Goal: Information Seeking & Learning: Learn about a topic

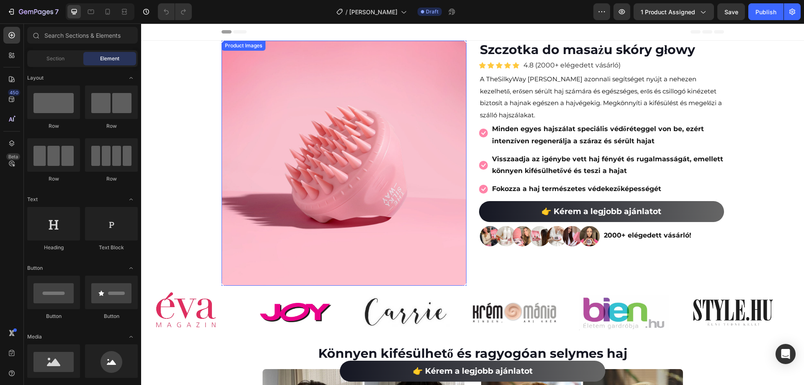
click at [300, 165] on img at bounding box center [343, 163] width 245 height 245
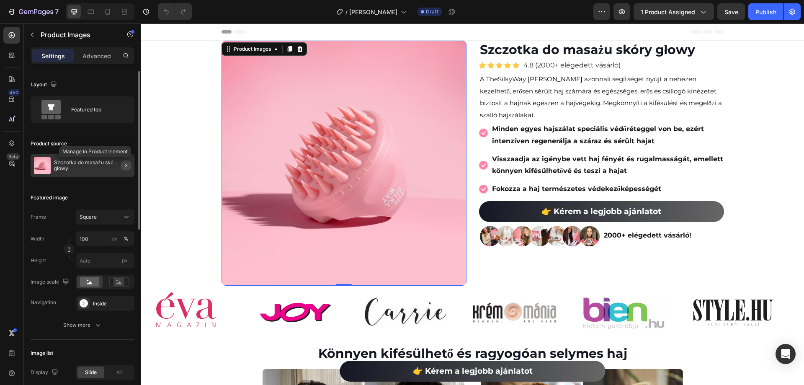
click at [126, 168] on icon "button" at bounding box center [126, 165] width 7 height 7
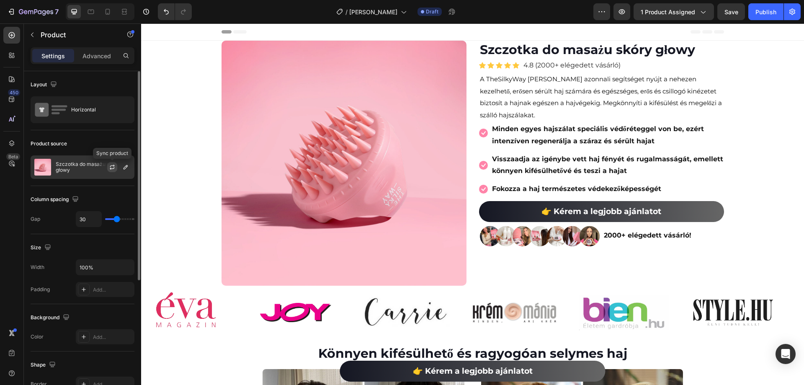
click at [112, 165] on icon "button" at bounding box center [112, 167] width 7 height 7
click at [129, 164] on icon "button" at bounding box center [125, 167] width 7 height 7
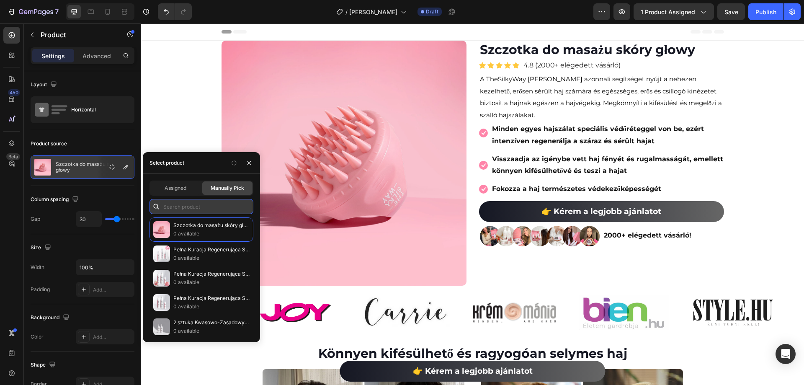
click at [210, 200] on input "text" at bounding box center [201, 206] width 104 height 15
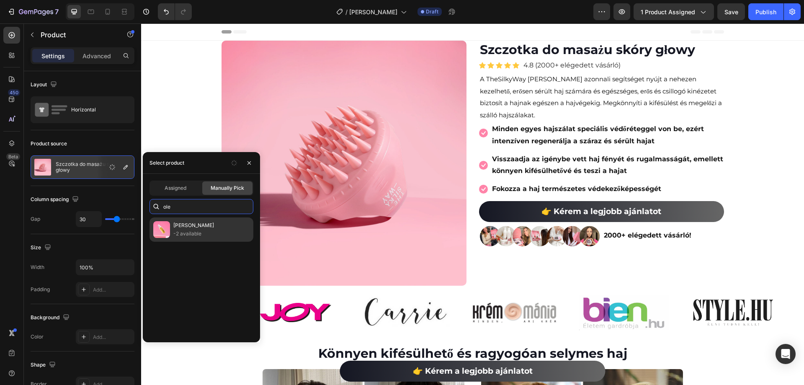
type input "ole"
click at [215, 231] on p "-2 available" at bounding box center [211, 233] width 76 height 8
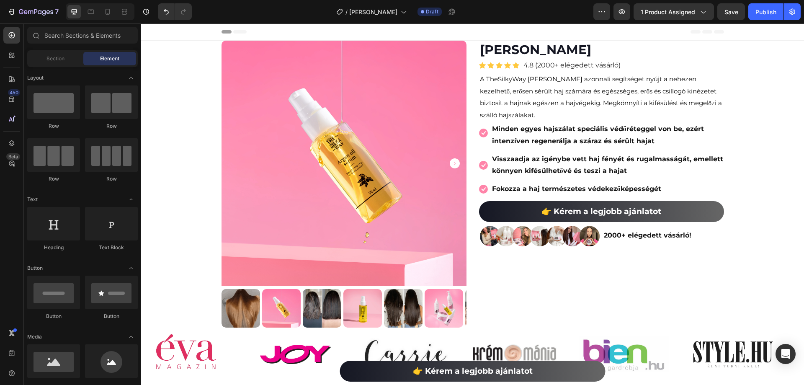
click at [542, 65] on p "4.8 (2000+ elégedett vásárló)" at bounding box center [571, 65] width 97 height 12
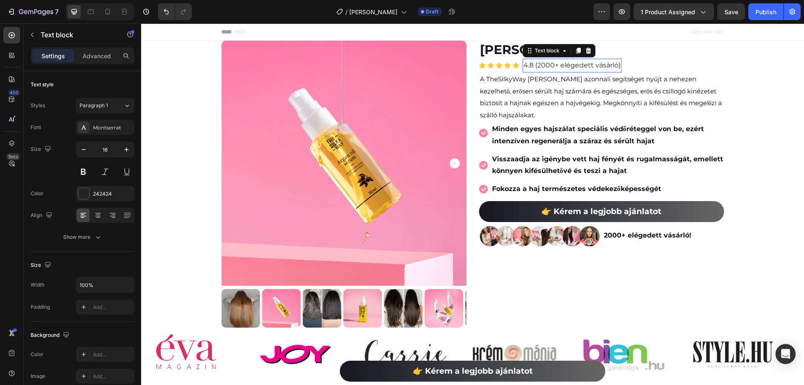
click at [535, 65] on p "4.8 (2000+ elégedett vásárló)" at bounding box center [571, 65] width 97 height 12
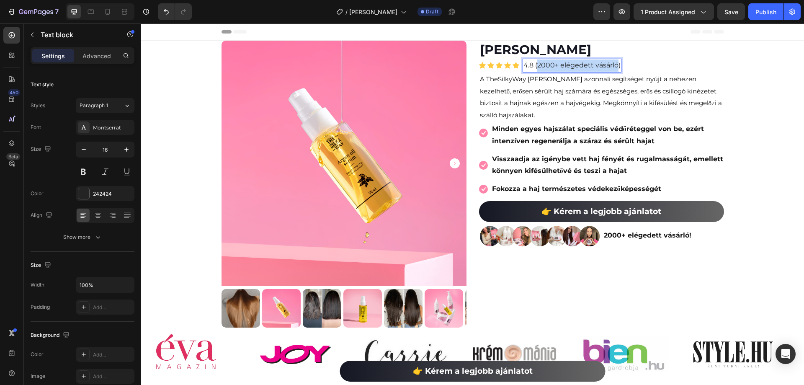
drag, startPoint x: 534, startPoint y: 65, endPoint x: 612, endPoint y: 67, distance: 77.4
click at [612, 67] on p "4.8 (2000+ elégedett vásárló)" at bounding box center [571, 65] width 97 height 12
click at [565, 62] on span "ponad 5000 zadowolonych klientów" at bounding box center [598, 65] width 122 height 8
click at [564, 62] on span "ponad 5000 zadowolonych klientów" at bounding box center [598, 65] width 122 height 8
click at [683, 68] on div "Icon Icon Icon Icon Icon Icon List Hoz 4.8 ( ponad 2000 zadowolonych klientów )…" at bounding box center [601, 66] width 245 height 14
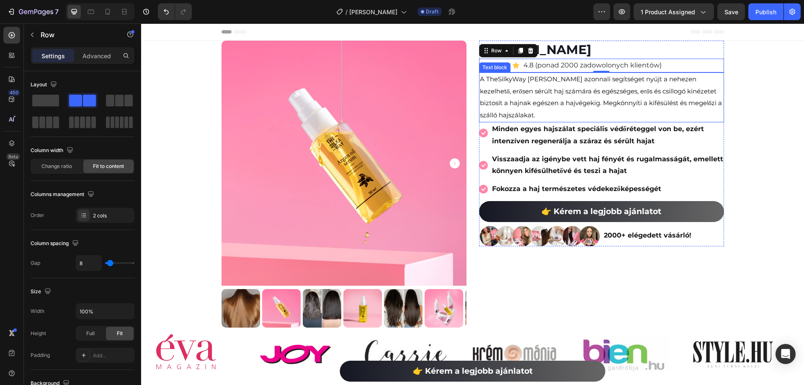
click at [667, 86] on p "A TheSilkyWay [PERSON_NAME] azonnali segítséget nyújt a nehezen kezelhető, erős…" at bounding box center [601, 97] width 243 height 48
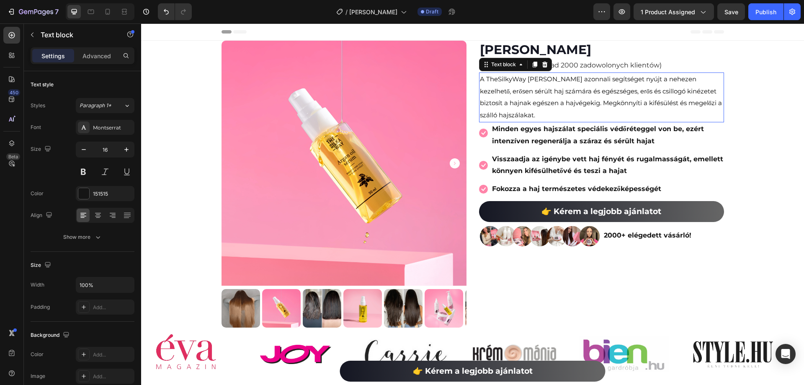
click at [667, 86] on p "A TheSilkyWay [PERSON_NAME] azonnali segítséget nyújt a nehezen kezelhető, erős…" at bounding box center [601, 97] width 243 height 48
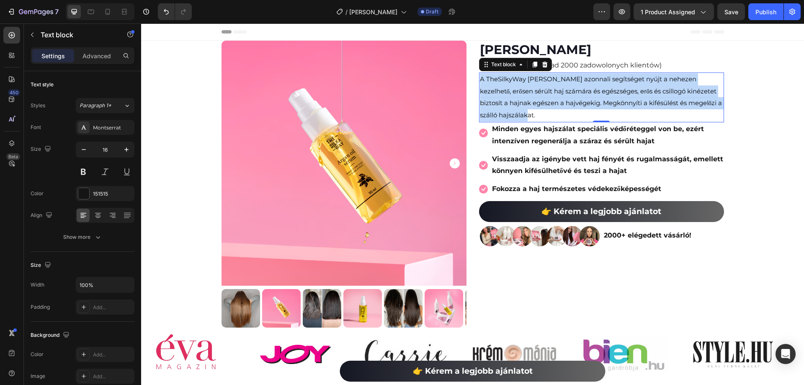
click at [667, 86] on p "A TheSilkyWay [PERSON_NAME] azonnali segítséget nyújt a nehezen kezelhető, erős…" at bounding box center [601, 97] width 243 height 48
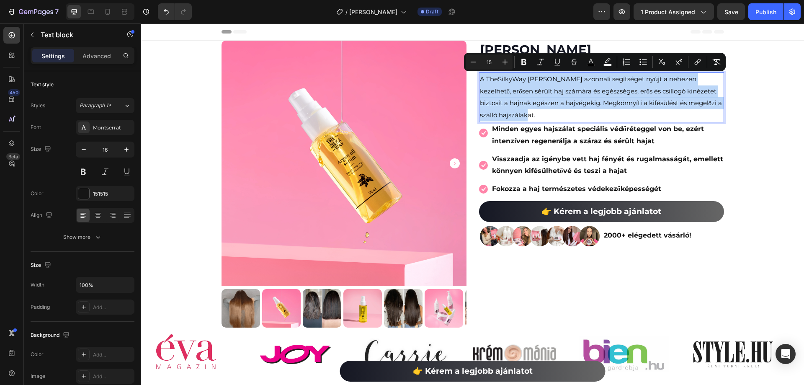
copy span "A TheSilkyWay [PERSON_NAME] azonnali segítséget nyújt a nehezen kezelhető, erős…"
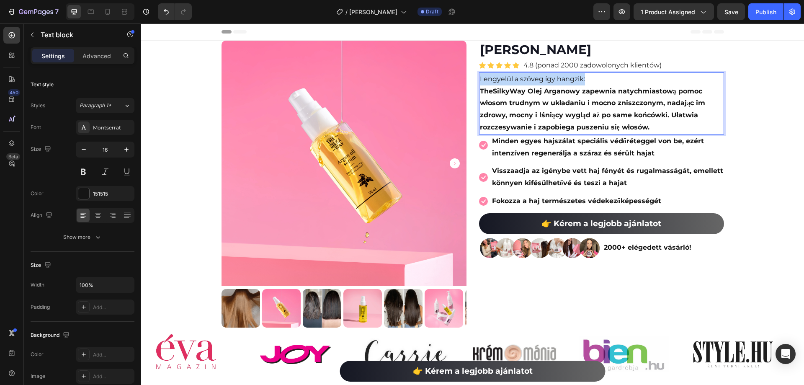
drag, startPoint x: 590, startPoint y: 80, endPoint x: 478, endPoint y: 82, distance: 112.2
click at [480, 82] on p "Lengyelül a szöveg így hangzik:" at bounding box center [601, 79] width 243 height 12
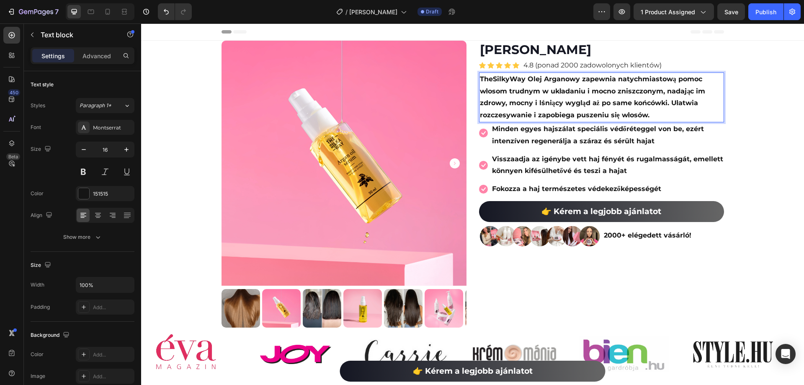
click at [517, 94] on strong "TheSilkyWay Olej Arganowy zapewnia natychmiastową pomoc włosom trudnym w układa…" at bounding box center [593, 97] width 226 height 44
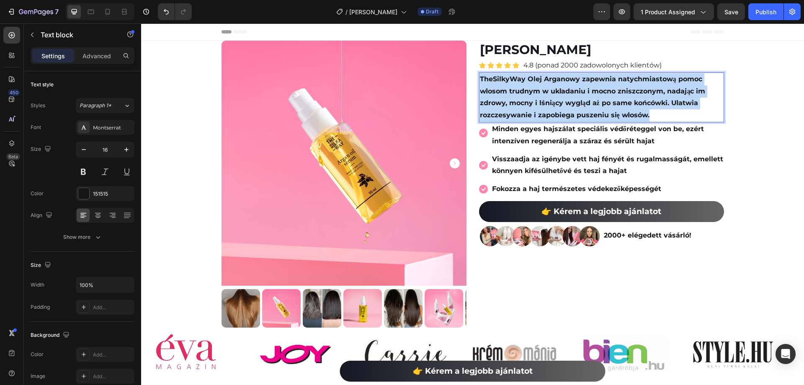
click at [517, 94] on strong "TheSilkyWay Olej Arganowy zapewnia natychmiastową pomoc włosom trudnym w układa…" at bounding box center [593, 97] width 226 height 44
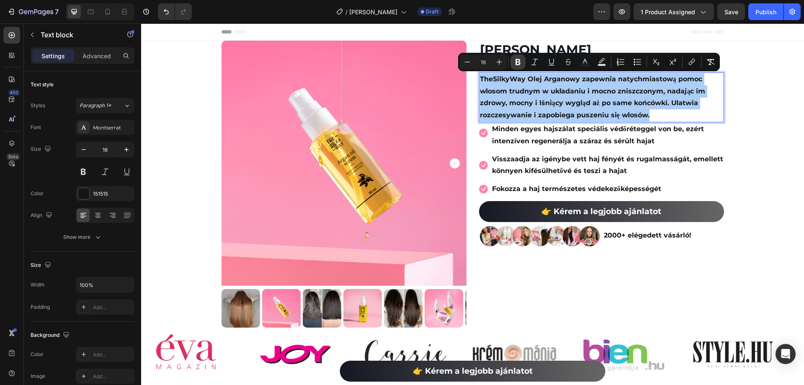
click at [518, 59] on icon "Editor contextual toolbar" at bounding box center [517, 62] width 5 height 6
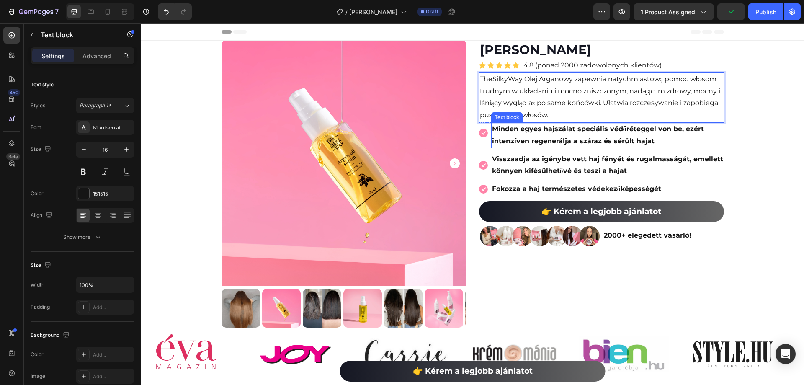
click at [557, 136] on p "Minden egyes hajszálat speciális védőréteggel von be, ezért intenzíven regenerá…" at bounding box center [607, 135] width 231 height 24
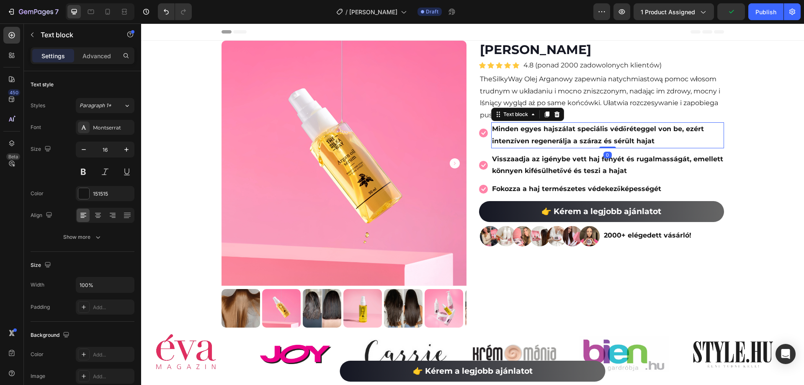
click at [557, 136] on p "Minden egyes hajszálat speciális védőréteggel von be, ezért intenzíven regenerá…" at bounding box center [607, 135] width 231 height 24
copy strong "Minden egyes hajszálat speciális védőréteggel von be, ezért intenzíven regenerá…"
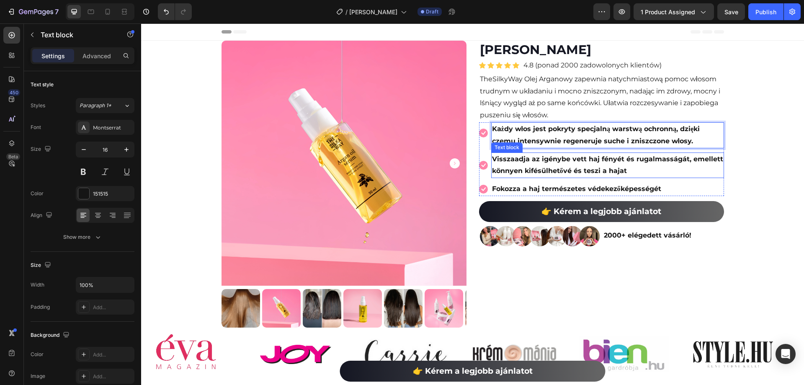
click at [554, 165] on p "Visszaadja az igénybe vett haj fényét és rugalmasságát, emellett könnyen kifésü…" at bounding box center [607, 165] width 231 height 24
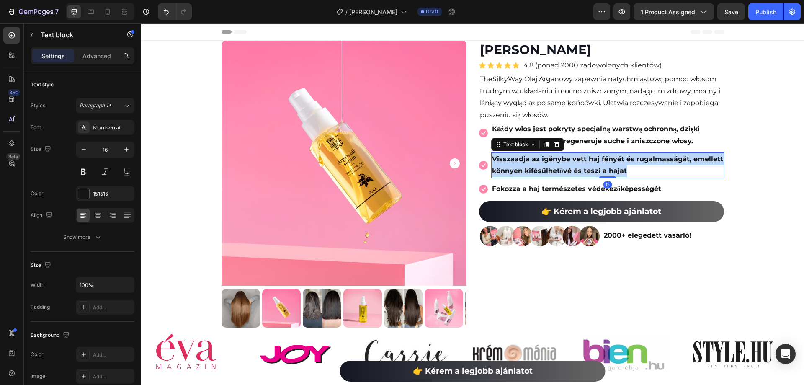
click at [554, 165] on p "Visszaadja az igénybe vett haj fényét és rugalmasságát, emellett könnyen kifésü…" at bounding box center [607, 165] width 231 height 24
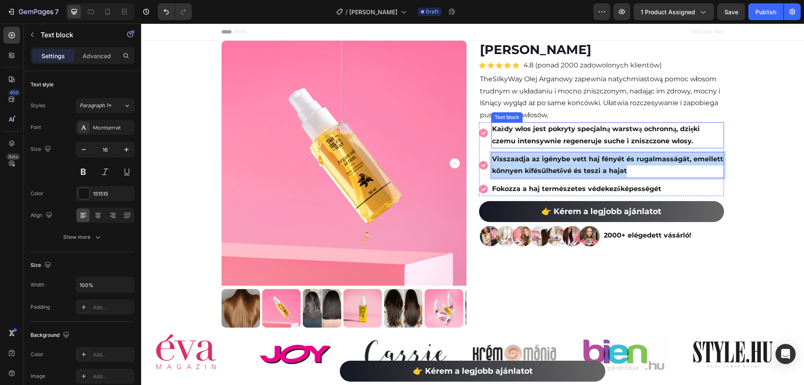
copy strong "Visszaadja az igénybe vett haj fényét és rugalmasságát, emellett könnyen kifésü…"
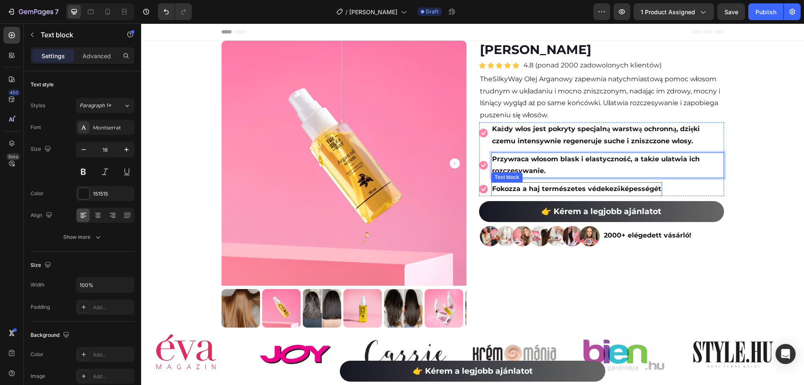
click at [528, 186] on strong "Fokozza a haj természetes védekezőképességét" at bounding box center [576, 189] width 169 height 8
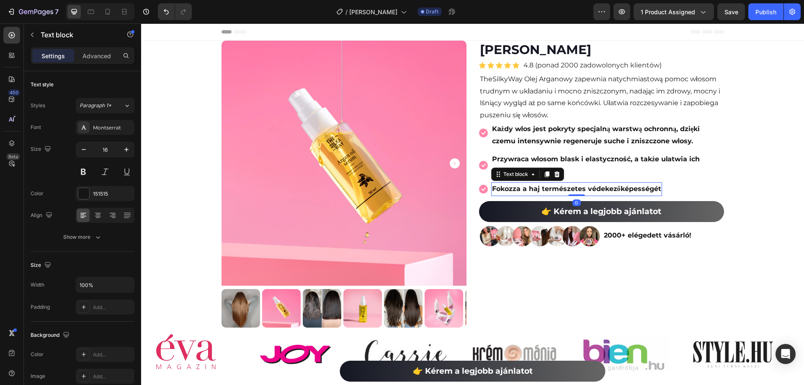
click at [528, 186] on strong "Fokozza a haj természetes védekezőképességét" at bounding box center [576, 189] width 169 height 8
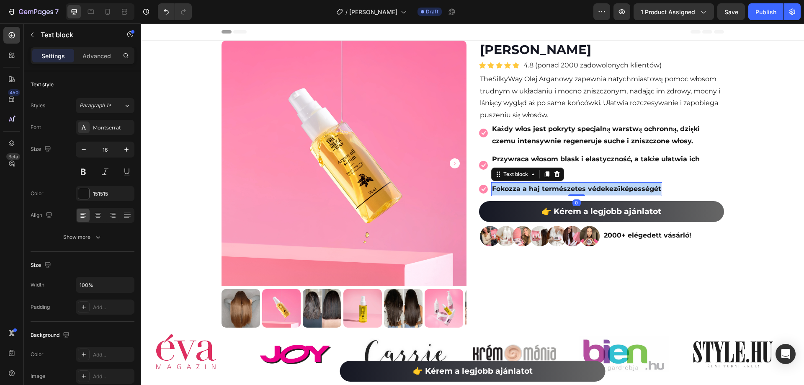
click at [528, 186] on strong "Fokozza a haj természetes védekezőképességét" at bounding box center [576, 189] width 169 height 8
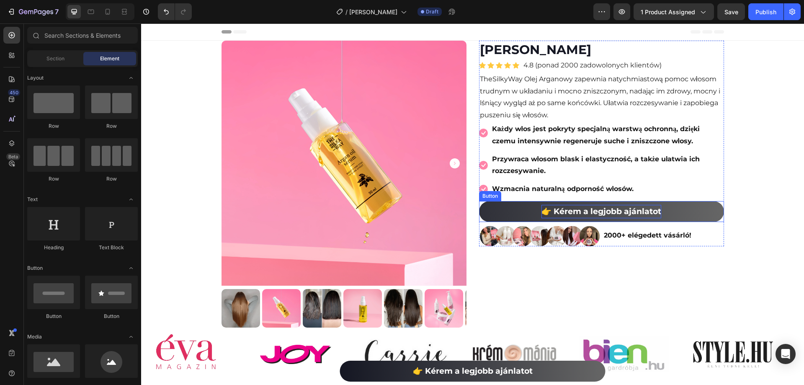
click at [610, 216] on p "👉 Kérem a legjobb ajánlatot" at bounding box center [601, 211] width 120 height 13
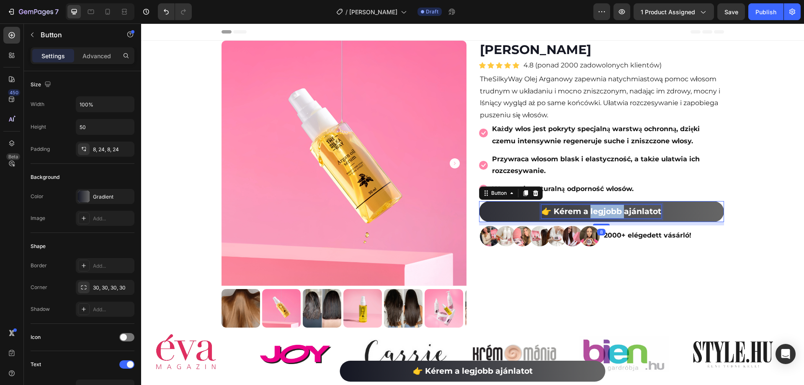
click at [610, 216] on p "👉 Kérem a legjobb ajánlatot" at bounding box center [601, 211] width 120 height 13
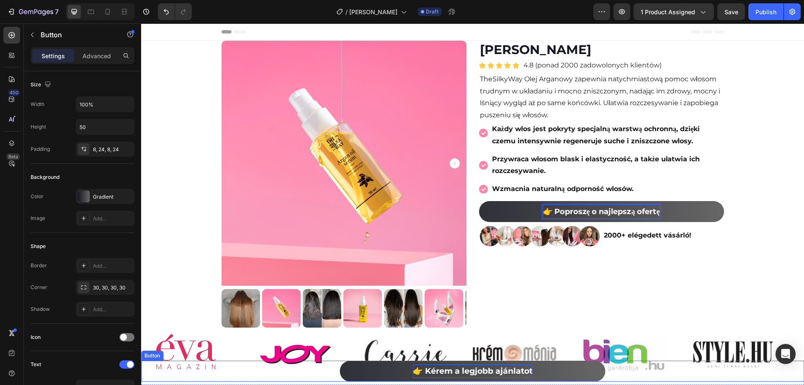
click at [468, 367] on strong "👉 Kérem a legjobb ajánlatot" at bounding box center [473, 371] width 120 height 10
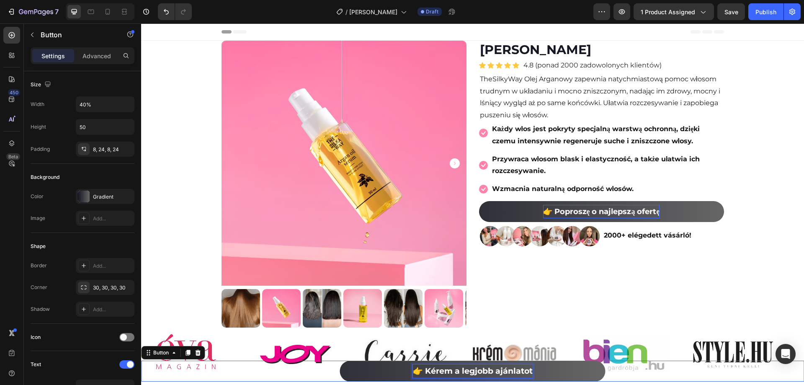
click at [468, 367] on strong "👉 Kérem a legjobb ajánlatot" at bounding box center [473, 371] width 120 height 10
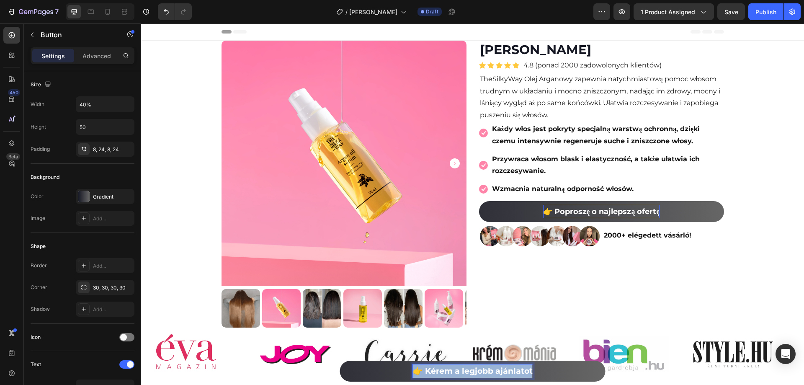
click at [468, 367] on strong "👉 Kérem a legjobb ajánlatot" at bounding box center [473, 371] width 120 height 10
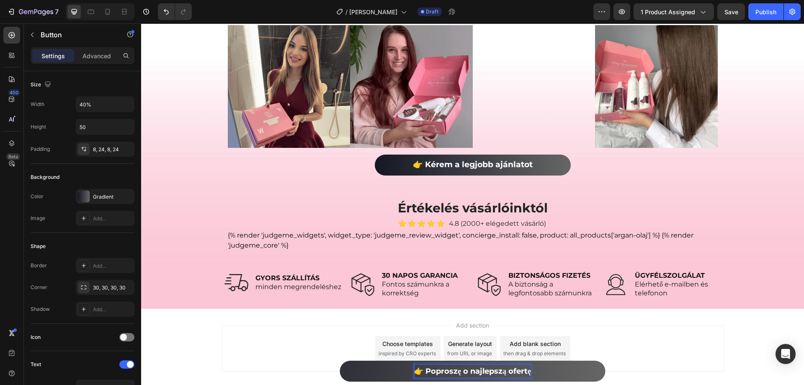
scroll to position [2638, 0]
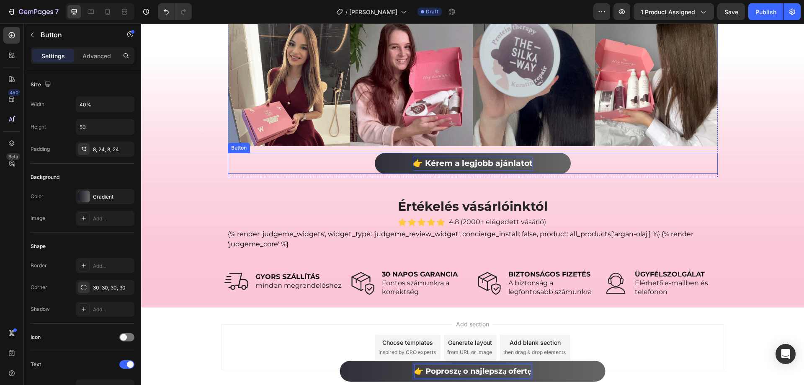
click at [463, 164] on strong "👉 Kérem a legjobb ajánlatot" at bounding box center [473, 163] width 120 height 10
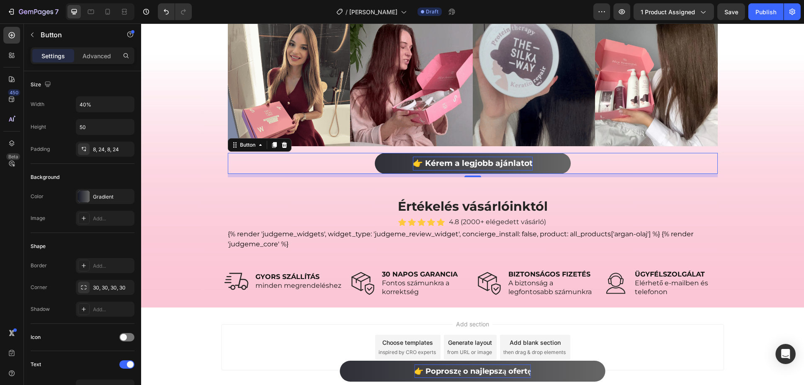
click at [463, 164] on strong "👉 Kérem a legjobb ajánlatot" at bounding box center [473, 163] width 120 height 10
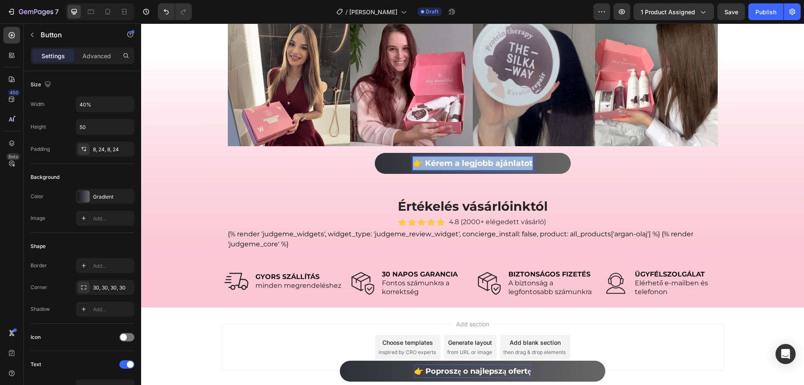
click at [463, 164] on strong "👉 Kérem a legjobb ajánlatot" at bounding box center [473, 163] width 120 height 10
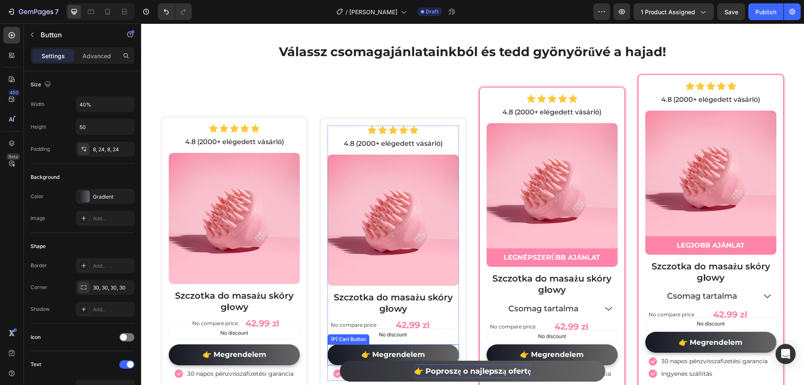
scroll to position [1824, 0]
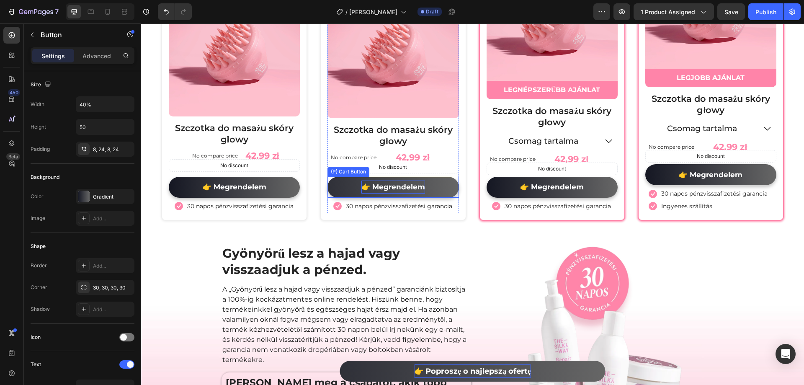
click at [388, 185] on div "👉 Megrendelem" at bounding box center [393, 186] width 64 height 13
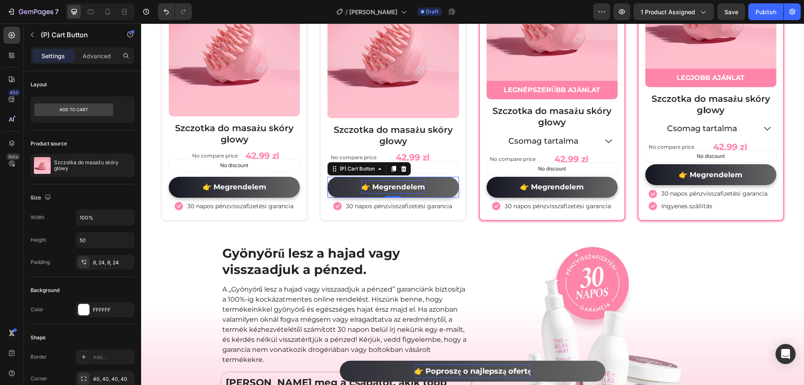
click at [388, 185] on div "👉 Megrendelem" at bounding box center [393, 186] width 64 height 13
click at [388, 185] on p "👉 Megrendelem" at bounding box center [393, 186] width 64 height 13
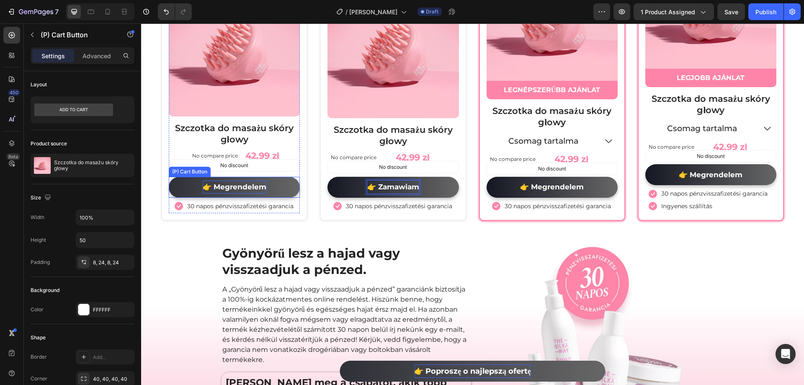
click at [248, 181] on div "👉 Megrendelem" at bounding box center [235, 186] width 64 height 13
click at [248, 182] on div "👉 Megrendelem" at bounding box center [235, 186] width 64 height 13
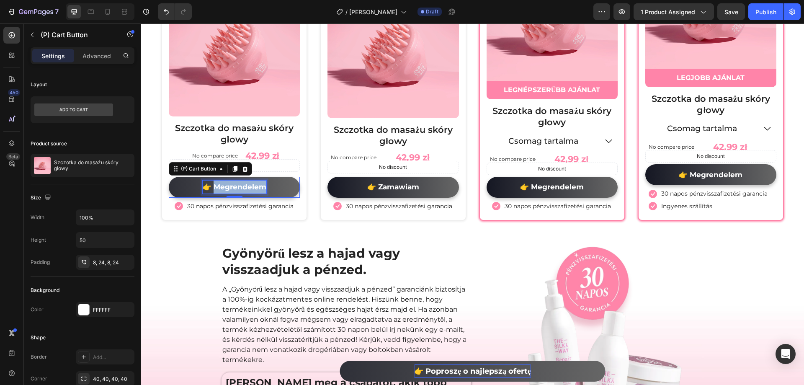
click at [248, 182] on p "👉 Megrendelem" at bounding box center [235, 186] width 64 height 13
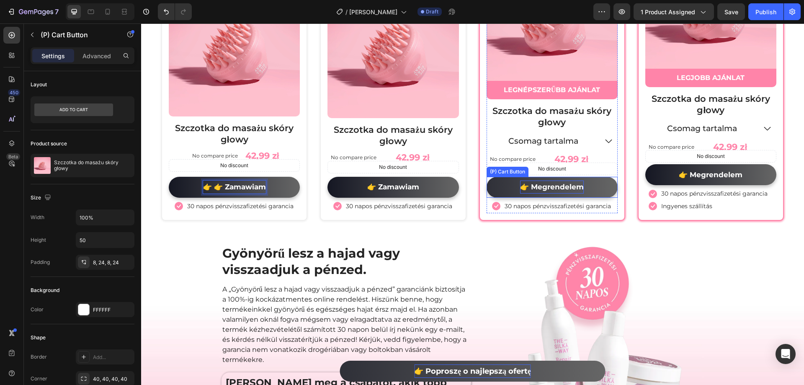
click at [557, 183] on div "👉 Megrendelem" at bounding box center [552, 186] width 64 height 13
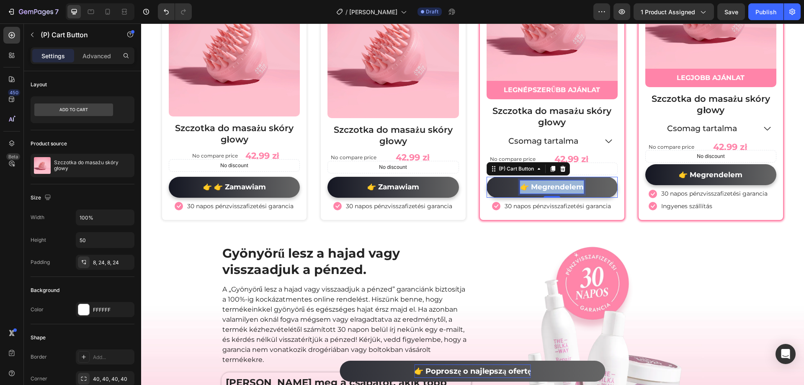
click at [557, 183] on p "👉 Megrendelem" at bounding box center [552, 186] width 64 height 13
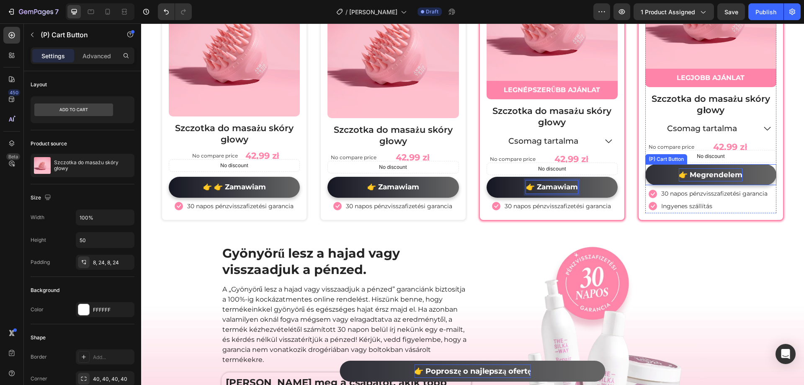
click at [706, 177] on div "👉 Megrendelem" at bounding box center [711, 174] width 64 height 13
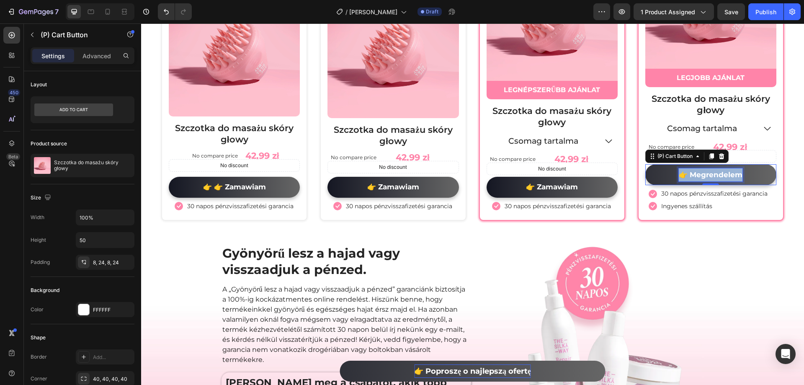
click at [706, 177] on p "👉 Megrendelem" at bounding box center [711, 174] width 64 height 13
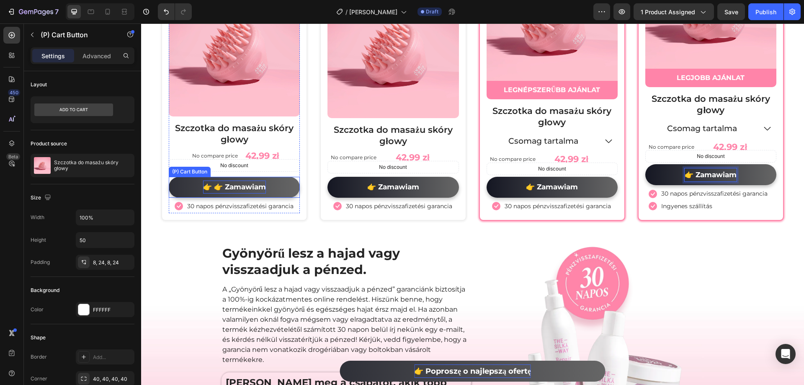
click at [207, 188] on p "👉 👉 Zamawiam" at bounding box center [234, 186] width 63 height 13
click at [210, 187] on p "👉 👉 Zamawiam" at bounding box center [234, 186] width 63 height 13
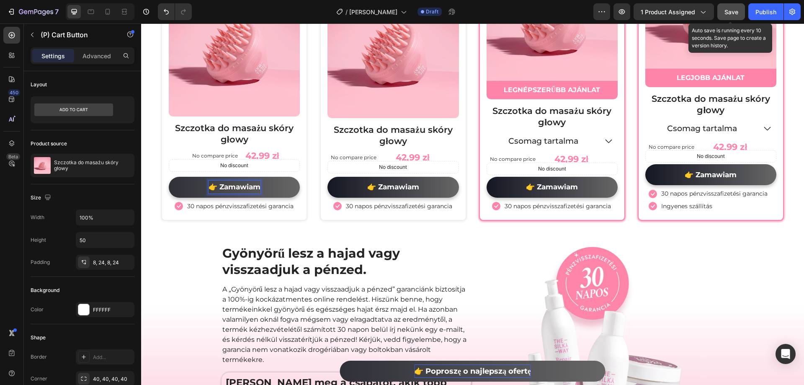
click at [728, 14] on span "Save" at bounding box center [731, 11] width 14 height 7
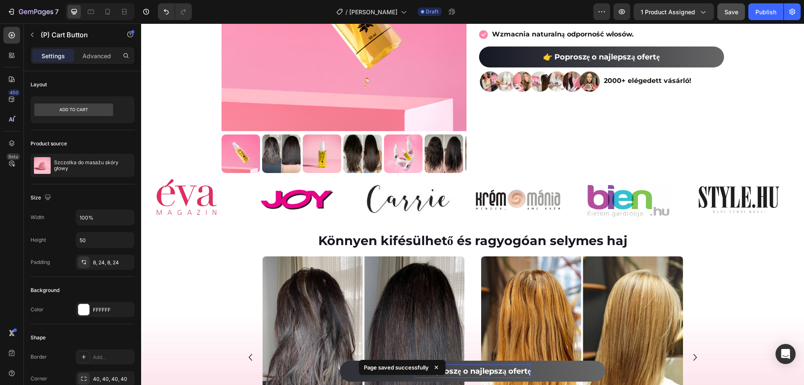
scroll to position [0, 0]
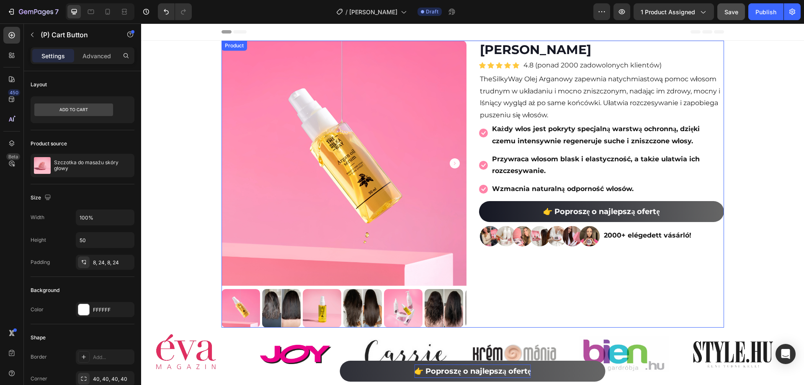
click at [639, 237] on strong "2000+ elégedett vásárló!" at bounding box center [647, 235] width 87 height 8
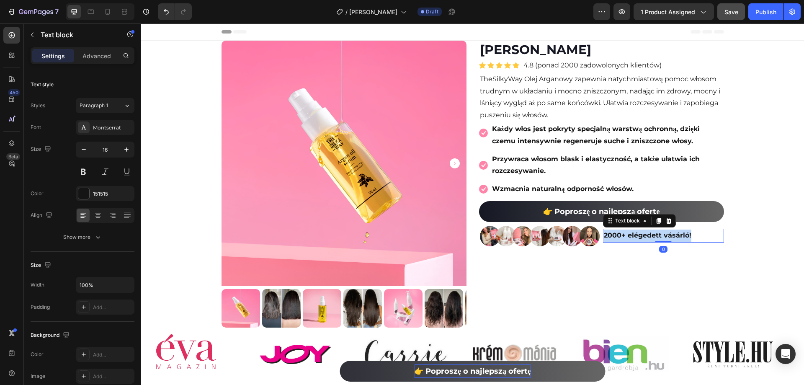
click at [639, 237] on strong "2000+ elégedett vásárló!" at bounding box center [647, 235] width 87 height 8
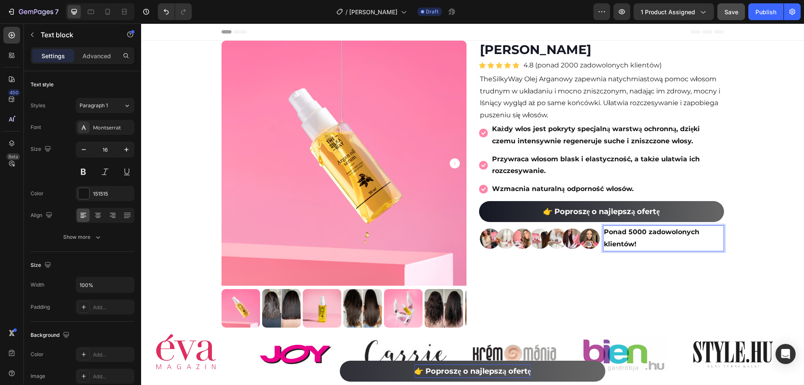
click at [631, 231] on strong "Ponad 5000 zadowolonych klientów!" at bounding box center [651, 238] width 95 height 20
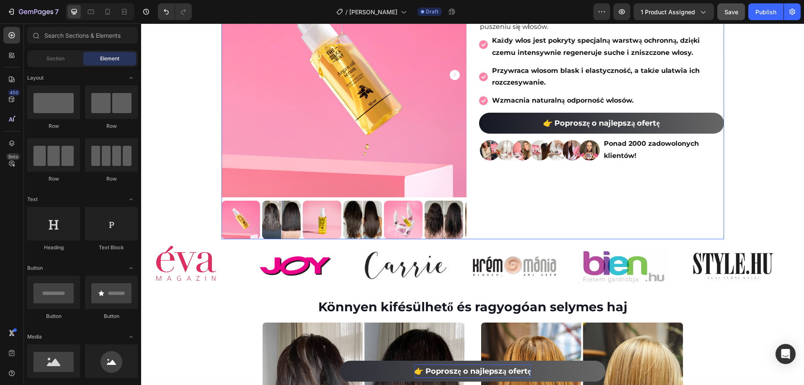
scroll to position [126, 0]
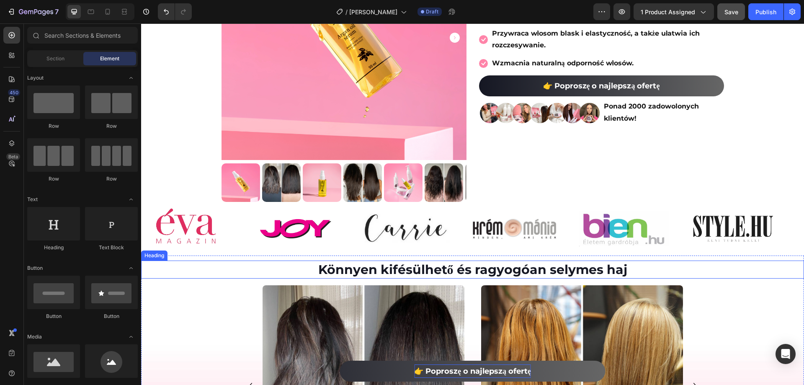
click at [485, 267] on h2 "Könnyen kifésülhető és ragyogóan selymes haj" at bounding box center [472, 269] width 663 height 18
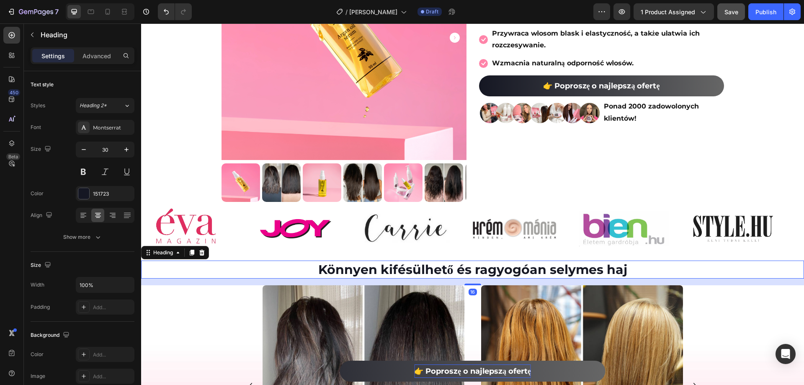
click at [485, 267] on h2 "Könnyen kifésülhető és ragyogóan selymes haj" at bounding box center [472, 269] width 663 height 18
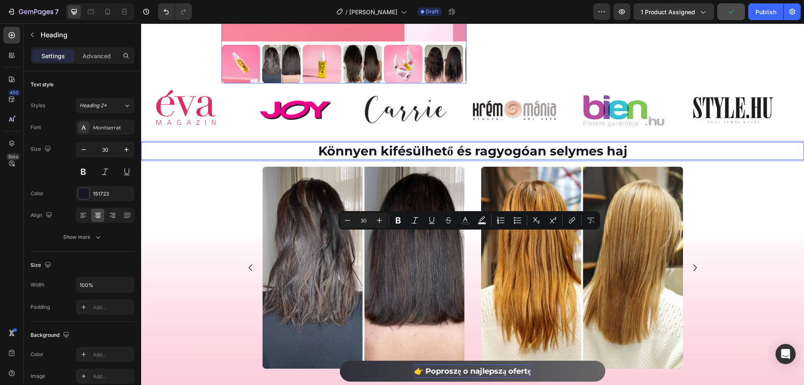
scroll to position [251, 0]
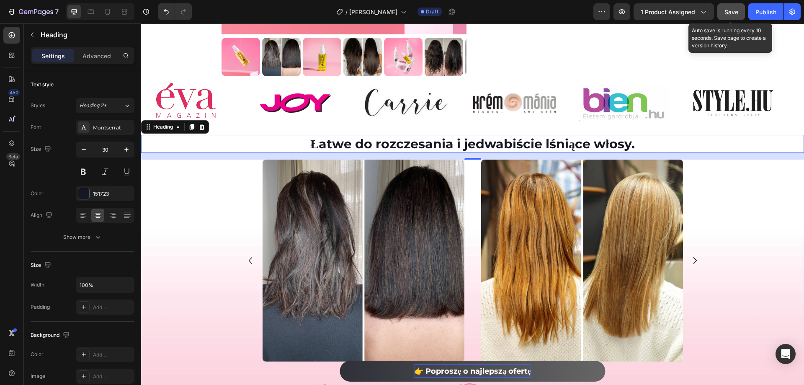
click at [728, 13] on span "Save" at bounding box center [731, 11] width 14 height 7
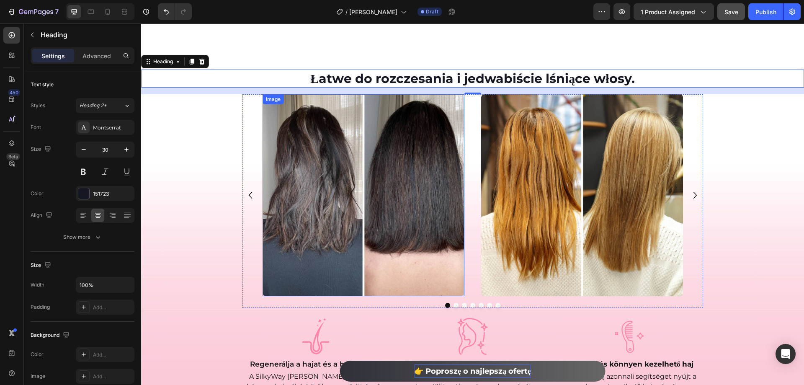
scroll to position [377, 0]
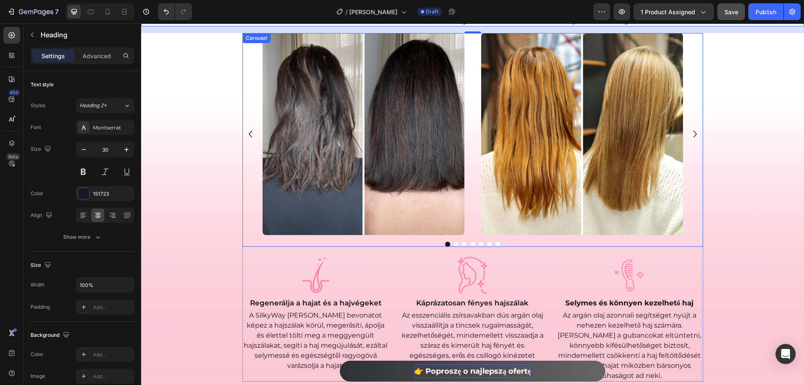
click at [688, 136] on icon "Carousel Next Arrow" at bounding box center [694, 133] width 13 height 25
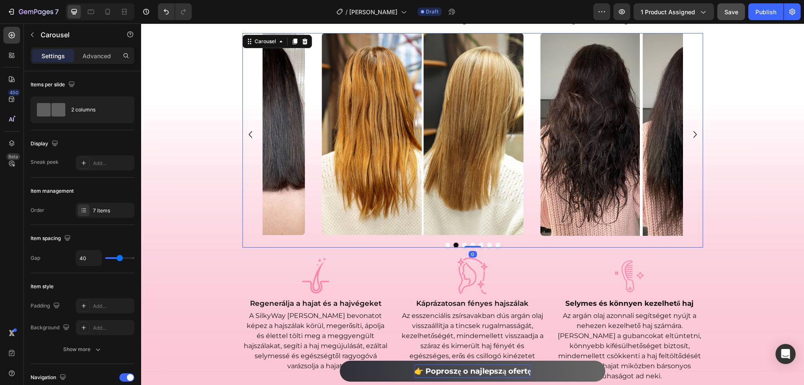
click at [688, 136] on icon "Carousel Next Arrow" at bounding box center [694, 134] width 13 height 25
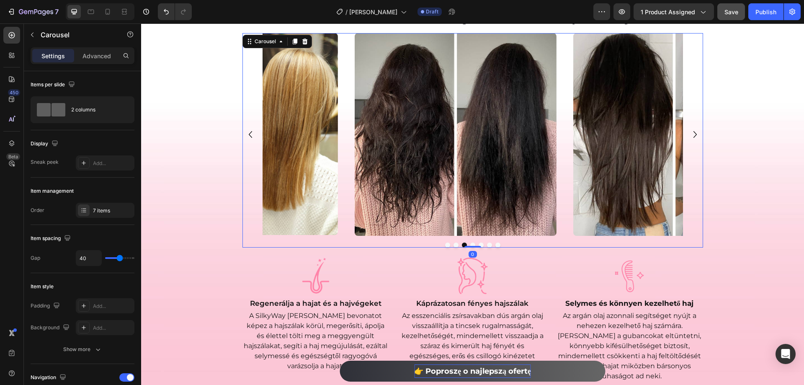
click at [688, 136] on icon "Carousel Next Arrow" at bounding box center [694, 134] width 13 height 25
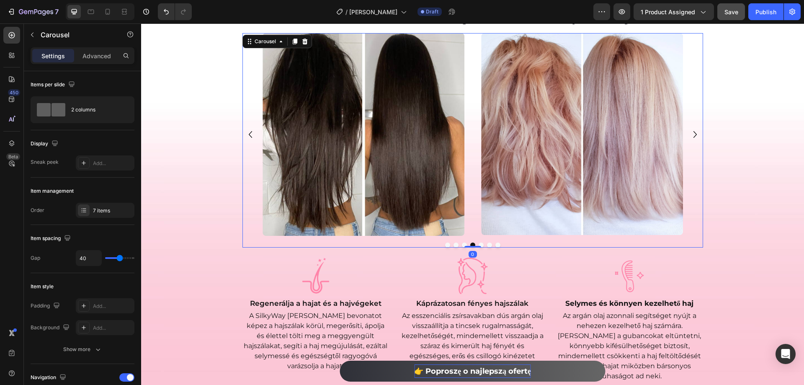
click at [688, 136] on icon "Carousel Next Arrow" at bounding box center [694, 134] width 13 height 25
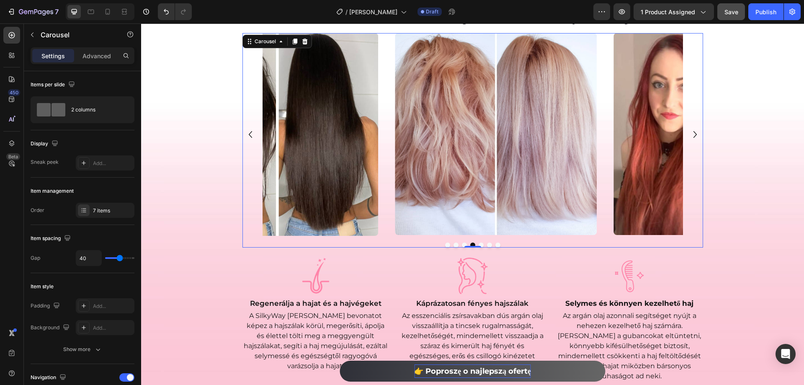
click at [688, 136] on icon "Carousel Next Arrow" at bounding box center [694, 134] width 13 height 25
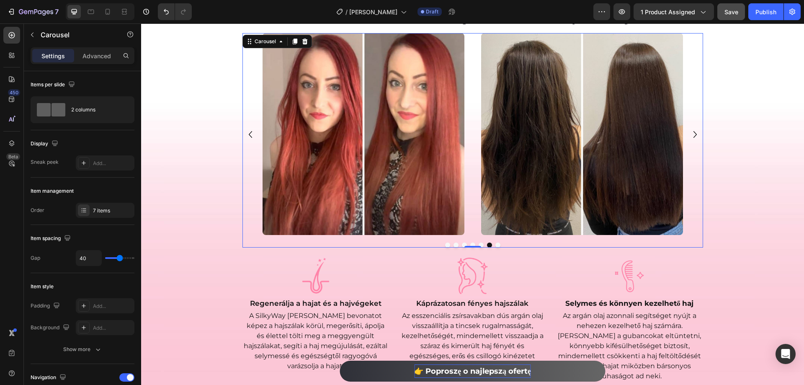
click at [688, 136] on icon "Carousel Next Arrow" at bounding box center [694, 134] width 13 height 25
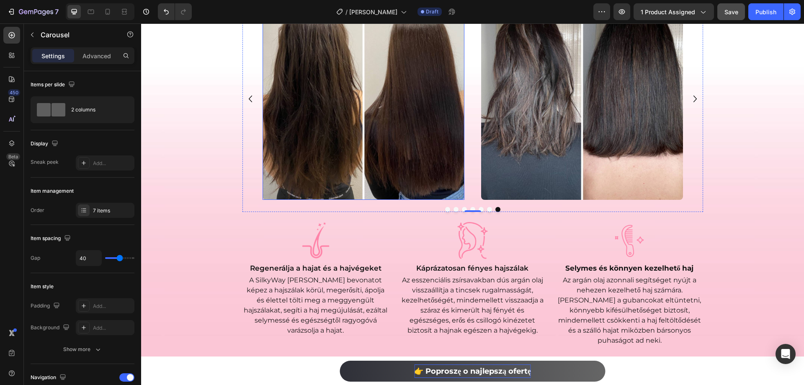
scroll to position [460, 0]
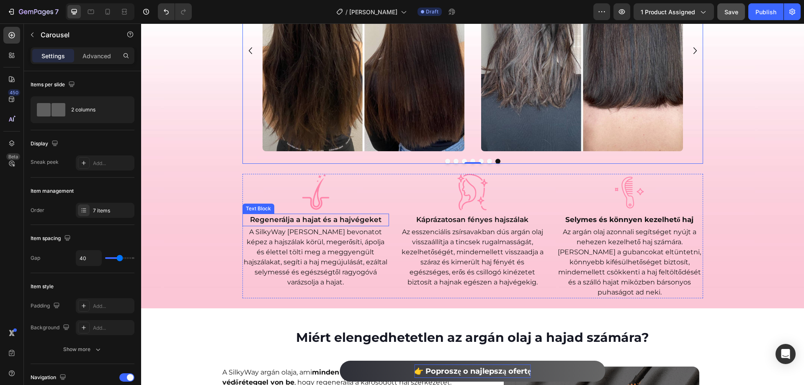
click at [305, 219] on p "Regenerálja a hajat és a hajvégeket" at bounding box center [315, 219] width 145 height 11
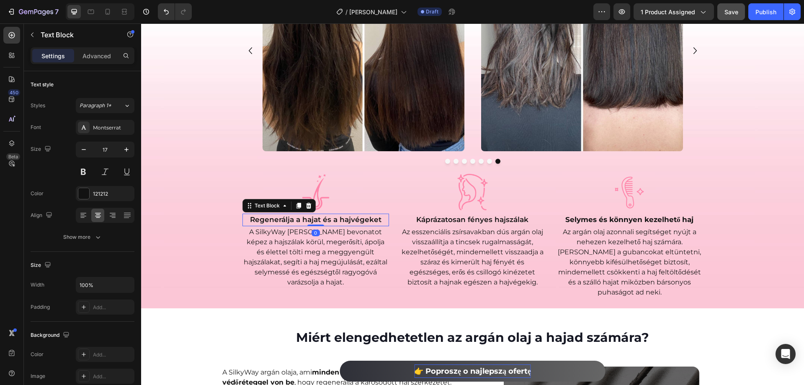
click at [272, 221] on p "Regenerálja a hajat és a hajvégeket" at bounding box center [315, 219] width 145 height 11
copy p "Regenerálja a hajat és a hajvégeket"
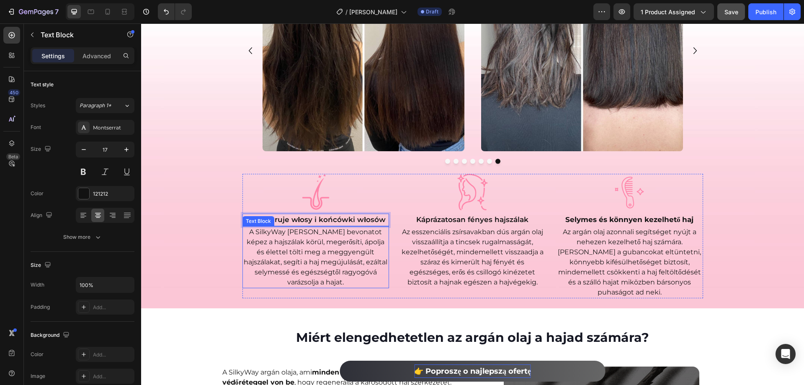
click at [348, 240] on p "A SilkyWay [PERSON_NAME] bevonatot képez a hajszálak körül, megerősíti, ápolja …" at bounding box center [315, 257] width 145 height 60
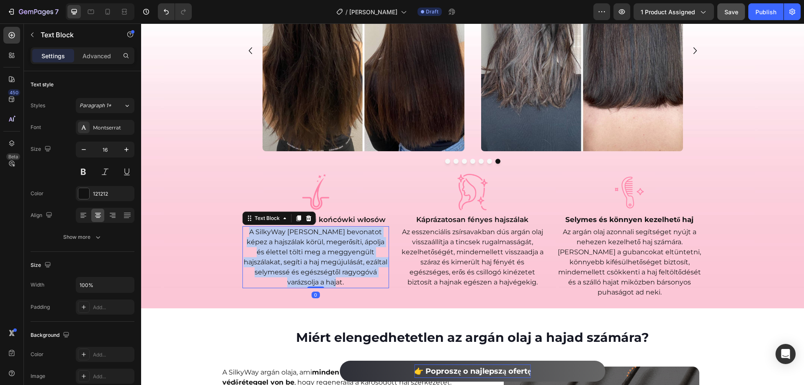
click at [348, 240] on p "A SilkyWay [PERSON_NAME] bevonatot képez a hajszálak körül, megerősíti, ápolja …" at bounding box center [315, 257] width 145 height 60
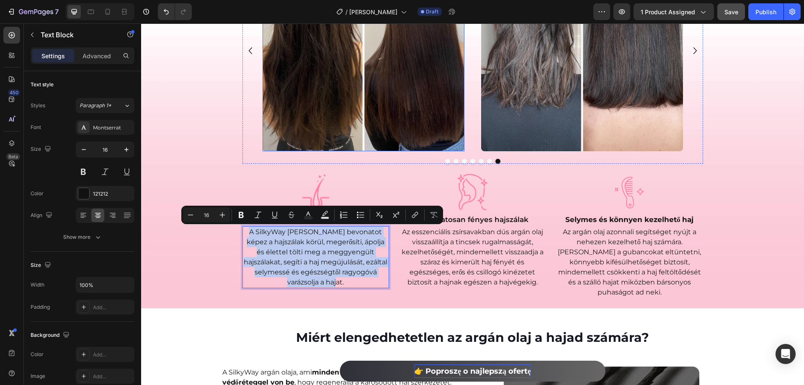
copy p "A SilkyWay [PERSON_NAME] bevonatot képez a hajszálak körül, megerősíti, ápolja …"
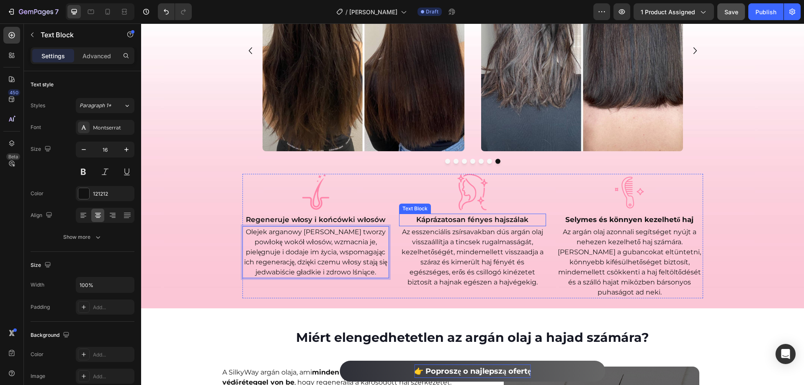
click at [461, 224] on p "Káprázatosan fényes hajszálak" at bounding box center [472, 219] width 145 height 11
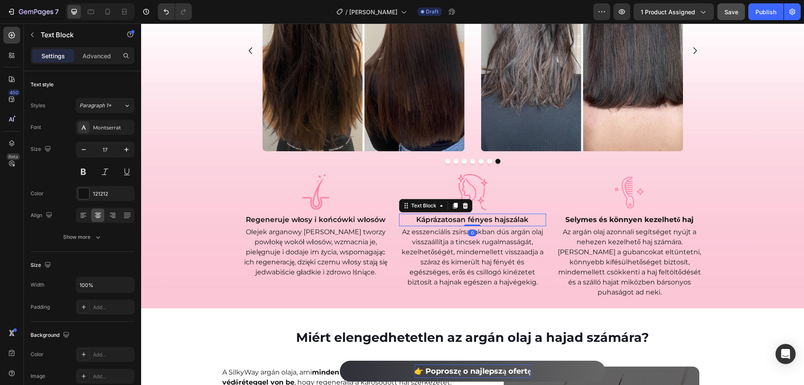
click at [461, 224] on p "Káprázatosan fényes hajszálak" at bounding box center [472, 219] width 145 height 11
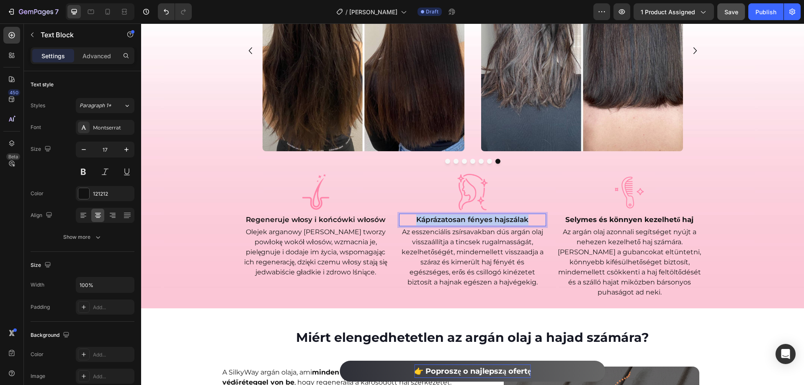
click at [461, 224] on p "Káprázatosan fényes hajszálak" at bounding box center [472, 219] width 145 height 11
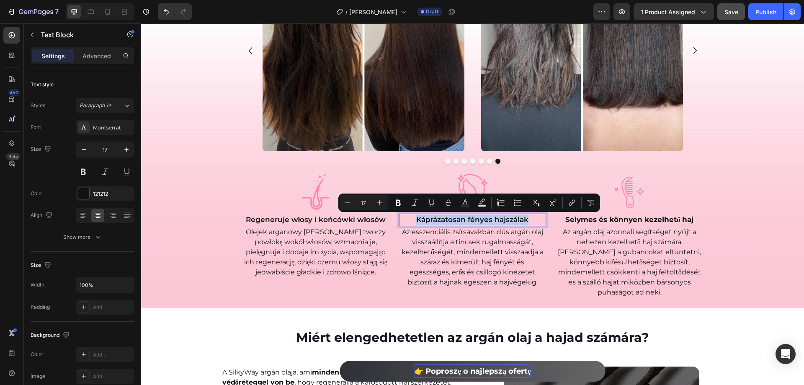
copy p "Káprázatosan fényes hajszálak"
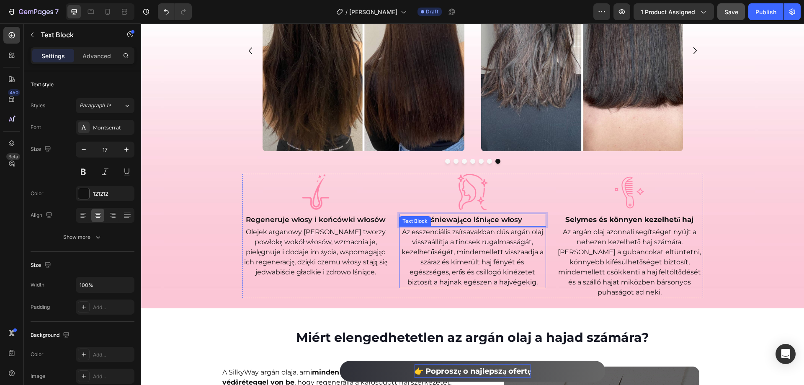
click at [476, 243] on p "Az esszenciális zsírsavakban dús argán olaj visszaállítja a tincsek rugalmasság…" at bounding box center [472, 257] width 145 height 60
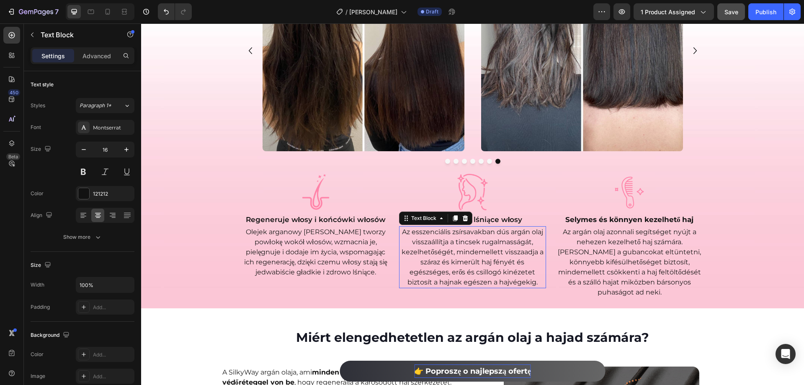
click at [476, 243] on p "Az esszenciális zsírsavakban dús argán olaj visszaállítja a tincsek rugalmasság…" at bounding box center [472, 257] width 145 height 60
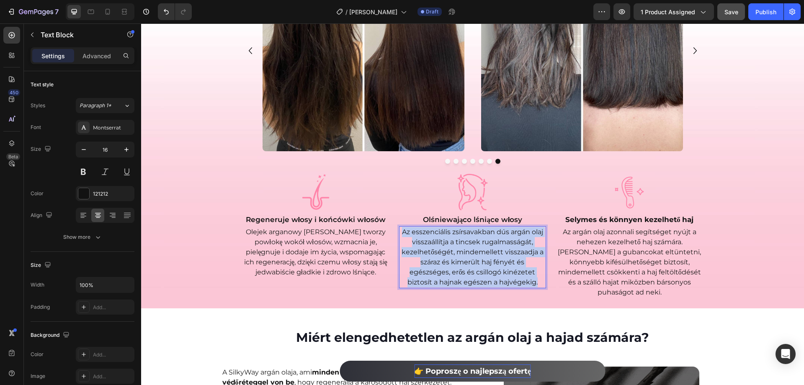
click at [476, 243] on p "Az esszenciális zsírsavakban dús argán olaj visszaállítja a tincsek rugalmasság…" at bounding box center [472, 257] width 145 height 60
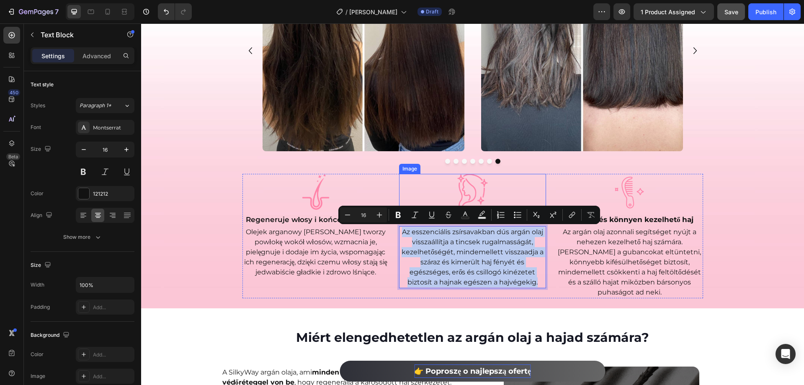
copy p "Az esszenciális zsírsavakban dús argán olaj visszaállítja a tincsek rugalmasság…"
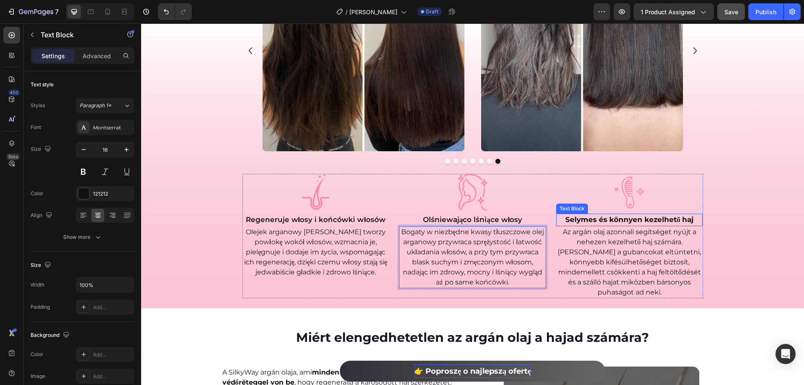
click at [602, 218] on strong "Selymes és könnyen kezelhető haj" at bounding box center [629, 219] width 129 height 8
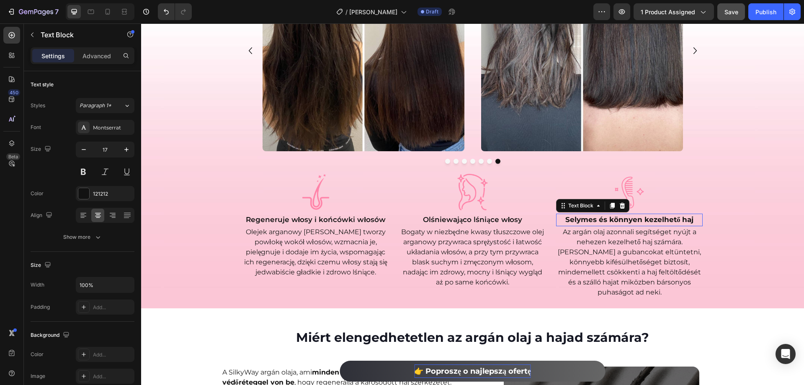
click at [602, 218] on strong "Selymes és könnyen kezelhető haj" at bounding box center [629, 219] width 129 height 8
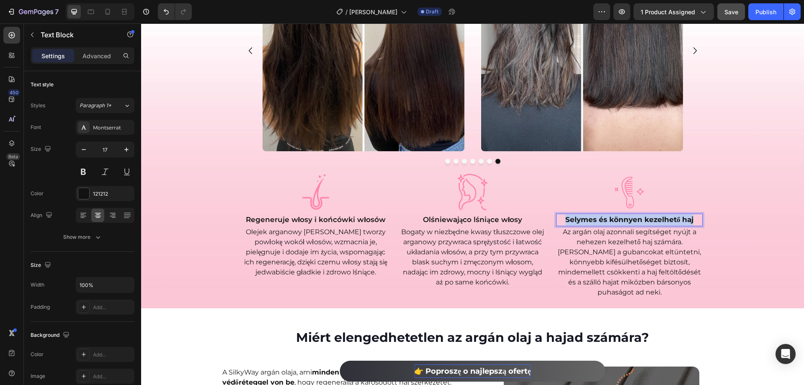
click at [602, 218] on strong "Selymes és könnyen kezelhető haj" at bounding box center [629, 219] width 129 height 8
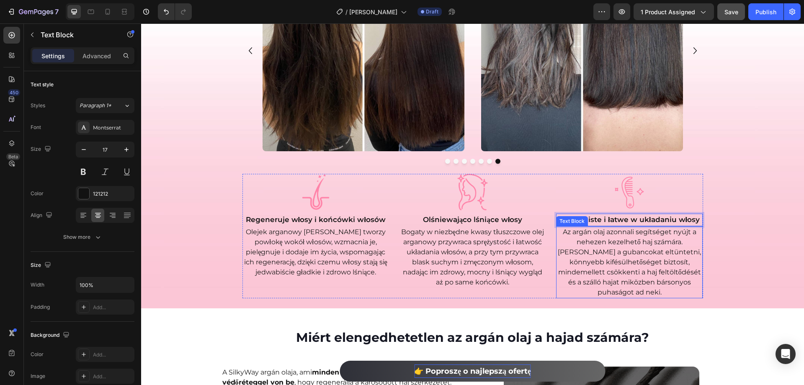
click at [624, 258] on p "Az argán olaj azonnali segítséget nyújt a nehezen kezelhető haj számára. [PERSO…" at bounding box center [629, 262] width 145 height 70
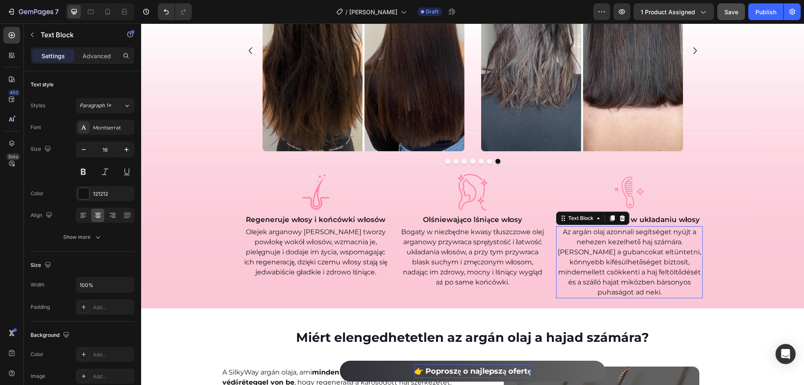
click at [624, 258] on p "Az argán olaj azonnali segítséget nyújt a nehezen kezelhető haj számára. [PERSO…" at bounding box center [629, 262] width 145 height 70
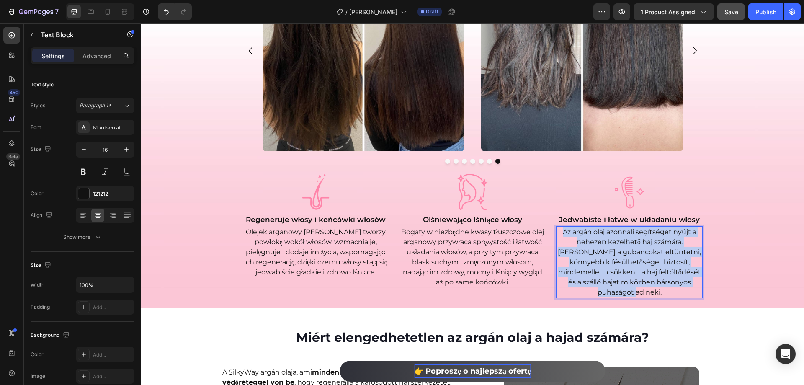
click at [624, 258] on p "Az argán olaj azonnali segítséget nyújt a nehezen kezelhető haj számára. [PERSO…" at bounding box center [629, 262] width 145 height 70
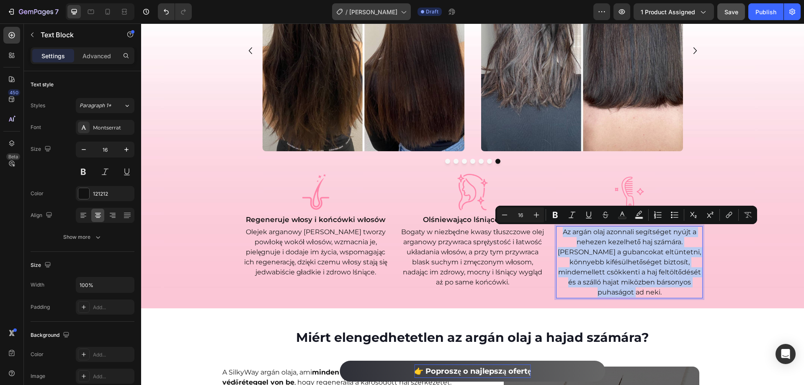
copy p "Az argán olaj azonnali segítséget nyújt a nehezen kezelhető haj számára. [PERSO…"
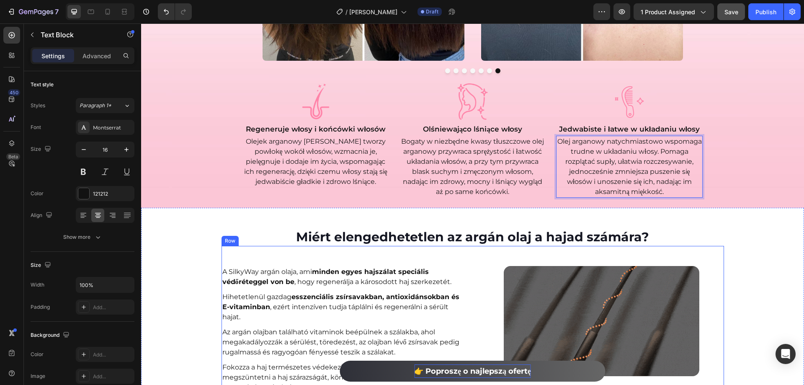
scroll to position [628, 0]
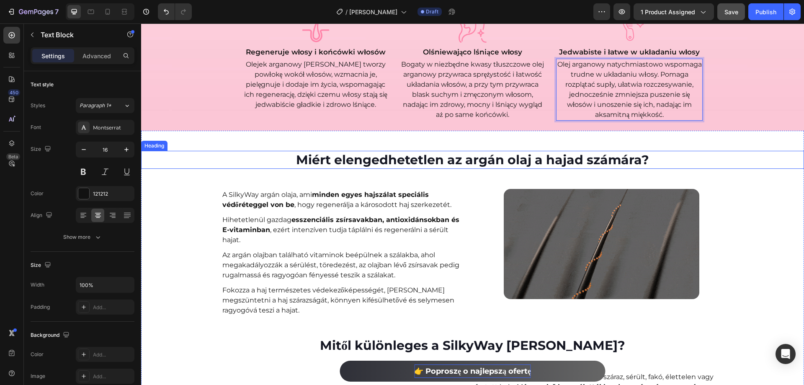
click at [404, 159] on h2 "Miért elengedhetetlen az argán olaj a hajad számára?" at bounding box center [472, 160] width 663 height 18
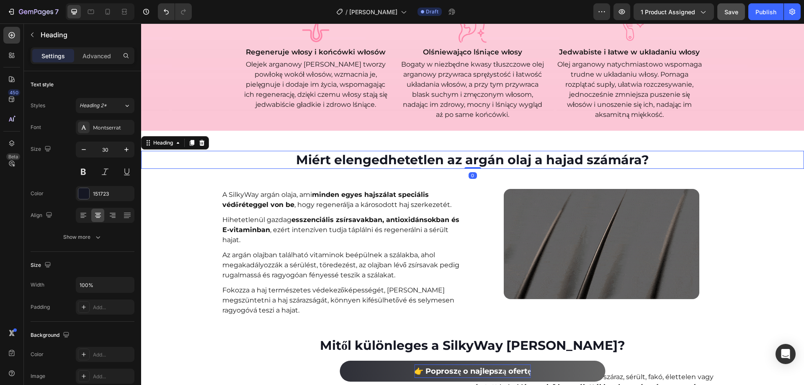
click at [404, 159] on h2 "Miért elengedhetetlen az argán olaj a hajad számára?" at bounding box center [472, 160] width 663 height 18
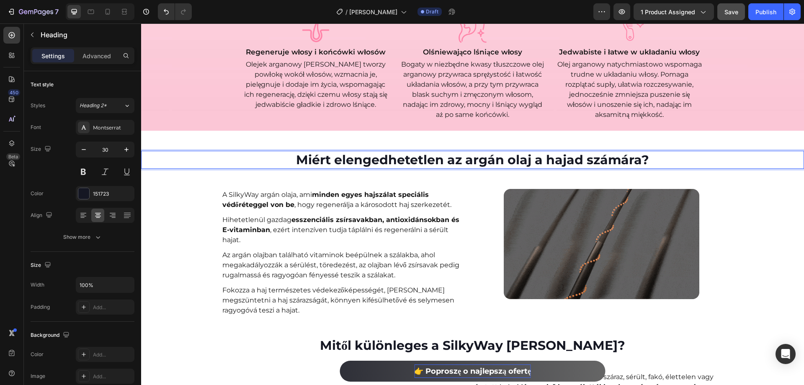
click at [404, 159] on p "Miért elengedhetetlen az argán olaj a hajad számára?" at bounding box center [472, 160] width 661 height 16
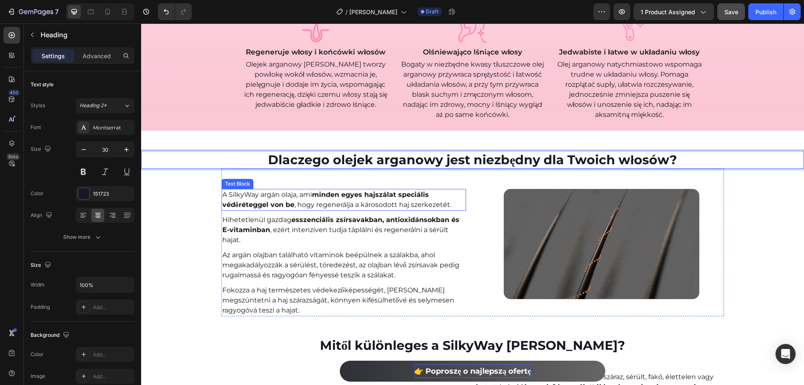
click at [254, 197] on p "A SilkyWay argán olaja, ami minden egyes hajszálat speciális védőréteggel von b…" at bounding box center [343, 200] width 243 height 20
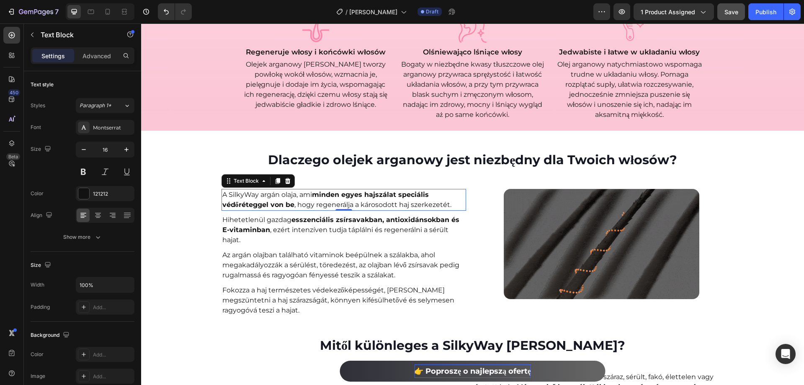
click at [329, 195] on strong "minden egyes hajszálat speciális védőréteggel von be" at bounding box center [325, 199] width 206 height 18
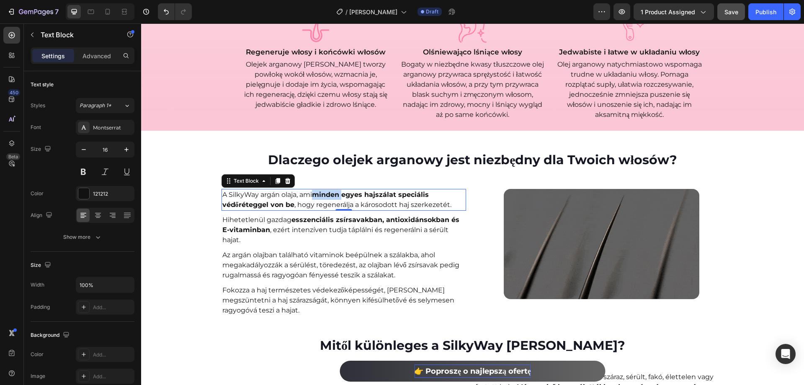
click at [329, 195] on strong "minden egyes hajszálat speciális védőréteggel von be" at bounding box center [325, 199] width 206 height 18
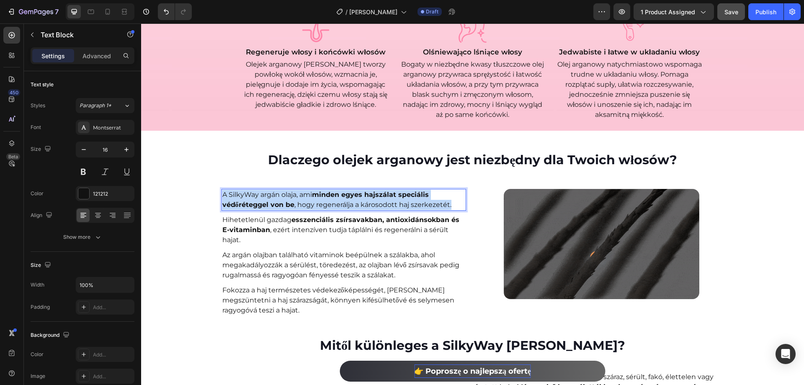
click at [329, 195] on strong "minden egyes hajszálat speciális védőréteggel von be" at bounding box center [325, 199] width 206 height 18
copy p "A SilkyWay argán olaja, ami minden egyes hajszálat speciális védőréteggel von b…"
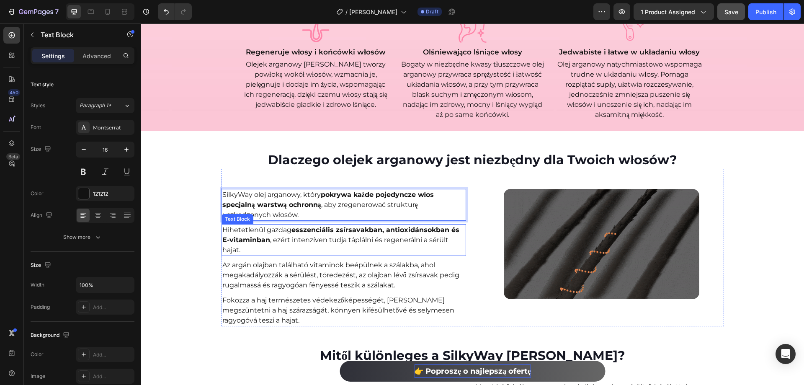
click at [372, 234] on p "Hihetetlenül gazdag esszenciális zsírsavakban, antioxidánsokban és E-vitaminban…" at bounding box center [343, 240] width 243 height 30
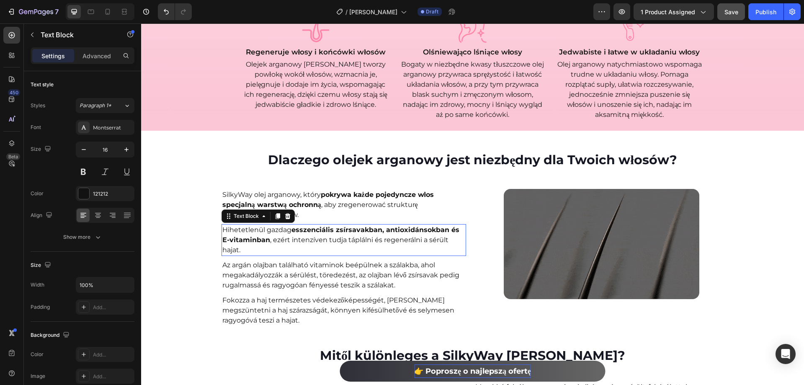
click at [372, 234] on p "Hihetetlenül gazdag esszenciális zsírsavakban, antioxidánsokban és E-vitaminban…" at bounding box center [343, 240] width 243 height 30
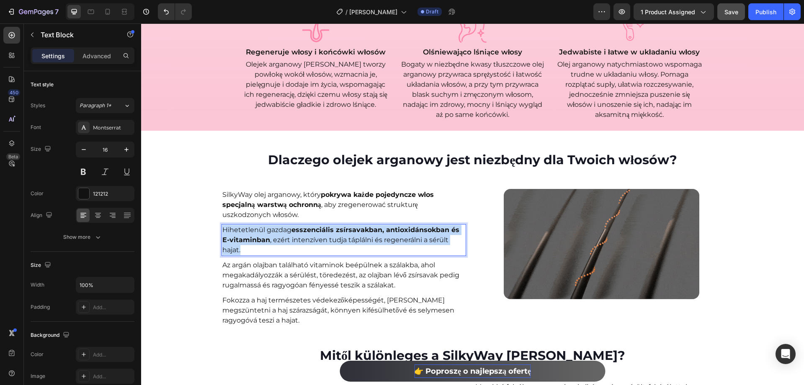
click at [372, 234] on p "Hihetetlenül gazdag esszenciális zsírsavakban, antioxidánsokban és E-vitaminban…" at bounding box center [343, 240] width 243 height 30
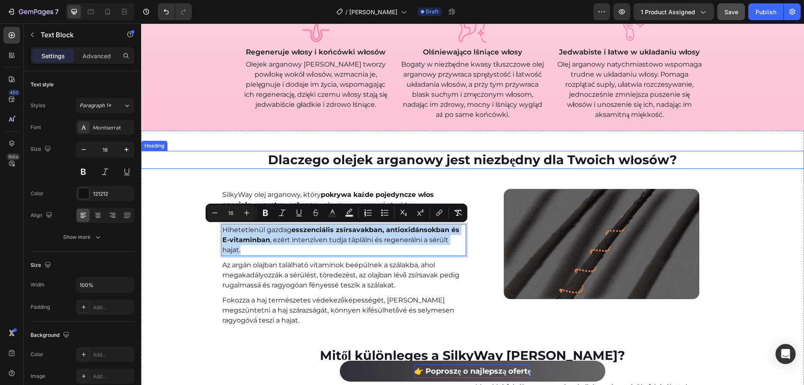
copy p "Hihetetlenül gazdag esszenciális zsírsavakban, antioxidánsokban és E-vitaminban…"
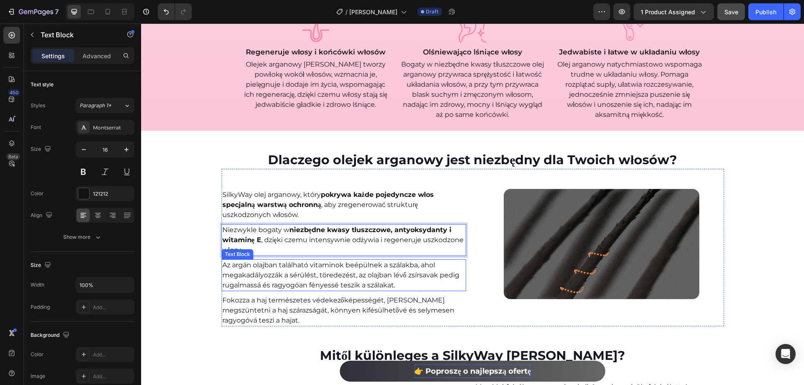
click at [320, 263] on p "Az argán olajban található vitaminok beépülnek a szálakba, ahol megakadályozzák…" at bounding box center [343, 275] width 243 height 30
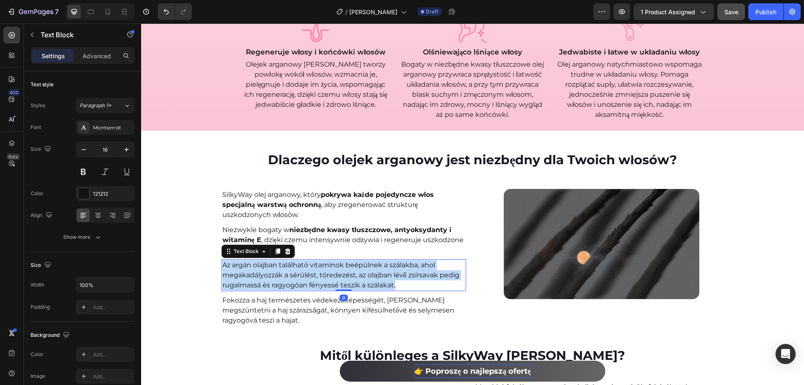
click at [320, 263] on p "Az argán olajban található vitaminok beépülnek a szálakba, ahol megakadályozzák…" at bounding box center [343, 275] width 243 height 30
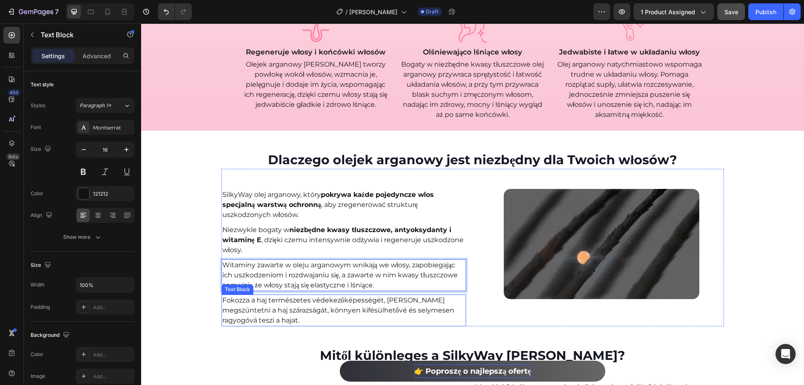
click at [350, 299] on p "Fokozza a haj természetes védekezőképességét, [PERSON_NAME] megszüntetni a haj …" at bounding box center [343, 310] width 243 height 30
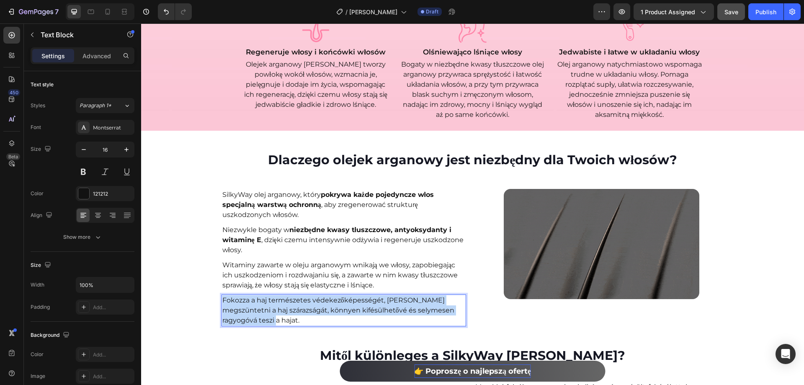
click at [350, 299] on p "Fokozza a haj természetes védekezőképességét, [PERSON_NAME] megszüntetni a haj …" at bounding box center [343, 310] width 243 height 30
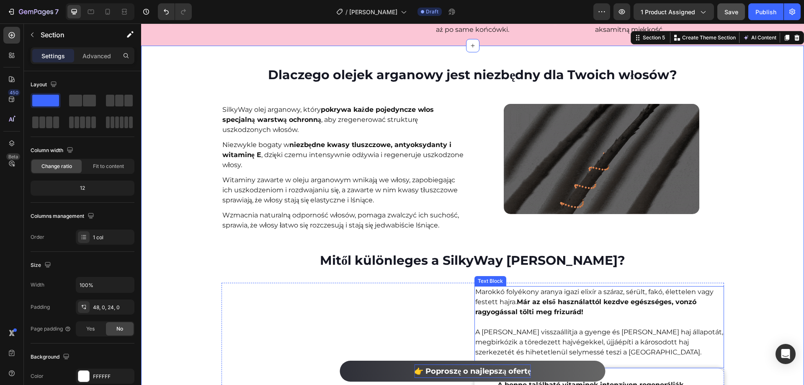
scroll to position [753, 0]
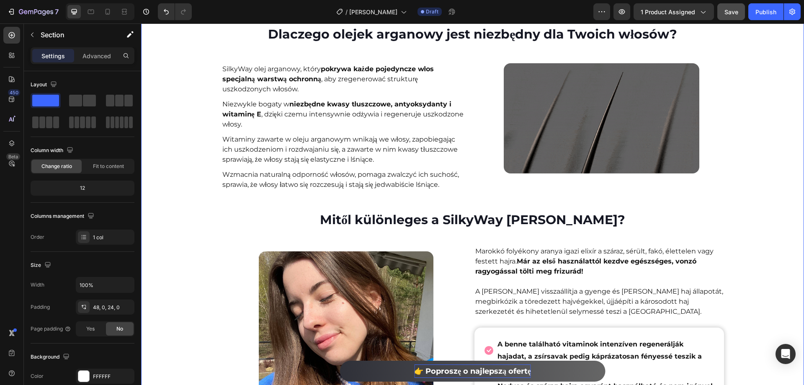
click at [445, 216] on h2 "Mitől különleges a SilkyWay [PERSON_NAME]?" at bounding box center [472, 220] width 663 height 18
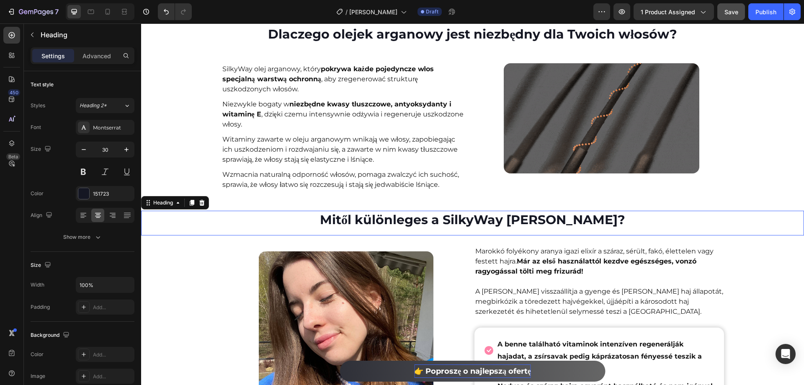
click at [445, 216] on h2 "Mitől különleges a SilkyWay [PERSON_NAME]?" at bounding box center [472, 220] width 663 height 18
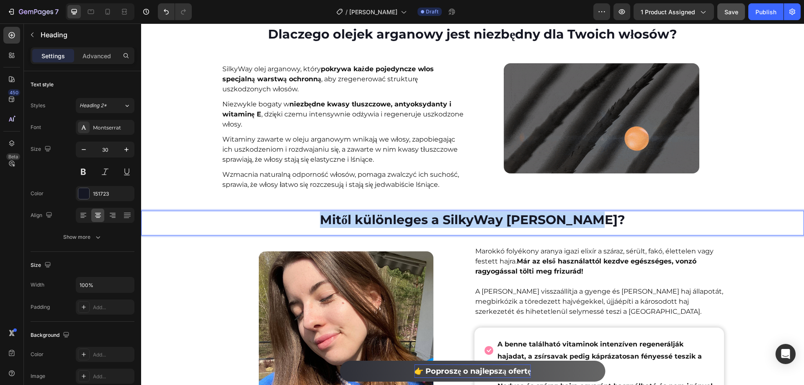
click at [445, 216] on p "Mitől különleges a SilkyWay [PERSON_NAME]?" at bounding box center [472, 219] width 661 height 16
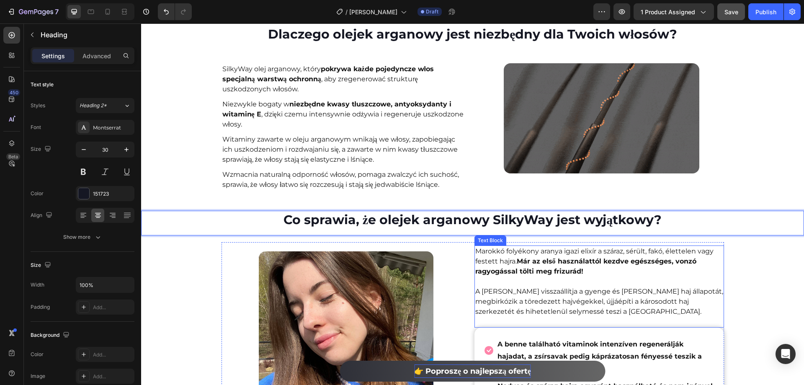
click at [507, 265] on p "Marokkó folyékony aranya igazi elixír a száraz, sérült, fakó, élettelen vagy fe…" at bounding box center [599, 261] width 248 height 30
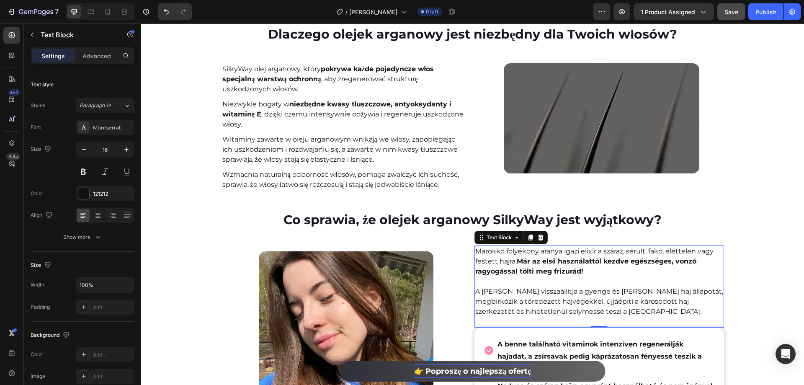
click at [508, 258] on p "Marokkó folyékony aranya igazi elixír a száraz, sérült, fakó, élettelen vagy fe…" at bounding box center [599, 261] width 248 height 30
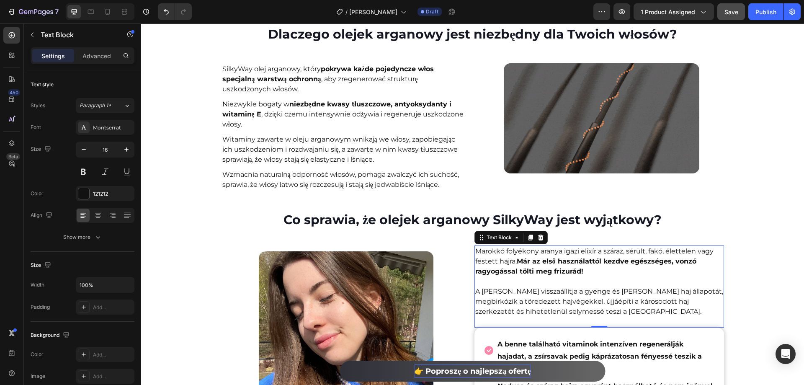
click at [508, 258] on p "Marokkó folyékony aranya igazi elixír a száraz, sérült, fakó, élettelen vagy fe…" at bounding box center [599, 261] width 248 height 30
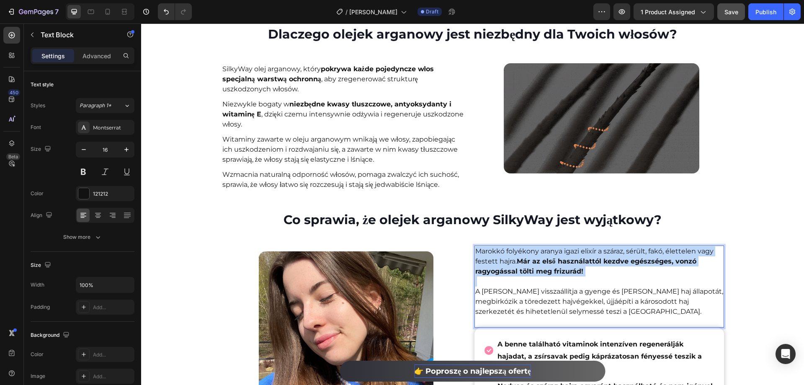
click at [508, 258] on p "Marokkó folyékony aranya igazi elixír a száraz, sérült, fakó, élettelen vagy fe…" at bounding box center [599, 261] width 248 height 30
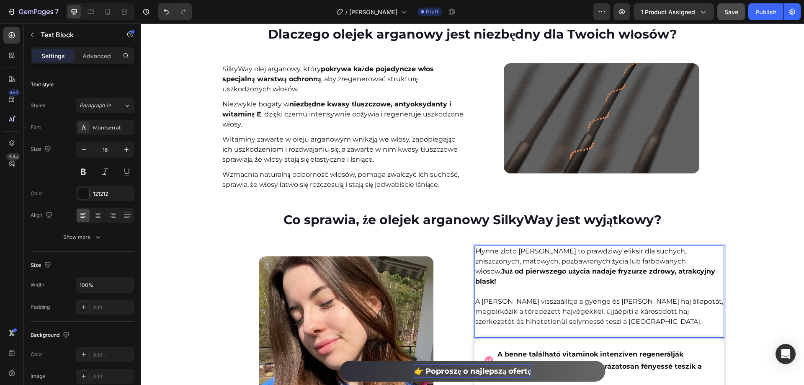
click at [507, 297] on p "A [PERSON_NAME] visszaállítja a gyenge és [PERSON_NAME] haj állapotát, megbirkó…" at bounding box center [599, 311] width 248 height 30
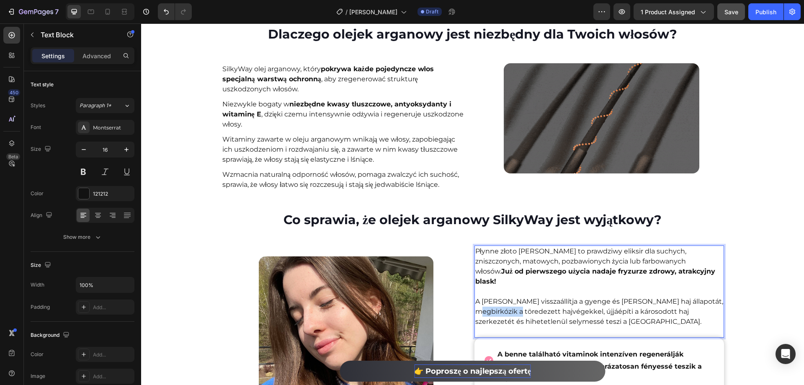
click at [507, 297] on p "A [PERSON_NAME] visszaállítja a gyenge és [PERSON_NAME] haj állapotát, megbirkó…" at bounding box center [599, 311] width 248 height 30
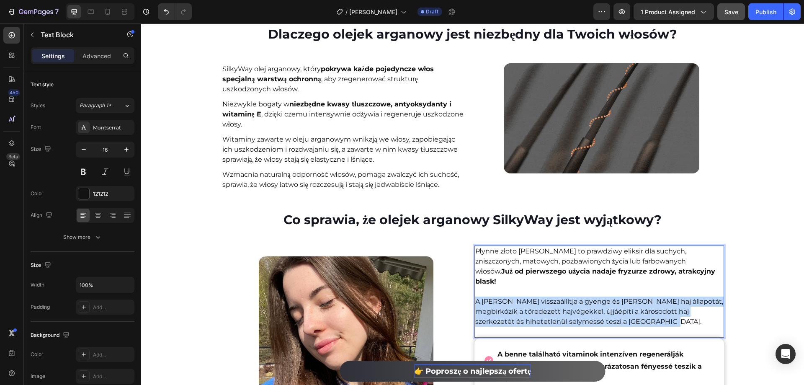
click at [507, 297] on p "A [PERSON_NAME] visszaállítja a gyenge és [PERSON_NAME] haj állapotát, megbirkó…" at bounding box center [599, 311] width 248 height 30
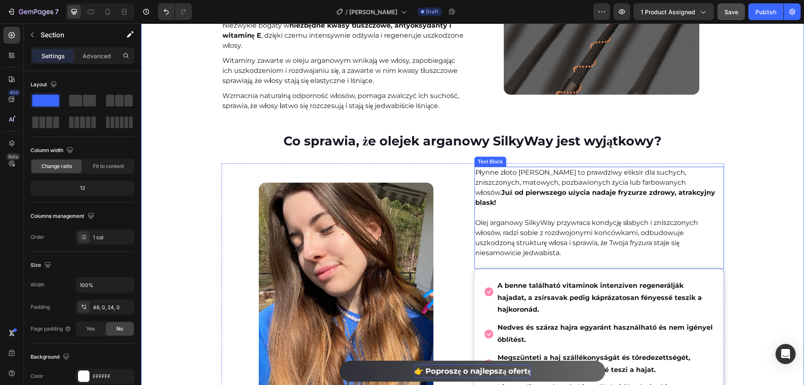
scroll to position [837, 0]
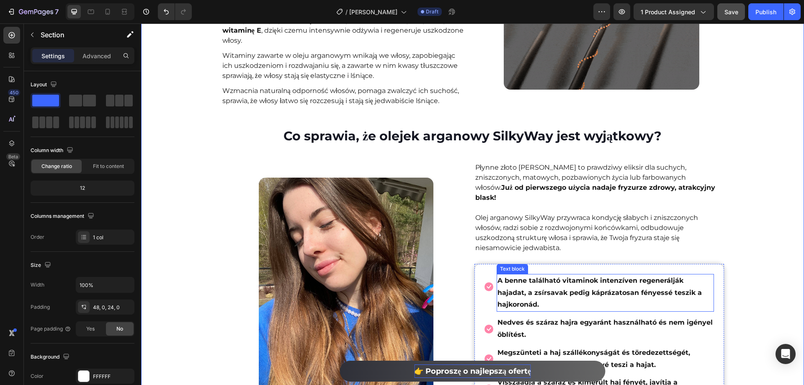
click at [571, 276] on strong "A benne található vitaminok intenzíven regenerálják hajadat, a zsírsavak pedig …" at bounding box center [599, 292] width 204 height 32
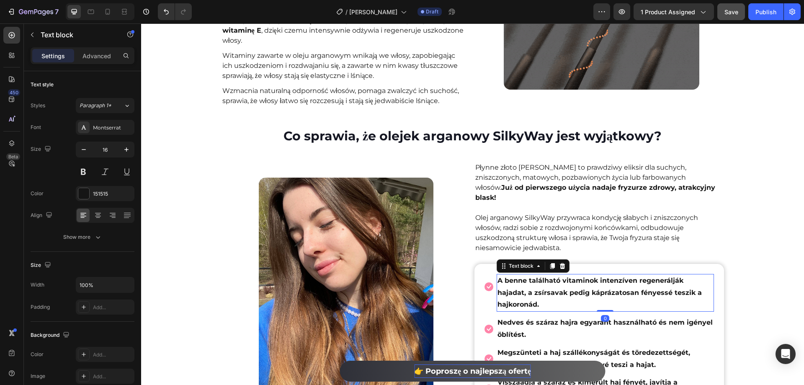
click at [571, 276] on strong "A benne található vitaminok intenzíven regenerálják hajadat, a zsírsavak pedig …" at bounding box center [599, 292] width 204 height 32
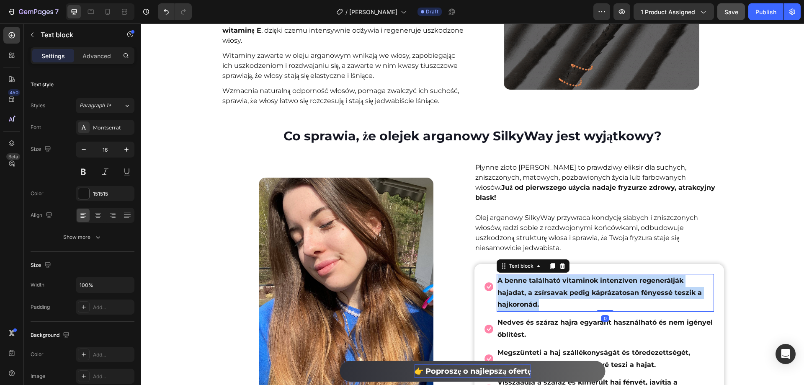
click at [571, 276] on strong "A benne található vitaminok intenzíven regenerálják hajadat, a zsírsavak pedig …" at bounding box center [599, 292] width 204 height 32
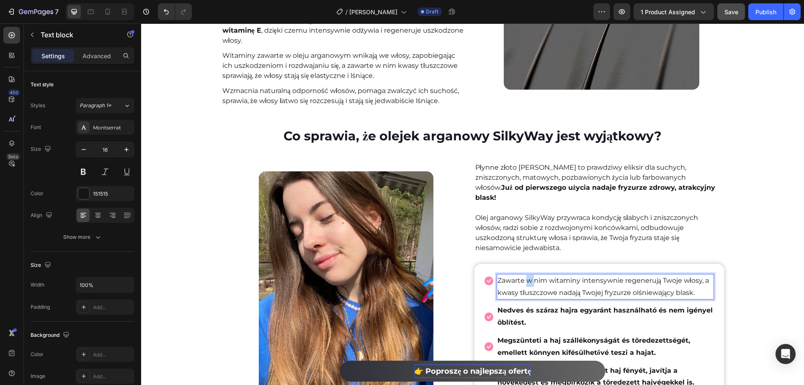
click at [525, 275] on p "Zawarte w nim witaminy intensywnie regenerują Twoje włosy, a kwasy tłuszczowe n…" at bounding box center [605, 287] width 216 height 24
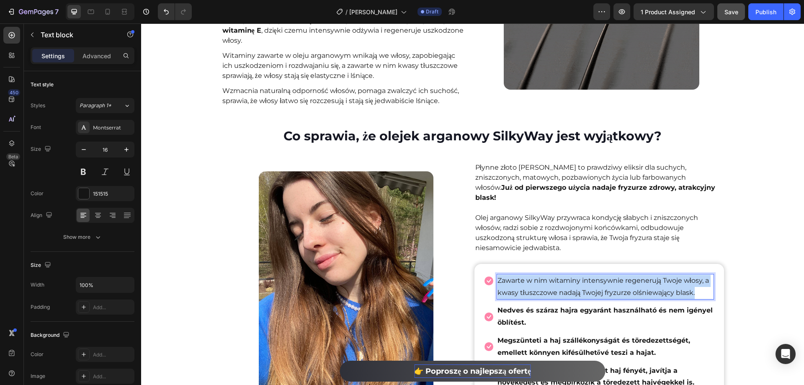
click at [525, 275] on p "Zawarte w nim witaminy intensywnie regenerują Twoje włosy, a kwasy tłuszczowe n…" at bounding box center [605, 287] width 216 height 24
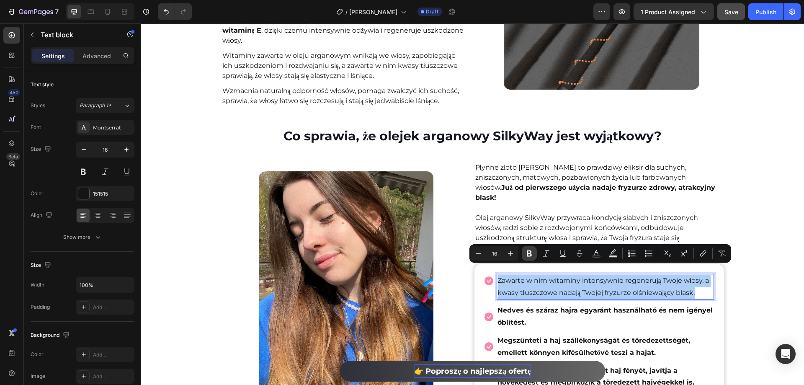
click at [526, 260] on button "Bold" at bounding box center [529, 253] width 15 height 15
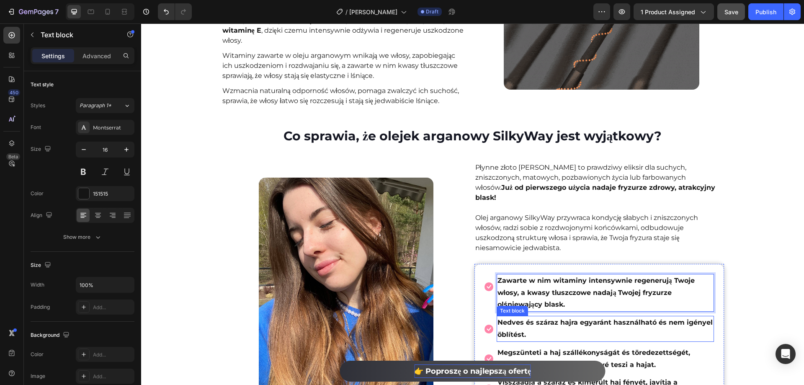
click at [535, 321] on p "Nedves és száraz hajra egyaránt használható és nem igényel öblítést." at bounding box center [605, 328] width 216 height 24
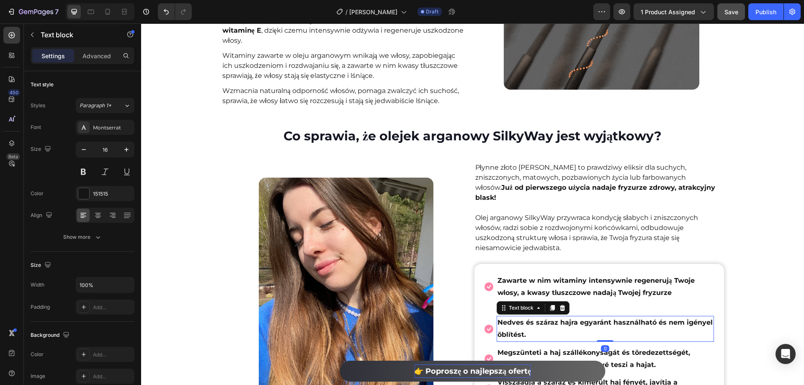
click at [535, 321] on p "Nedves és száraz hajra egyaránt használható és nem igényel öblítést." at bounding box center [605, 328] width 216 height 24
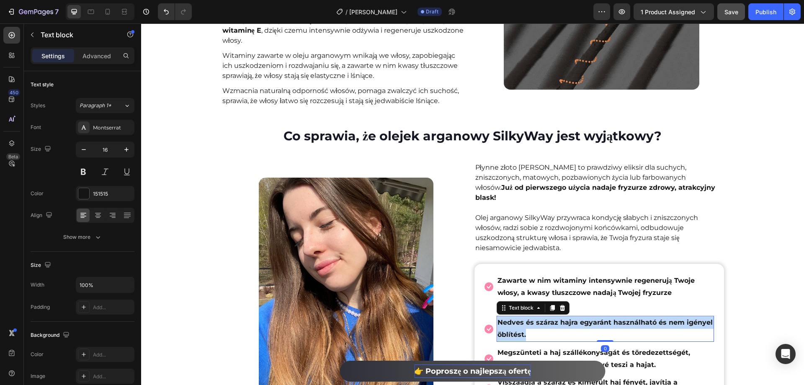
click at [535, 321] on p "Nedves és száraz hajra egyaránt használható és nem igényel öblítést." at bounding box center [605, 328] width 216 height 24
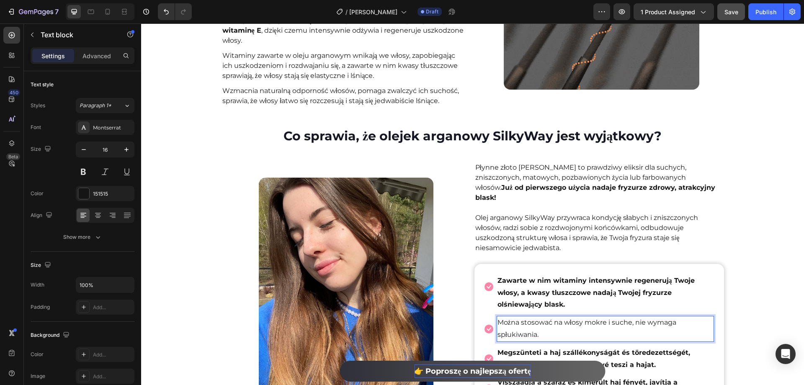
click at [520, 316] on p "Można stosować na włosy mokre i suche, nie wymaga spłukiwania." at bounding box center [605, 328] width 216 height 24
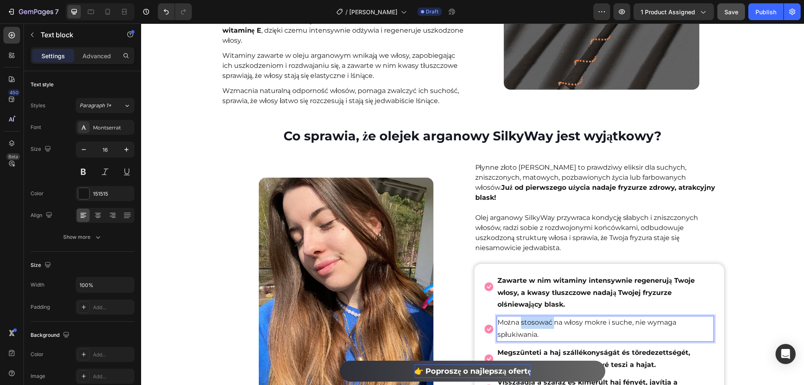
click at [520, 316] on p "Można stosować na włosy mokre i suche, nie wymaga spłukiwania." at bounding box center [605, 328] width 216 height 24
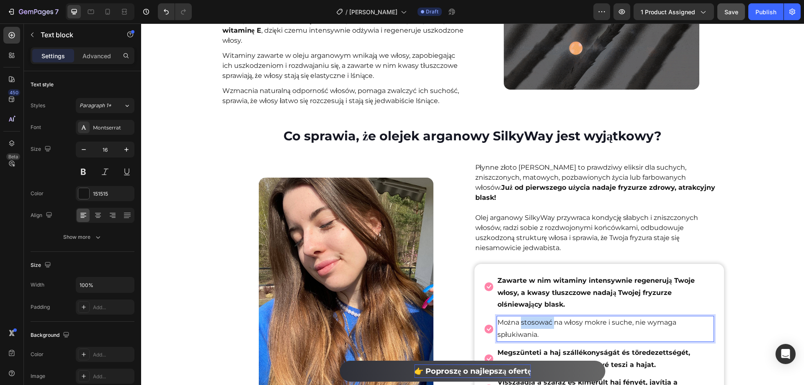
click at [520, 316] on p "Można stosować na włosy mokre i suche, nie wymaga spłukiwania." at bounding box center [605, 328] width 216 height 24
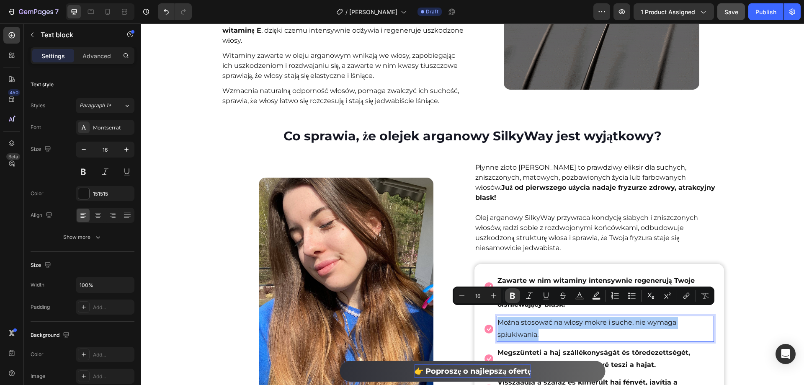
click at [515, 294] on icon "Editor contextual toolbar" at bounding box center [512, 295] width 8 height 8
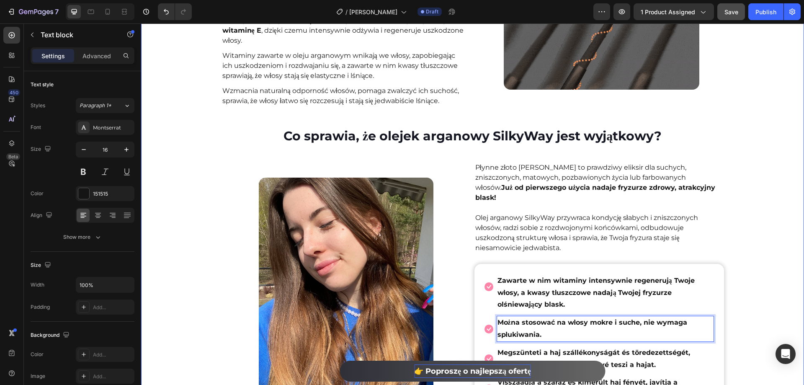
click at [779, 316] on div "Dlaczego olejek arganowy jest niezbędny dla Twoich włosów? Heading SilkyWay ole…" at bounding box center [472, 330] width 663 height 779
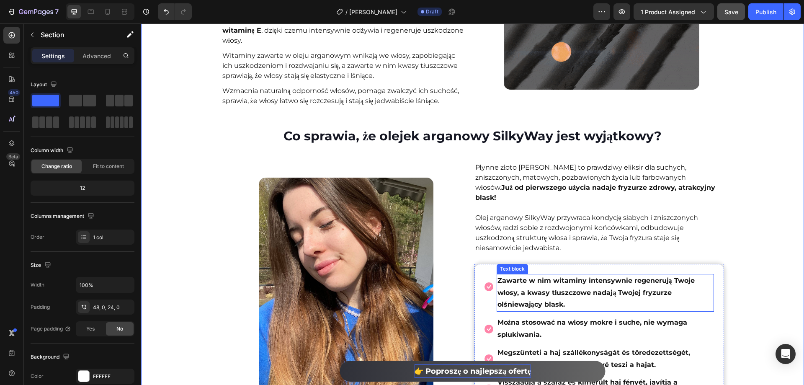
scroll to position [1005, 0]
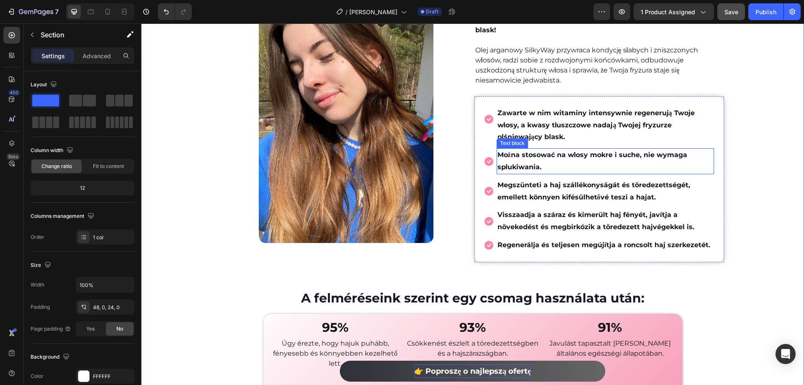
click at [544, 186] on strong "Megszünteti a haj szállékonyságát és töredezettségét, emellett könnyen kifésülh…" at bounding box center [593, 191] width 193 height 20
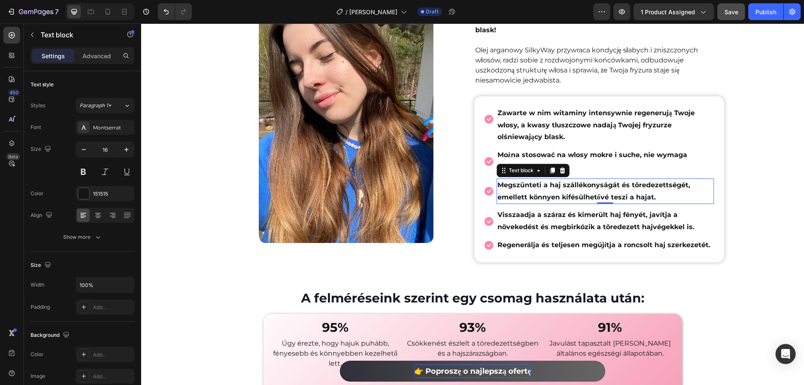
click at [544, 186] on strong "Megszünteti a haj szállékonyságát és töredezettségét, emellett könnyen kifésülh…" at bounding box center [593, 191] width 193 height 20
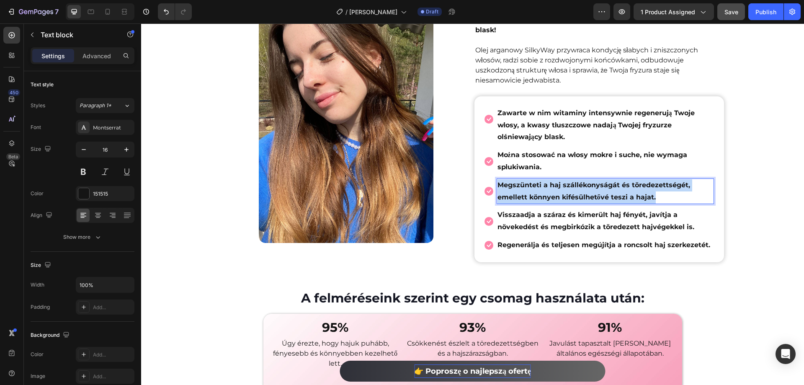
click at [544, 186] on strong "Megszünteti a haj szállékonyságát és töredezettségét, emellett könnyen kifésülh…" at bounding box center [593, 191] width 193 height 20
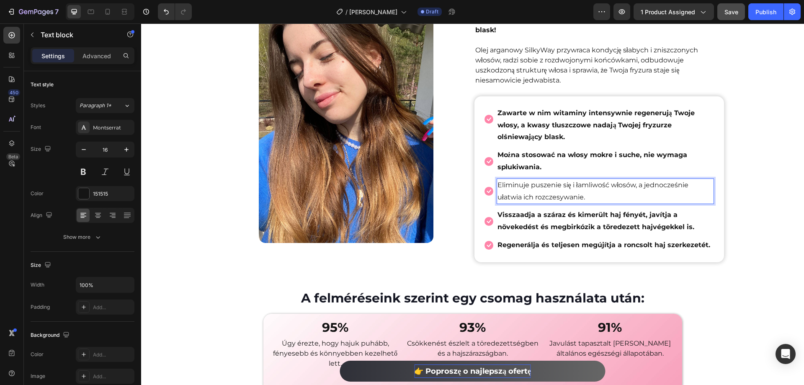
click at [531, 179] on p "Eliminuje puszenie się i łamliwość włosów, a jednocześnie ułatwia ich rozczesyw…" at bounding box center [605, 191] width 216 height 24
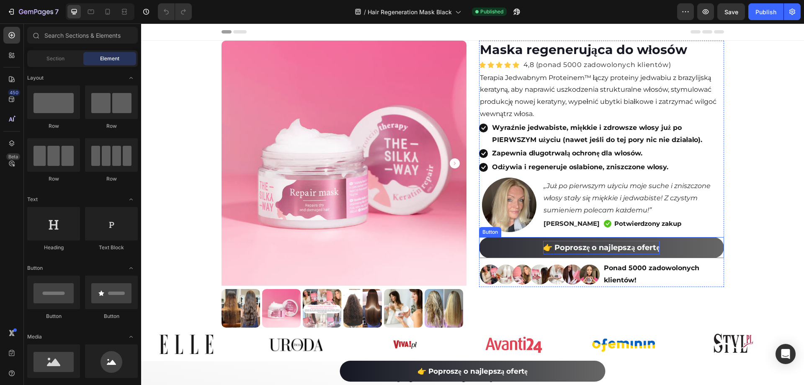
click at [604, 248] on strong "👉 Poproszę o najlepszą ofertę" at bounding box center [601, 247] width 117 height 9
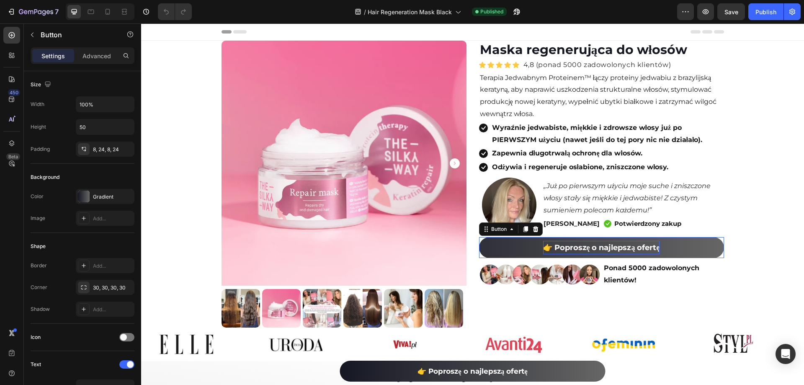
click at [604, 246] on strong "👉 Poproszę o najlepszą ofertę" at bounding box center [601, 247] width 117 height 9
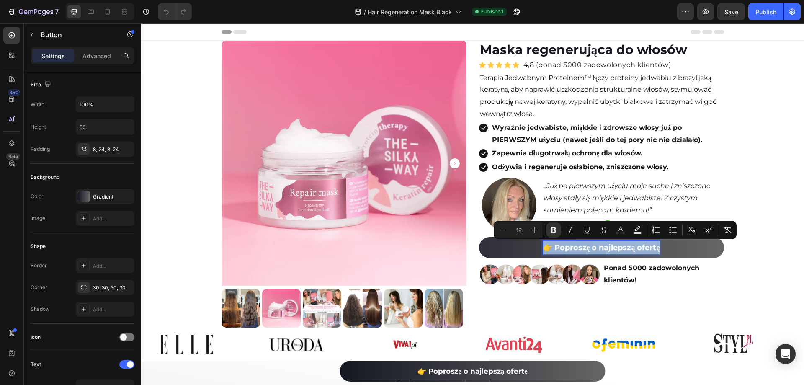
click at [604, 246] on strong "👉 Poproszę o najlepszą ofertę" at bounding box center [601, 247] width 117 height 9
copy strong "👉 Poproszę o najlepszą ofertę"
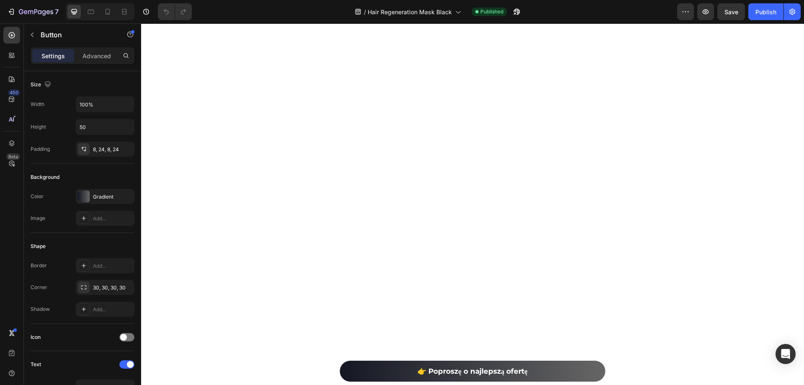
type input "16"
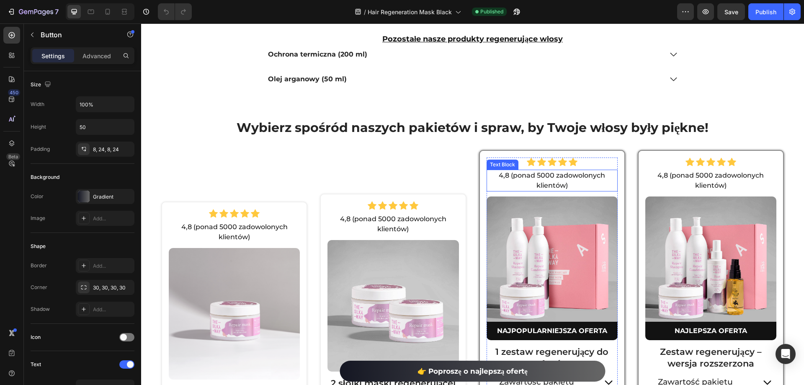
scroll to position [3223, 0]
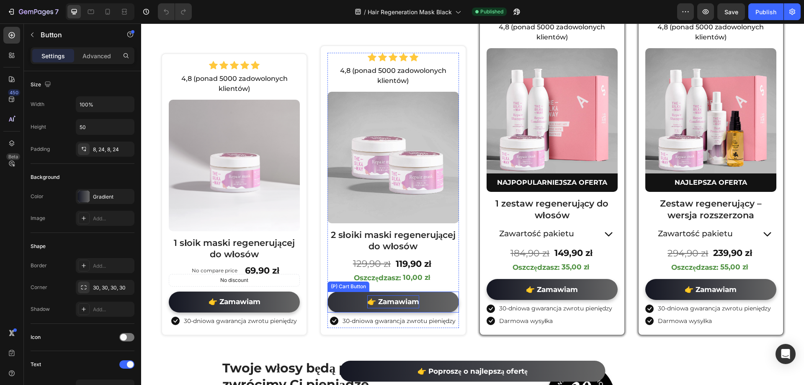
click at [399, 297] on div "👉 Zamawiam" at bounding box center [393, 301] width 52 height 13
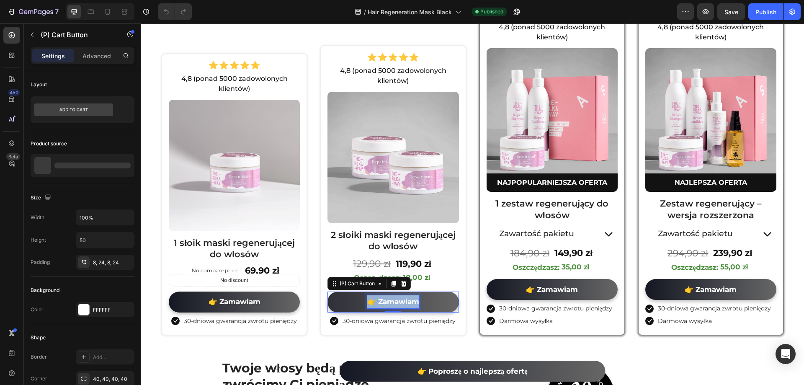
click at [399, 297] on p "👉 Zamawiam" at bounding box center [393, 301] width 52 height 13
copy p "👉 Zamawiam"
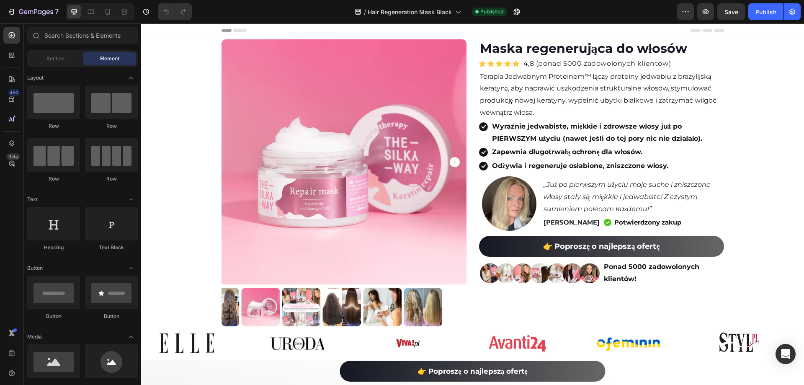
scroll to position [23, 0]
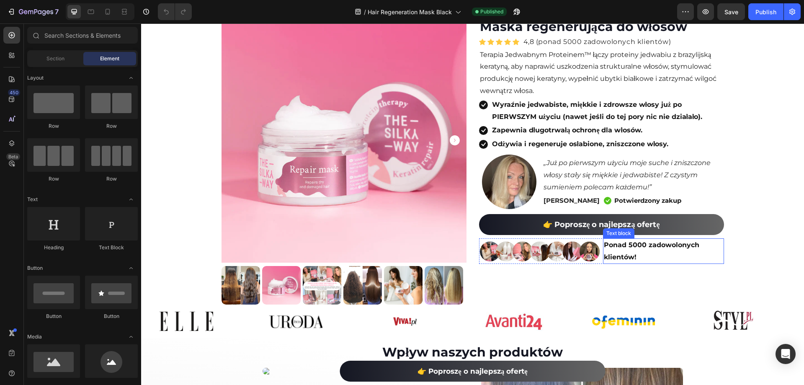
click at [611, 247] on strong "Ponad 5000 zadowolonych klientów!" at bounding box center [651, 251] width 95 height 20
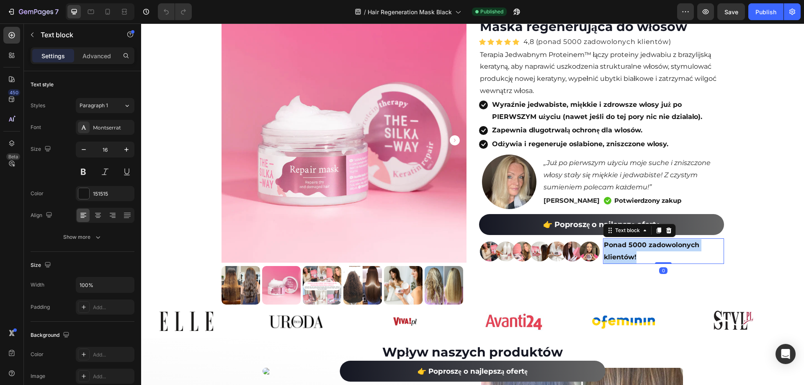
click at [611, 247] on strong "Ponad 5000 zadowolonych klientów!" at bounding box center [651, 251] width 95 height 20
copy strong "Ponad 5000 zadowolonych klientów!"
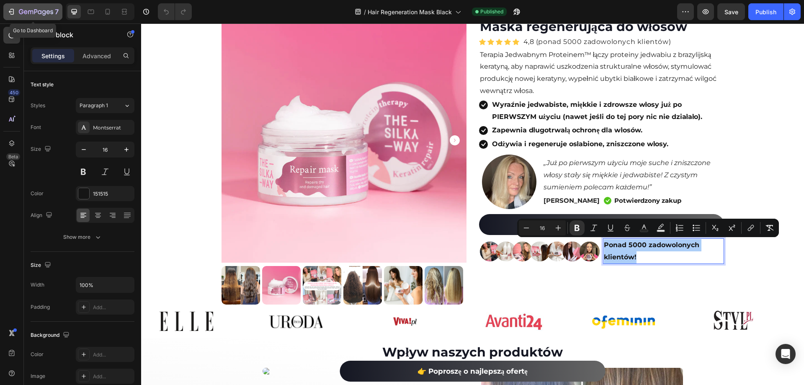
click at [14, 8] on icon "button" at bounding box center [11, 12] width 8 height 8
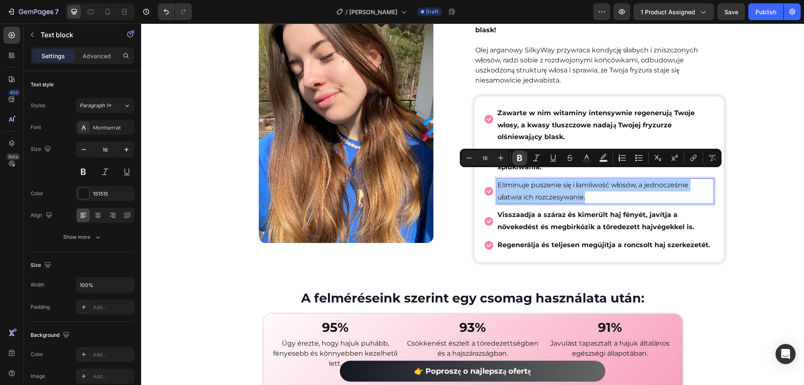
click at [518, 157] on icon "Editor contextual toolbar" at bounding box center [519, 158] width 5 height 6
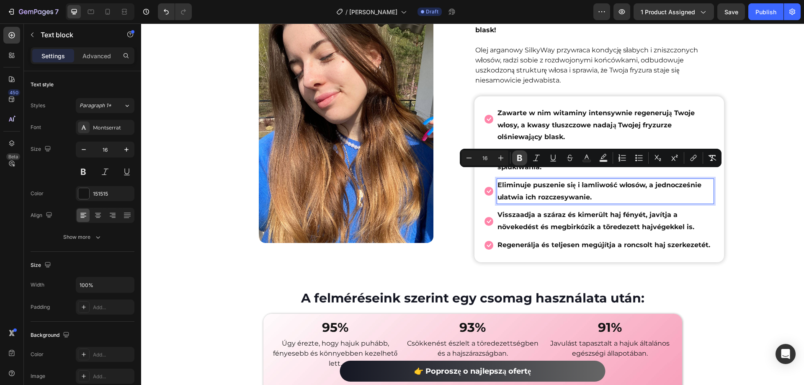
scroll to position [1005, 0]
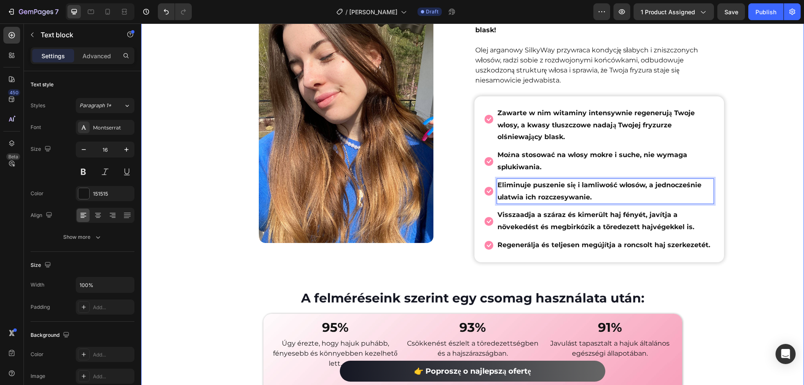
drag, startPoint x: 773, startPoint y: 191, endPoint x: 757, endPoint y: 191, distance: 15.9
click at [773, 191] on div "Dlaczego olejek arganowy jest niezbędny dla Twoich włosów? Heading SilkyWay ole…" at bounding box center [472, 209] width 663 height 871
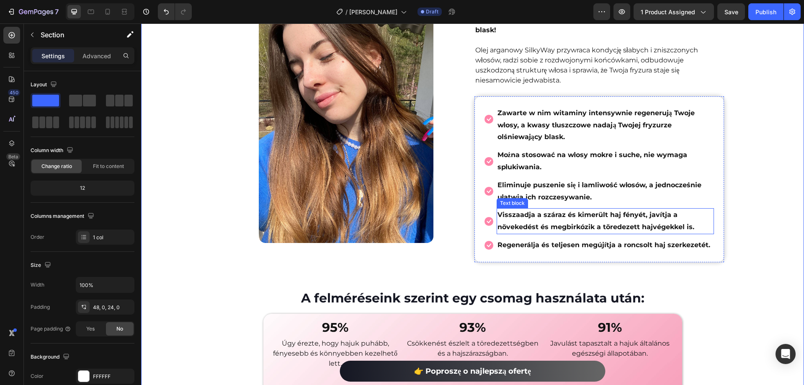
click at [558, 211] on strong "Visszaadja a száraz és kimerült haj fényét, javítja a növekedést és megbirkózik…" at bounding box center [595, 221] width 197 height 20
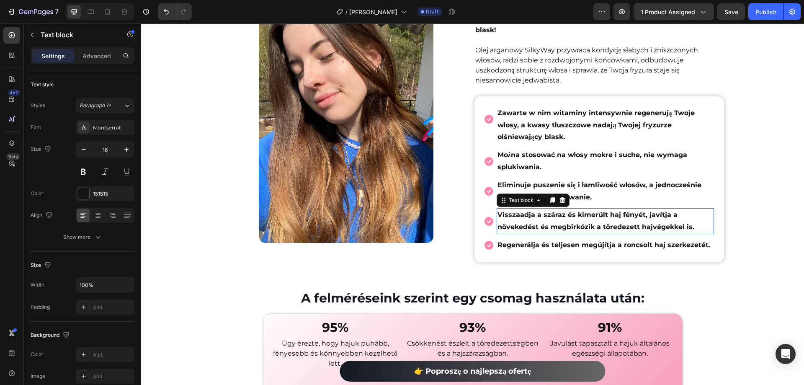
click at [558, 211] on strong "Visszaadja a száraz és kimerült haj fényét, javítja a növekedést és megbirkózik…" at bounding box center [595, 221] width 197 height 20
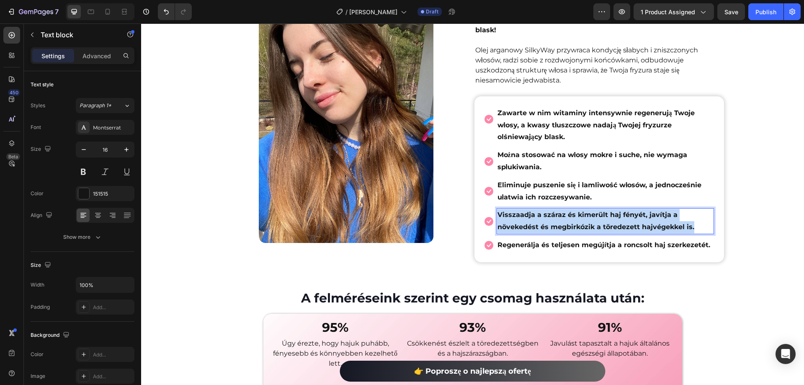
click at [558, 211] on strong "Visszaadja a száraz és kimerült haj fényét, javítja a növekedést és megbirkózik…" at bounding box center [595, 221] width 197 height 20
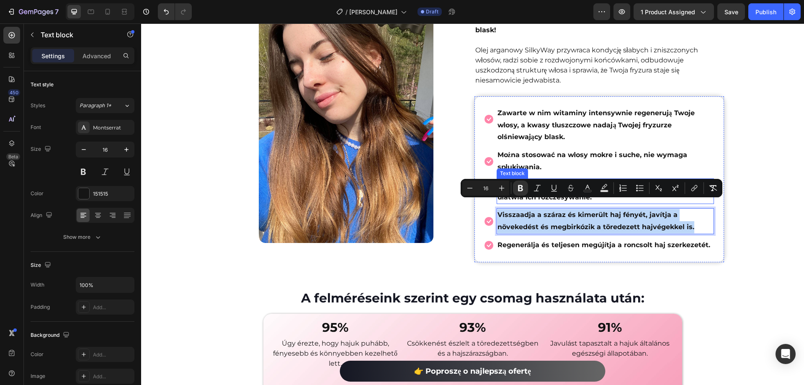
copy strong "Visszaadja a száraz és kimerült haj fényét, javítja a növekedést és megbirkózik…"
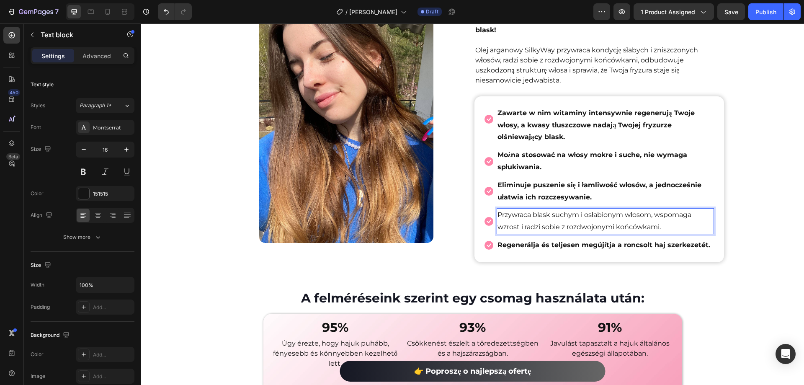
click at [529, 209] on p "Przywraca blask suchym i osłabionym włosom, wspomaga wzrost i radzi sobie z roz…" at bounding box center [605, 221] width 216 height 24
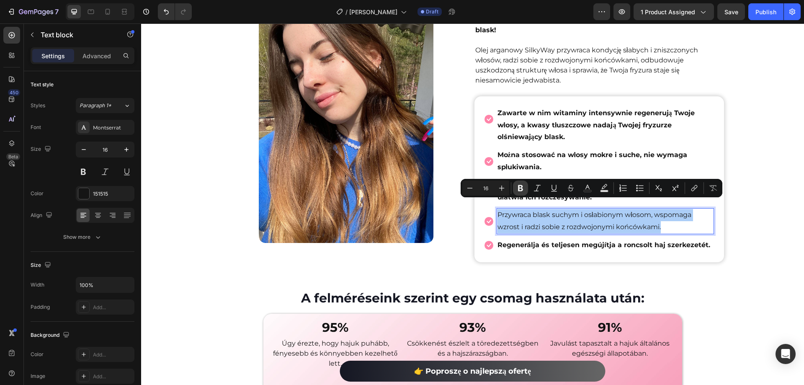
click at [515, 190] on button "Bold" at bounding box center [520, 187] width 15 height 15
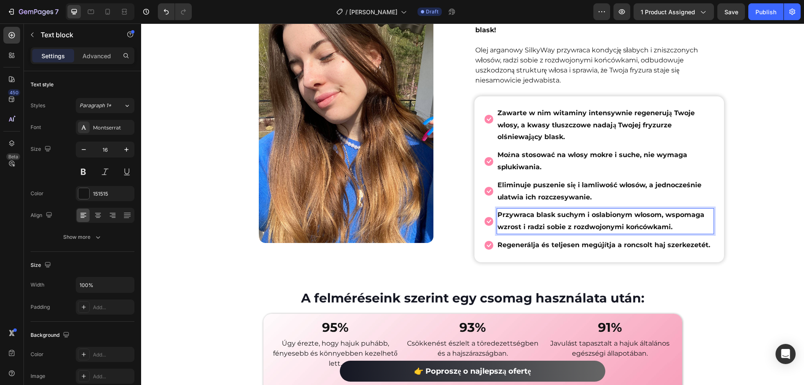
click at [529, 239] on p "Regenerálja és teljesen megújítja a roncsolt haj szerkezetét." at bounding box center [603, 245] width 213 height 12
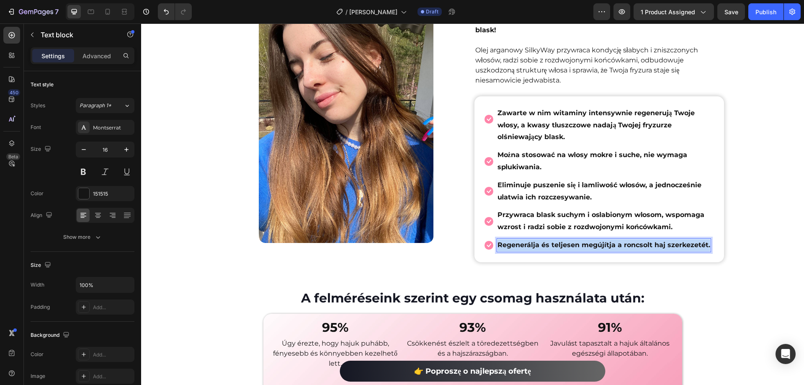
click at [529, 239] on p "Regenerálja és teljesen megújítja a roncsolt haj szerkezetét." at bounding box center [603, 245] width 213 height 12
copy strong "Regenerálja és teljesen megújítja a roncsolt haj szerkezetét."
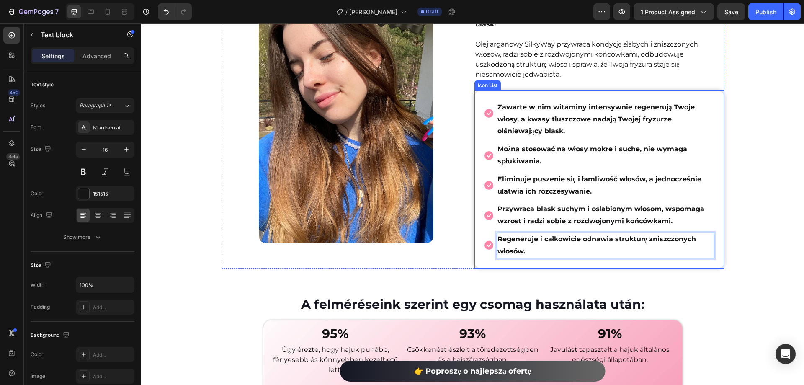
click at [737, 196] on div "Dlaczego olejek arganowy jest niezbędny dla Twoich włosów? Heading SilkyWay ole…" at bounding box center [472, 209] width 663 height 883
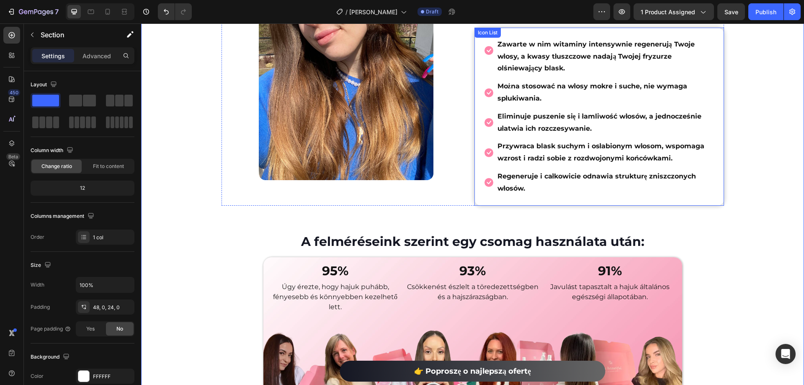
scroll to position [1094, 0]
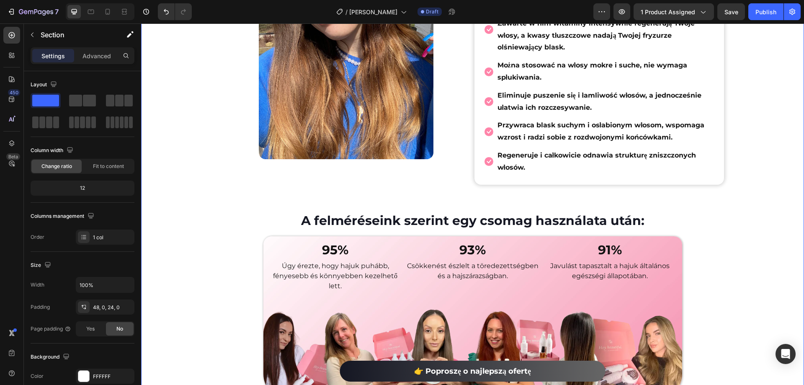
click at [448, 213] on h2 "A felméréseink szerint egy csomag használata után:" at bounding box center [472, 220] width 663 height 18
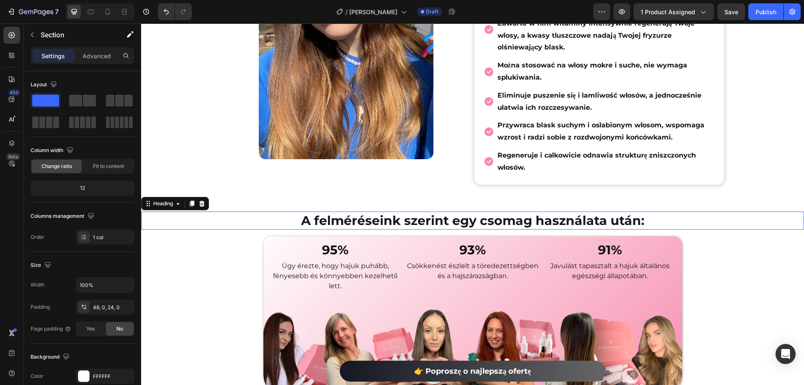
click at [448, 213] on h2 "A felméréseink szerint egy csomag használata után:" at bounding box center [472, 220] width 663 height 18
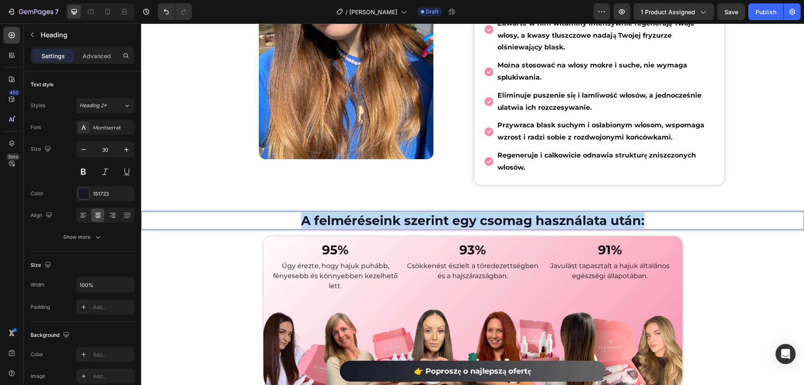
click at [448, 213] on p "A felméréseink szerint egy csomag használata után:" at bounding box center [472, 220] width 661 height 16
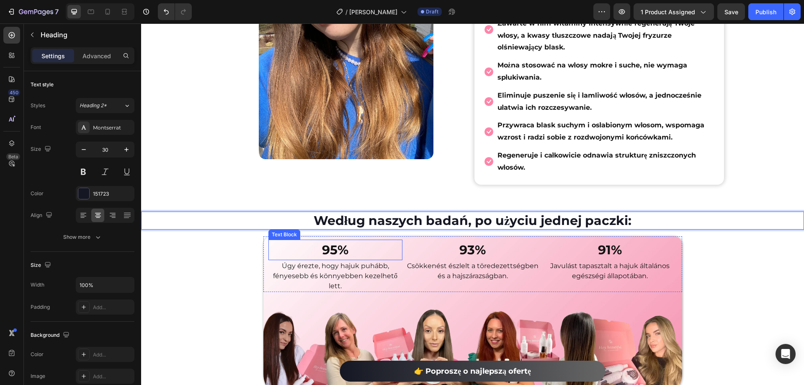
click at [363, 261] on p "Úgy érezte, hogy hajuk puhább, fényesebb és könnyebben kezelhető lett." at bounding box center [335, 276] width 132 height 30
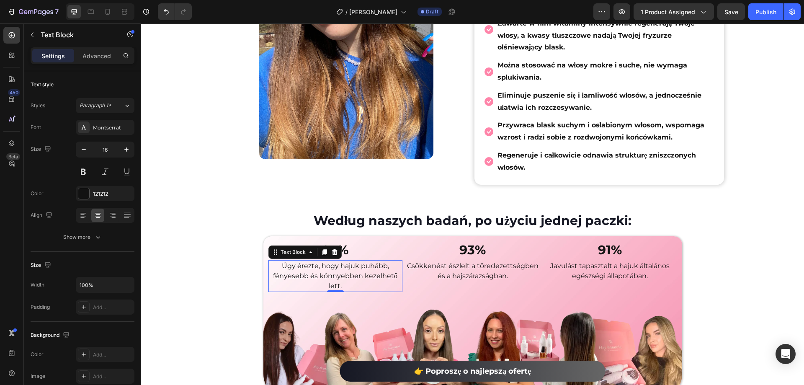
click at [363, 261] on p "Úgy érezte, hogy hajuk puhább, fényesebb és könnyebben kezelhető lett." at bounding box center [335, 276] width 132 height 30
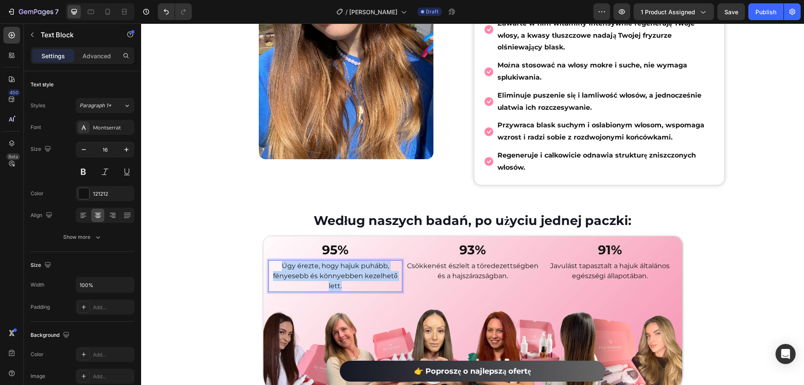
click at [363, 261] on p "Úgy érezte, hogy hajuk puhább, fényesebb és könnyebben kezelhető lett." at bounding box center [335, 276] width 132 height 30
copy p "Úgy érezte, hogy hajuk puhább, fényesebb és könnyebben kezelhető lett."
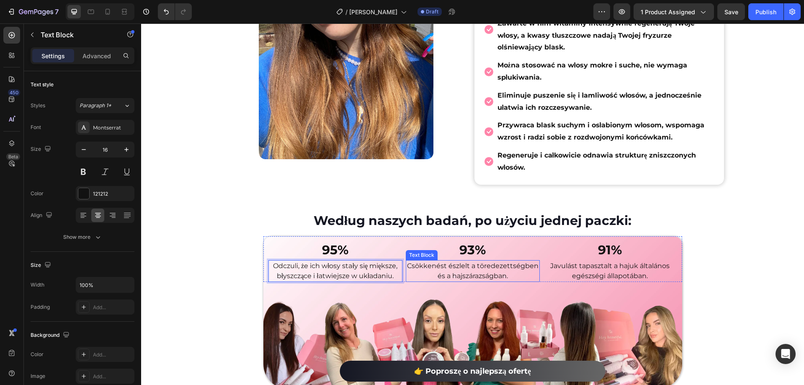
click at [446, 261] on p "Csökkenést észlelt a töredezettségben és a hajszárazságban." at bounding box center [472, 271] width 132 height 20
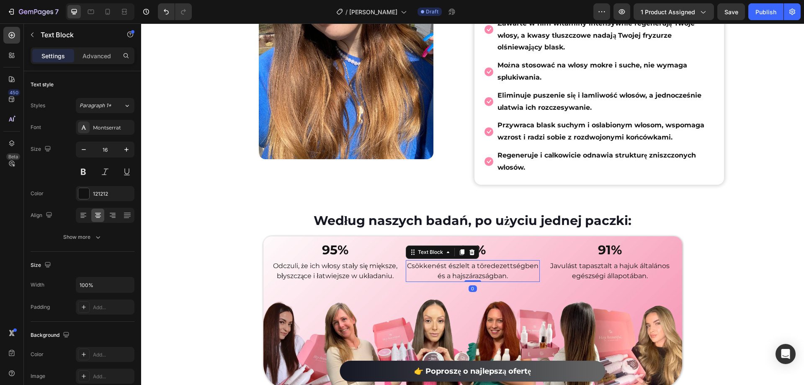
click at [446, 261] on p "Csökkenést észlelt a töredezettségben és a hajszárazságban." at bounding box center [472, 271] width 132 height 20
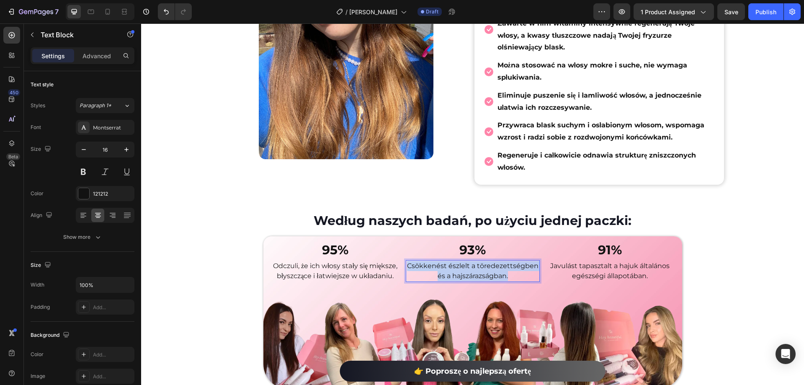
copy p "Csökkenést észlelt a töredezettségben és a hajszárazságban."
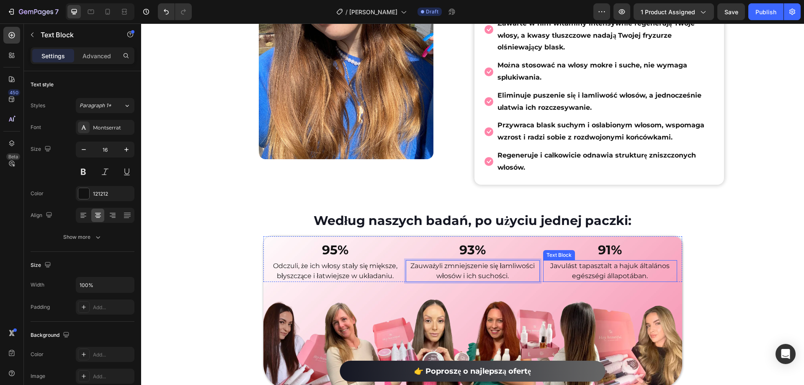
click at [632, 268] on p "Javulást tapasztalt [PERSON_NAME] általános egészségi állapotában." at bounding box center [610, 271] width 132 height 20
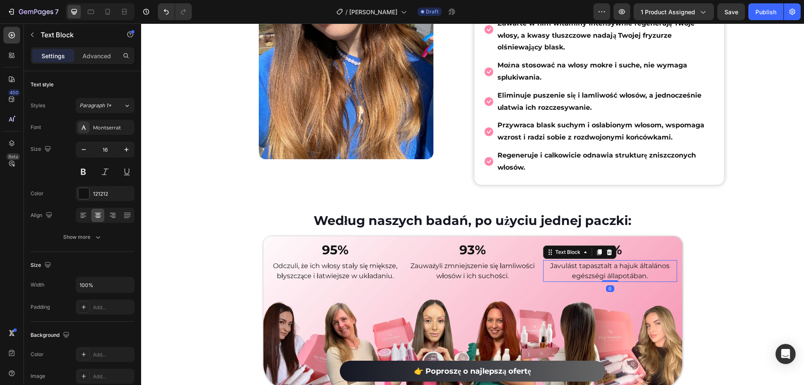
click at [632, 268] on p "Javulást tapasztalt [PERSON_NAME] általános egészségi állapotában." at bounding box center [610, 271] width 132 height 20
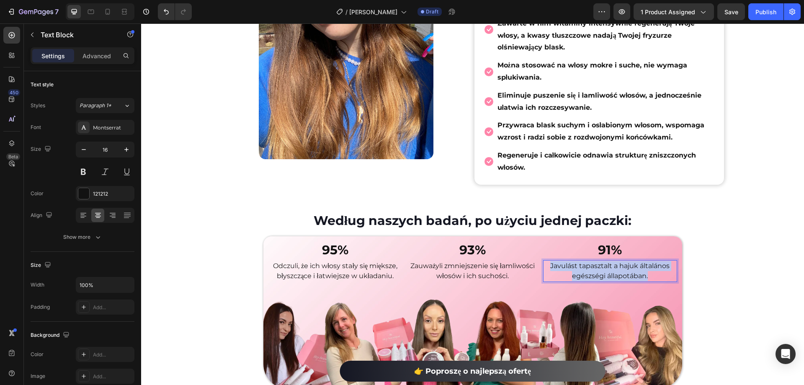
copy p "Javulást tapasztalt [PERSON_NAME] általános egészségi állapotában."
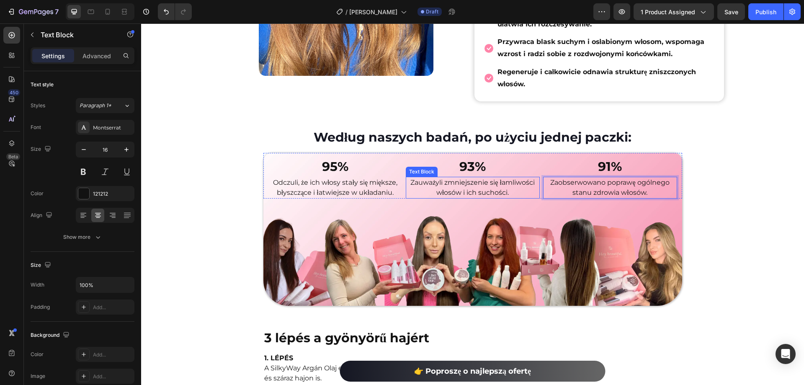
scroll to position [1262, 0]
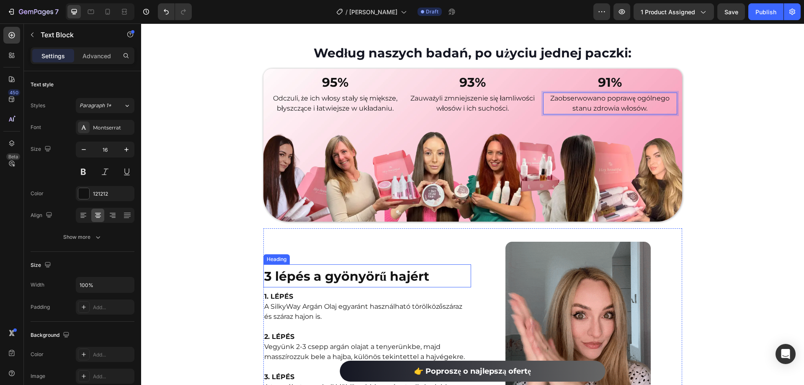
click at [366, 268] on strong "3 lépés a gyönyörű hajért" at bounding box center [346, 275] width 165 height 15
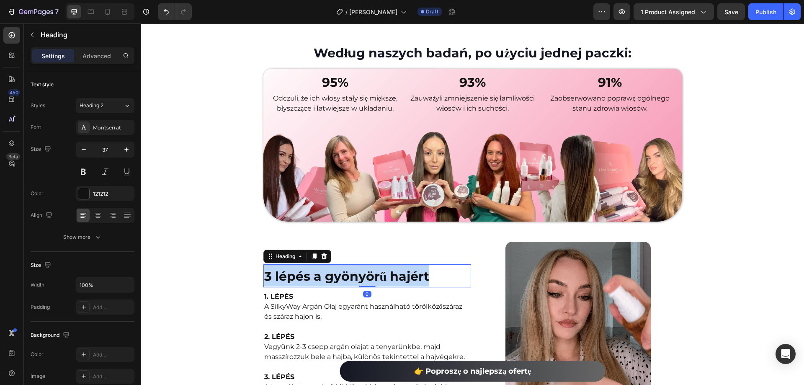
click at [366, 268] on strong "3 lépés a gyönyörű hajért" at bounding box center [346, 275] width 165 height 15
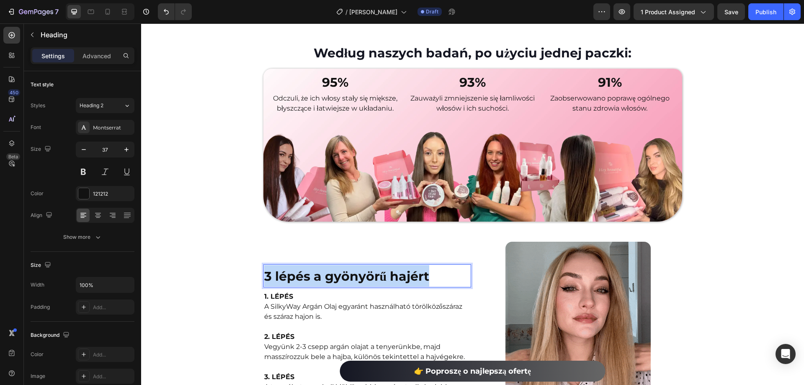
copy strong "3 lépés a gyönyörű hajért"
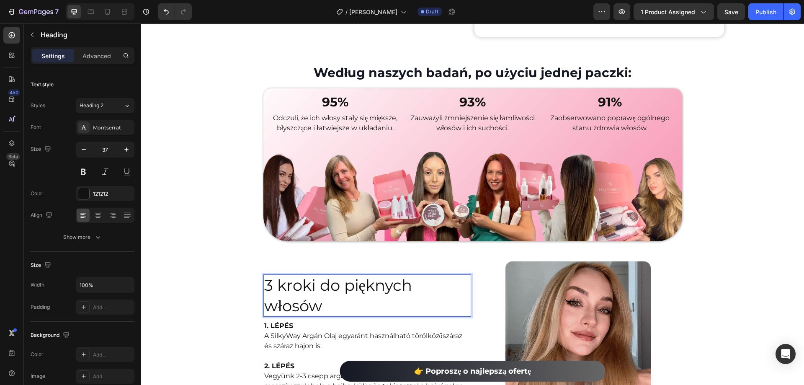
scroll to position [1252, 0]
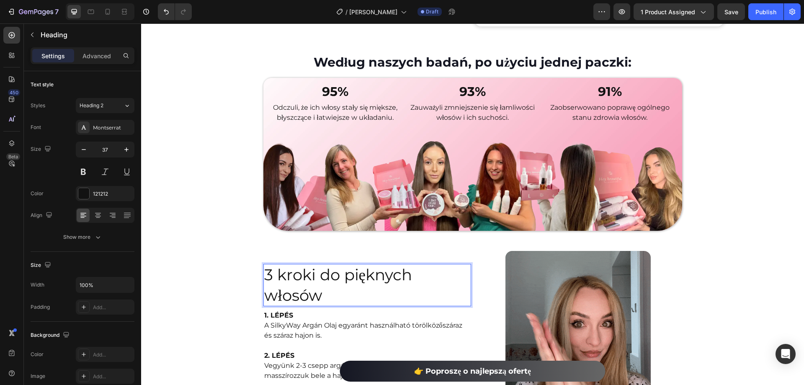
click at [303, 274] on p "3 kroki do pięknych włosów" at bounding box center [367, 285] width 206 height 40
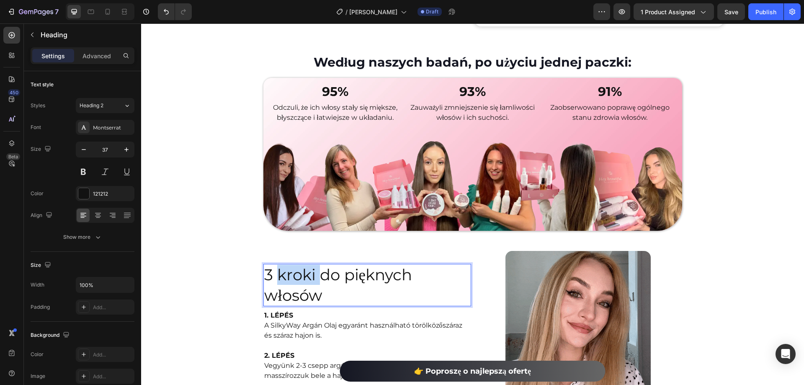
click at [303, 274] on p "3 kroki do pięknych włosów" at bounding box center [367, 285] width 206 height 40
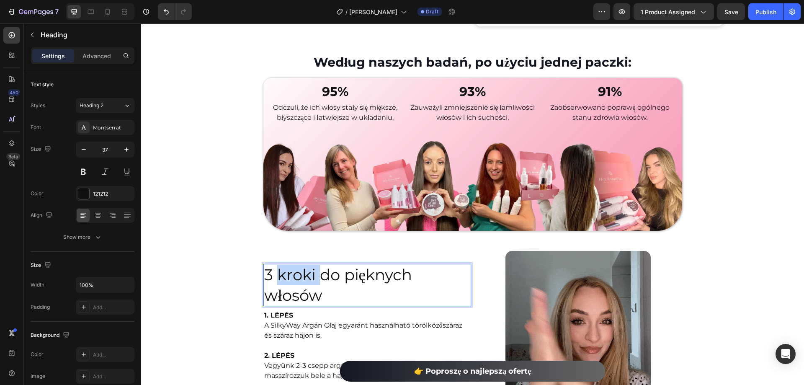
click at [303, 274] on p "3 kroki do pięknych włosów" at bounding box center [367, 285] width 206 height 40
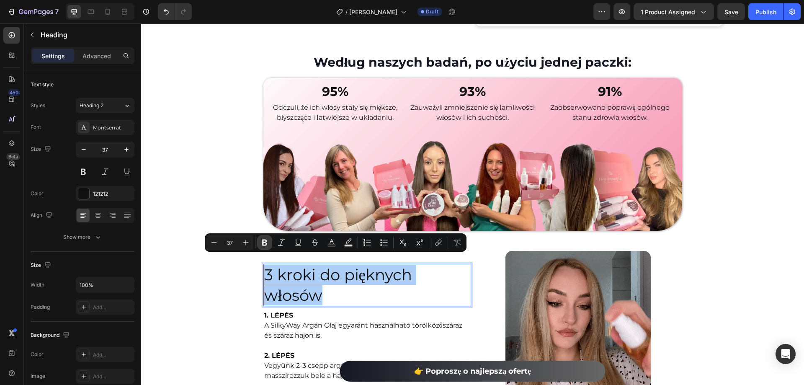
click at [263, 236] on button "Bold" at bounding box center [264, 242] width 15 height 15
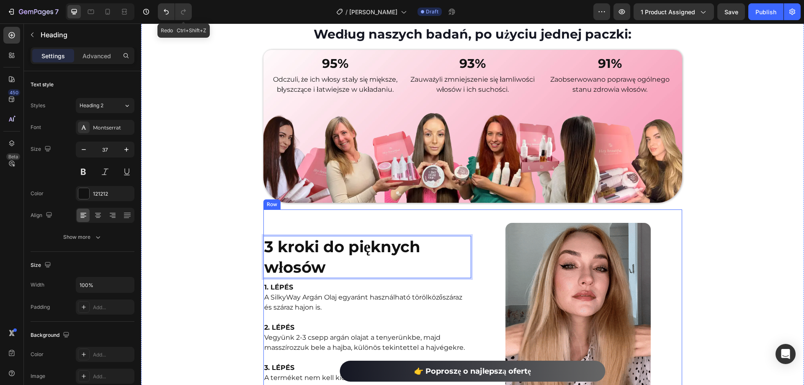
scroll to position [1294, 0]
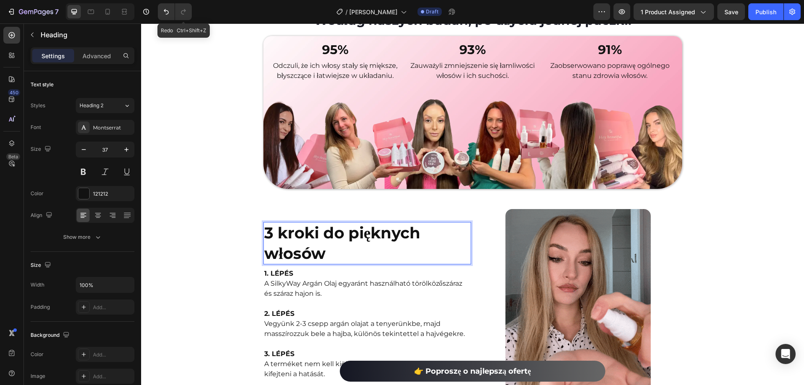
click at [357, 280] on p "A SilkyWay Argán Olaj egyaránt használható törölközőszáraz és száraz hajon is." at bounding box center [367, 293] width 206 height 30
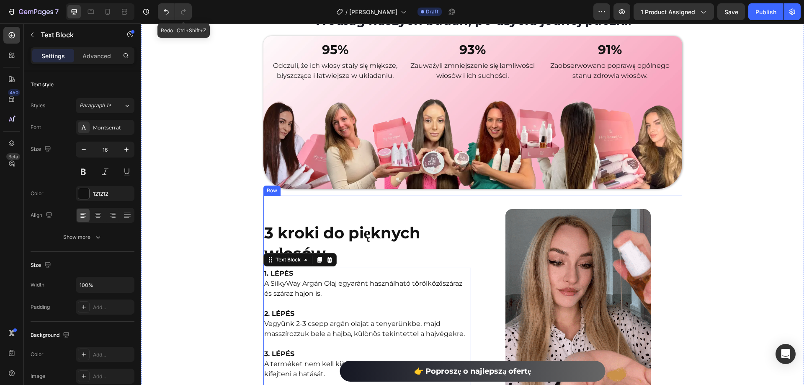
click at [402, 254] on div "⁠⁠⁠⁠⁠⁠⁠ 3 kroki do pięknych włosów Heading 1. LÉPÉS A SilkyWay Argán Olaj egyar…" at bounding box center [367, 306] width 208 height 194
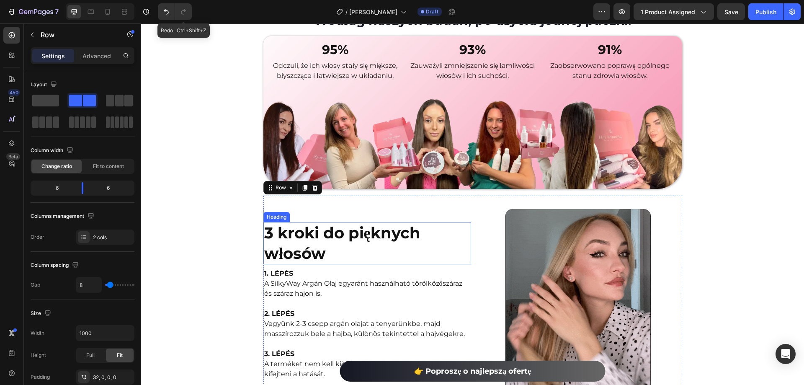
click at [415, 240] on p "⁠⁠⁠⁠⁠⁠⁠ 3 kroki do pięknych włosów" at bounding box center [367, 243] width 206 height 40
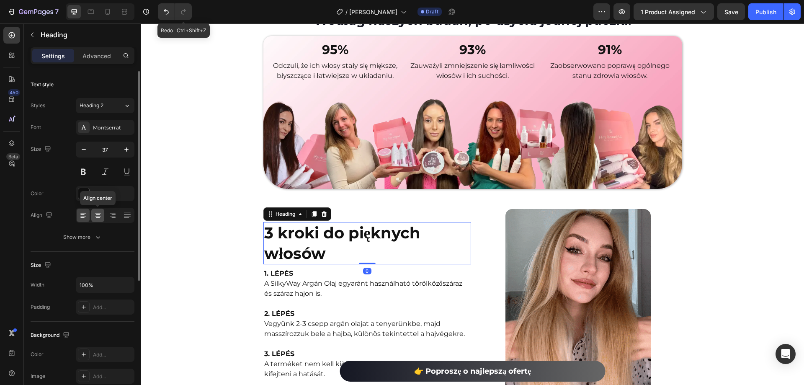
click at [97, 216] on icon at bounding box center [98, 216] width 6 height 1
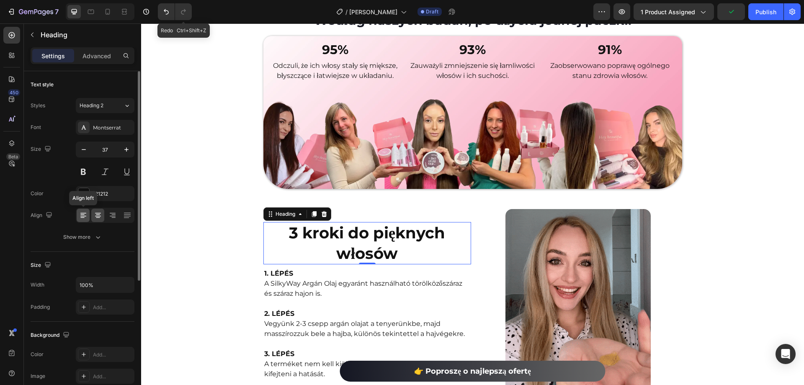
click at [83, 214] on icon at bounding box center [82, 214] width 4 height 1
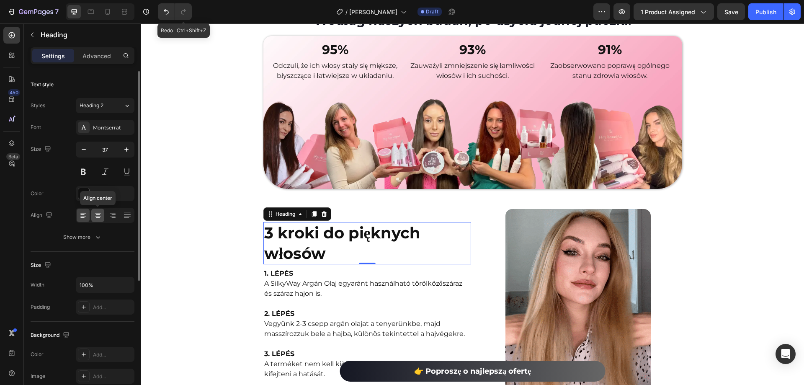
click at [95, 214] on icon at bounding box center [98, 215] width 8 height 8
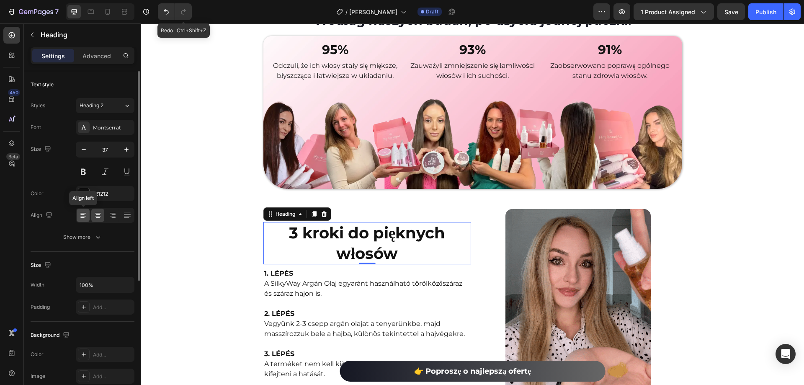
click at [85, 213] on icon at bounding box center [83, 215] width 8 height 8
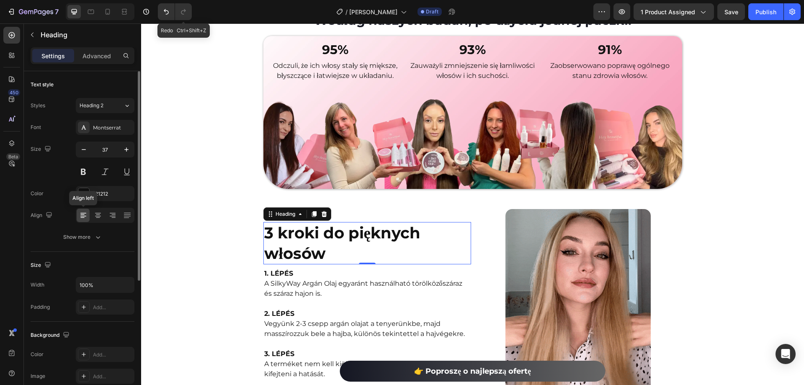
click at [82, 214] on icon at bounding box center [82, 214] width 4 height 1
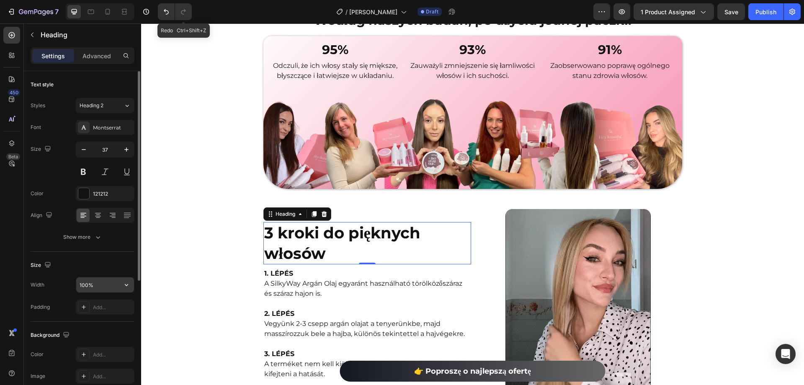
click at [126, 283] on icon "button" at bounding box center [126, 284] width 8 height 8
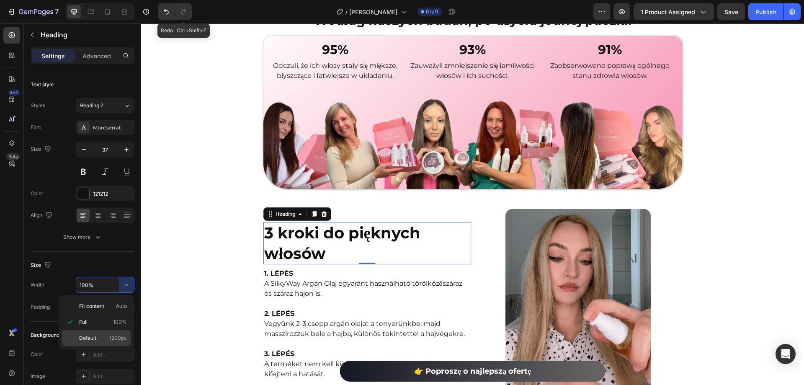
click at [117, 337] on span "1200px" at bounding box center [118, 338] width 18 height 8
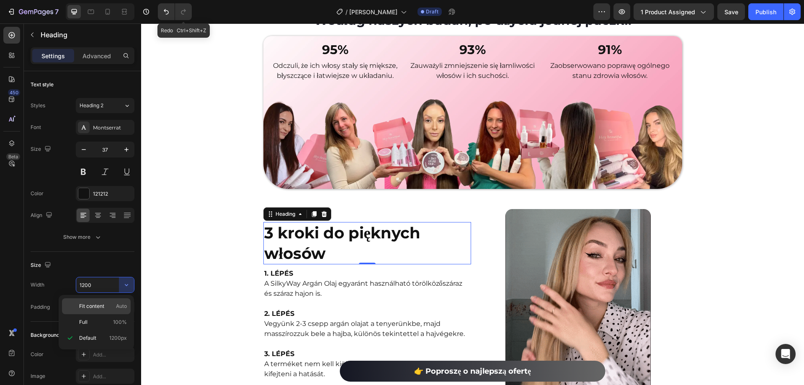
click at [112, 309] on p "Fit content Auto" at bounding box center [103, 306] width 48 height 8
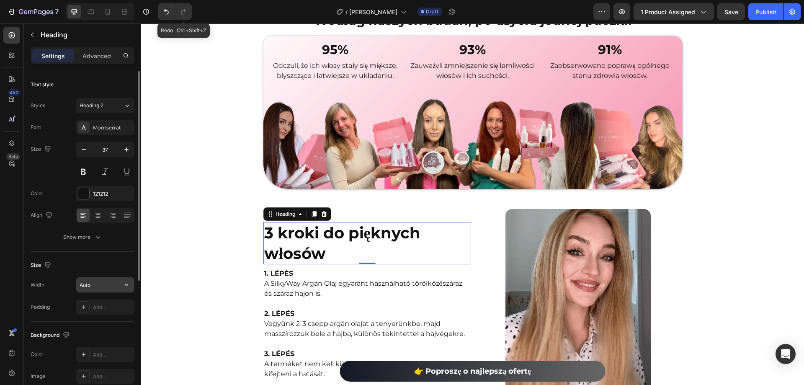
click at [127, 282] on icon "button" at bounding box center [126, 284] width 8 height 8
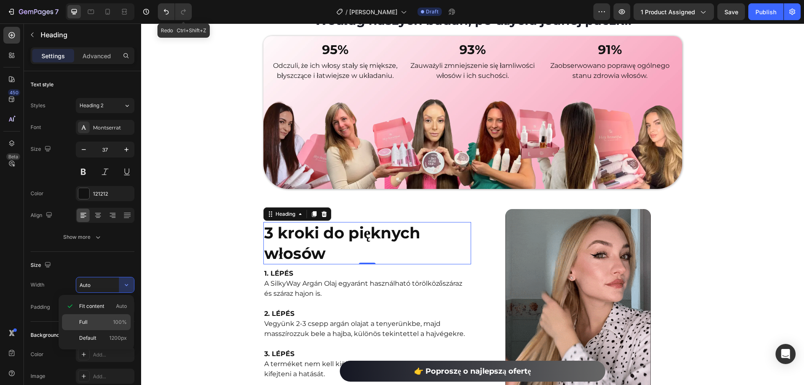
click at [106, 324] on p "Full 100%" at bounding box center [103, 322] width 48 height 8
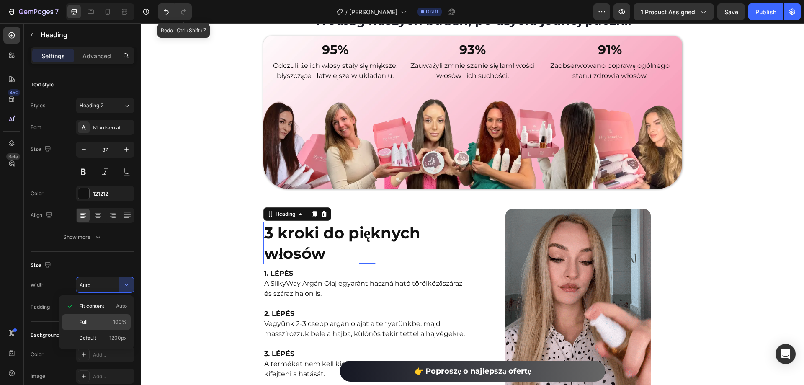
type input "100%"
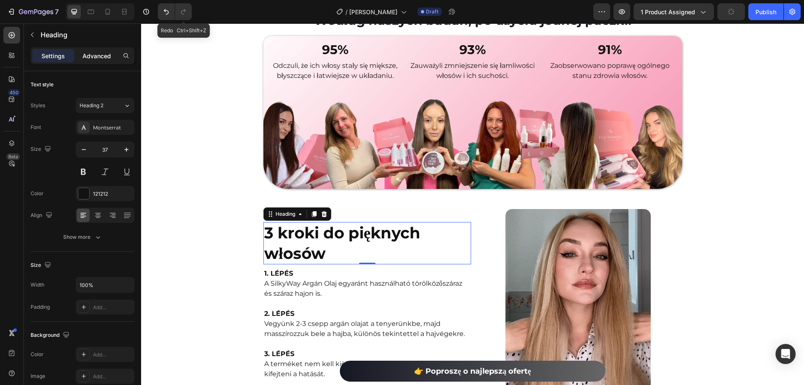
click at [99, 59] on p "Advanced" at bounding box center [96, 55] width 28 height 9
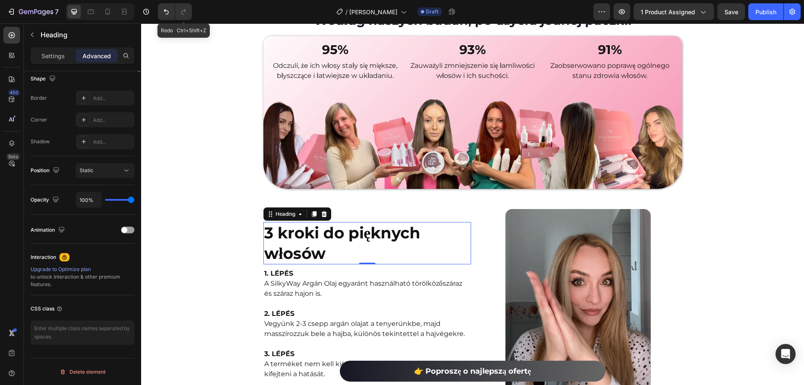
scroll to position [12, 0]
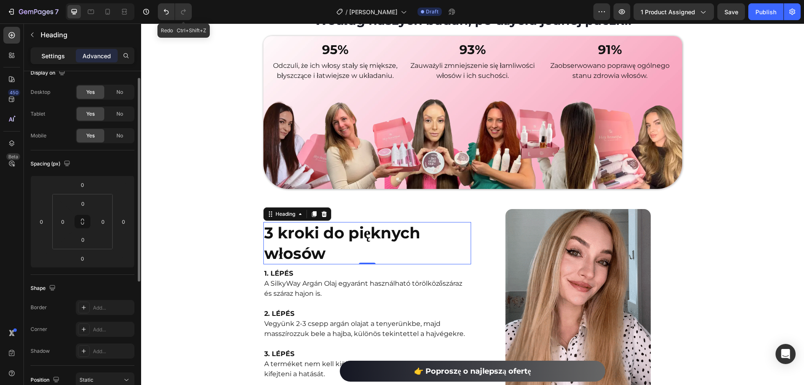
click at [52, 61] on div "Settings" at bounding box center [53, 55] width 42 height 13
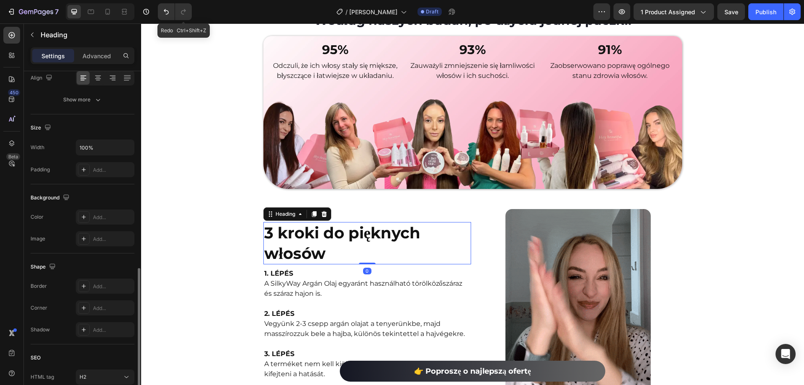
scroll to position [206, 0]
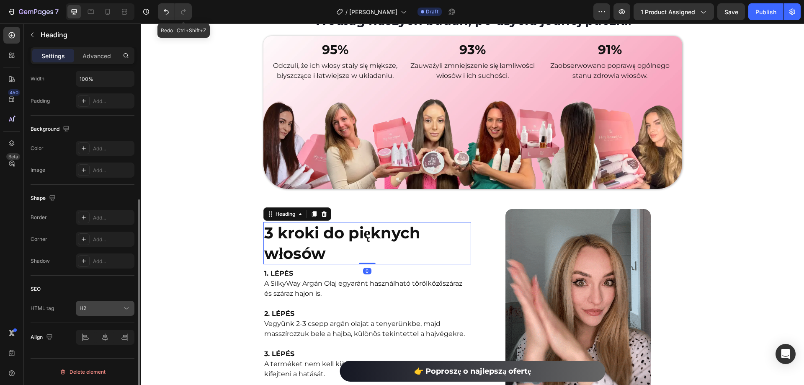
click at [110, 309] on div "H2" at bounding box center [101, 308] width 43 height 8
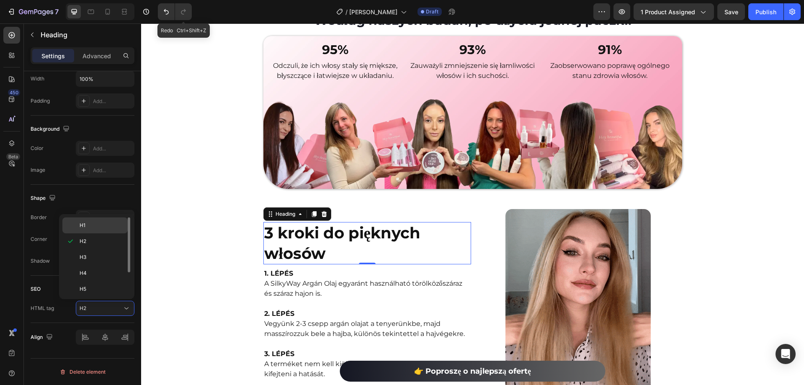
click at [89, 225] on p "H1" at bounding box center [102, 225] width 44 height 8
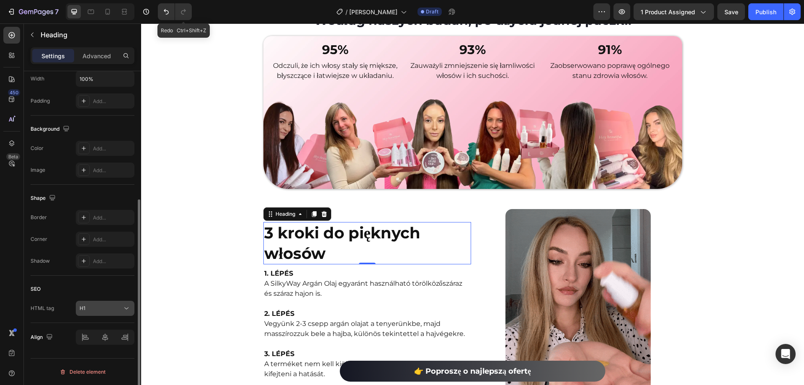
click at [117, 308] on div "H1" at bounding box center [101, 308] width 43 height 8
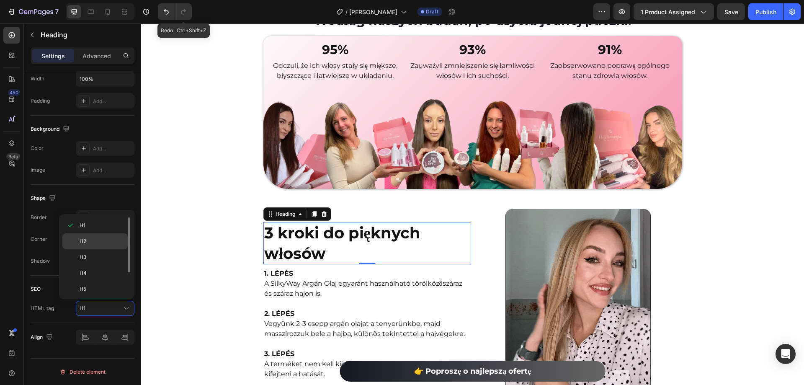
click at [104, 249] on div "H2" at bounding box center [94, 257] width 65 height 16
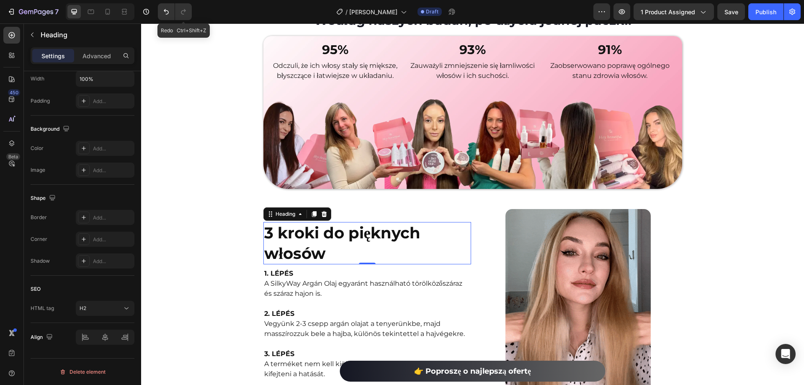
click at [377, 241] on h2 "3 kroki do pięknych włosów" at bounding box center [367, 243] width 208 height 42
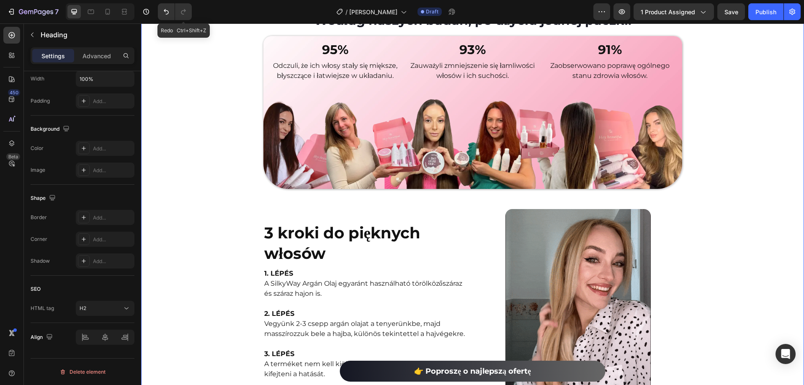
scroll to position [0, 0]
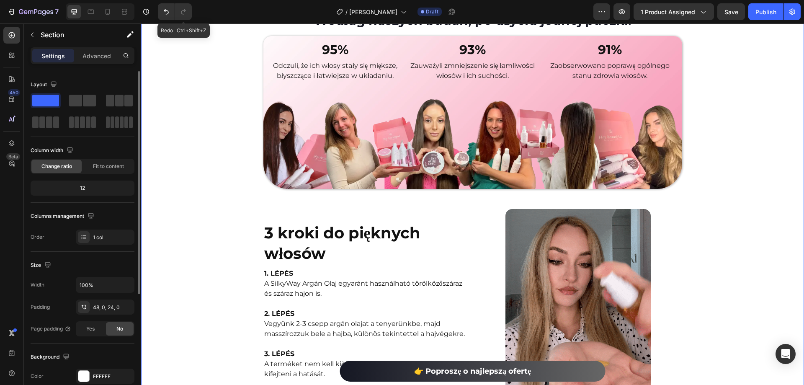
click at [375, 244] on p "⁠⁠⁠⁠⁠⁠⁠ 3 kroki do pięknych włosów" at bounding box center [367, 243] width 206 height 40
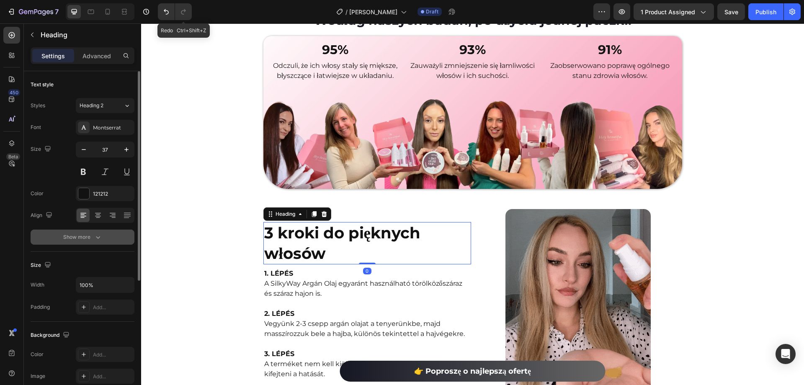
click at [89, 238] on div "Show more" at bounding box center [82, 237] width 39 height 8
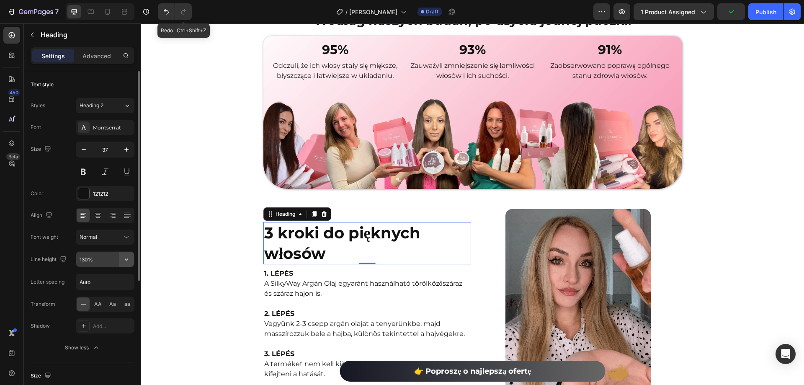
click at [128, 259] on icon "button" at bounding box center [126, 259] width 3 height 2
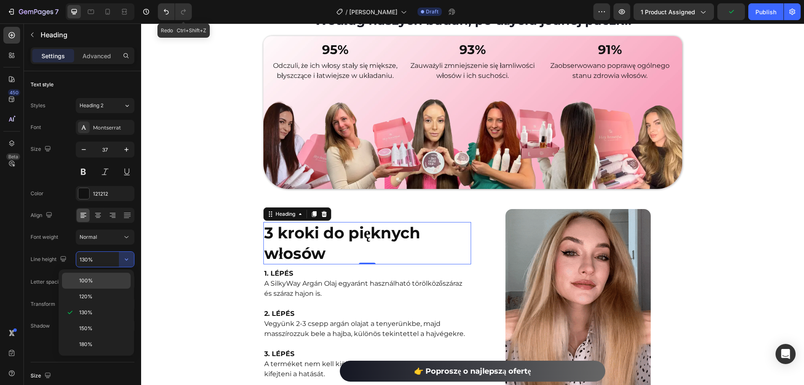
click at [104, 280] on p "100%" at bounding box center [103, 281] width 48 height 8
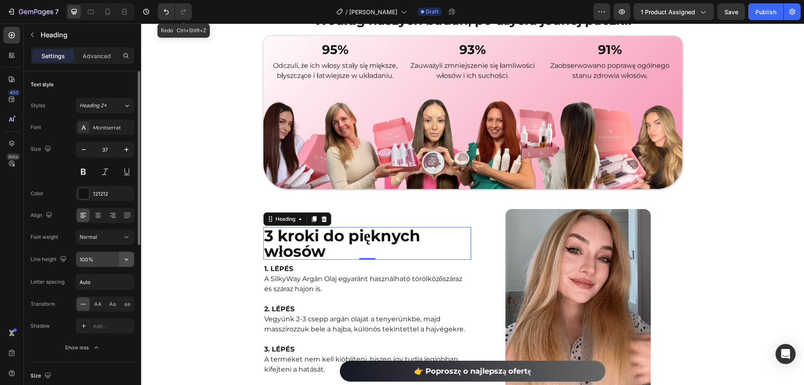
click at [133, 260] on button "button" at bounding box center [126, 259] width 15 height 15
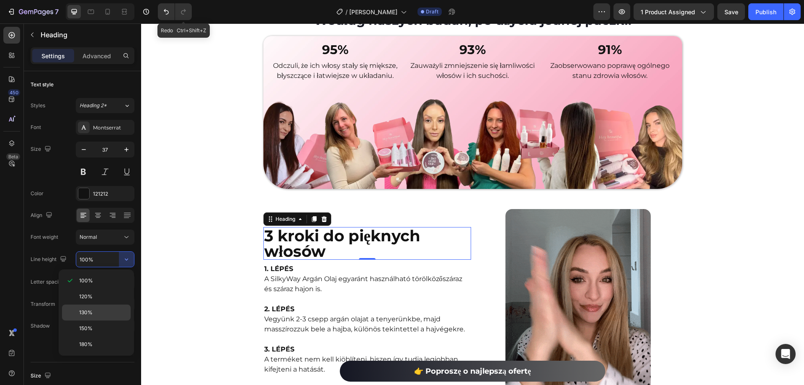
click at [103, 320] on div "130%" at bounding box center [96, 328] width 69 height 16
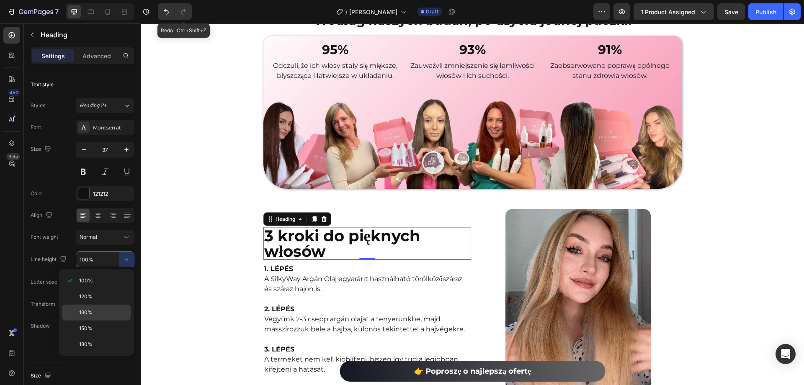
type input "130%"
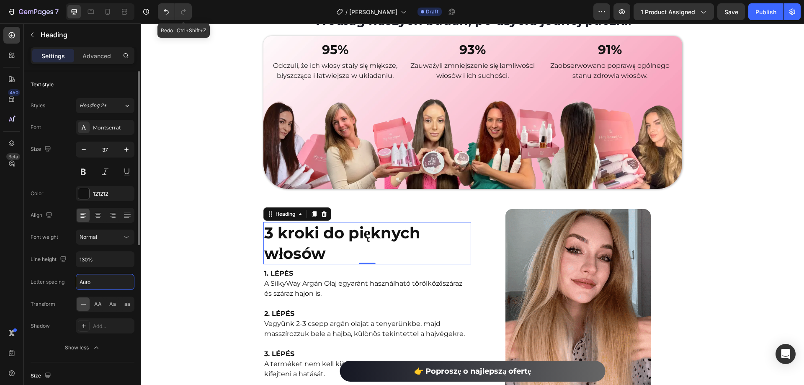
click at [105, 283] on input "Auto" at bounding box center [105, 281] width 58 height 15
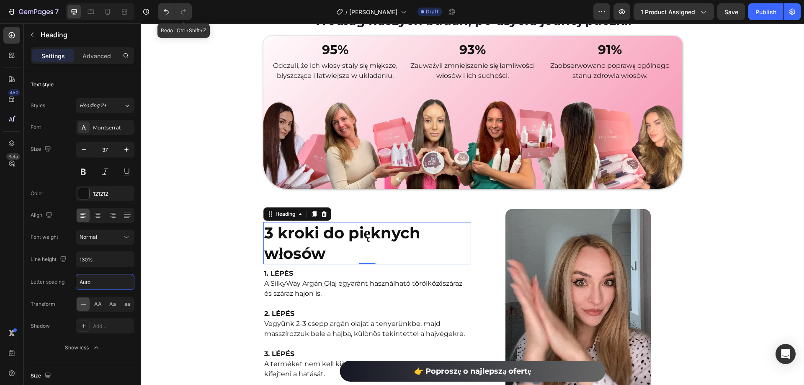
click at [0, 240] on div "450 Beta" at bounding box center [12, 203] width 24 height 361
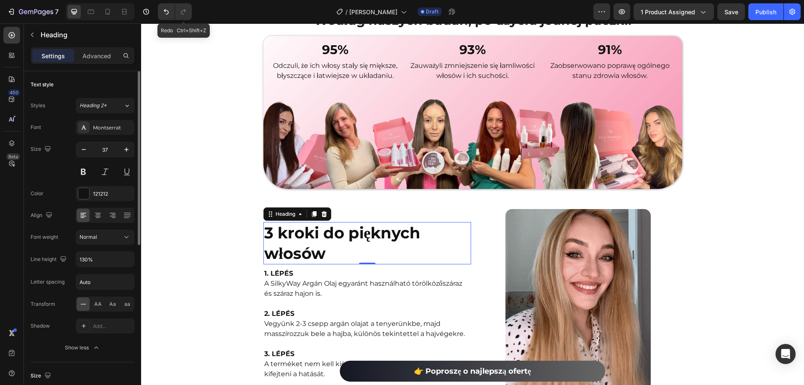
scroll to position [84, 0]
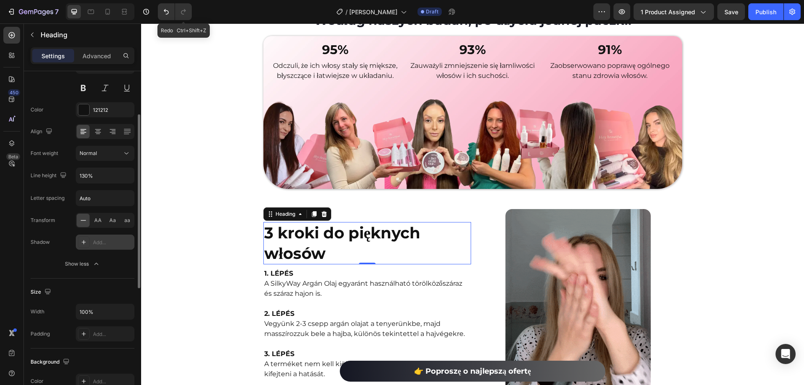
click at [103, 244] on div "Add..." at bounding box center [112, 243] width 39 height 8
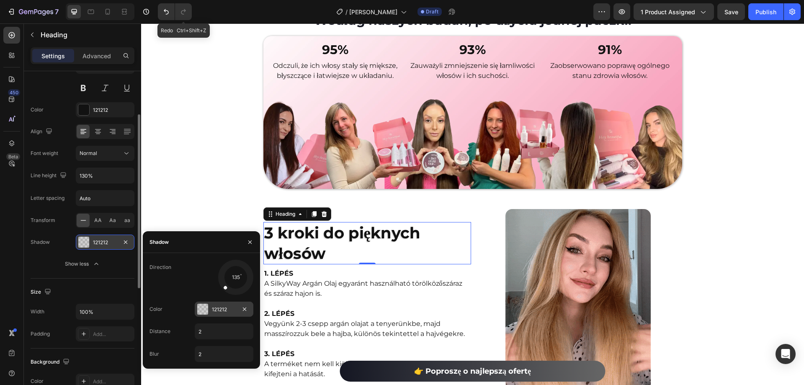
click at [235, 310] on div "121212" at bounding box center [224, 310] width 24 height 8
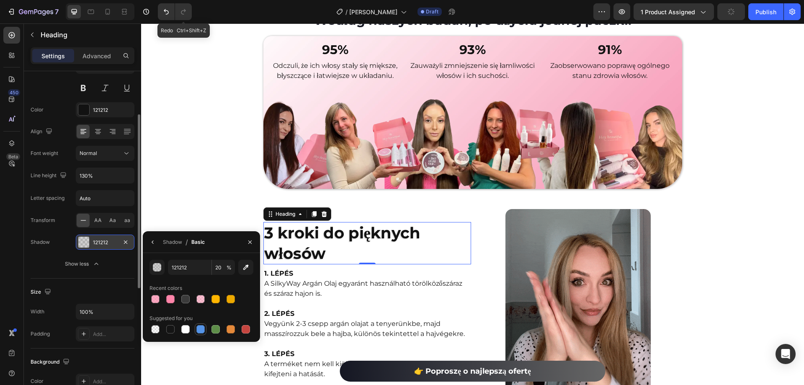
click at [201, 330] on div at bounding box center [200, 329] width 8 height 8
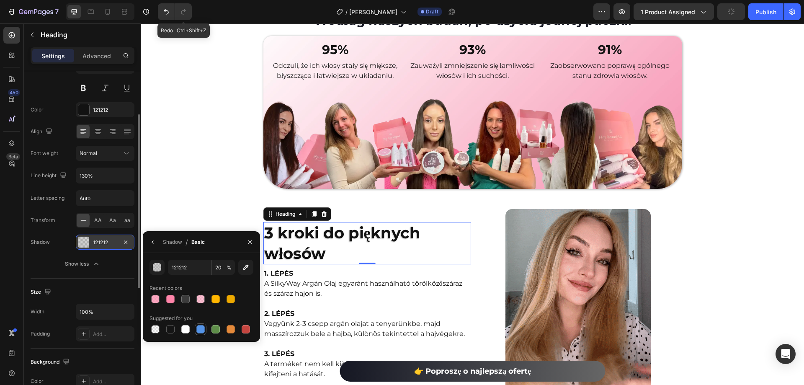
type input "5594E7"
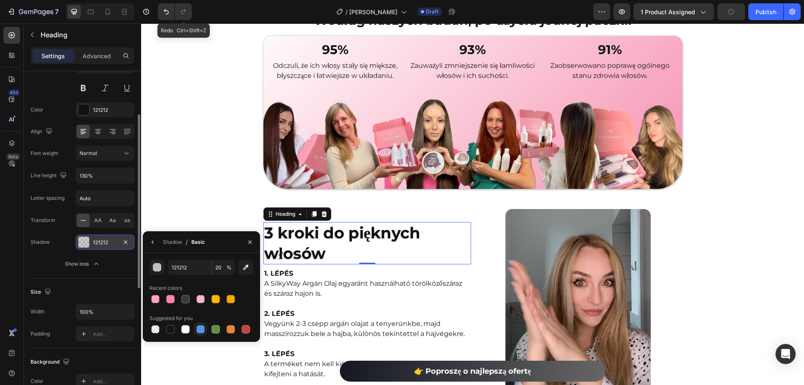
type input "100"
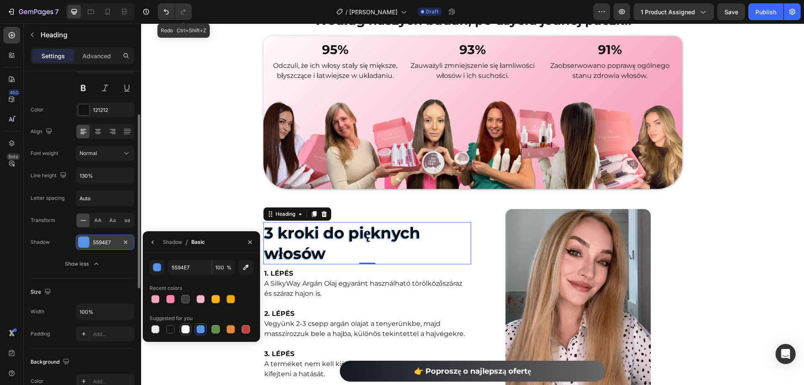
click at [182, 329] on div at bounding box center [185, 329] width 8 height 8
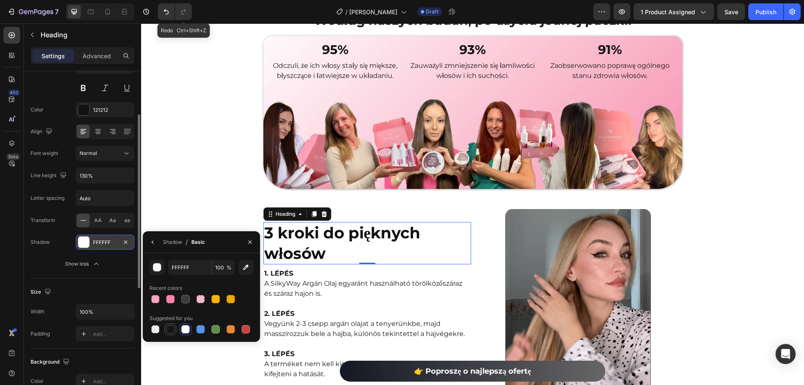
click at [171, 329] on div at bounding box center [170, 329] width 8 height 8
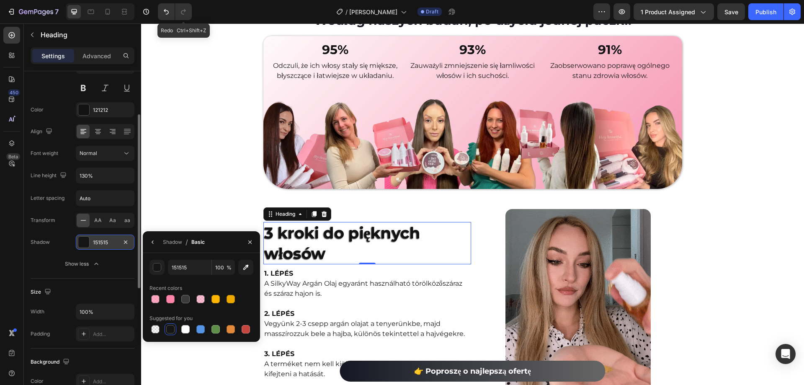
click at [171, 329] on div at bounding box center [170, 329] width 8 height 8
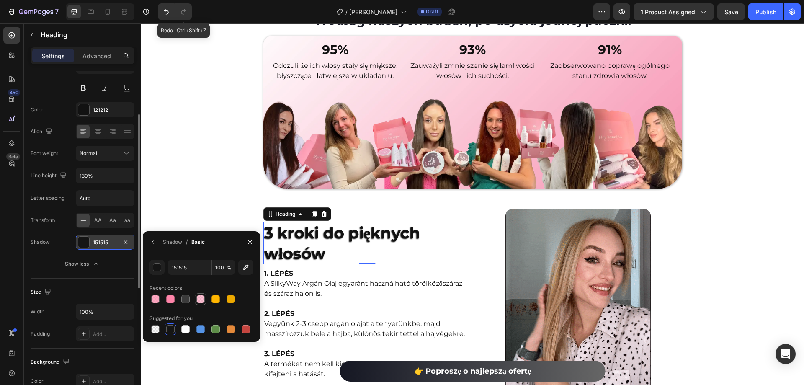
click at [201, 298] on div at bounding box center [200, 299] width 8 height 8
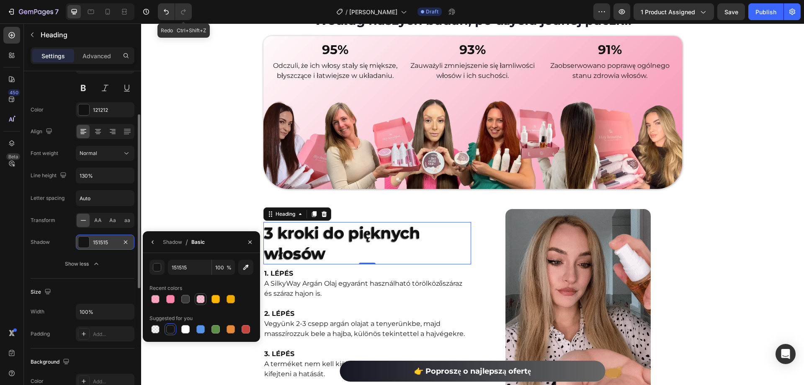
type input "FF84A9"
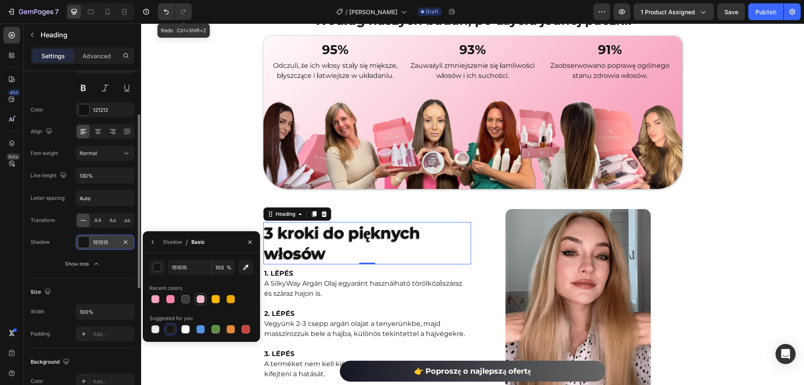
type input "50"
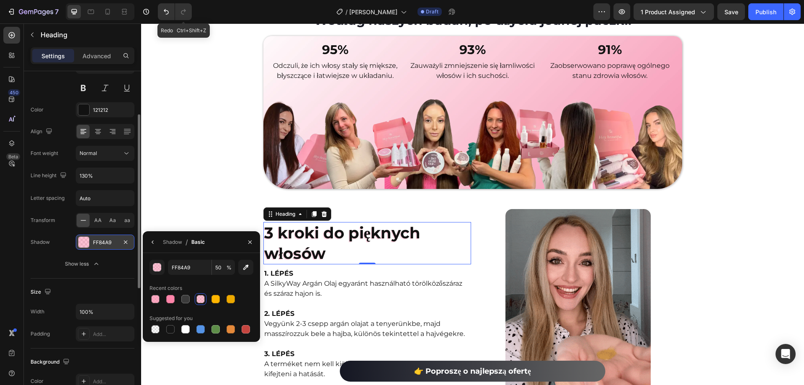
click at [201, 298] on div at bounding box center [200, 299] width 8 height 8
click at [125, 242] on icon "button" at bounding box center [125, 242] width 7 height 7
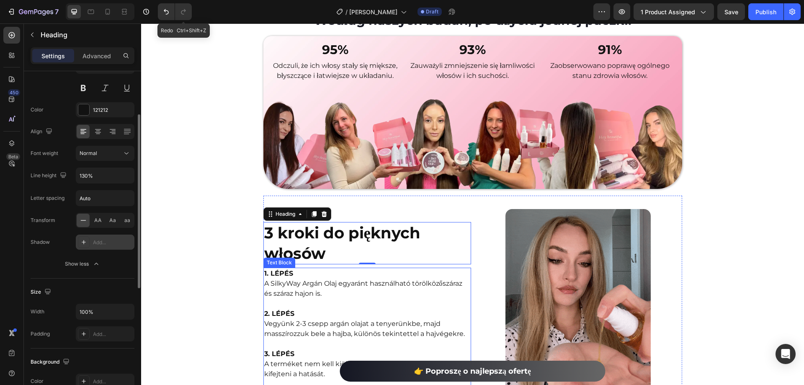
click at [274, 269] on strong "1. LÉPÉS" at bounding box center [278, 273] width 29 height 8
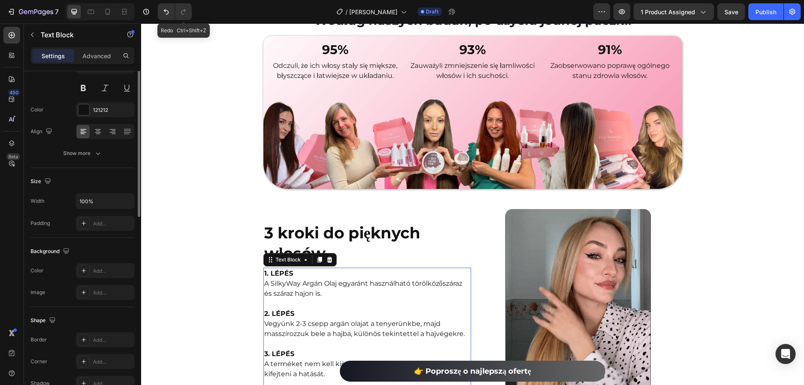
scroll to position [0, 0]
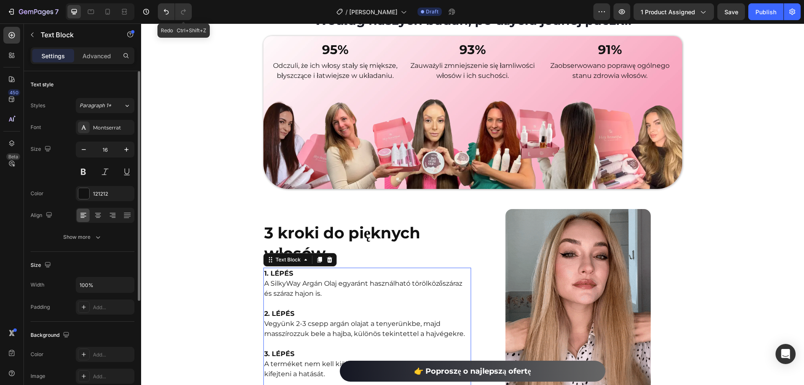
click at [277, 269] on strong "1. LÉPÉS" at bounding box center [278, 273] width 29 height 8
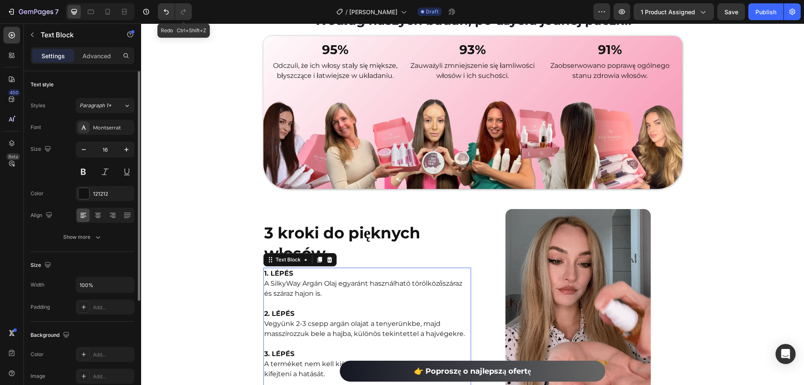
click at [277, 269] on strong "1. LÉPÉS" at bounding box center [278, 273] width 29 height 8
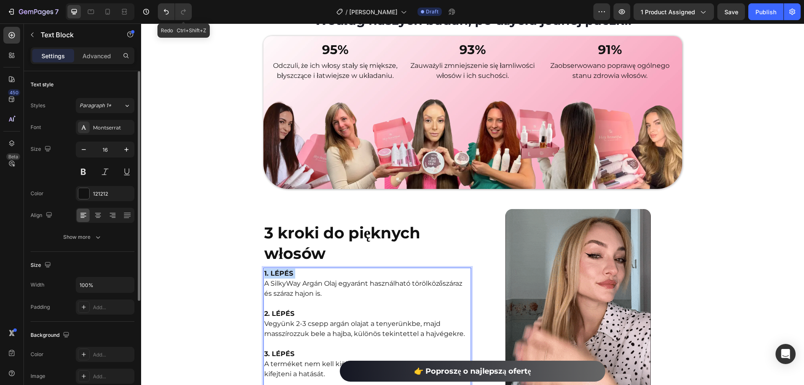
click at [277, 269] on strong "1. LÉPÉS" at bounding box center [278, 273] width 29 height 8
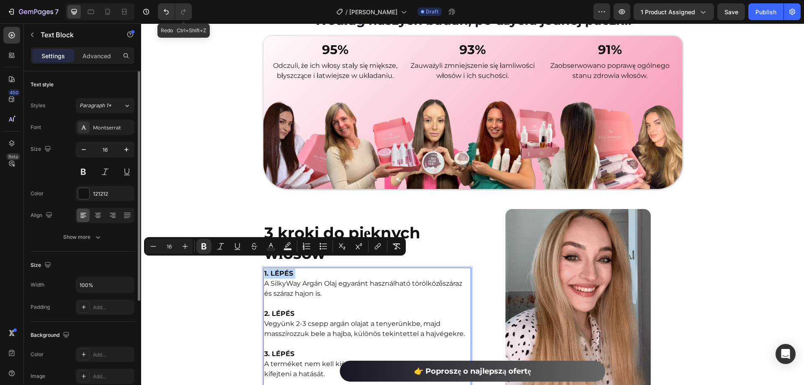
copy strong "1. LÉPÉS"
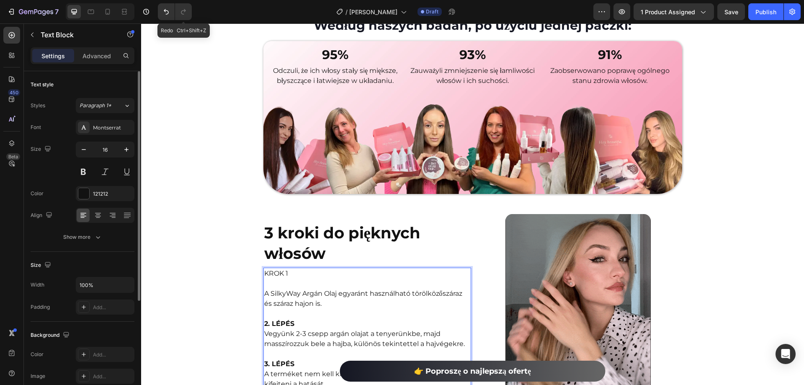
scroll to position [1294, 0]
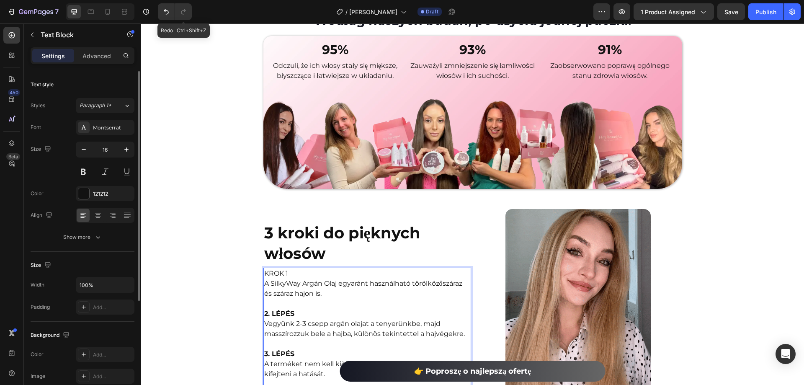
click at [273, 268] on p "KROK 1" at bounding box center [367, 273] width 206 height 10
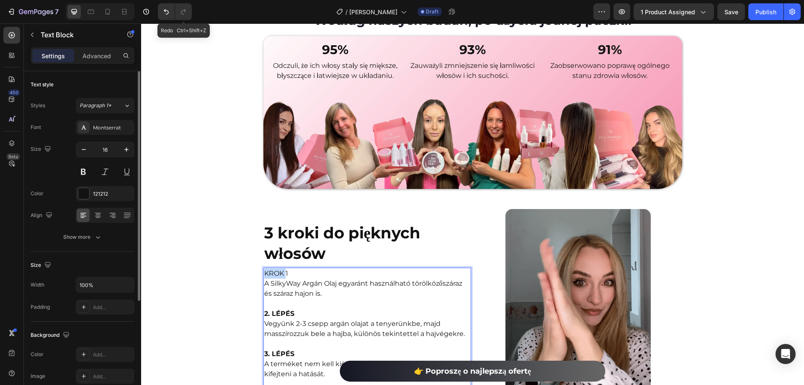
click at [273, 268] on p "KROK 1" at bounding box center [367, 273] width 206 height 10
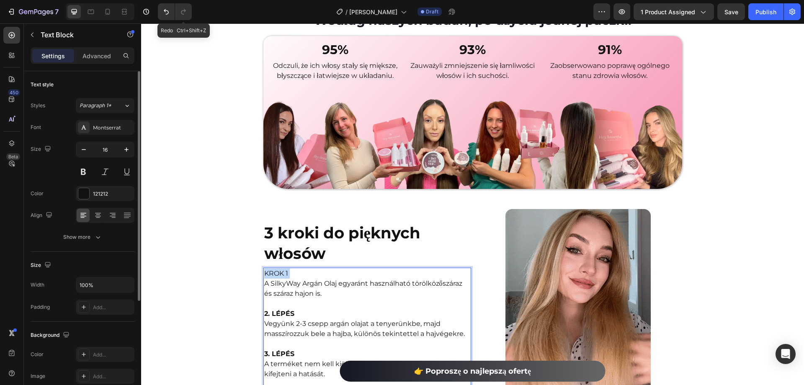
click at [273, 268] on p "KROK 1" at bounding box center [367, 273] width 206 height 10
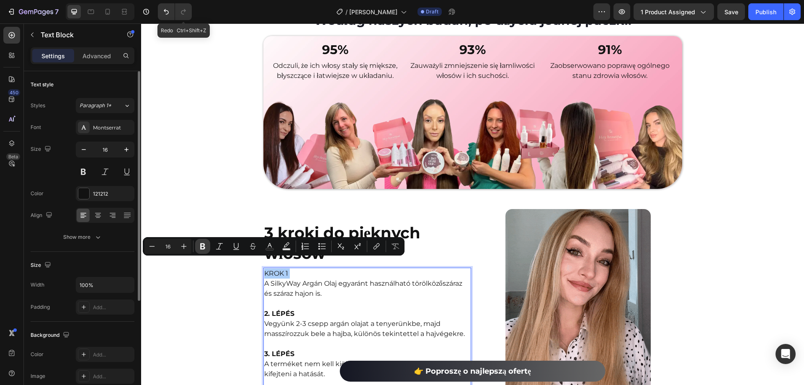
click at [202, 247] on icon "Editor contextual toolbar" at bounding box center [202, 246] width 8 height 8
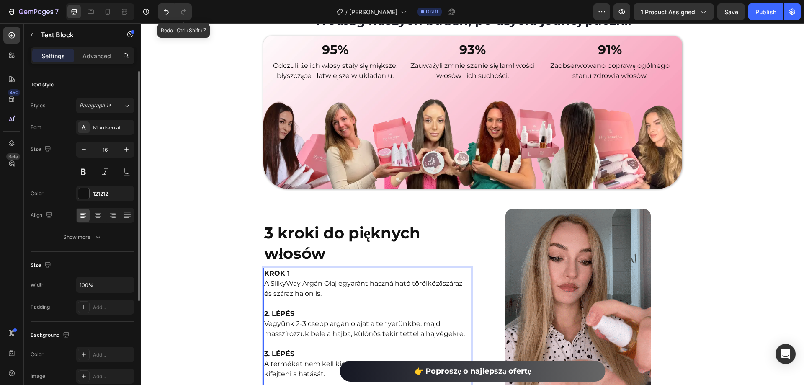
click at [293, 279] on p "A SilkyWay Argán Olaj egyaránt használható törölközőszáraz és száraz hajon is." at bounding box center [367, 293] width 206 height 30
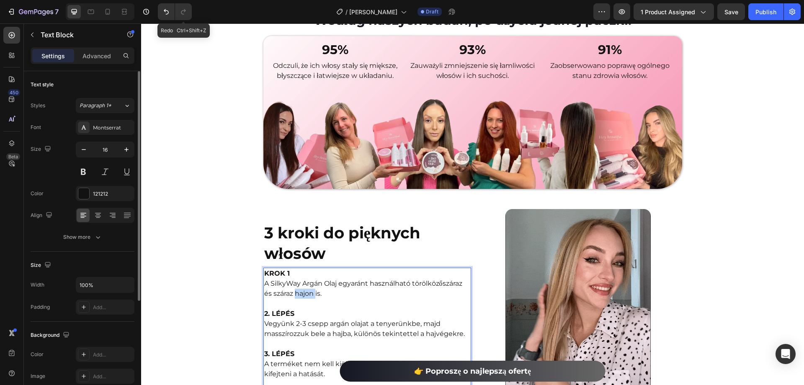
click at [293, 279] on p "A SilkyWay Argán Olaj egyaránt használható törölközőszáraz és száraz hajon is." at bounding box center [367, 293] width 206 height 30
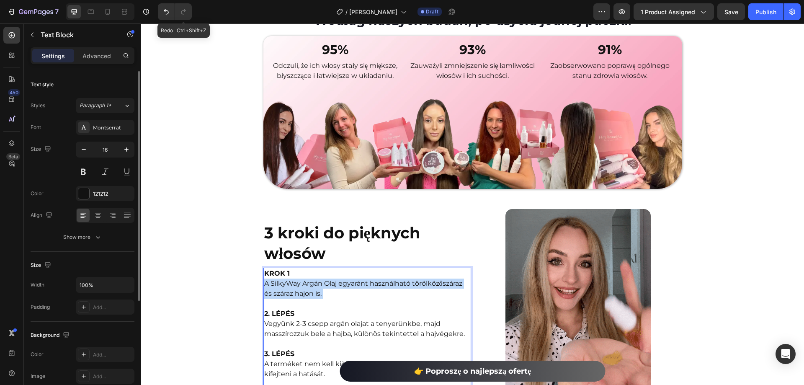
click at [293, 279] on p "A SilkyWay Argán Olaj egyaránt használható törölközőszáraz és száraz hajon is." at bounding box center [367, 293] width 206 height 30
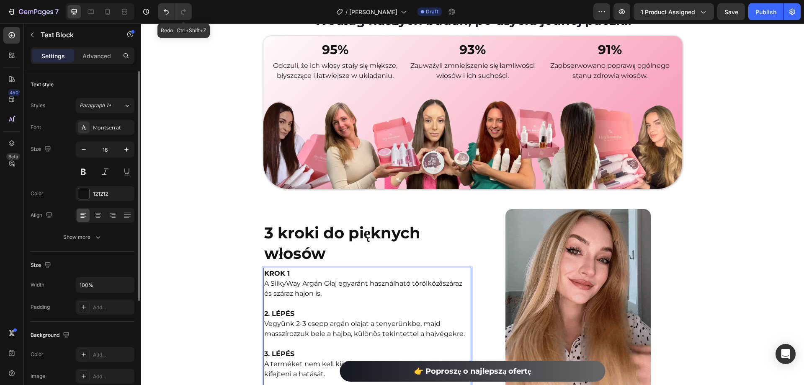
click at [275, 269] on strong "KROK 1" at bounding box center [277, 273] width 26 height 8
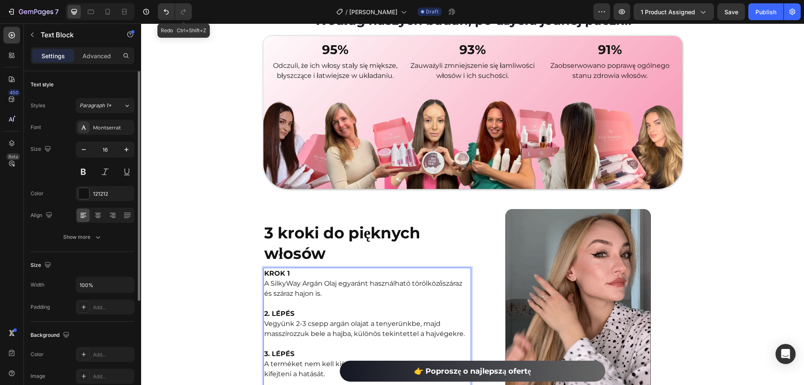
click at [278, 309] on strong "2. LÉPÉS" at bounding box center [279, 313] width 30 height 8
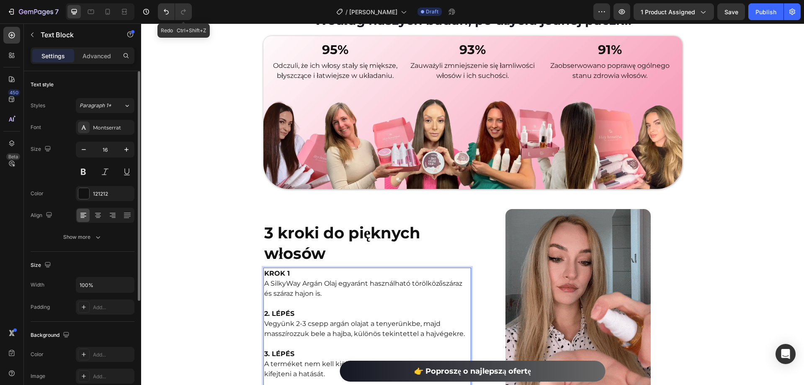
click at [287, 280] on p "A SilkyWay Argán Olaj egyaránt használható törölközőszáraz és száraz hajon is." at bounding box center [367, 293] width 206 height 30
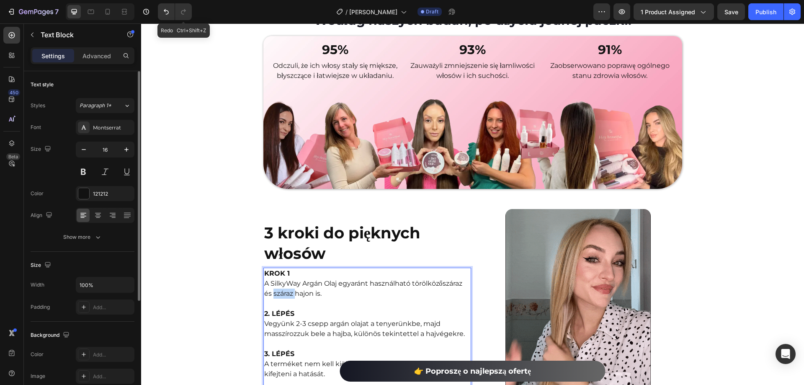
click at [287, 280] on p "A SilkyWay Argán Olaj egyaránt használható törölközőszáraz és száraz hajon is." at bounding box center [367, 293] width 206 height 30
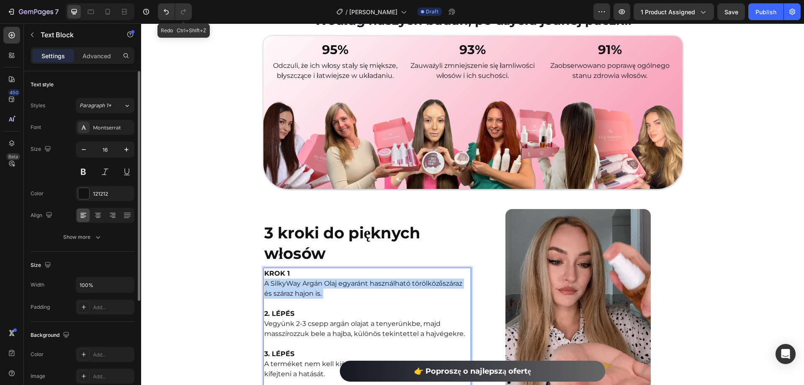
click at [287, 280] on p "A SilkyWay Argán Olaj egyaránt használható törölközőszáraz és száraz hajon is." at bounding box center [367, 293] width 206 height 30
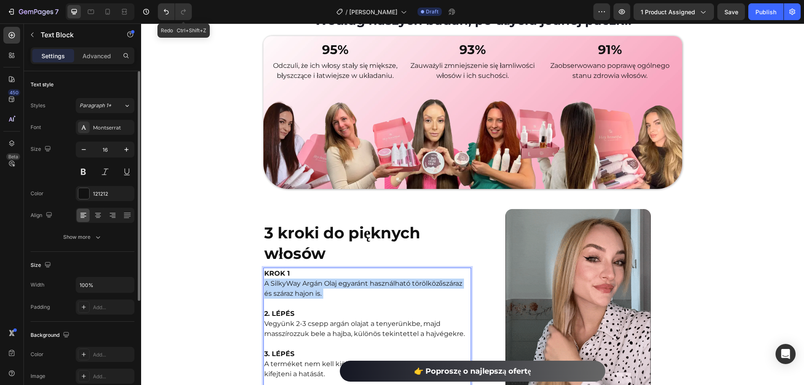
copy p "A SilkyWay Argán Olaj egyaránt használható törölközőszáraz és száraz hajon is."
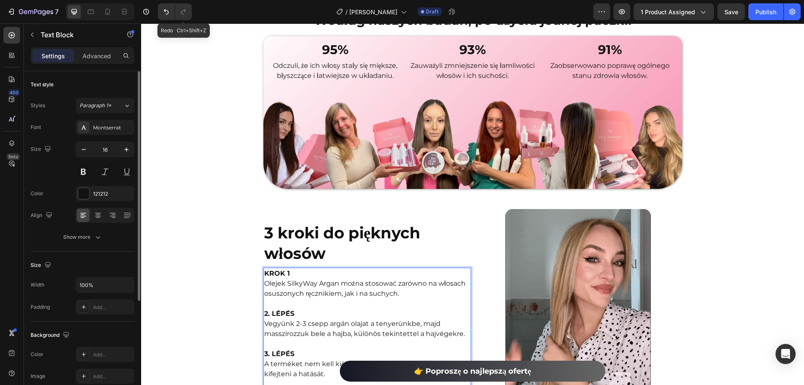
click at [270, 309] on strong "2. LÉPÉS" at bounding box center [279, 313] width 30 height 8
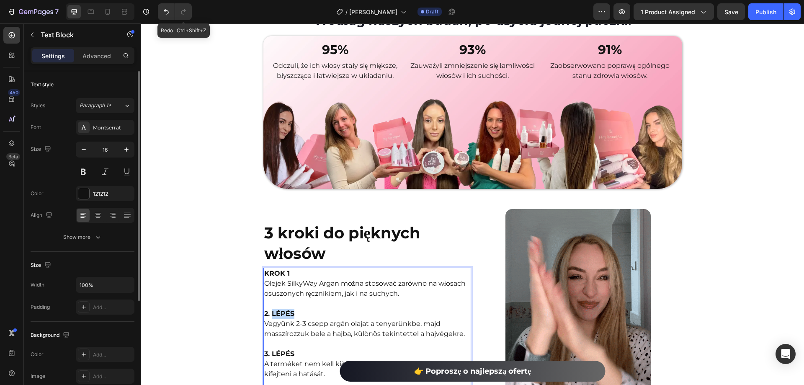
click at [270, 309] on strong "2. LÉPÉS" at bounding box center [279, 313] width 30 height 8
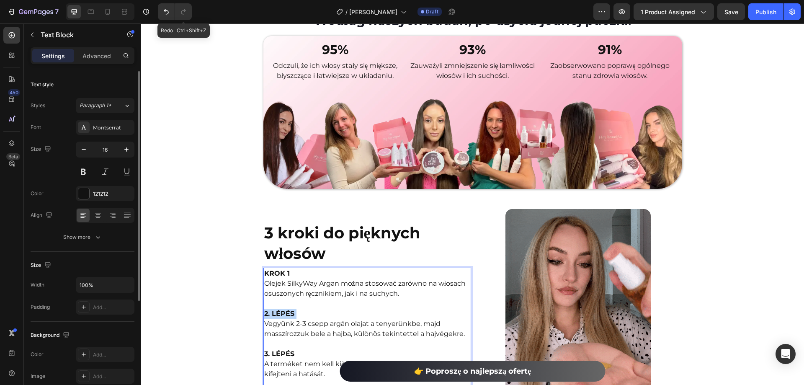
click at [270, 309] on strong "2. LÉPÉS" at bounding box center [279, 313] width 30 height 8
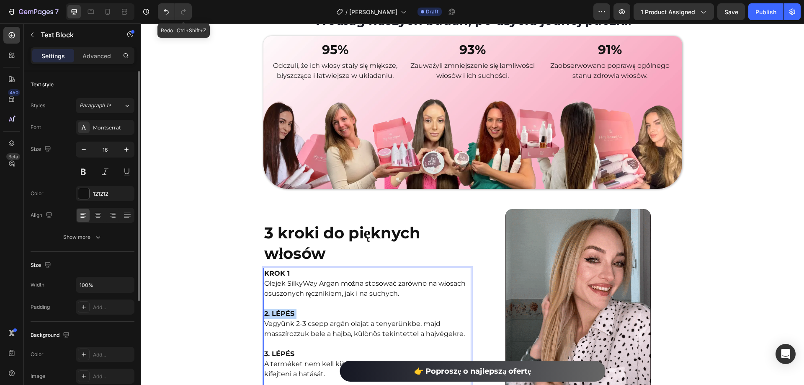
copy strong "2. LÉPÉS"
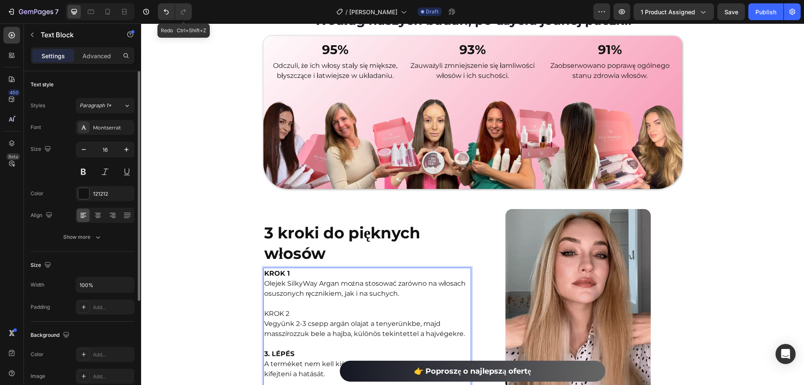
click at [278, 308] on p "KROK 2" at bounding box center [367, 313] width 206 height 10
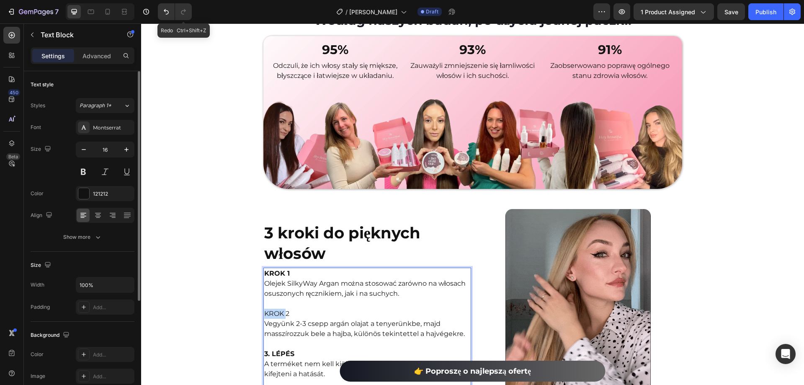
click at [278, 308] on p "KROK 2" at bounding box center [367, 313] width 206 height 10
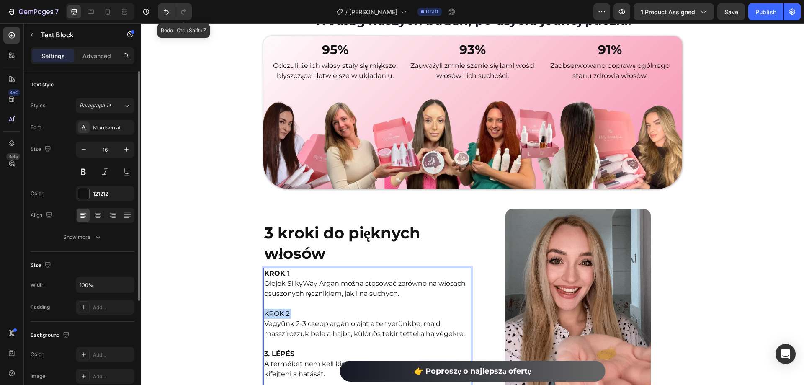
click at [278, 308] on p "KROK 2" at bounding box center [367, 313] width 206 height 10
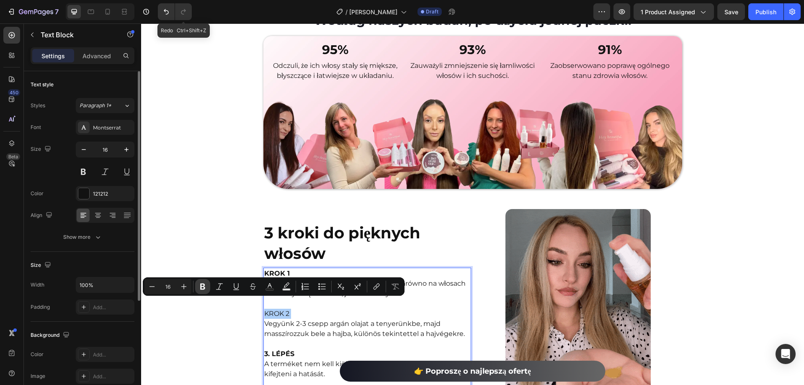
click at [206, 285] on icon "Editor contextual toolbar" at bounding box center [202, 286] width 8 height 8
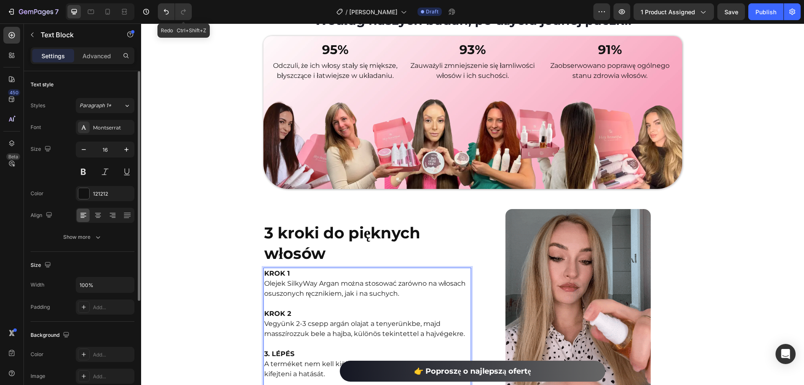
click at [275, 319] on p "Vegyünk 2-3 csepp argán olajat a tenyerünkbe, majd masszírozzuk bele a hajba, k…" at bounding box center [367, 334] width 206 height 30
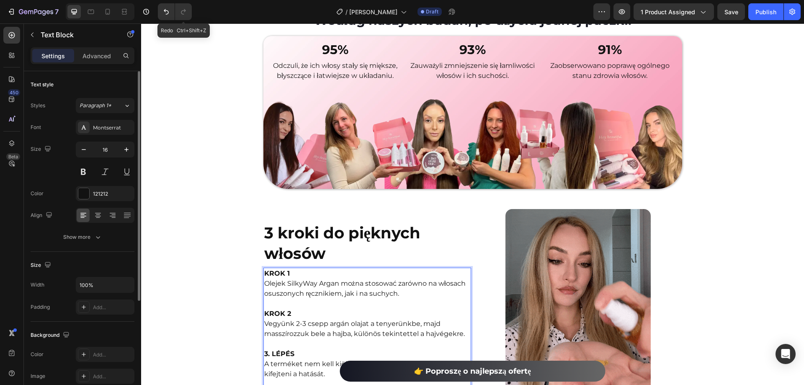
click at [277, 319] on p "Vegyünk 2-3 csepp argán olajat a tenyerünkbe, majd masszírozzuk bele a hajba, k…" at bounding box center [367, 334] width 206 height 30
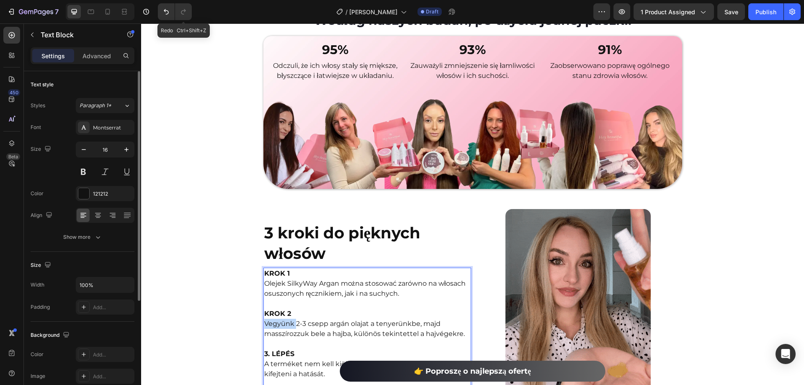
click at [277, 319] on p "Vegyünk 2-3 csepp argán olajat a tenyerünkbe, majd masszírozzuk bele a hajba, k…" at bounding box center [367, 334] width 206 height 30
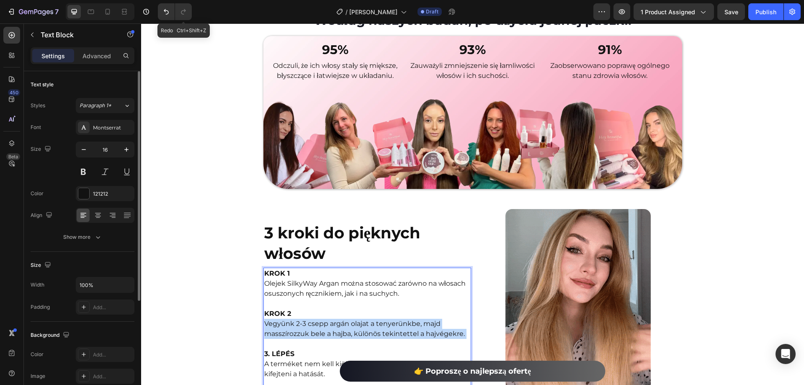
click at [277, 319] on p "Vegyünk 2-3 csepp argán olajat a tenyerünkbe, majd masszírozzuk bele a hajba, k…" at bounding box center [367, 334] width 206 height 30
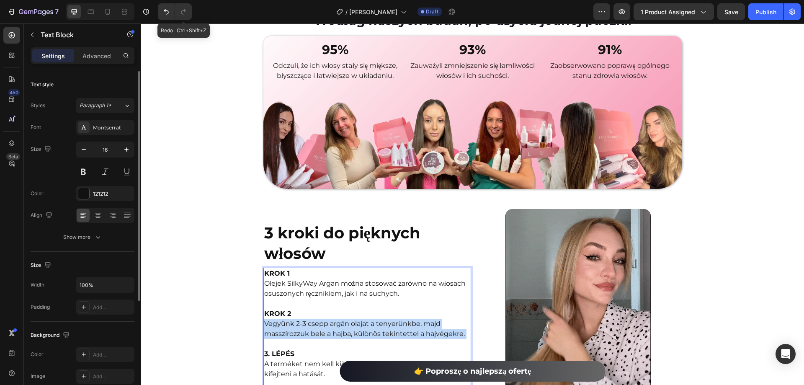
copy p "Vegyünk 2-3 csepp argán olajat a tenyerünkbe, majd masszírozzuk bele a hajba, k…"
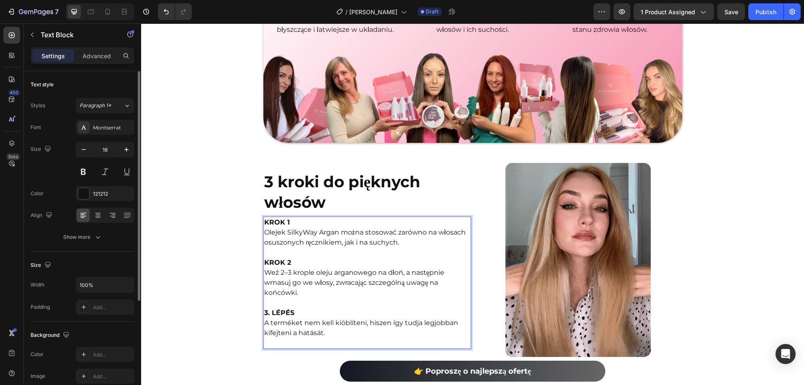
scroll to position [1373, 0]
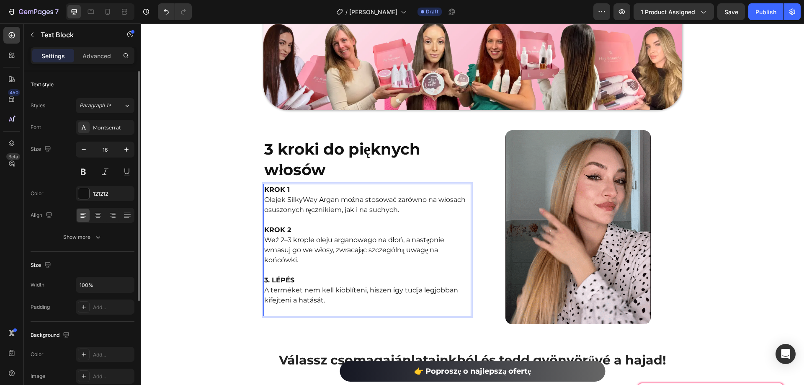
click at [275, 276] on strong "3. LÉPÉS" at bounding box center [279, 280] width 30 height 8
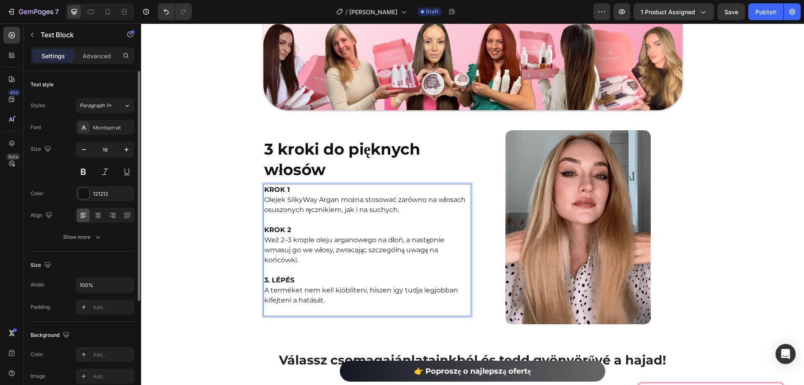
click at [275, 276] on strong "3. LÉPÉS" at bounding box center [279, 280] width 30 height 8
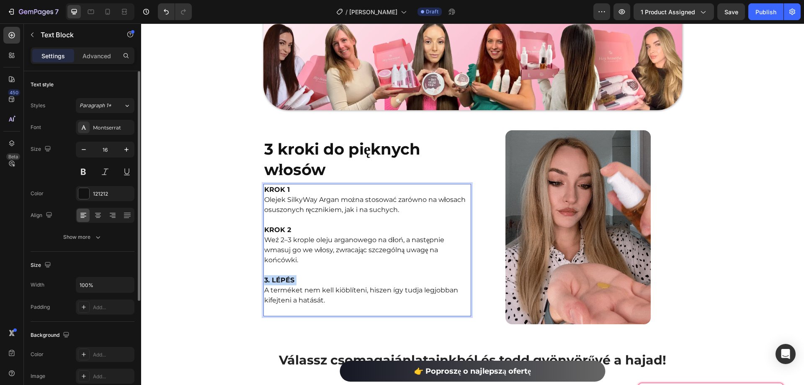
click at [275, 276] on strong "3. LÉPÉS" at bounding box center [279, 280] width 30 height 8
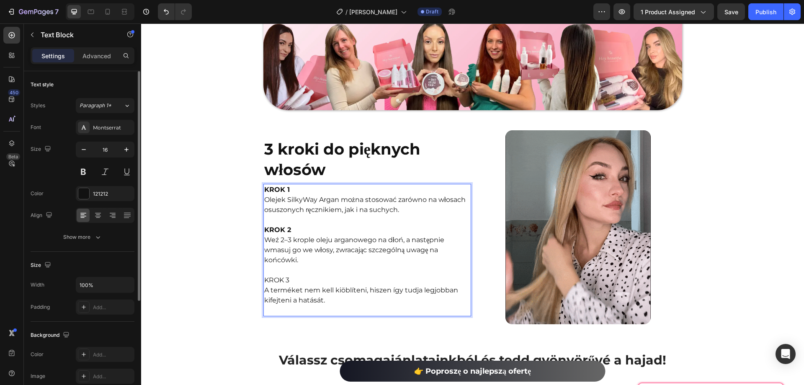
click at [278, 275] on p "KROK 3" at bounding box center [367, 280] width 206 height 10
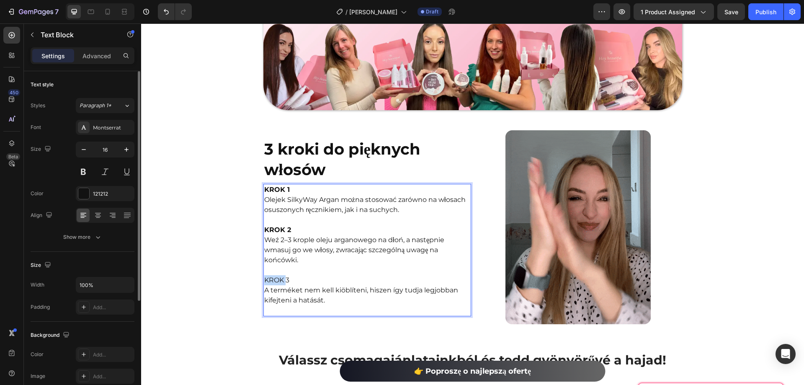
click at [278, 275] on p "KROK 3" at bounding box center [367, 280] width 206 height 10
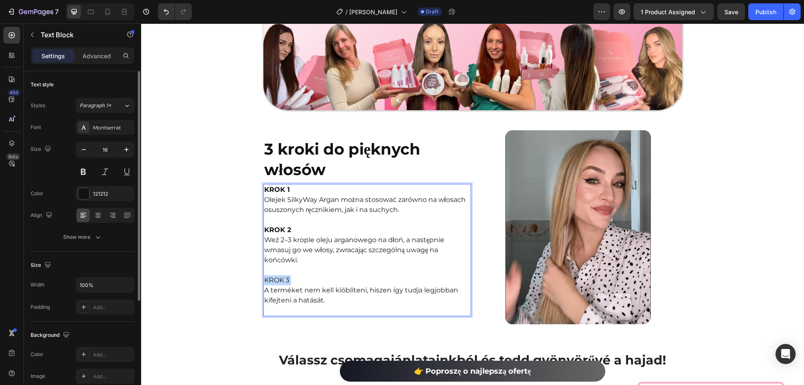
click at [278, 275] on p "KROK 3" at bounding box center [367, 280] width 206 height 10
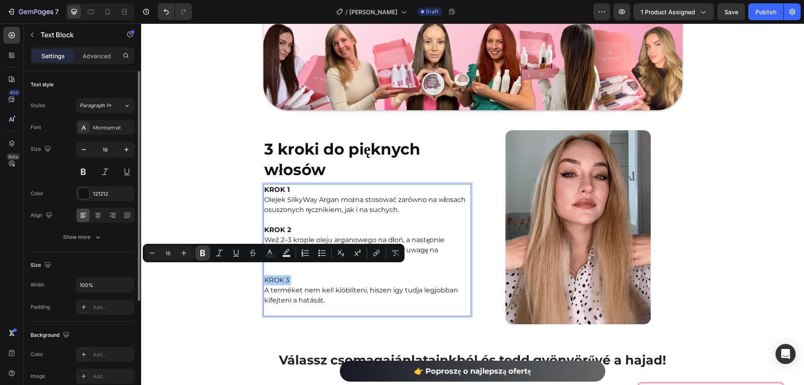
click at [203, 252] on icon "Editor contextual toolbar" at bounding box center [202, 253] width 8 height 8
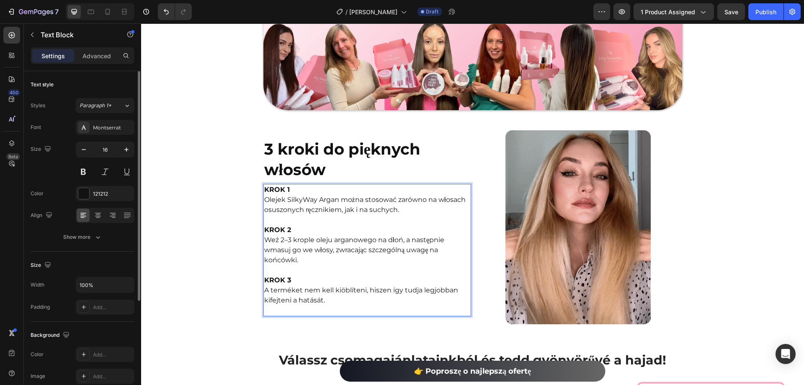
click at [293, 290] on p "A terméket nem kell kiöblíteni, hiszen így tudja legjobban kifejteni a hatását." at bounding box center [367, 295] width 206 height 20
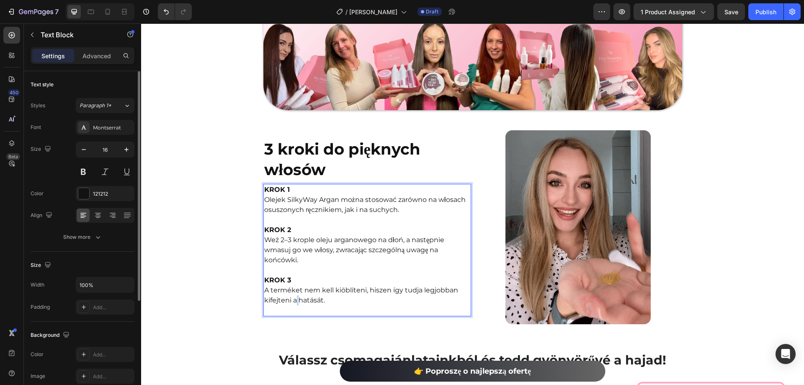
click at [293, 290] on p "A terméket nem kell kiöblíteni, hiszen így tudja legjobban kifejteni a hatását." at bounding box center [367, 295] width 206 height 20
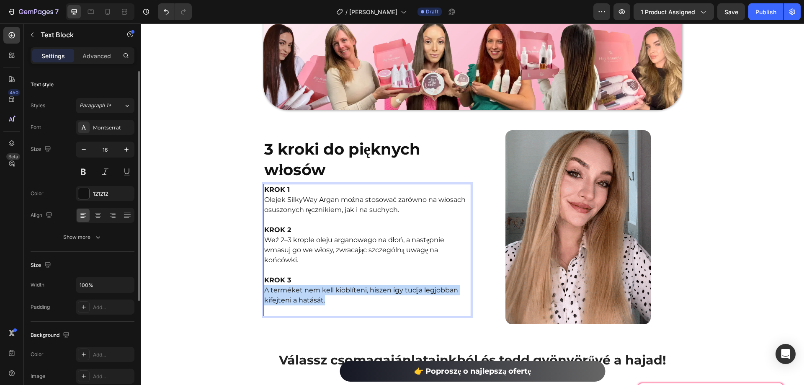
click at [293, 290] on p "A terméket nem kell kiöblíteni, hiszen így tudja legjobban kifejteni a hatását." at bounding box center [367, 295] width 206 height 20
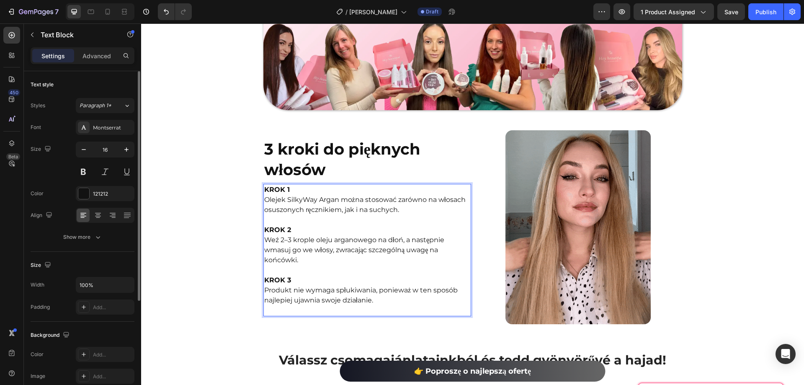
click at [298, 296] on div "KROK 1 Olejek SilkyWay Argan można stosować zarówno na włosach osuszonych ręczn…" at bounding box center [367, 250] width 208 height 132
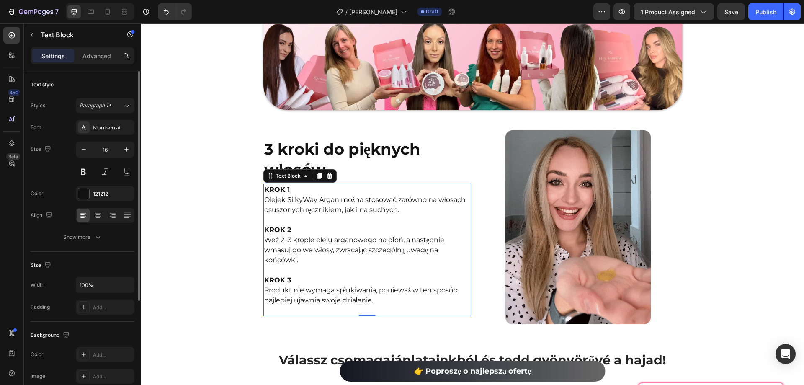
click at [271, 296] on div "KROK 1 Olejek SilkyWay Argan można stosować zarówno na włosach osuszonych ręczn…" at bounding box center [367, 250] width 208 height 132
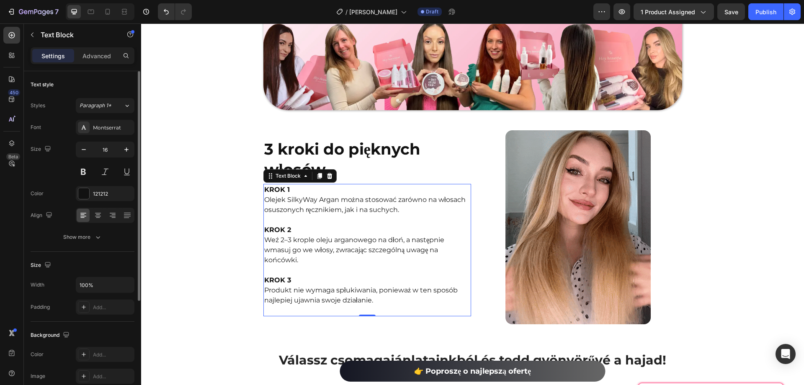
click at [267, 299] on div "KROK 1 Olejek SilkyWay Argan można stosować zarówno na włosach osuszonych ręczn…" at bounding box center [367, 250] width 208 height 132
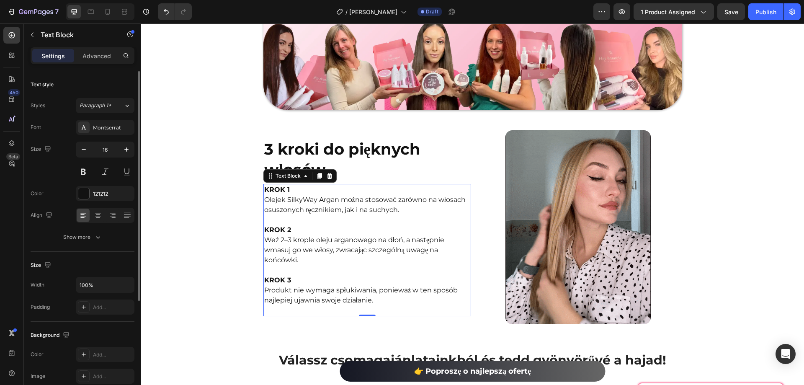
click at [267, 299] on div "KROK 1 Olejek SilkyWay Argan można stosować zarówno na włosach osuszonych ręczn…" at bounding box center [367, 250] width 208 height 132
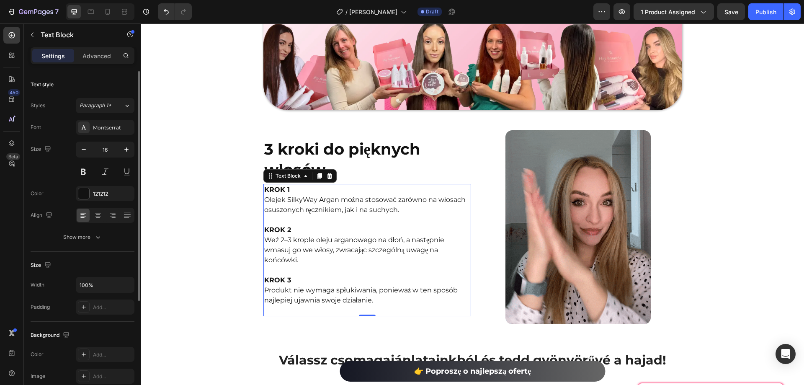
click at [283, 296] on div "KROK 1 Olejek SilkyWay Argan można stosować zarówno na włosach osuszonych ręczn…" at bounding box center [367, 250] width 208 height 132
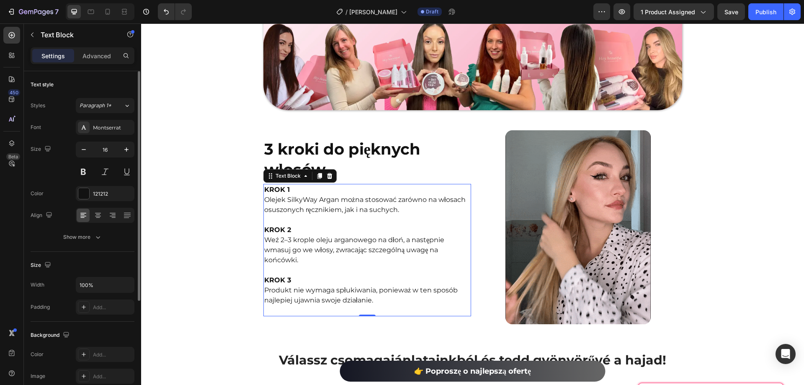
click at [297, 288] on p "Produkt nie wymaga spłukiwania, ponieważ w ten sposób najlepiej ujawnia swoje d…" at bounding box center [367, 295] width 206 height 20
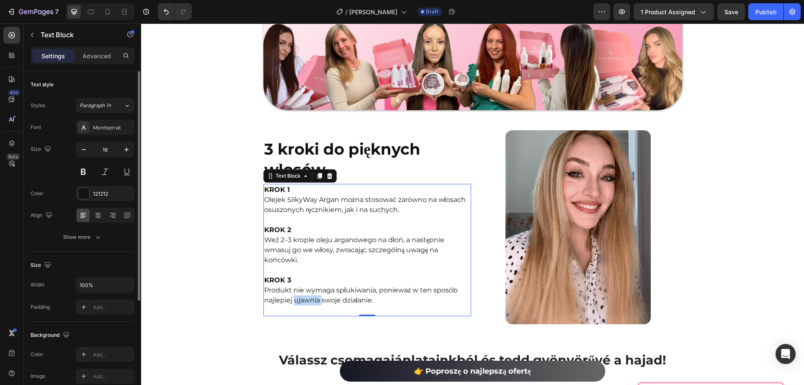
click at [297, 288] on p "Produkt nie wymaga spłukiwania, ponieważ w ten sposób najlepiej ujawnia swoje d…" at bounding box center [367, 295] width 206 height 20
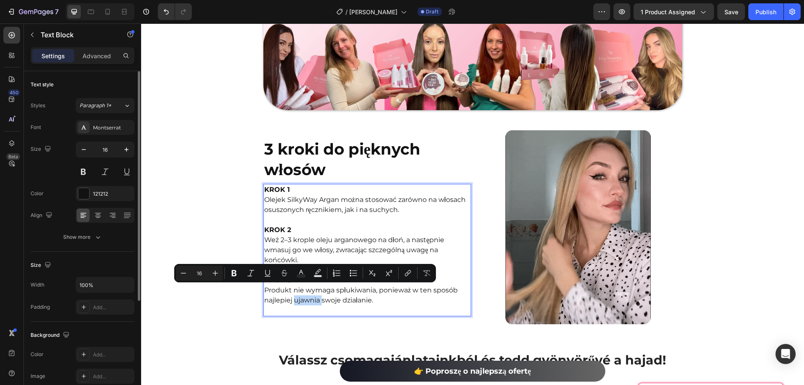
click at [378, 298] on div "KROK 1 Olejek SilkyWay Argan można stosować zarówno na włosach osuszonych ręczn…" at bounding box center [367, 250] width 208 height 132
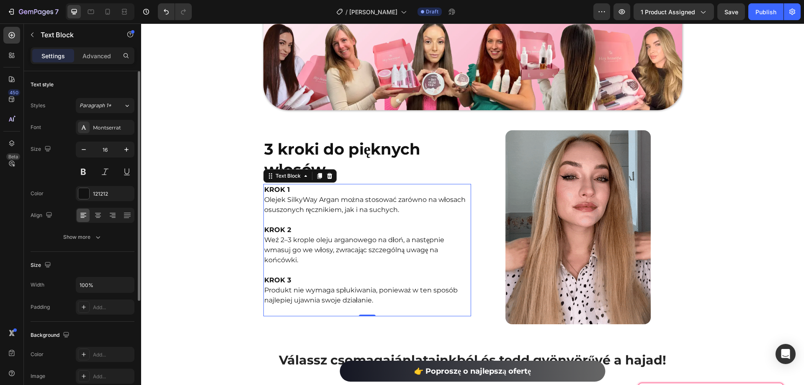
click at [376, 288] on p "Produkt nie wymaga spłukiwania, ponieważ w ten sposób najlepiej ujawnia swoje d…" at bounding box center [367, 295] width 206 height 20
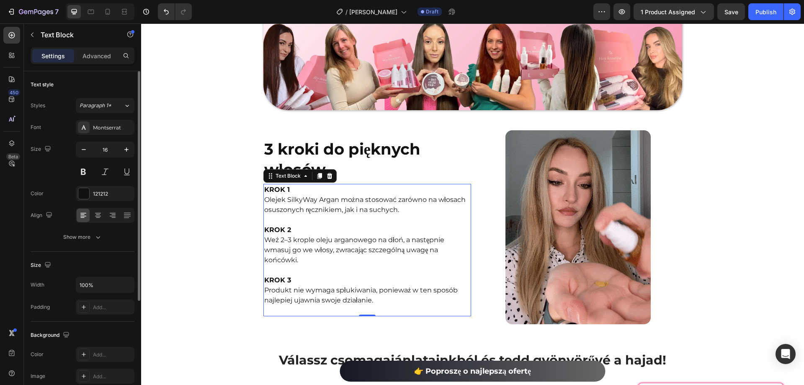
click at [272, 298] on div "KROK 1 Olejek SilkyWay Argan można stosować zarówno na włosach osuszonych ręczn…" at bounding box center [367, 250] width 208 height 132
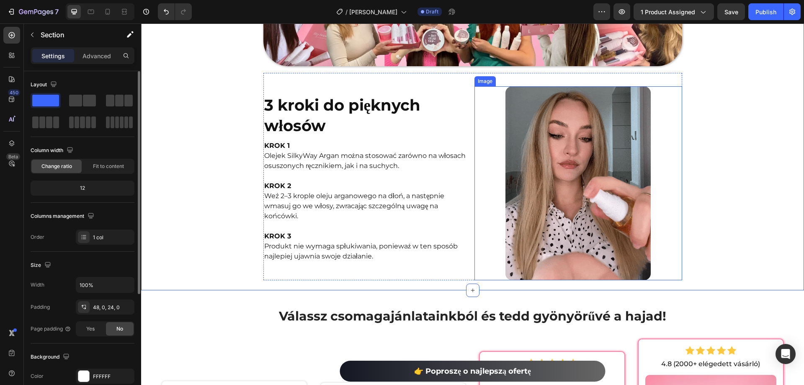
scroll to position [1457, 0]
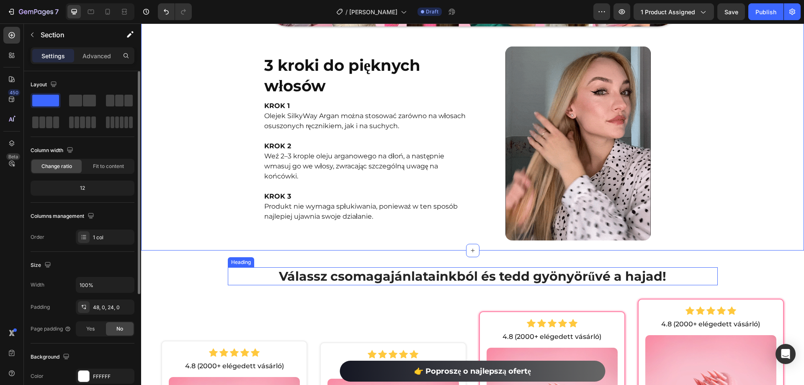
click at [483, 267] on h2 "Válassz csomagajánlatainkból és tedd gyönyörűvé a hajad!" at bounding box center [473, 276] width 490 height 18
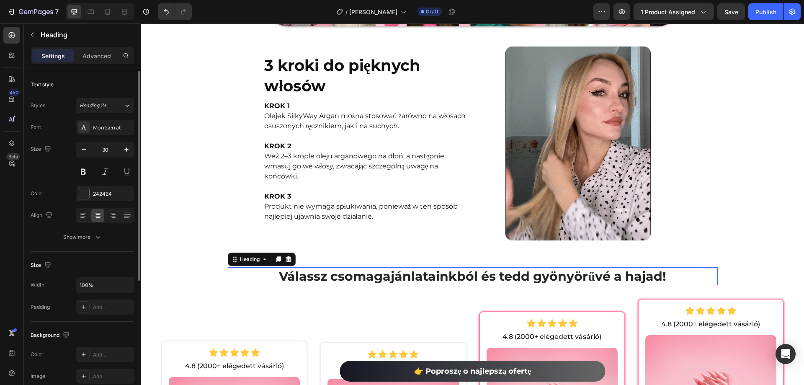
click at [483, 267] on h2 "Válassz csomagajánlatainkból és tedd gyönyörűvé a hajad!" at bounding box center [473, 276] width 490 height 18
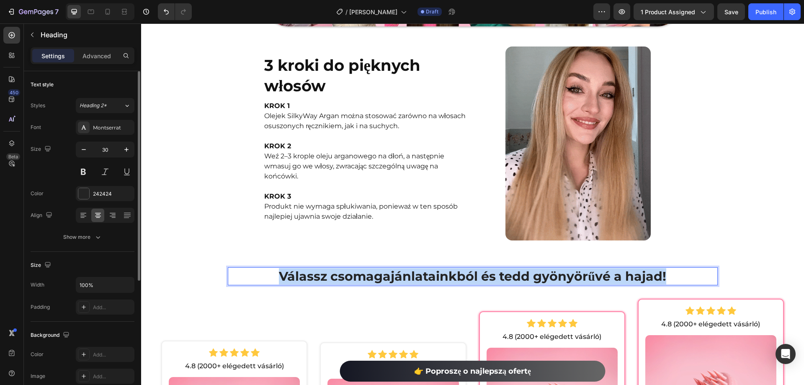
click at [483, 268] on p "Válassz csomagajánlatainkból és tedd gyönyörűvé a hajad!" at bounding box center [473, 276] width 488 height 16
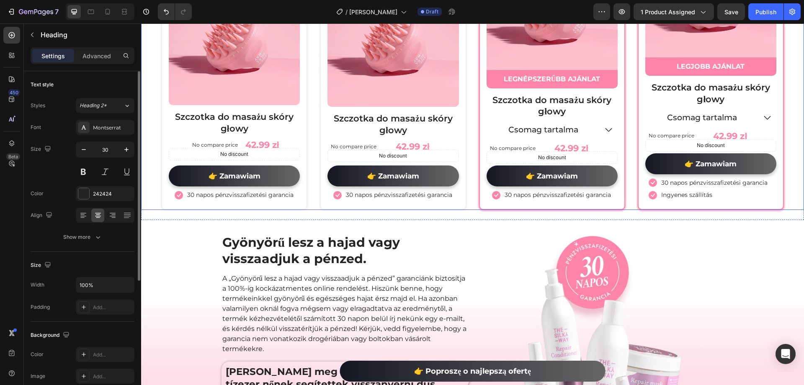
scroll to position [1917, 0]
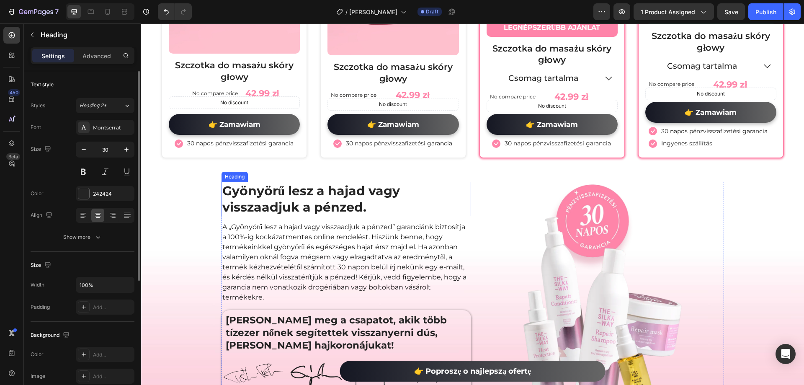
click at [319, 195] on h2 "Gyönyörű lesz a hajad vagy visszaadjuk a pénzed." at bounding box center [345, 199] width 249 height 34
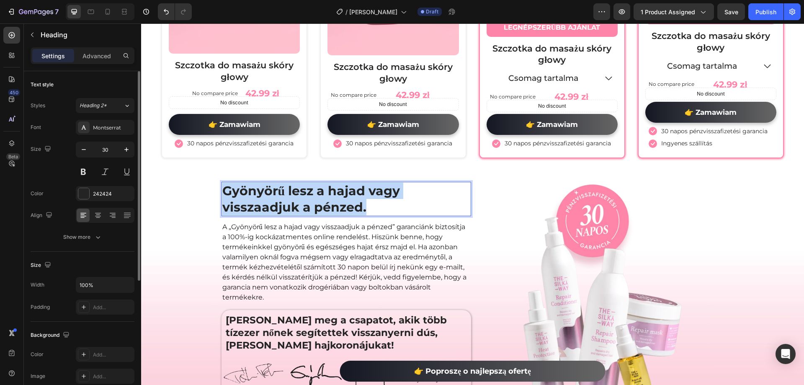
click at [319, 195] on p "Gyönyörű lesz a hajad vagy visszaadjuk a pénzed." at bounding box center [346, 198] width 248 height 33
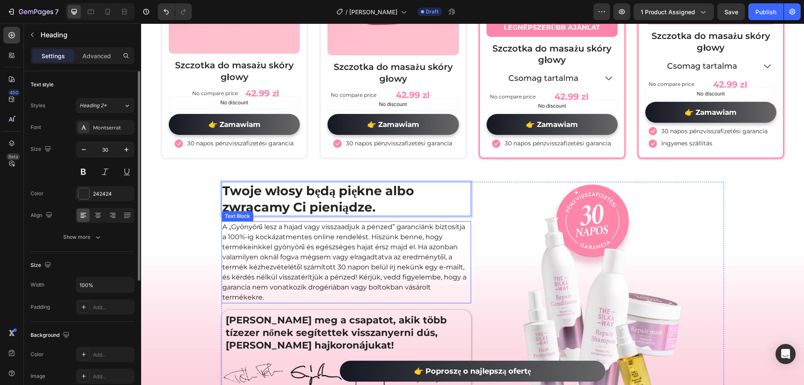
click at [306, 242] on p "A „Gyönyörű lesz a hajad vagy visszaadjuk a pénzed” garanciánk biztosítja a 100…" at bounding box center [346, 262] width 248 height 80
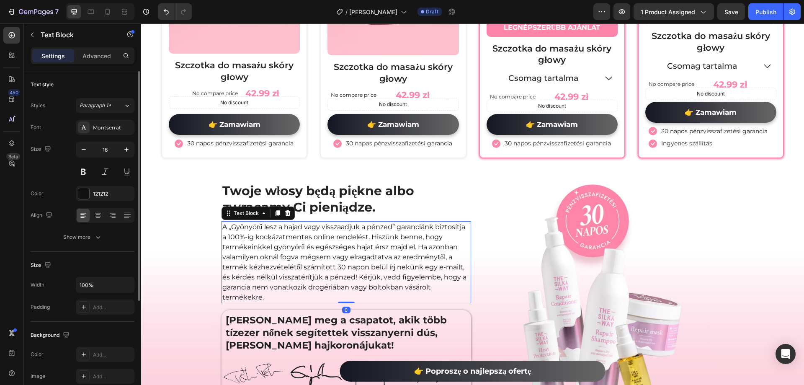
click at [306, 242] on p "A „Gyönyörű lesz a hajad vagy visszaadjuk a pénzed” garanciánk biztosítja a 100…" at bounding box center [346, 262] width 248 height 80
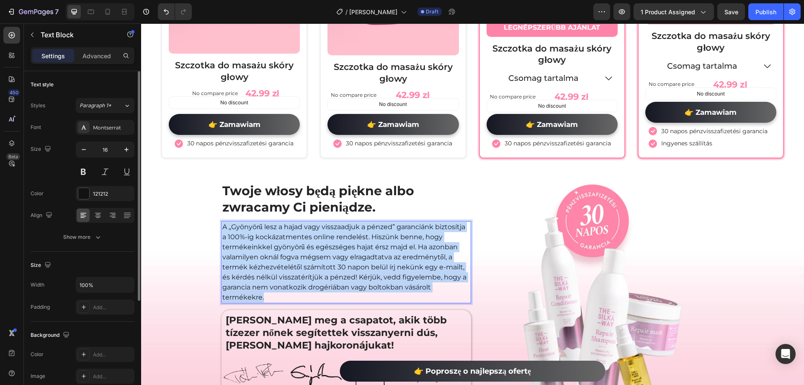
click at [306, 242] on p "A „Gyönyörű lesz a hajad vagy visszaadjuk a pénzed” garanciánk biztosítja a 100…" at bounding box center [346, 262] width 248 height 80
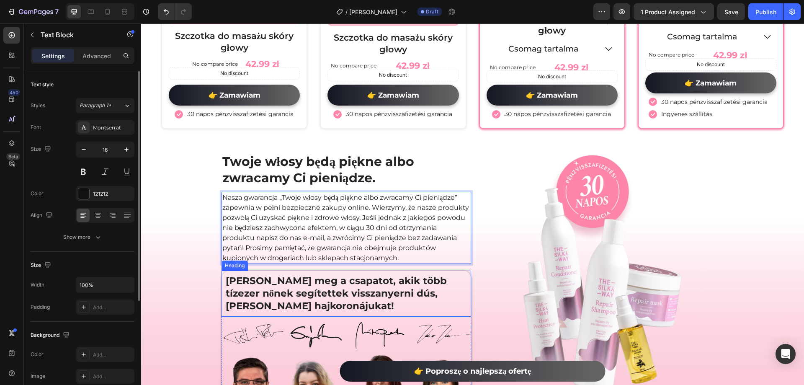
scroll to position [1959, 0]
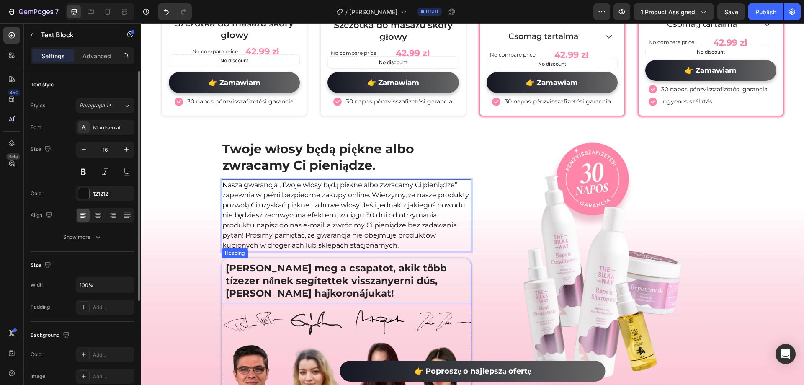
click at [347, 272] on h2 "[PERSON_NAME] meg a csapatot, akik több tízezer nőnek segítettek visszanyerni d…" at bounding box center [346, 280] width 243 height 39
click at [347, 269] on h2 "[PERSON_NAME] meg a csapatot, akik több tízezer nőnek segítettek visszanyerni d…" at bounding box center [346, 280] width 243 height 39
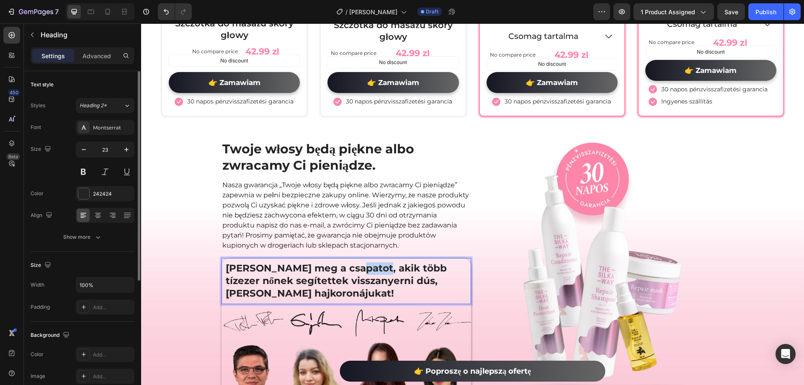
click at [347, 269] on p "[PERSON_NAME] meg a csapatot, akik több tízezer nőnek segítettek visszanyerni d…" at bounding box center [346, 281] width 241 height 38
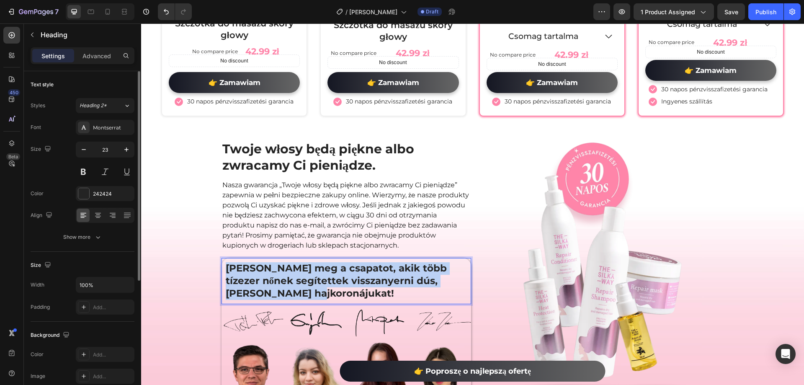
click at [347, 269] on p "[PERSON_NAME] meg a csapatot, akik több tízezer nőnek segítettek visszanyerni d…" at bounding box center [346, 281] width 241 height 38
click at [347, 268] on p "[PERSON_NAME] meg a csapatot, akik több tízezer nőnek segítettek visszanyerni d…" at bounding box center [346, 281] width 241 height 38
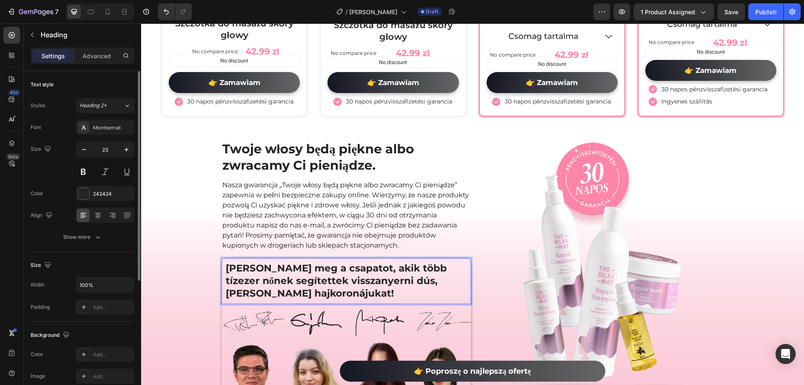
click at [292, 278] on p "[PERSON_NAME] meg a csapatot, akik több tízezer nőnek segítettek visszanyerni d…" at bounding box center [346, 281] width 241 height 38
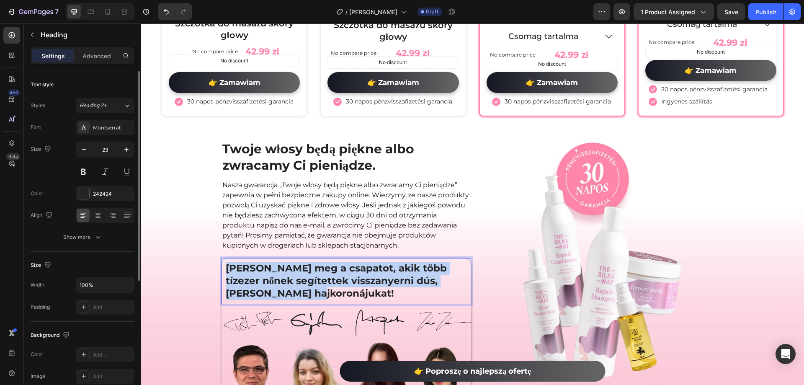
click at [292, 278] on p "[PERSON_NAME] meg a csapatot, akik több tízezer nőnek segítettek visszanyerni d…" at bounding box center [346, 281] width 241 height 38
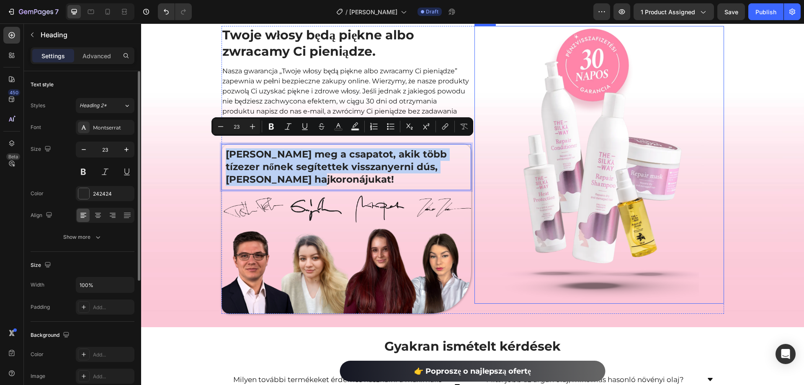
scroll to position [2085, 0]
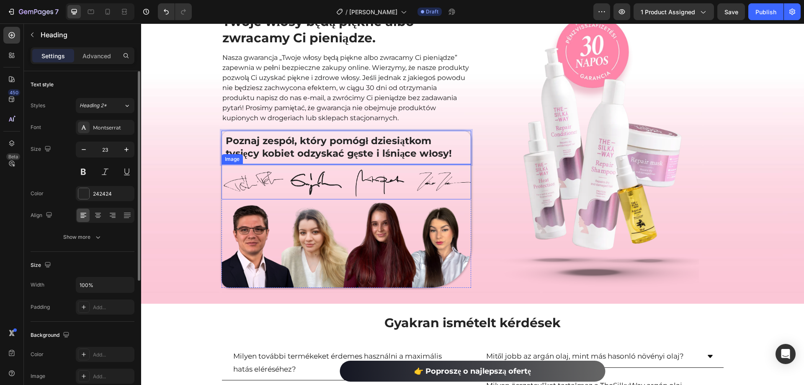
click at [635, 172] on img at bounding box center [599, 152] width 200 height 278
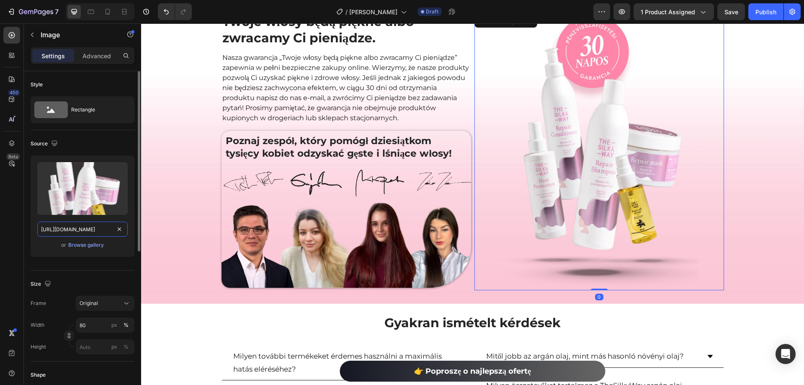
click at [95, 228] on input "https://cdn.shopify.com/s/files/1/0532/7667/2166/files/gempages_463925036718228…" at bounding box center [82, 228] width 90 height 15
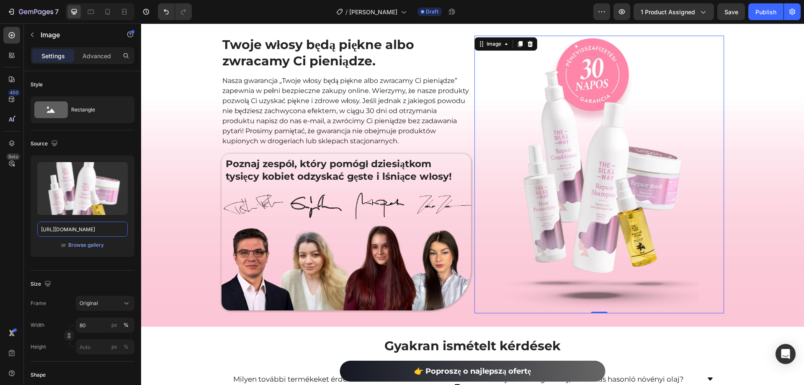
scroll to position [2043, 0]
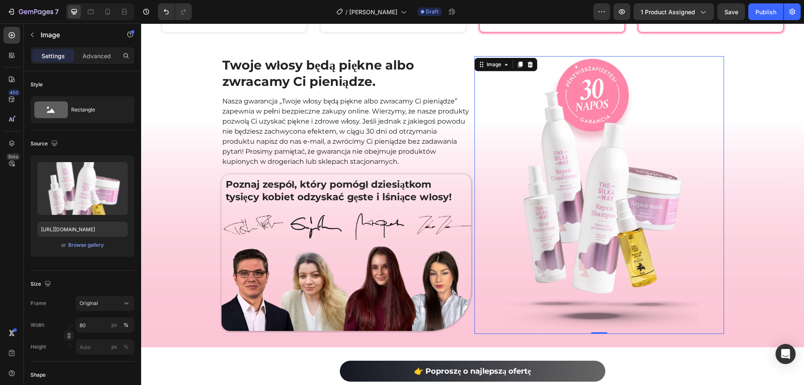
click at [0, 198] on div "450 Beta" at bounding box center [12, 203] width 24 height 361
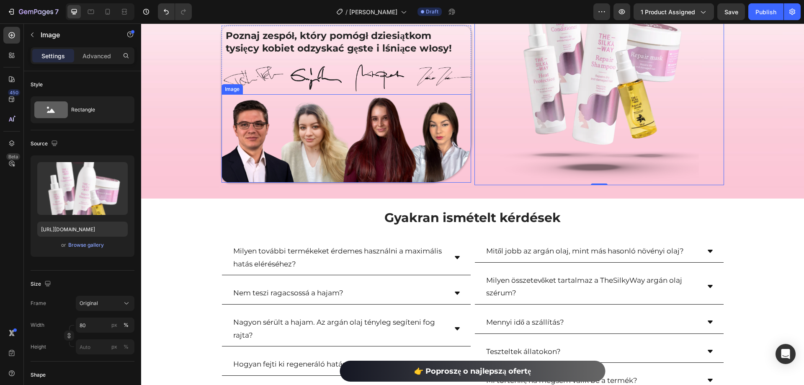
scroll to position [2252, 0]
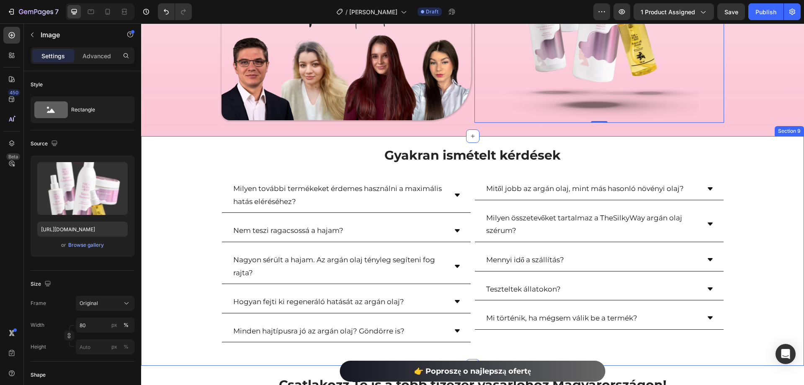
click at [434, 155] on h2 "Gyakran ismételt kérdések" at bounding box center [473, 155] width 490 height 18
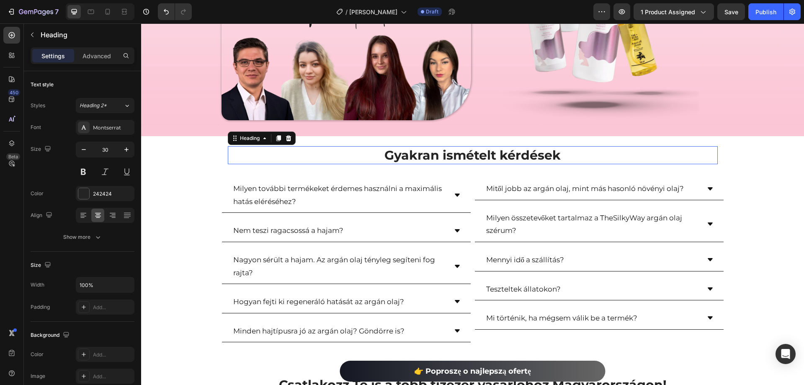
click at [434, 155] on h2 "Gyakran ismételt kérdések" at bounding box center [473, 155] width 490 height 18
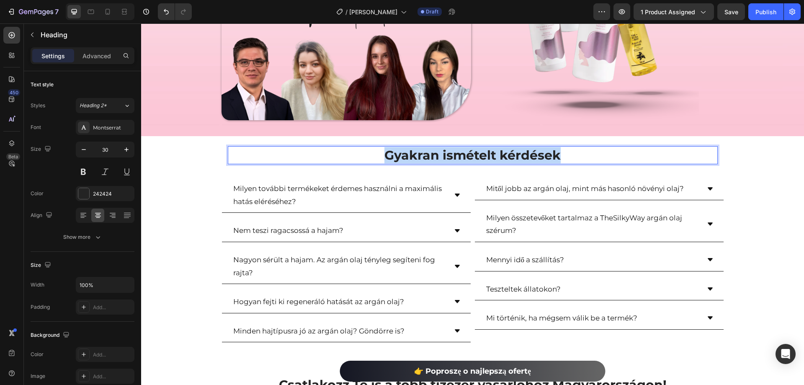
click at [434, 155] on p "Gyakran ismételt kérdések" at bounding box center [473, 155] width 488 height 16
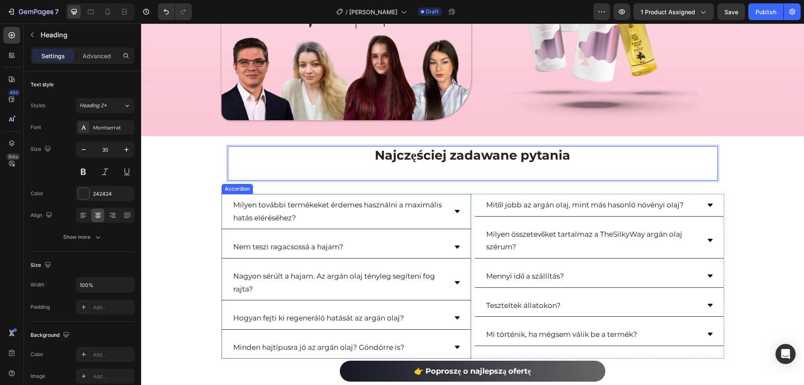
click at [389, 205] on p "Milyen további termékeket érdemes használni a maximális hatás eléréséhez?" at bounding box center [339, 211] width 213 height 26
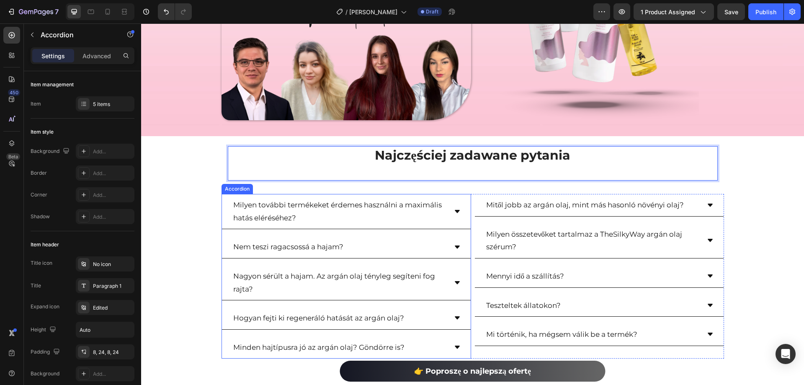
click at [389, 205] on p "Milyen további termékeket érdemes használni a maximális hatás eléréséhez?" at bounding box center [339, 211] width 213 height 26
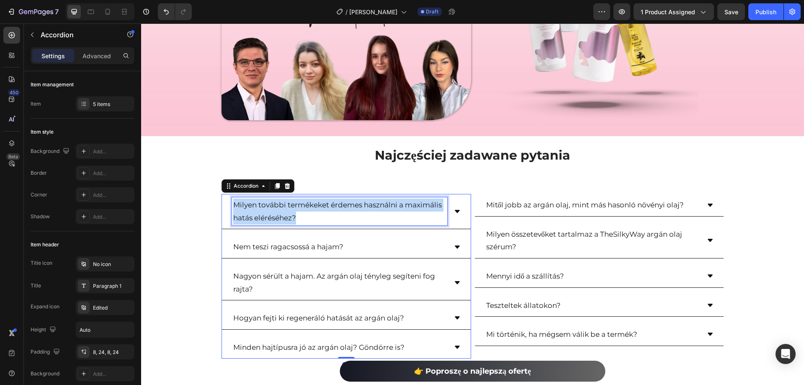
click at [389, 205] on p "Milyen további termékeket érdemes használni a maximális hatás eléréséhez?" at bounding box center [339, 211] width 213 height 26
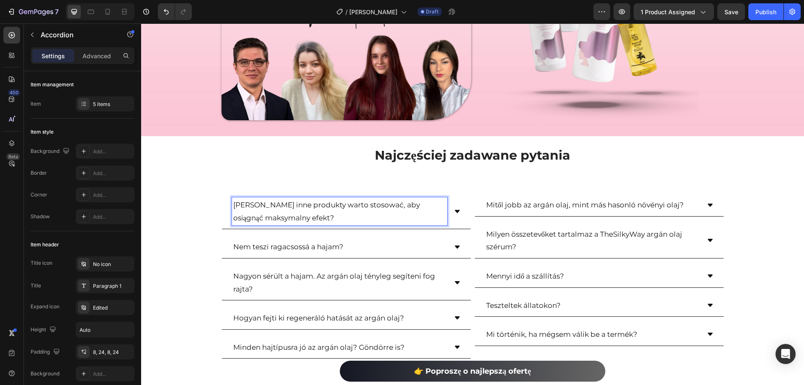
click at [454, 208] on icon at bounding box center [457, 211] width 7 height 7
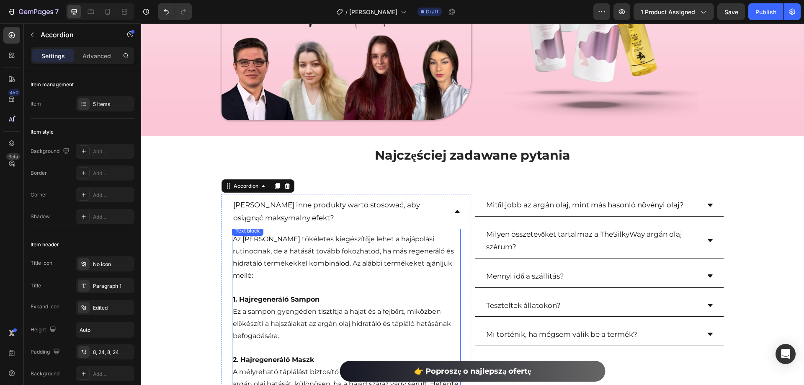
click at [299, 239] on p "Az Argán Olaj tökéletes kiegészítője lehet a hajápolási rutinodnak, de a hatásá…" at bounding box center [346, 257] width 227 height 48
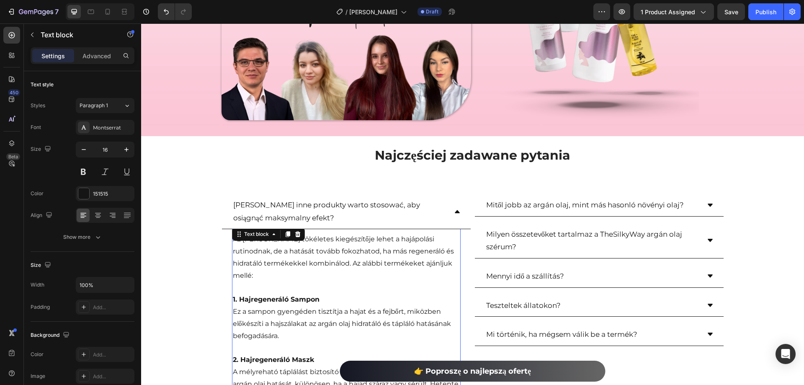
click at [299, 239] on div "Text block" at bounding box center [268, 233] width 73 height 13
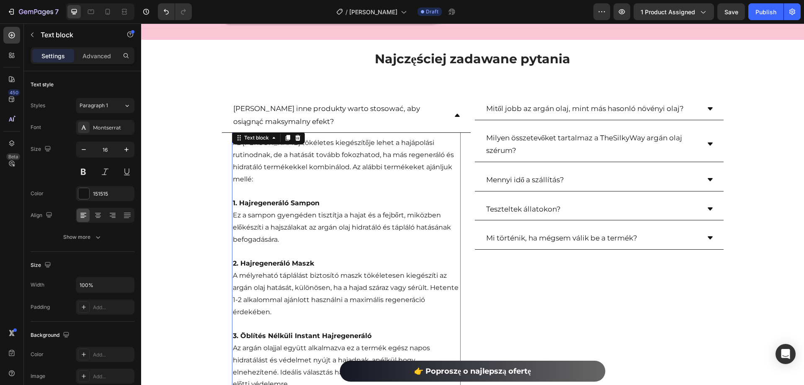
scroll to position [2336, 0]
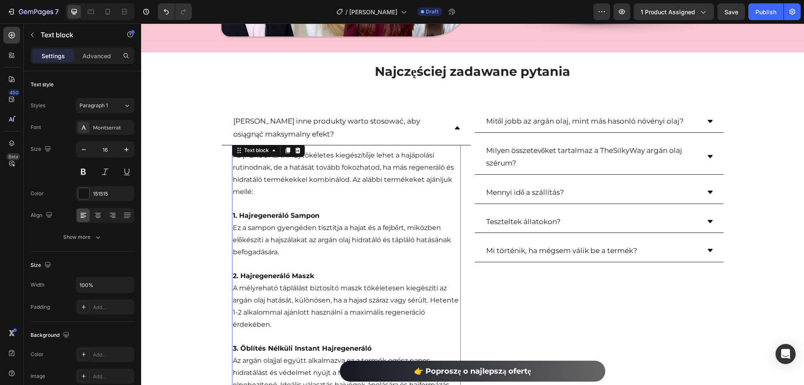
click at [349, 180] on p "Az Argán Olaj tökéletes kiegészítője lehet a hajápolási rutinodnak, de a hatásá…" at bounding box center [346, 173] width 227 height 48
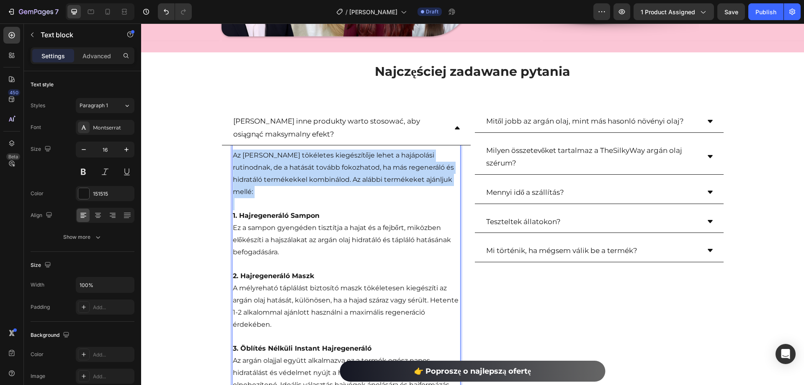
click at [349, 180] on p "Az Argán Olaj tökéletes kiegészítője lehet a hajápolási rutinodnak, de a hatásá…" at bounding box center [346, 173] width 227 height 48
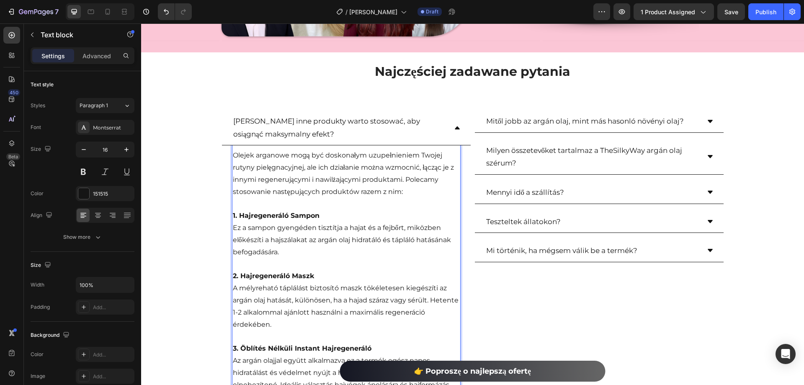
click at [295, 211] on p "1. Hajregeneráló Sampon" at bounding box center [346, 216] width 227 height 12
click at [295, 212] on strong "1. Hajregeneráló Sampon" at bounding box center [276, 215] width 87 height 8
click at [326, 228] on p "Ez a sampon gyengéden tisztítja a hajat és a fejbőrt, miközben előkészíti a haj…" at bounding box center [346, 240] width 227 height 36
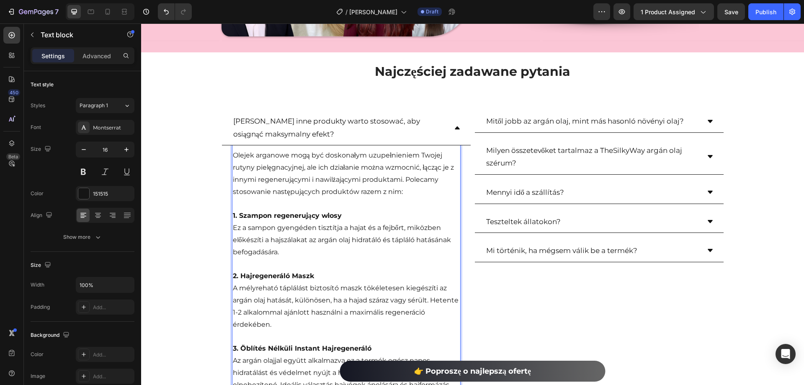
click at [326, 228] on p "Ez a sampon gyengéden tisztítja a hajat és a fejbőrt, miközben előkészíti a haj…" at bounding box center [346, 240] width 227 height 36
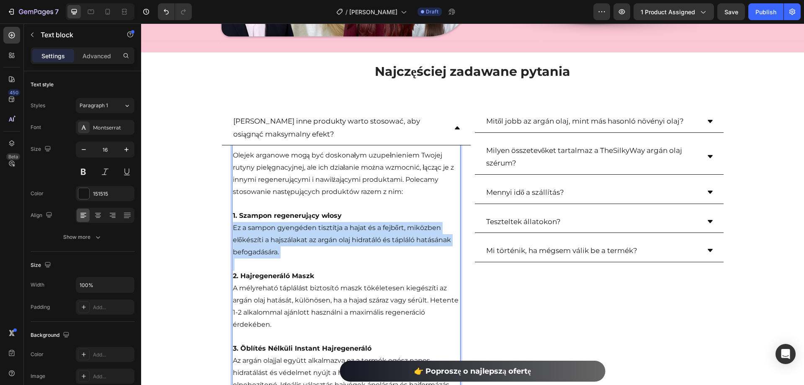
click at [326, 228] on p "Ez a sampon gyengéden tisztítja a hajat és a fejbőrt, miközben előkészíti a haj…" at bounding box center [346, 240] width 227 height 36
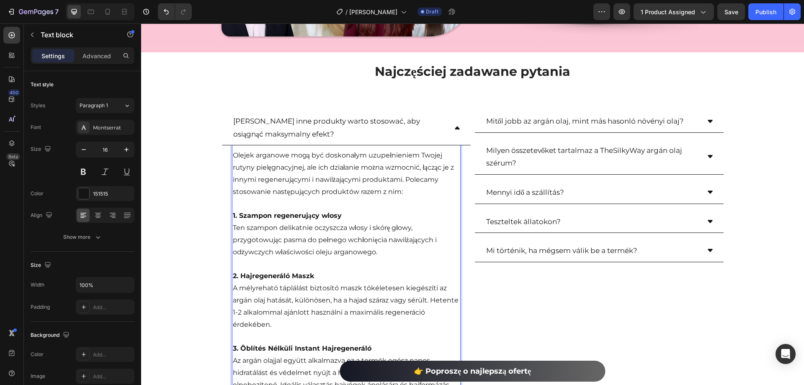
click at [292, 276] on strong "2. Hajregeneráló Maszk" at bounding box center [273, 276] width 81 height 8
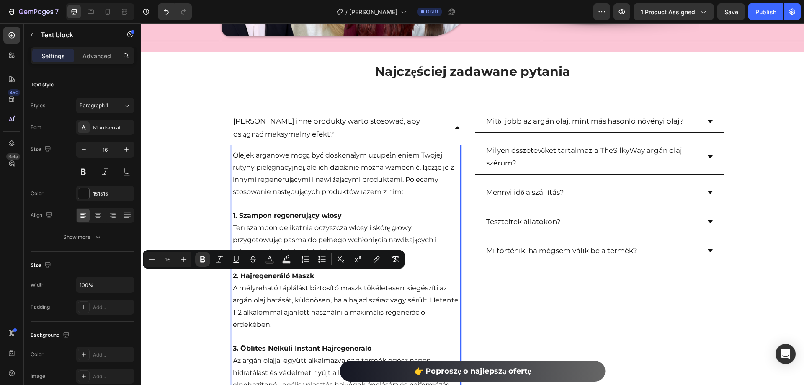
click at [279, 285] on p "A mélyreható táplálást biztosító maszk tökéletesen kiegészíti az argán olaj hat…" at bounding box center [346, 306] width 227 height 48
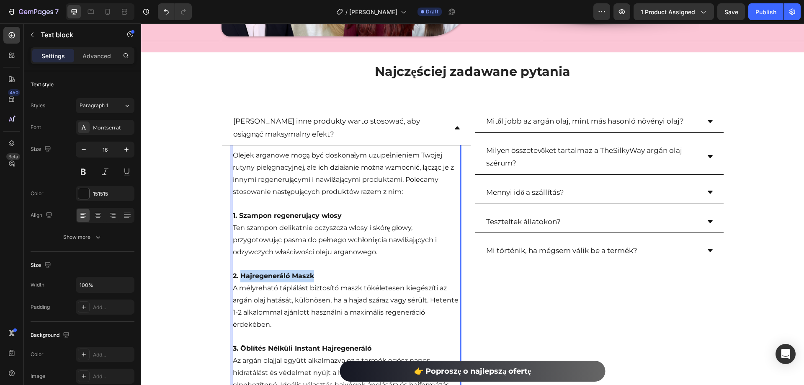
drag, startPoint x: 317, startPoint y: 274, endPoint x: 238, endPoint y: 276, distance: 78.7
click at [238, 276] on p "2. Hajregeneráló Maszk" at bounding box center [346, 276] width 227 height 12
click at [313, 277] on p "2. Maska regenerująca włosy" at bounding box center [346, 276] width 227 height 12
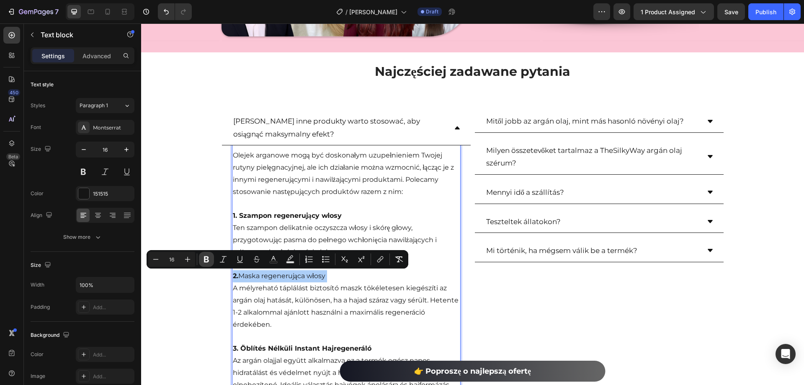
click at [207, 258] on icon "Editor contextual toolbar" at bounding box center [206, 259] width 5 height 6
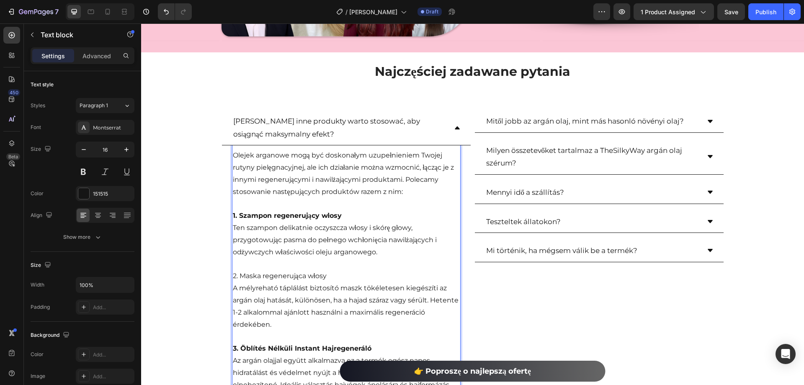
click at [207, 258] on div "⁠⁠⁠⁠⁠⁠⁠ Najczęściej zadawane pytania Heading Row Jakie inne produkty warto stos…" at bounding box center [472, 347] width 663 height 571
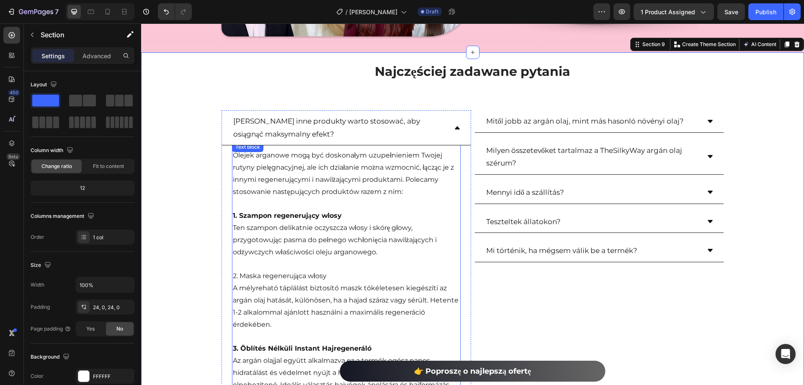
click at [269, 278] on p "2. Maska regenerująca włosy" at bounding box center [346, 276] width 227 height 12
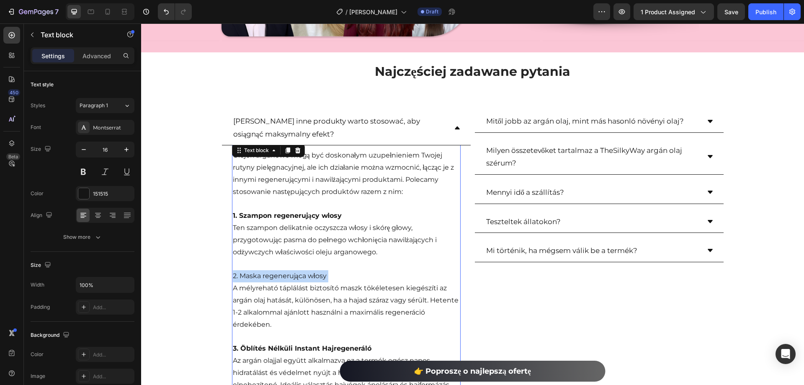
click at [269, 278] on p "2. Maska regenerująca włosy" at bounding box center [346, 276] width 227 height 12
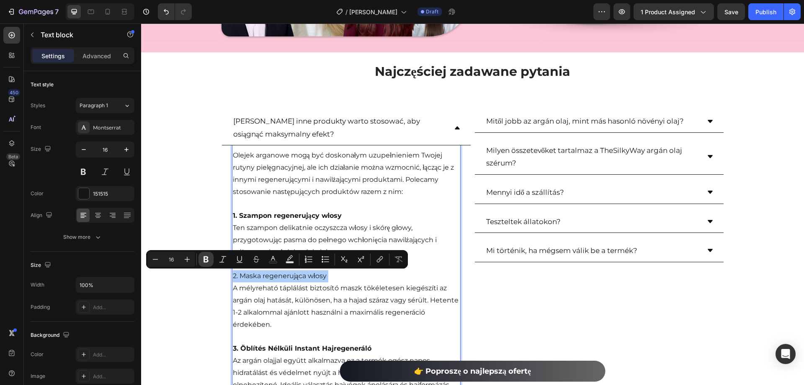
click at [207, 260] on icon "Editor contextual toolbar" at bounding box center [205, 259] width 5 height 6
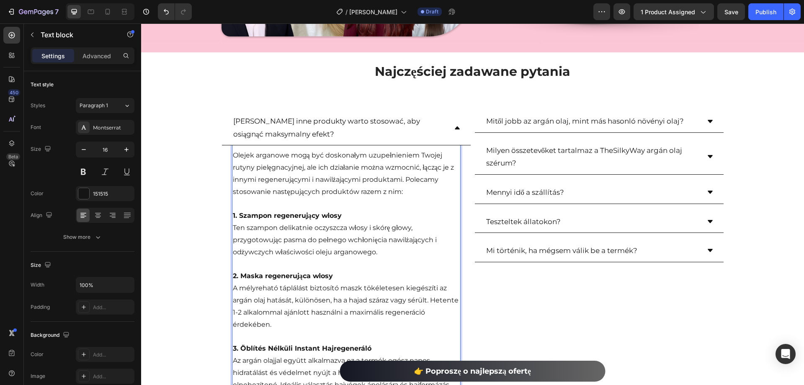
click at [316, 302] on p "A mélyreható táplálást biztosító maszk tökéletesen kiegészíti az argán olaj hat…" at bounding box center [346, 306] width 227 height 48
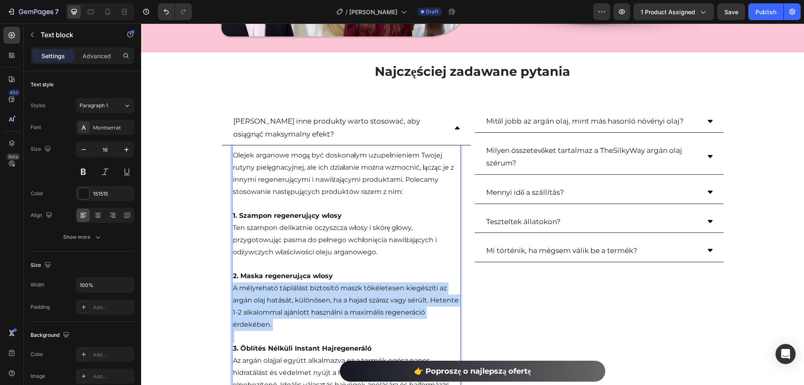
click at [316, 302] on p "A mélyreható táplálást biztosító maszk tökéletesen kiegészíti az argán olaj hat…" at bounding box center [346, 306] width 227 height 48
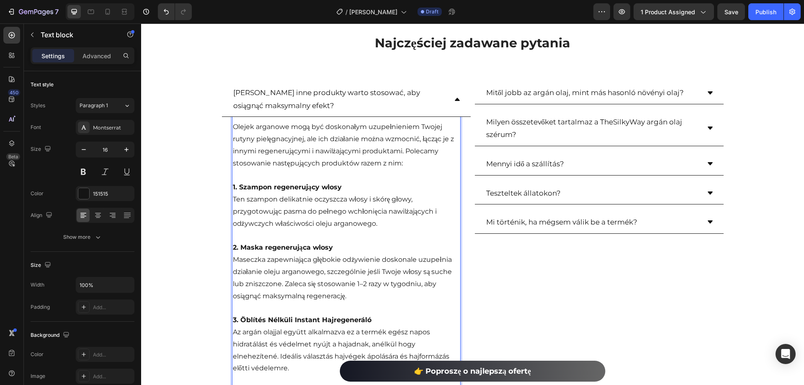
scroll to position [2378, 0]
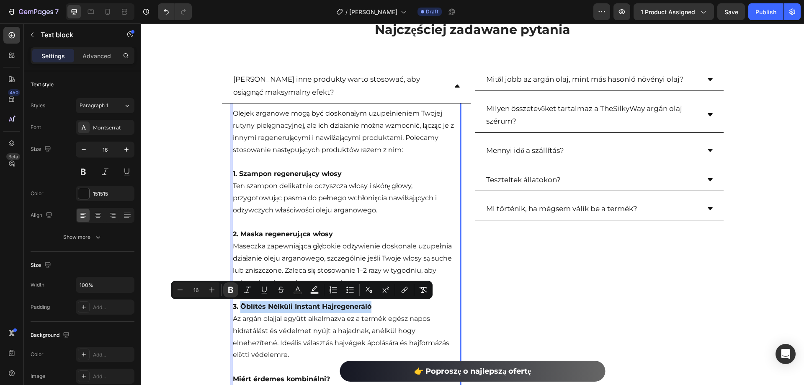
drag, startPoint x: 367, startPoint y: 309, endPoint x: 239, endPoint y: 306, distance: 127.3
click at [239, 306] on p "3. Öblítés Nélküli Instant Hajregeneráló" at bounding box center [346, 307] width 227 height 12
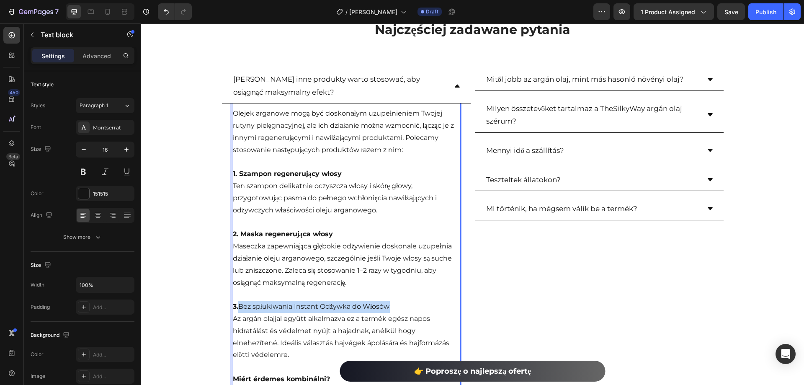
drag, startPoint x: 396, startPoint y: 305, endPoint x: 239, endPoint y: 308, distance: 157.4
click at [239, 308] on p "3. Bez spłukiwania Instant Odżywka do Włosów" at bounding box center [346, 307] width 227 height 12
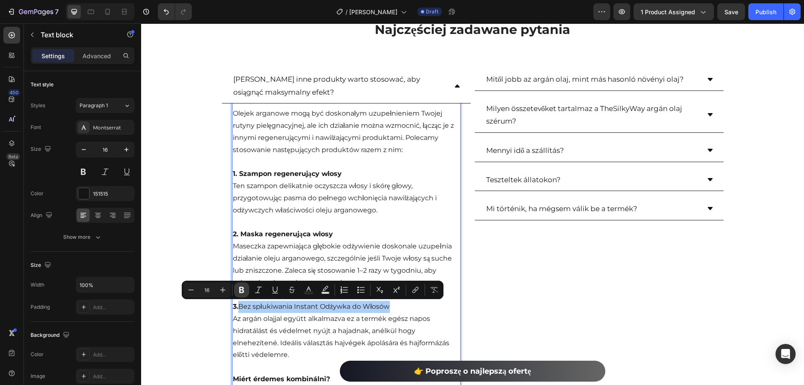
click at [239, 288] on icon "Editor contextual toolbar" at bounding box center [241, 289] width 8 height 8
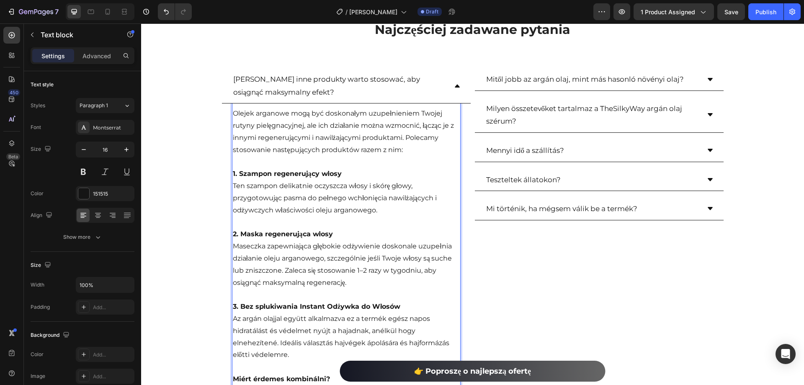
click at [272, 325] on p "Az argán olajjal együtt alkalmazva ez a termék egész napos hidratálást és védel…" at bounding box center [346, 337] width 227 height 48
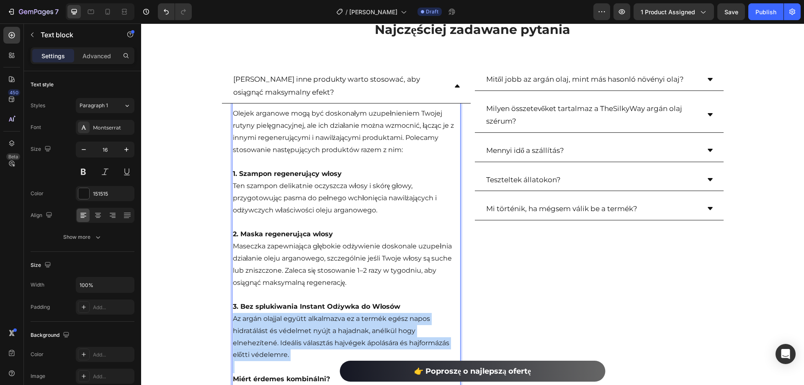
click at [272, 325] on p "Az argán olajjal együtt alkalmazva ez a termék egész napos hidratálást és védel…" at bounding box center [346, 337] width 227 height 48
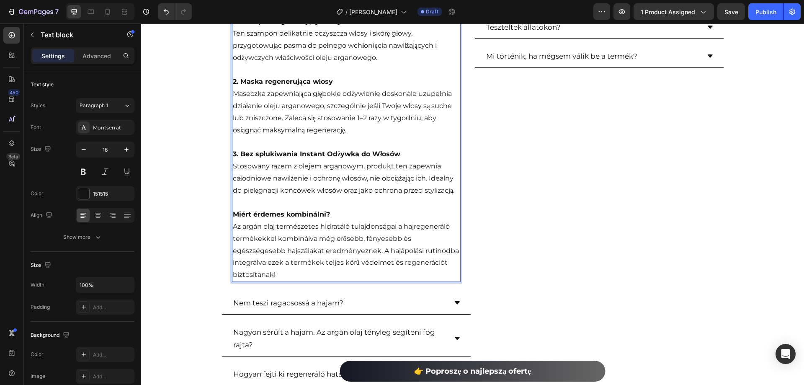
scroll to position [2545, 0]
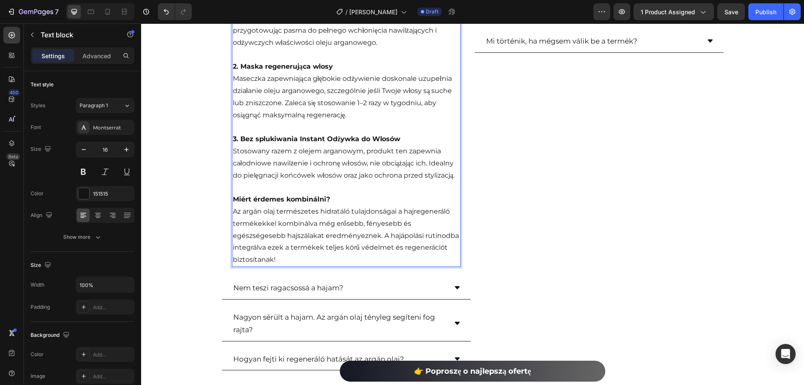
click at [278, 199] on strong "Miért érdemes kombinálni?" at bounding box center [281, 199] width 97 height 8
click at [300, 201] on p "Dlaczego warto łączyć?" at bounding box center [346, 199] width 227 height 12
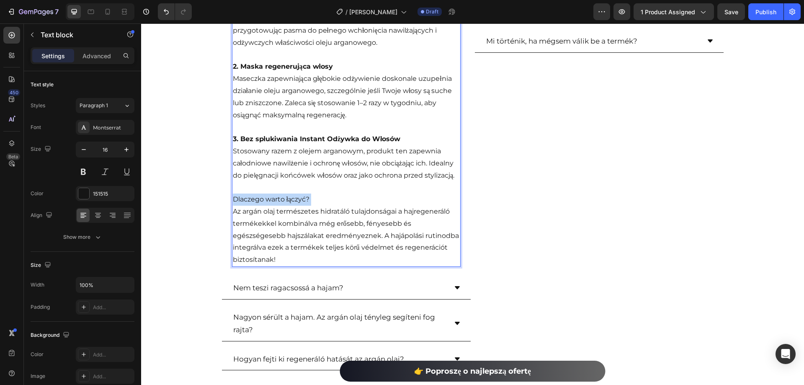
click at [300, 201] on p "Dlaczego warto łączyć?" at bounding box center [346, 199] width 227 height 12
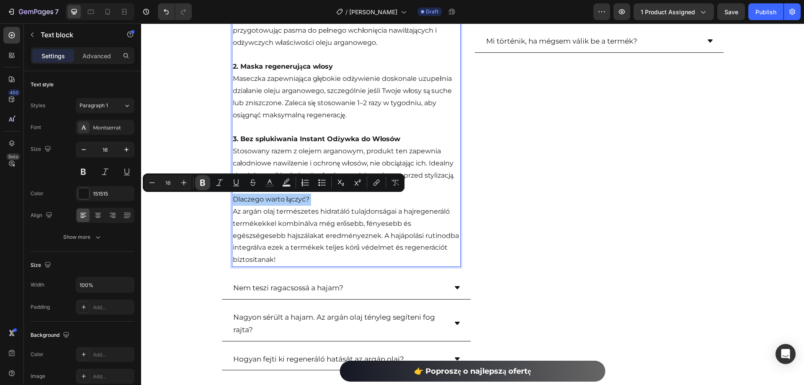
click at [204, 179] on icon "Editor contextual toolbar" at bounding box center [202, 182] width 8 height 8
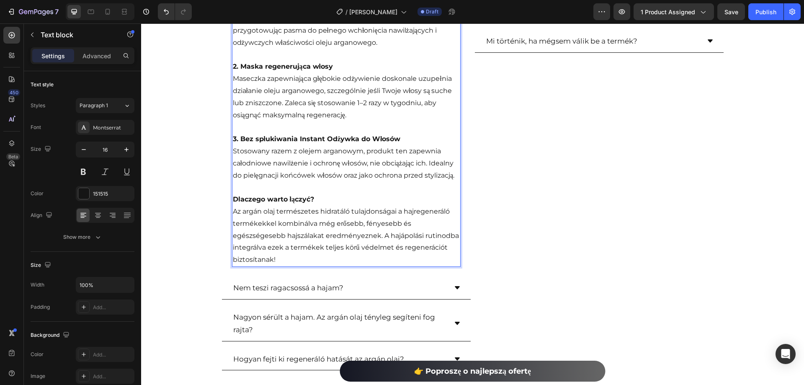
click at [275, 229] on p "Az argán olaj természetes hidratáló tulajdonságai a hajregeneráló termékekkel k…" at bounding box center [346, 236] width 227 height 60
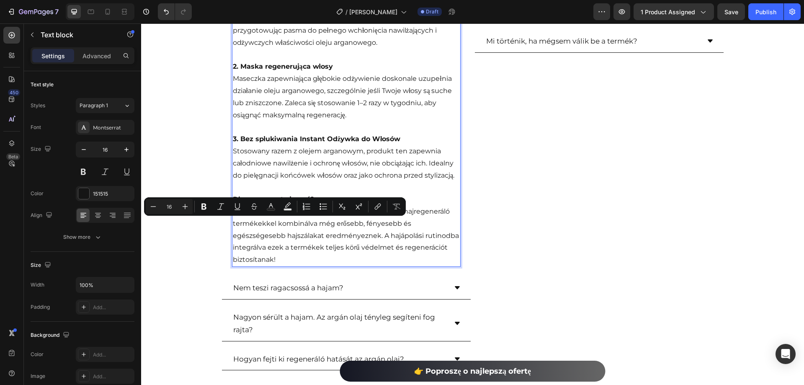
click at [275, 229] on p "Az argán olaj természetes hidratáló tulajdonságai a hajregeneráló termékekkel k…" at bounding box center [346, 236] width 227 height 60
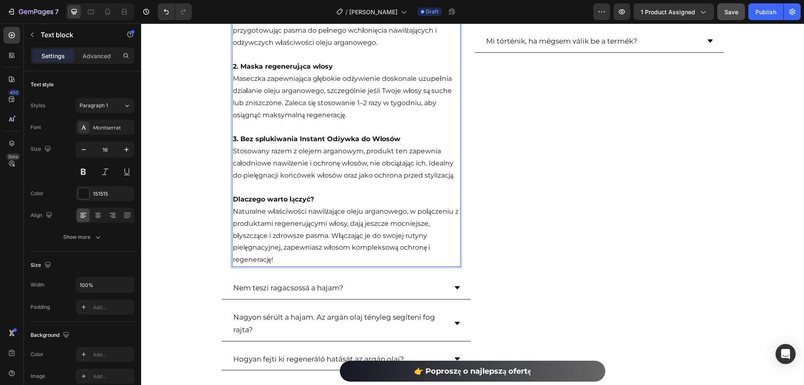
click at [732, 15] on div "Save" at bounding box center [731, 12] width 14 height 9
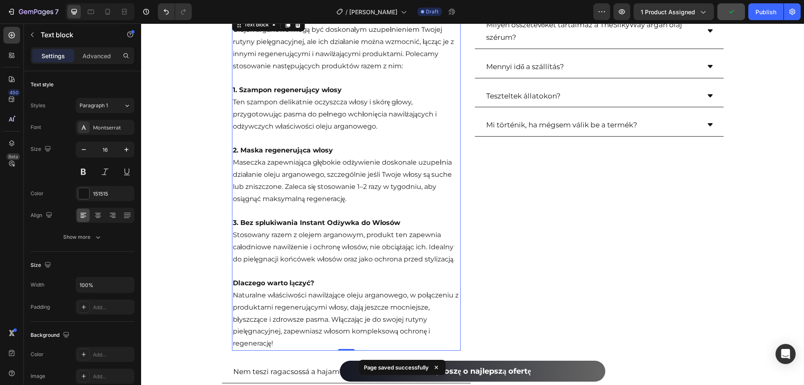
scroll to position [2336, 0]
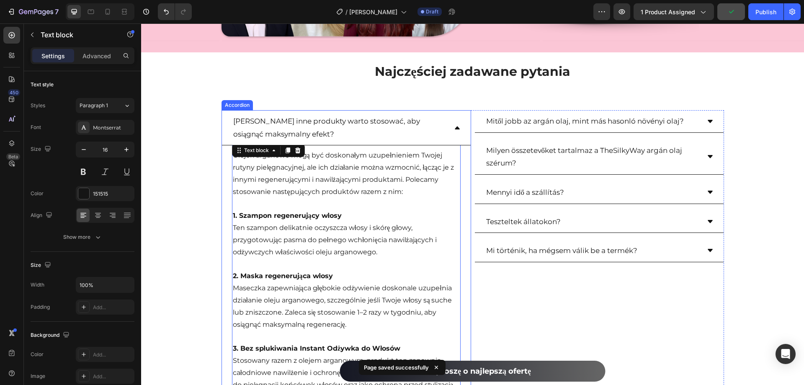
click at [455, 130] on icon at bounding box center [457, 127] width 7 height 7
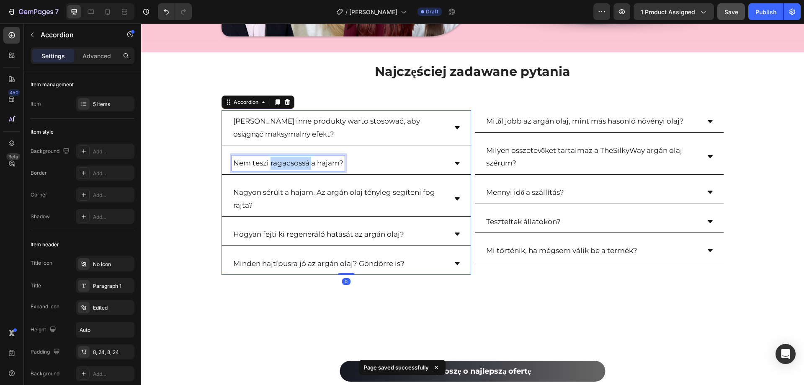
click at [290, 168] on p "Nem teszi ragacsossá a hajam?" at bounding box center [288, 163] width 110 height 13
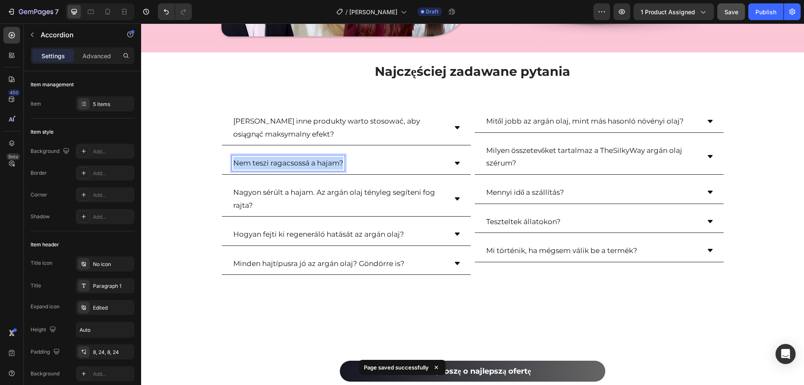
click at [290, 168] on p "Nem teszi ragacsossá a hajam?" at bounding box center [288, 163] width 110 height 13
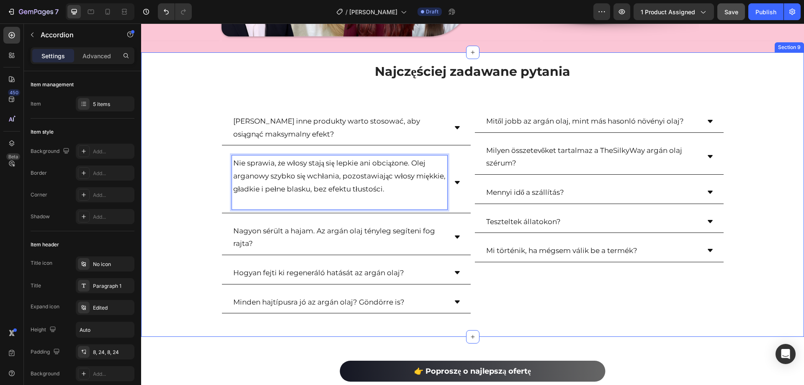
click at [205, 230] on div "⁠⁠⁠⁠⁠⁠⁠ Najczęściej zadawane pytania Heading Row Jakie inne produkty warto stos…" at bounding box center [472, 194] width 663 height 264
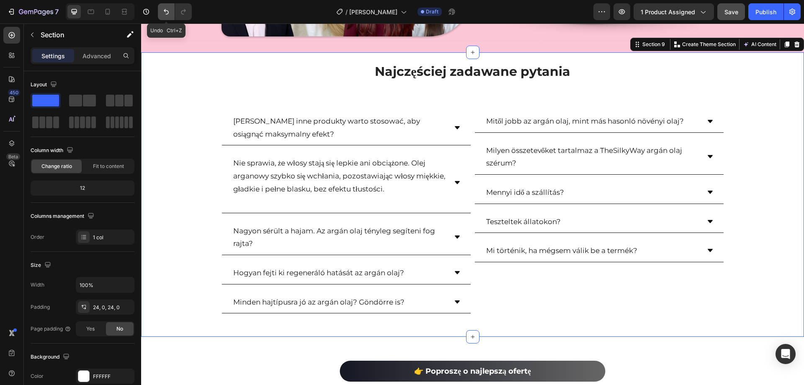
click at [163, 13] on icon "Undo/Redo" at bounding box center [166, 12] width 8 height 8
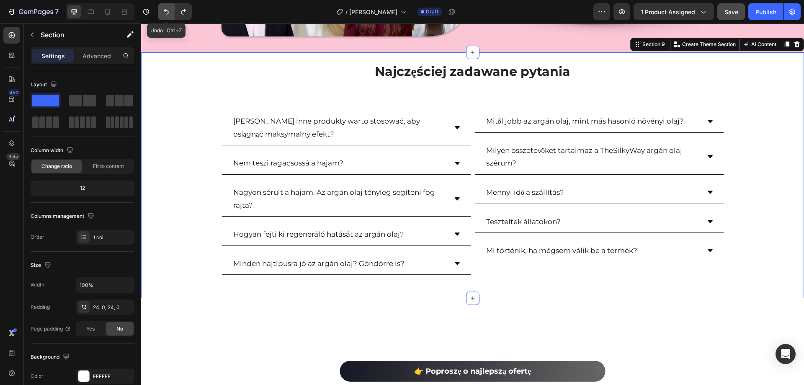
click at [163, 13] on icon "Undo/Redo" at bounding box center [166, 12] width 8 height 8
click at [186, 11] on icon "Undo/Redo" at bounding box center [183, 12] width 8 height 8
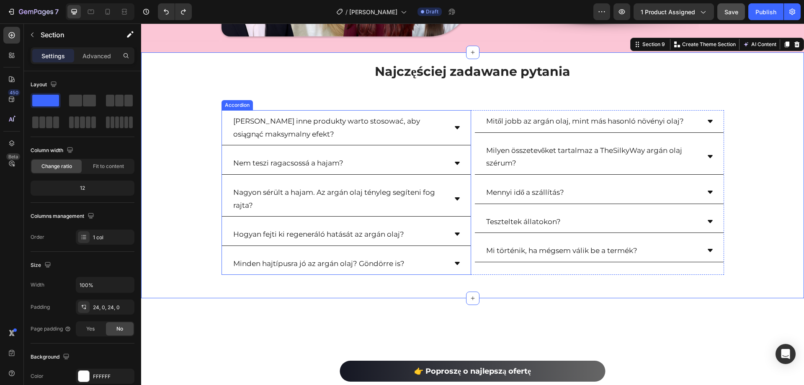
click at [455, 126] on icon at bounding box center [457, 127] width 5 height 3
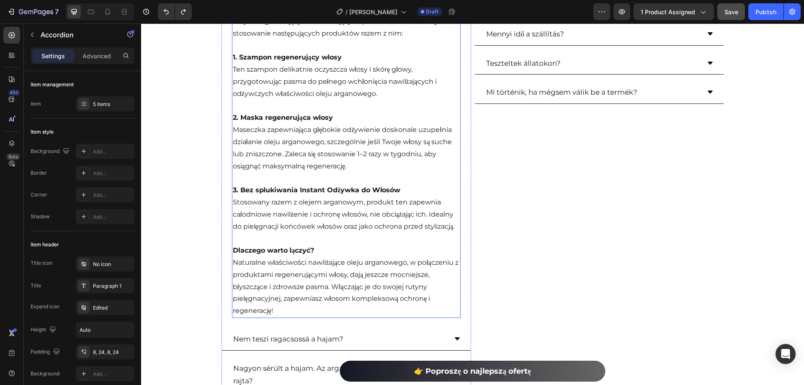
scroll to position [2419, 0]
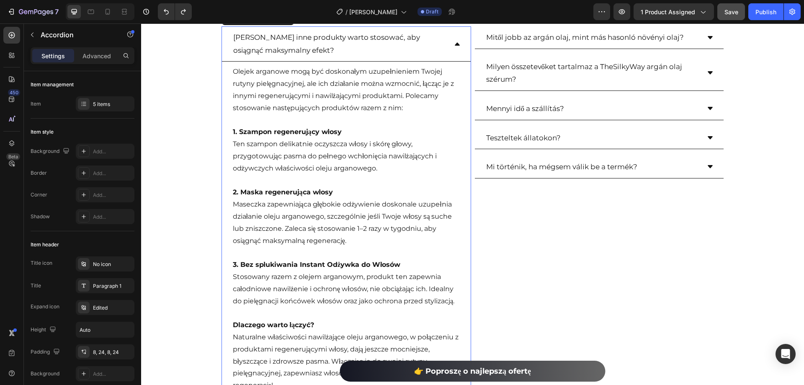
click at [459, 43] on div "Jakie inne produkty warto stosować, aby osiągnąć maksymalny efekt?" at bounding box center [346, 43] width 249 height 35
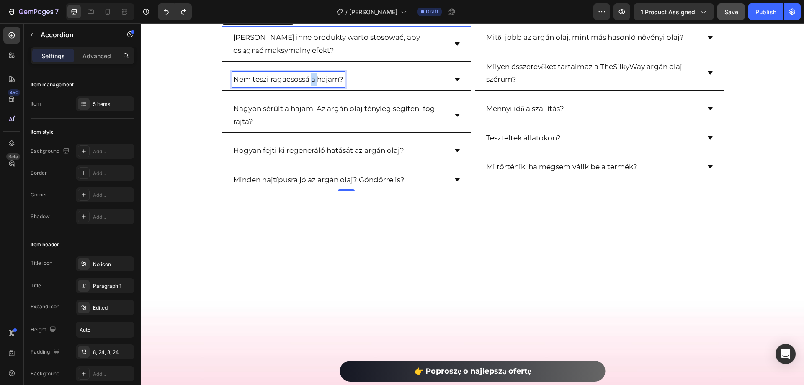
click at [308, 81] on p "Nem teszi ragacsossá a hajam?" at bounding box center [288, 79] width 110 height 13
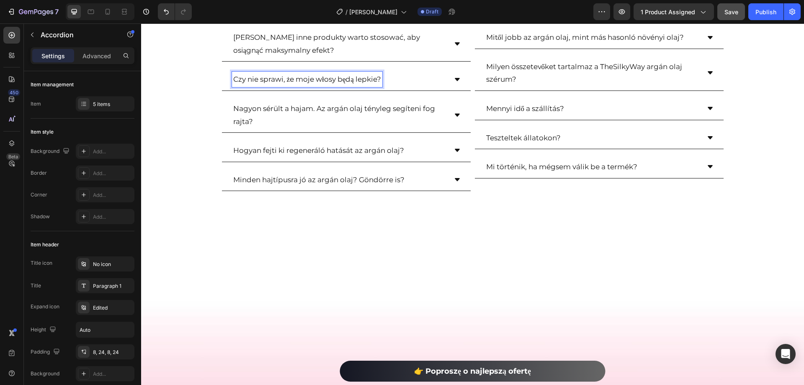
click at [458, 77] on div "Czy nie sprawi, że moje włosy będą lepkie?" at bounding box center [346, 79] width 249 height 23
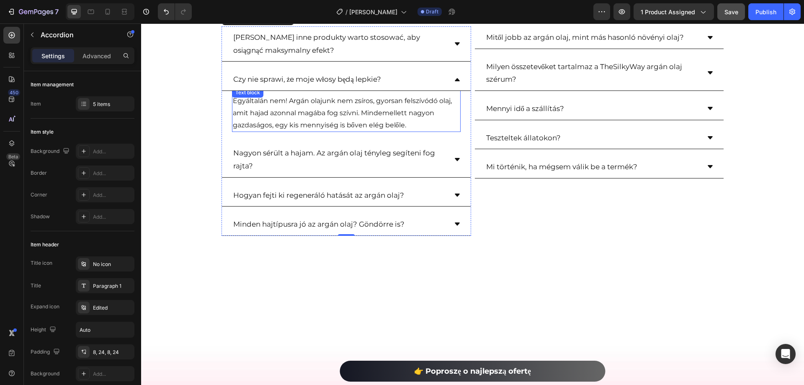
click at [304, 109] on p "Egyáltalán nem! Argán olajunk nem zsíros, gyorsan felszívódó olaj, amit hajad a…" at bounding box center [346, 113] width 227 height 36
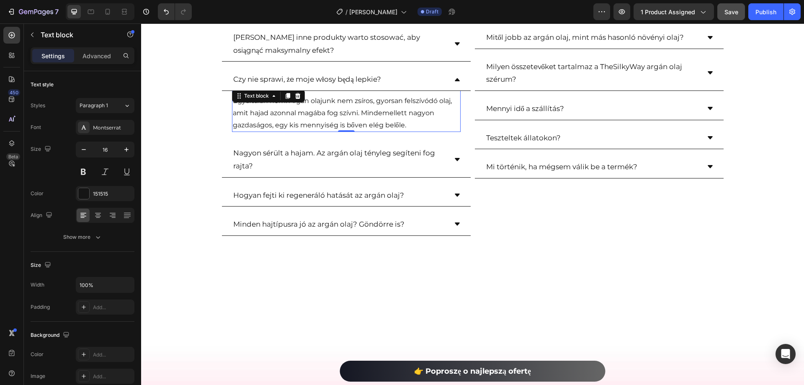
click at [304, 109] on p "Egyáltalán nem! Argán olajunk nem zsíros, gyorsan felszívódó olaj, amit hajad a…" at bounding box center [346, 113] width 227 height 36
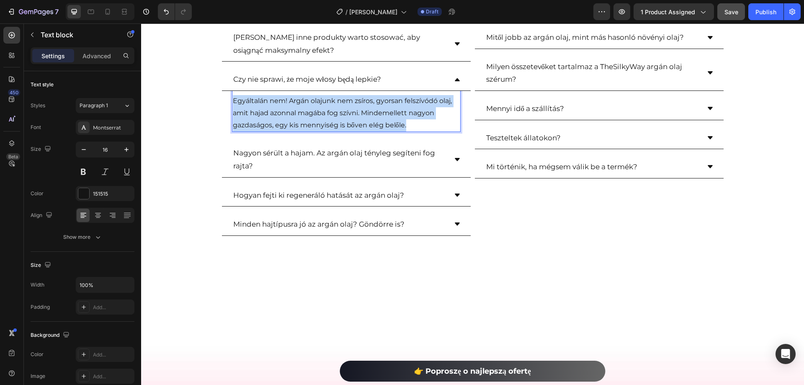
click at [304, 109] on p "Egyáltalán nem! Argán olajunk nem zsíros, gyorsan felszívódó olaj, amit hajad a…" at bounding box center [346, 113] width 227 height 36
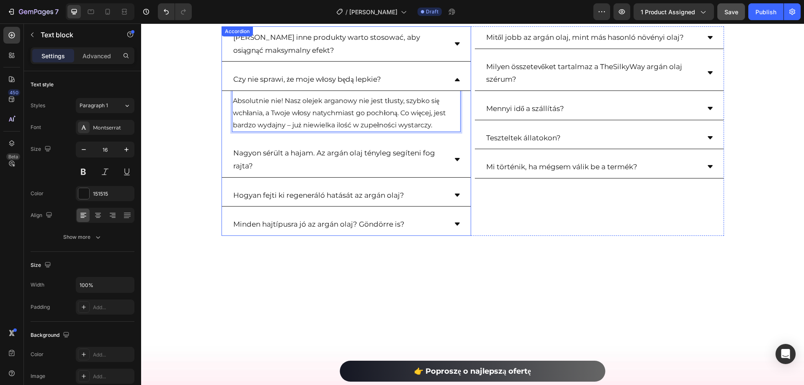
click at [328, 160] on p "Nagyon sérült a hajam. Az argán olaj tényleg segíteni fog rajta?" at bounding box center [339, 160] width 213 height 26
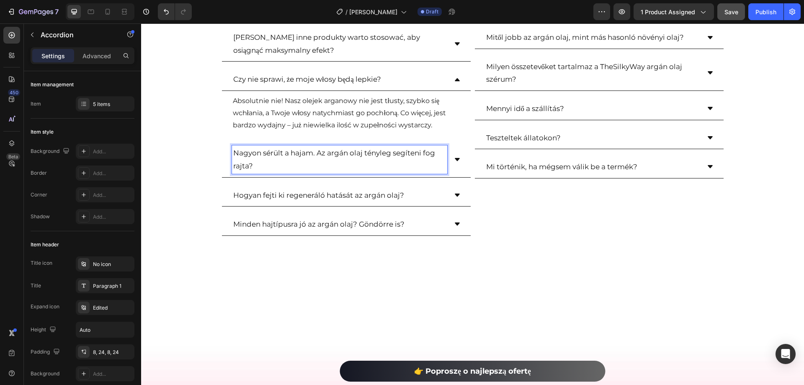
click at [328, 160] on p "Nagyon sérült a hajam. Az argán olaj tényleg segíteni fog rajta?" at bounding box center [339, 160] width 213 height 26
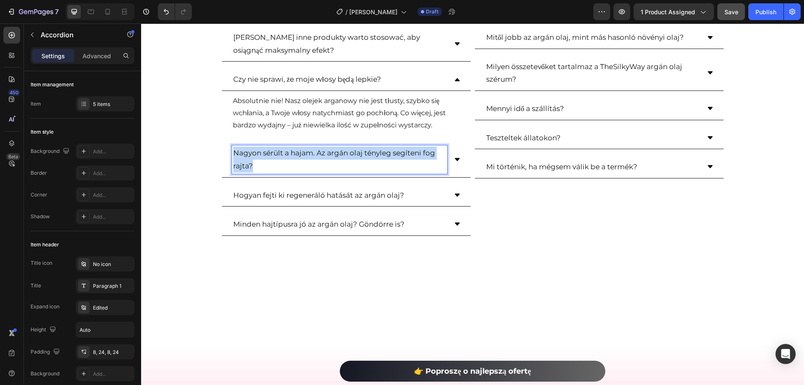
click at [328, 160] on p "Nagyon sérült a hajam. Az argán olaj tényleg segíteni fog rajta?" at bounding box center [339, 160] width 213 height 26
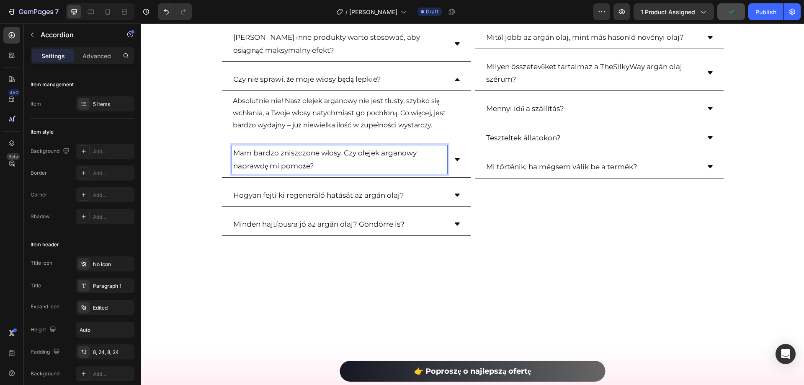
click at [454, 157] on icon at bounding box center [457, 159] width 7 height 7
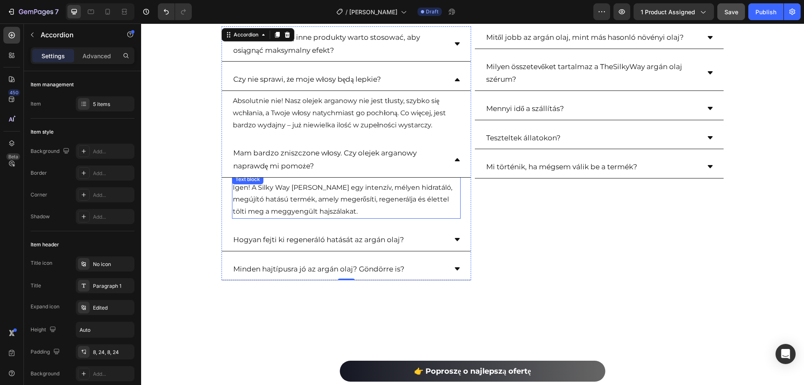
click at [339, 194] on p "Igen! A Silky Way Argán Olaj egy intenzív, mélyen hidratáló, megújító hatású te…" at bounding box center [346, 200] width 227 height 36
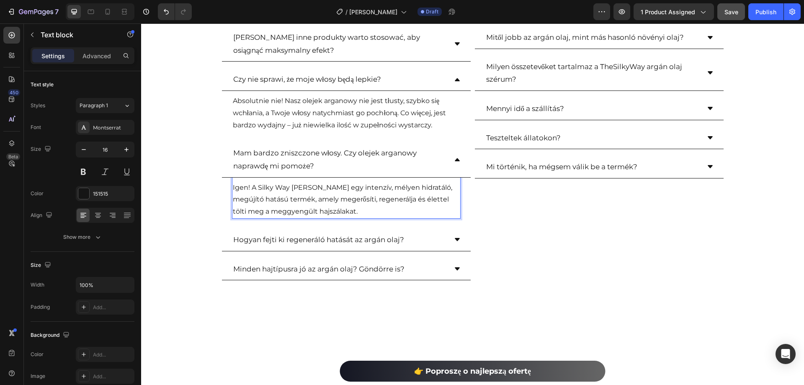
click at [339, 194] on p "Igen! A Silky Way Argán Olaj egy intenzív, mélyen hidratáló, megújító hatású te…" at bounding box center [346, 200] width 227 height 36
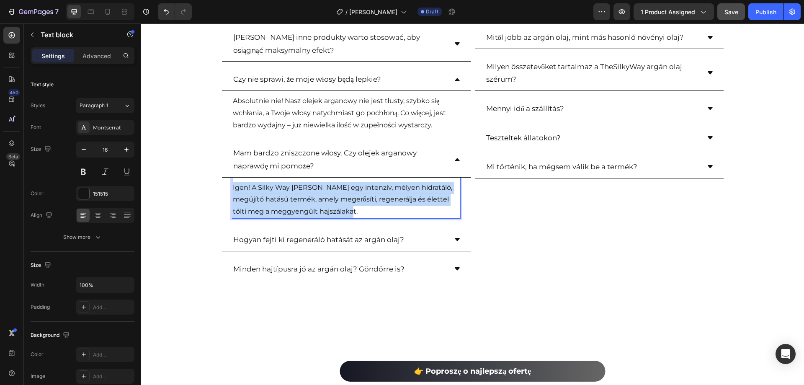
click at [339, 194] on p "Igen! A Silky Way Argán Olaj egy intenzív, mélyen hidratáló, megújító hatású te…" at bounding box center [346, 200] width 227 height 36
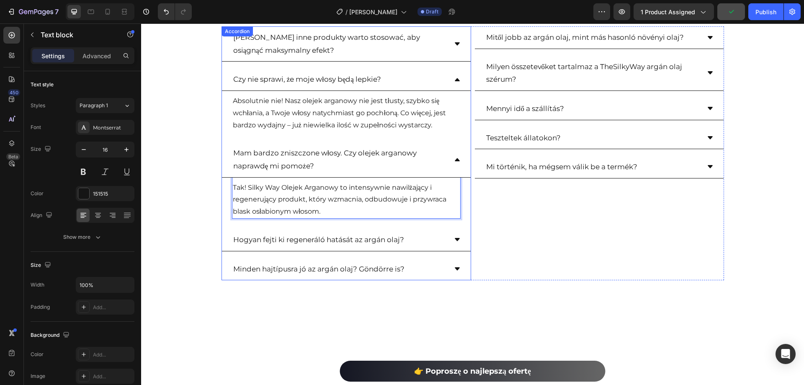
click at [374, 239] on p "Hogyan fejti ki regeneráló hatását az argán olaj?" at bounding box center [318, 239] width 171 height 13
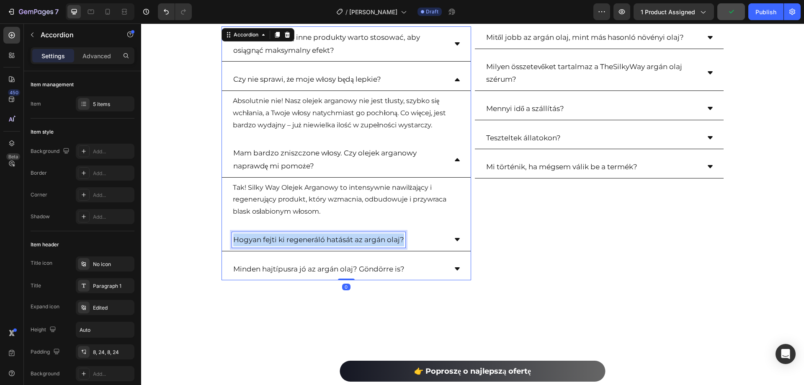
click at [374, 239] on p "Hogyan fejti ki regeneráló hatását az argán olaj?" at bounding box center [318, 239] width 171 height 13
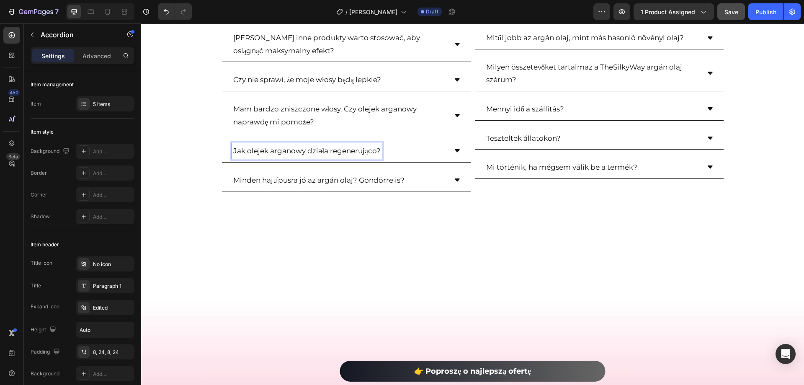
scroll to position [2406, 0]
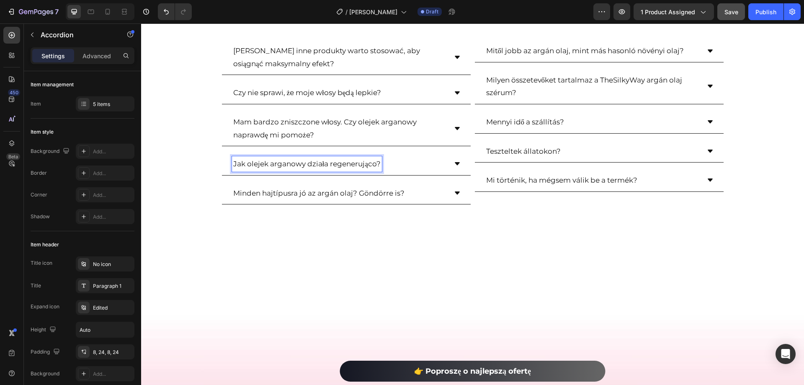
click at [450, 218] on div "⁠⁠⁠⁠⁠⁠⁠ Najczęściej zadawane pytania Heading Row Jakie inne produkty warto stos…" at bounding box center [472, 105] width 663 height 226
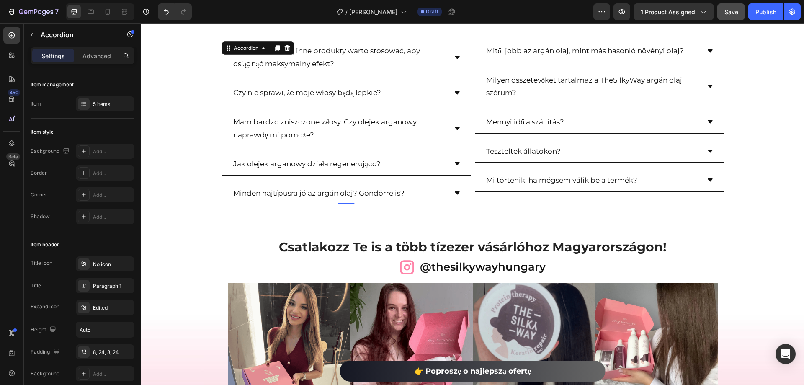
click at [454, 159] on div "Jak olejek arganowy działa regenerująco?" at bounding box center [346, 164] width 249 height 23
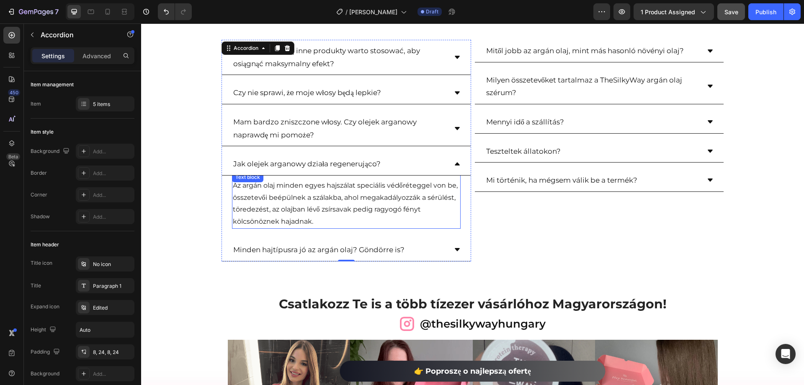
click at [323, 199] on p "Az argán olaj minden egyes hajszálat speciális védőréteggel von be, összetevői …" at bounding box center [346, 204] width 227 height 48
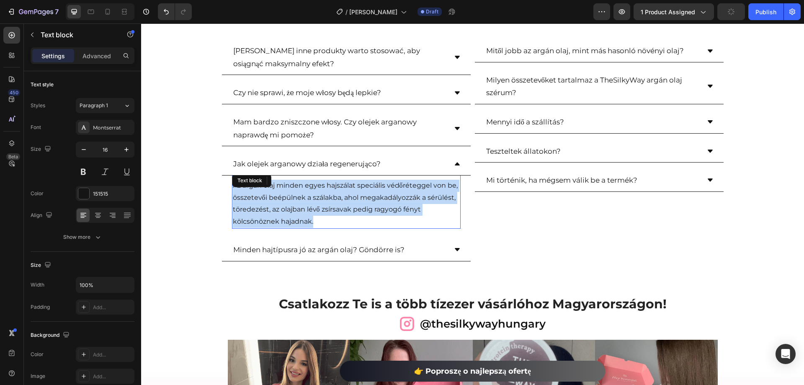
click at [323, 199] on p "Az argán olaj minden egyes hajszálat speciális védőréteggel von be, összetevői …" at bounding box center [346, 204] width 227 height 48
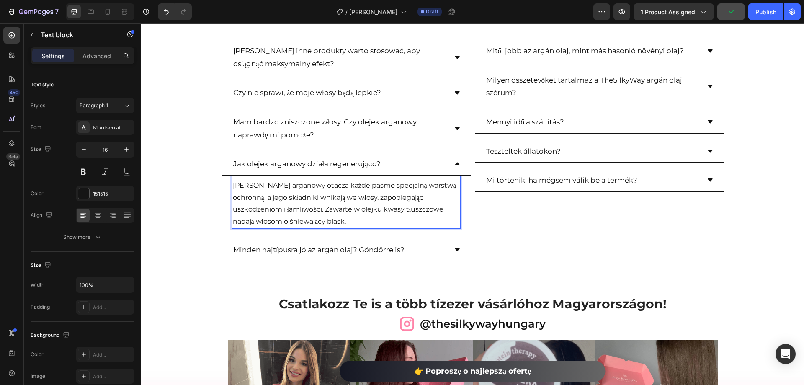
click at [331, 193] on p "Olejek arganowy otacza każde pasmo specjalną warstwą ochronną, a jego składniki…" at bounding box center [346, 204] width 227 height 48
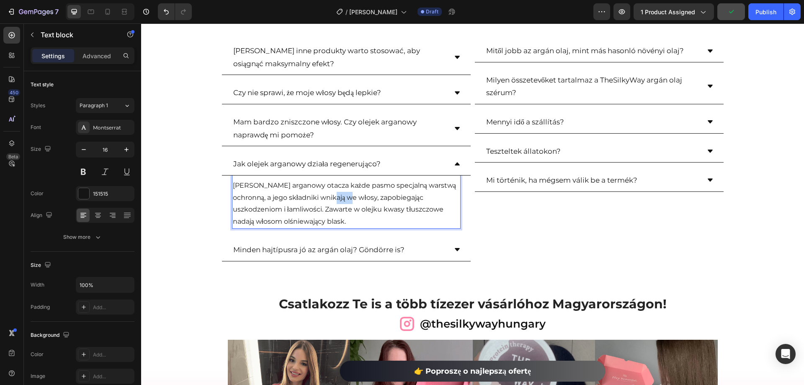
click at [331, 193] on p "Olejek arganowy otacza każde pasmo specjalną warstwą ochronną, a jego składniki…" at bounding box center [346, 204] width 227 height 48
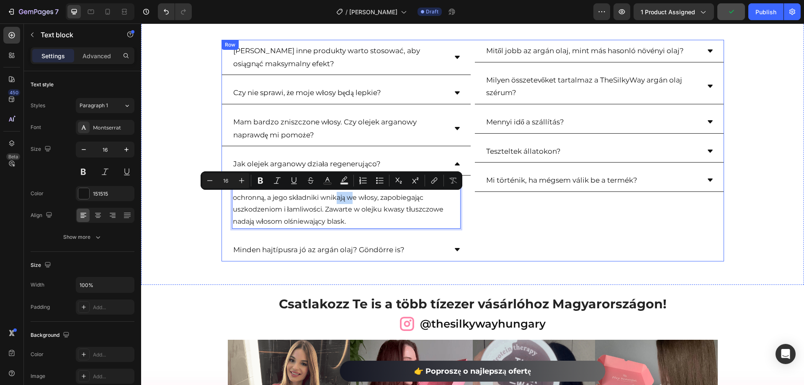
click at [541, 245] on div "Mitől jobb az argán olaj, mint más hasonló növényi olaj? Milyen összetevőket ta…" at bounding box center [598, 150] width 249 height 221
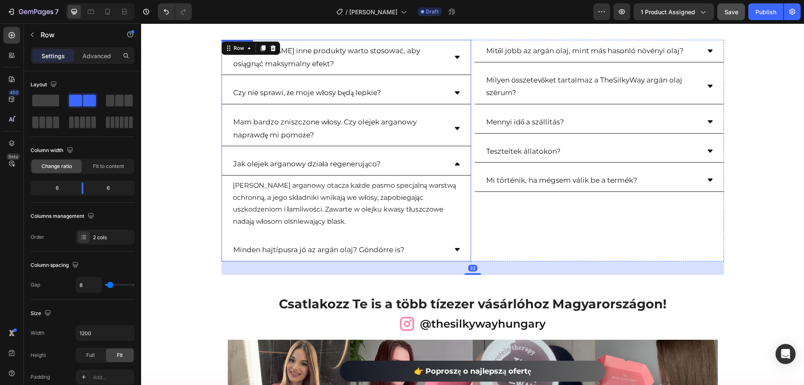
click at [455, 164] on icon at bounding box center [457, 163] width 5 height 3
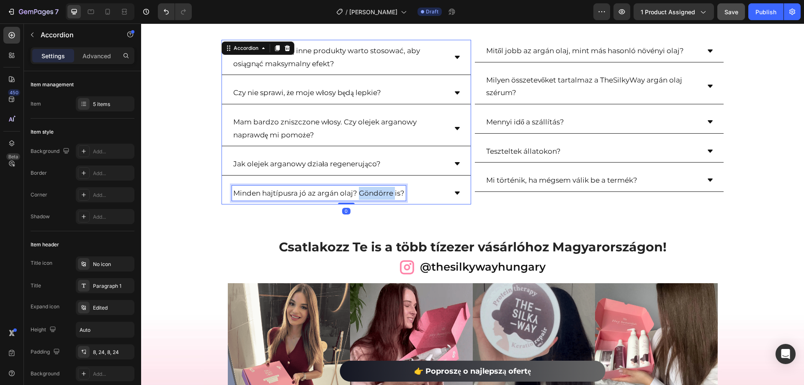
click at [358, 192] on p "Minden hajtípusra jó az argán olaj? Göndörre is?" at bounding box center [318, 193] width 171 height 13
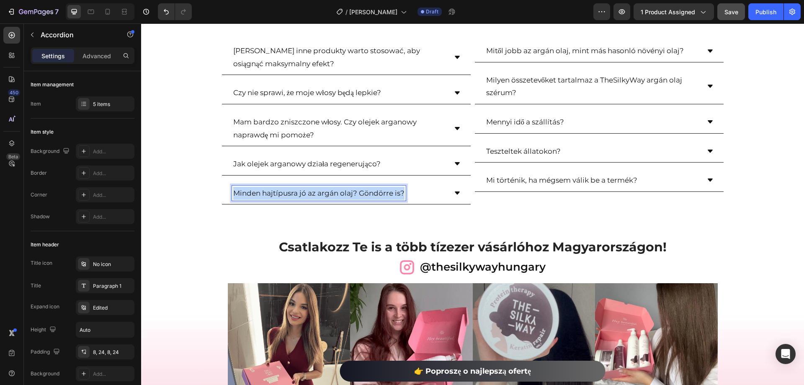
click at [358, 192] on p "Minden hajtípusra jó az argán olaj? Göndörre is?" at bounding box center [318, 193] width 171 height 13
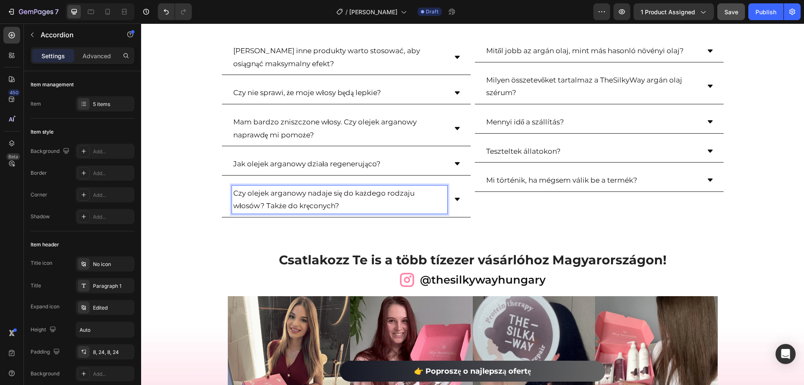
click at [455, 200] on icon at bounding box center [457, 199] width 5 height 3
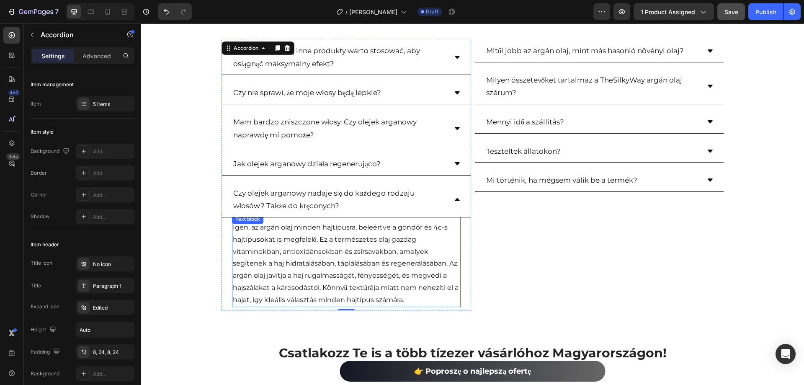
click at [301, 247] on p "Igen, az argán olaj minden hajtípusra, beleértve a göndör és 4c-s hajtípusokat …" at bounding box center [346, 263] width 227 height 85
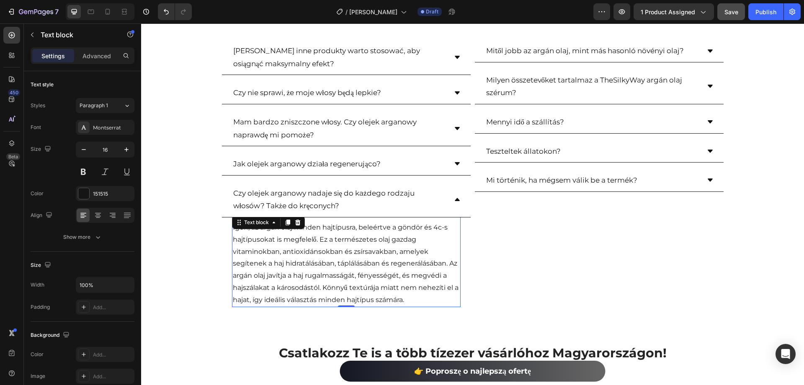
click at [301, 247] on p "Igen, az argán olaj minden hajtípusra, beleértve a göndör és 4c-s hajtípusokat …" at bounding box center [346, 263] width 227 height 85
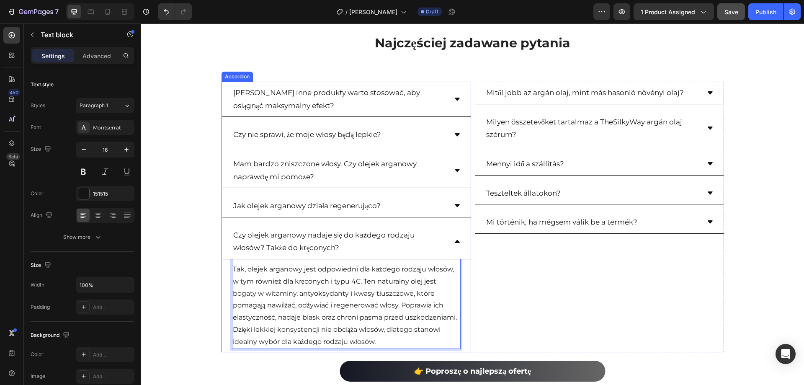
click at [451, 245] on div "Czy olejek arganowy nadaje się do każdego rodzaju włosów? Także do kręconych?" at bounding box center [346, 241] width 249 height 35
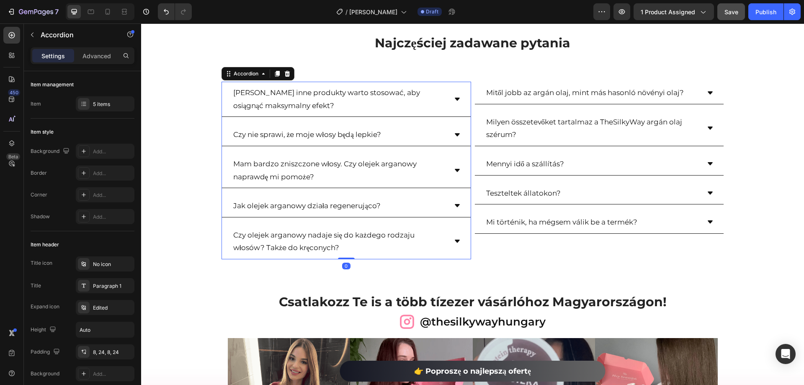
click at [455, 208] on icon at bounding box center [457, 205] width 7 height 7
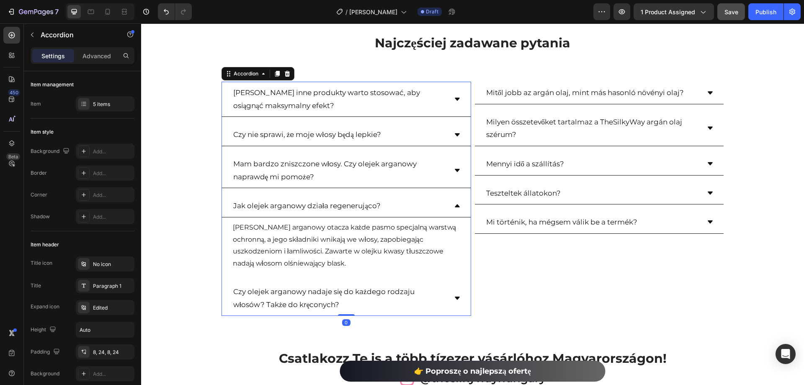
click at [455, 208] on icon at bounding box center [457, 205] width 7 height 7
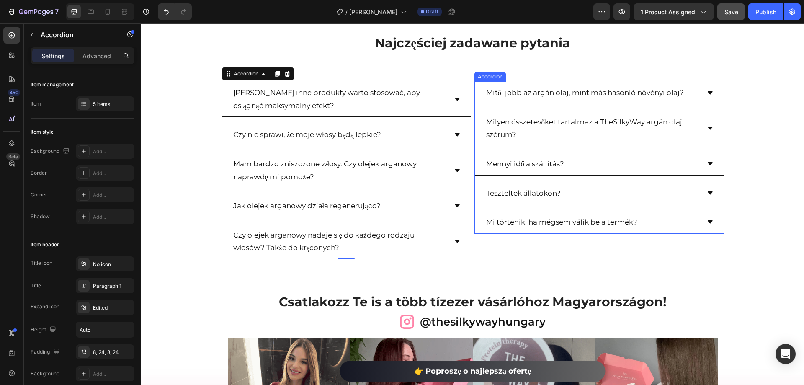
click at [668, 90] on p "Mitől jobb az argán olaj, mint más hasonló növényi olaj?" at bounding box center [585, 92] width 198 height 13
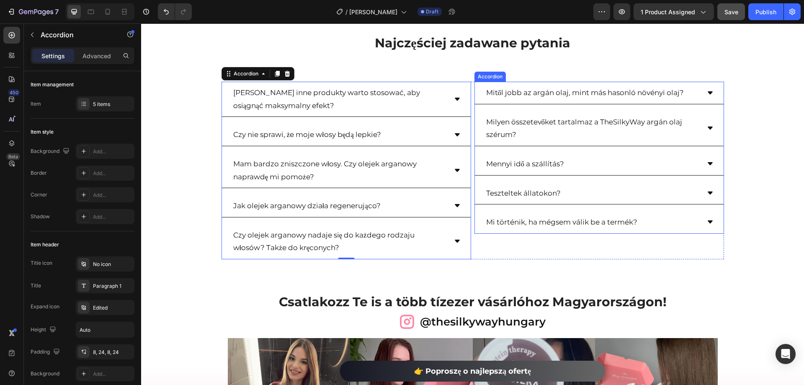
click at [668, 90] on p "Mitől jobb az argán olaj, mint más hasonló növényi olaj?" at bounding box center [585, 92] width 198 height 13
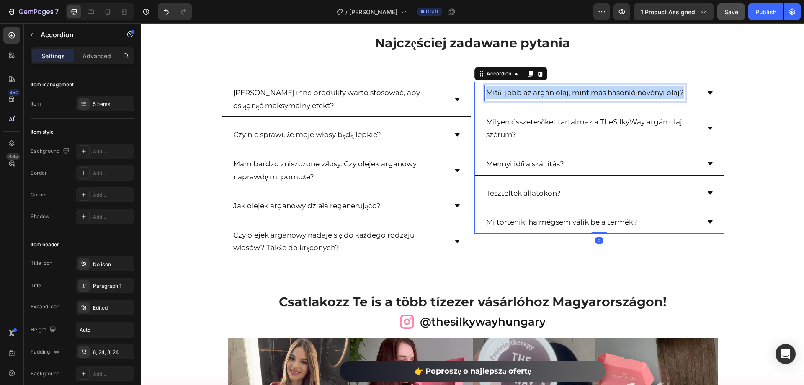
click at [668, 90] on p "Mitől jobb az argán olaj, mint más hasonló növényi olaj?" at bounding box center [585, 92] width 198 height 13
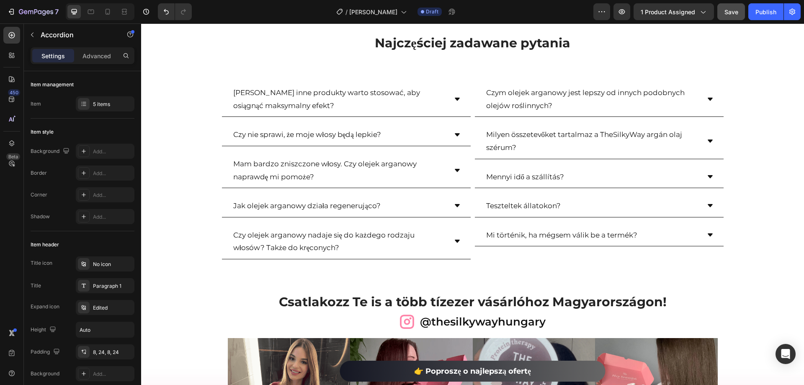
click at [707, 100] on icon at bounding box center [710, 99] width 7 height 7
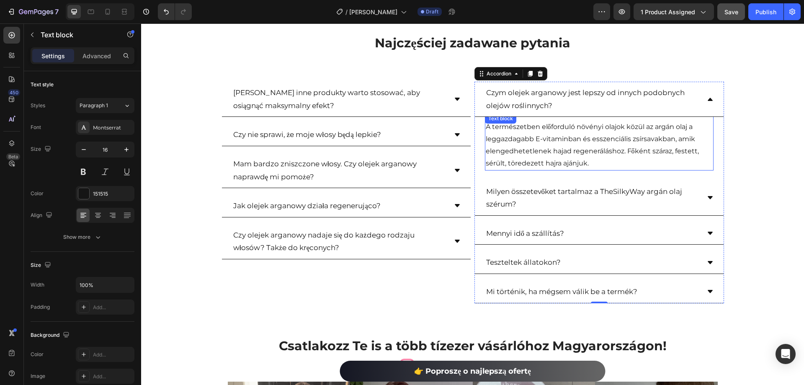
click at [594, 138] on p "A természetben előforduló növényi olajok közül az argán olaj a leggazdagabb E-v…" at bounding box center [599, 145] width 227 height 48
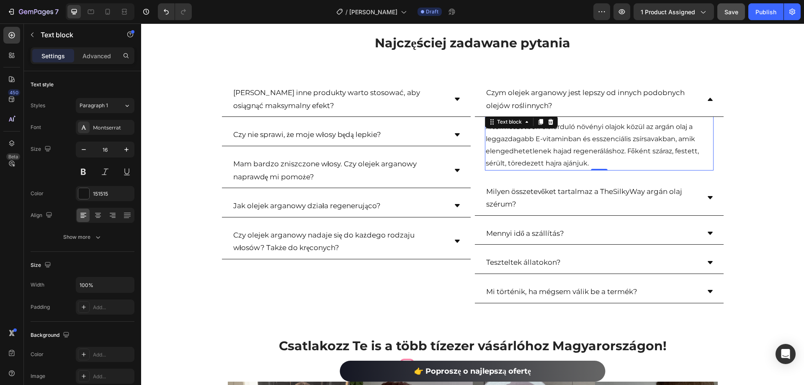
click at [594, 138] on p "A természetben előforduló növényi olajok közül az argán olaj a leggazdagabb E-v…" at bounding box center [599, 145] width 227 height 48
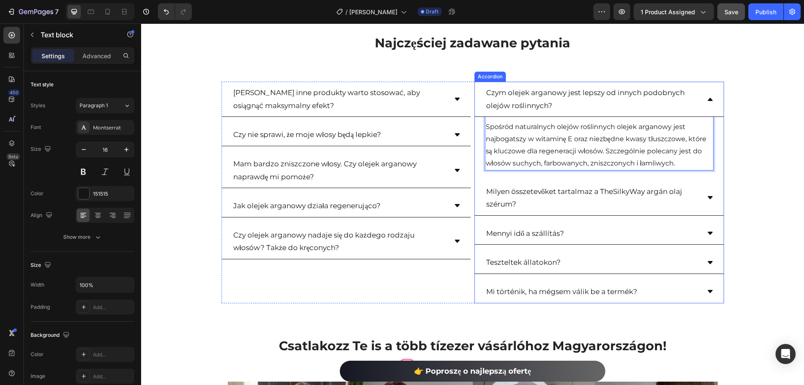
click at [708, 99] on icon at bounding box center [710, 99] width 7 height 7
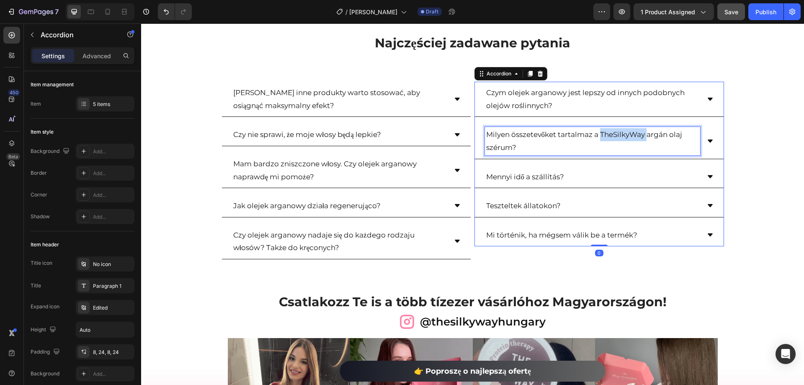
click at [625, 132] on p "Milyen összetevőket tartalmaz a TheSilkyWay argán olaj szérum?" at bounding box center [592, 141] width 213 height 26
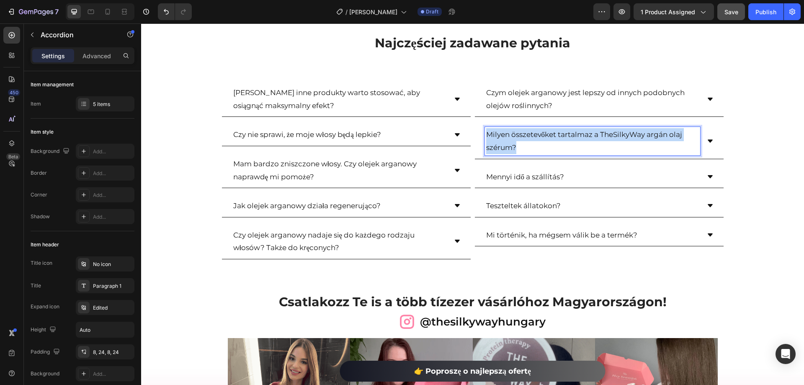
click at [625, 132] on p "Milyen összetevőket tartalmaz a TheSilkyWay argán olaj szérum?" at bounding box center [592, 141] width 213 height 26
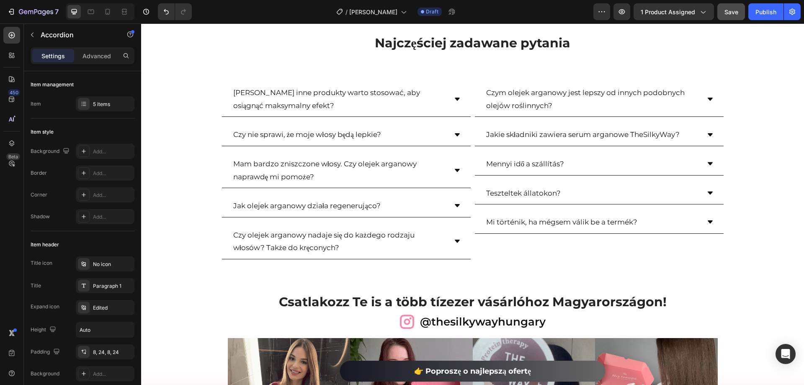
click at [705, 95] on div "Czym olejek arganowy jest lepszy od innych podobnych olejów roślinnych?" at bounding box center [599, 99] width 249 height 35
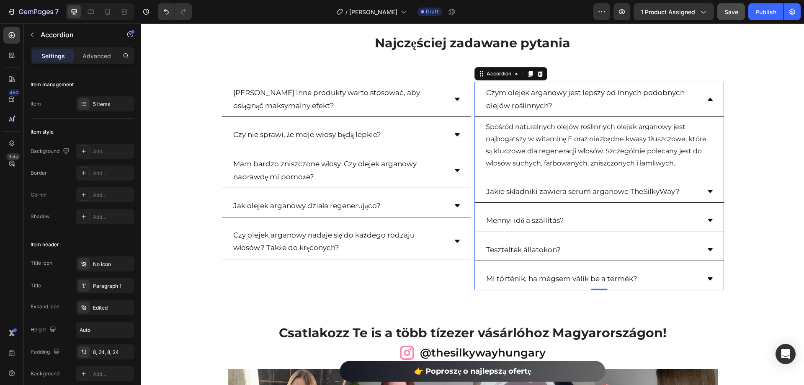
click at [705, 95] on div "Czym olejek arganowy jest lepszy od innych podobnych olejów roślinnych?" at bounding box center [599, 99] width 249 height 35
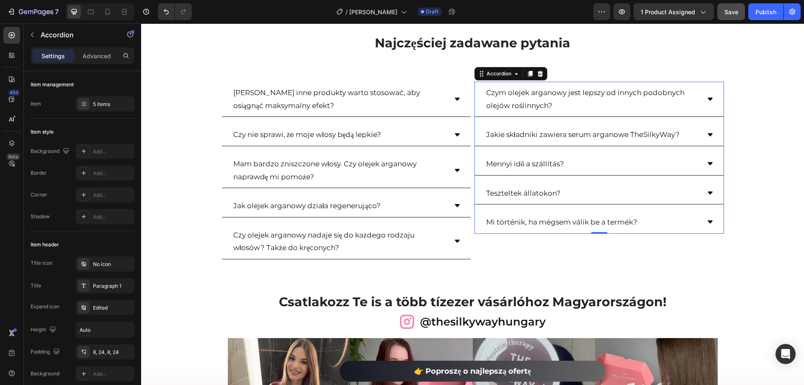
click at [707, 135] on icon at bounding box center [709, 134] width 5 height 3
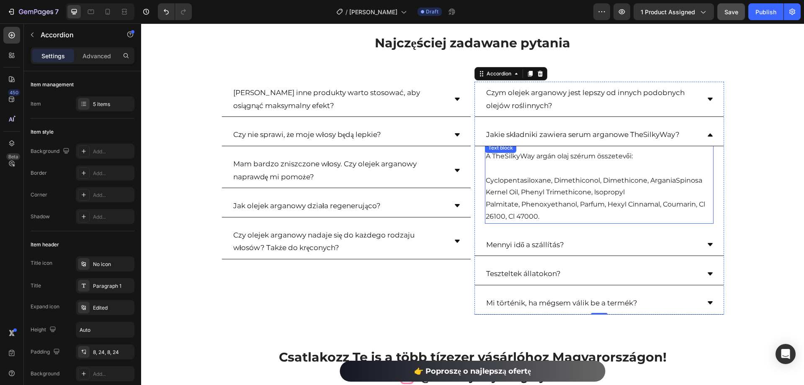
click at [574, 192] on span "Spinosa Kernel Oil, Phenyl Trimethicone, lsopropyl Palmitate, Phenoxyethanol, P…" at bounding box center [595, 198] width 219 height 44
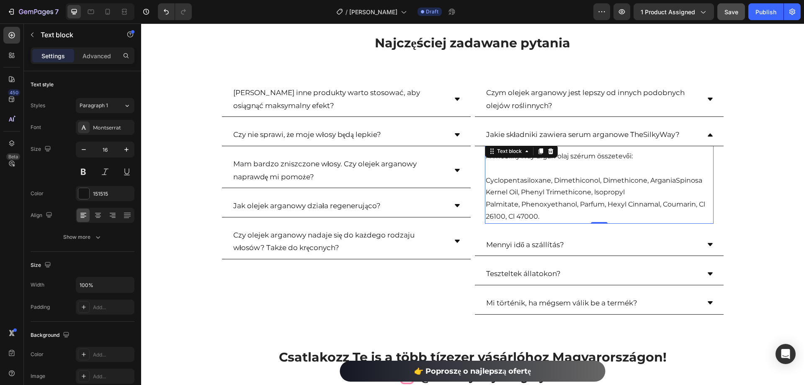
click at [574, 192] on span "Spinosa Kernel Oil, Phenyl Trimethicone, lsopropyl Palmitate, Phenoxyethanol, P…" at bounding box center [595, 198] width 219 height 44
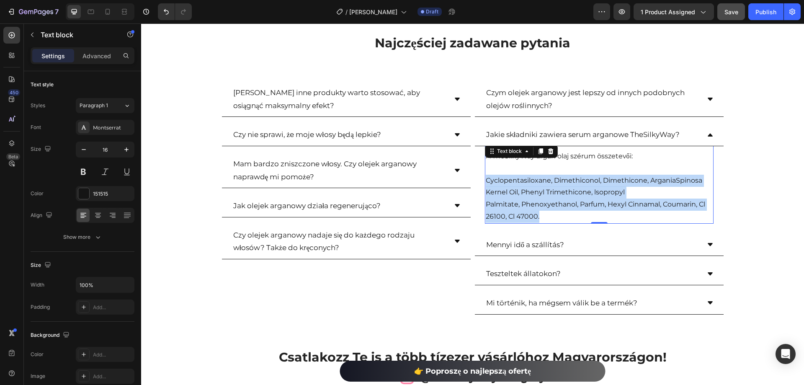
click at [574, 192] on span "Spinosa Kernel Oil, Phenyl Trimethicone, lsopropyl Palmitate, Phenoxyethanol, P…" at bounding box center [595, 198] width 219 height 44
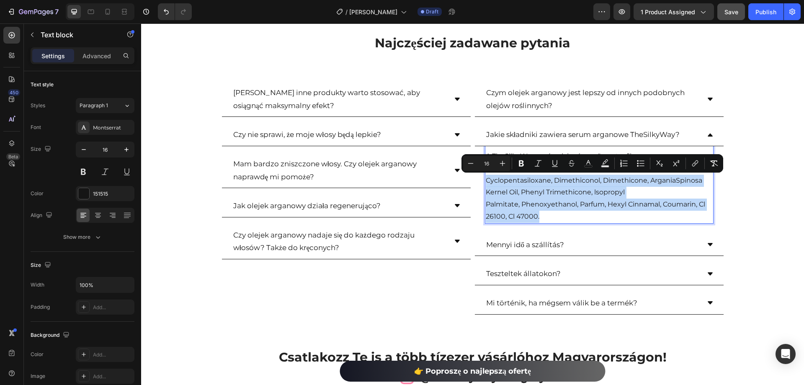
click at [565, 188] on p "Cyclopentasiloxane, Dimethiconol, Dimethicone, Argania Spinosa Kernel Oil, Phen…" at bounding box center [599, 199] width 227 height 48
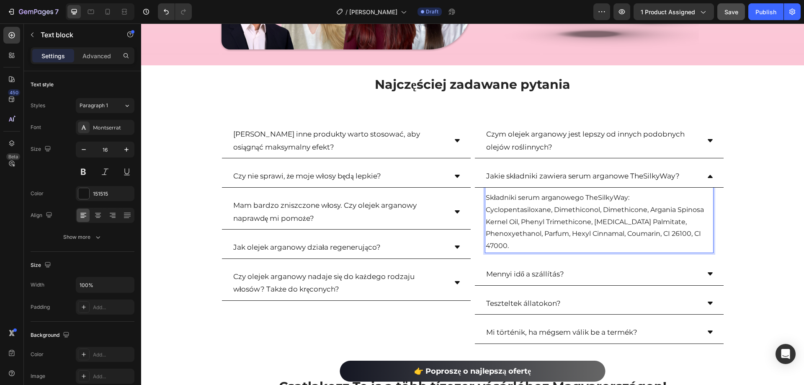
scroll to position [2322, 0]
click at [633, 199] on p "Składniki serum arganowego TheSilkyWay:" at bounding box center [599, 198] width 227 height 12
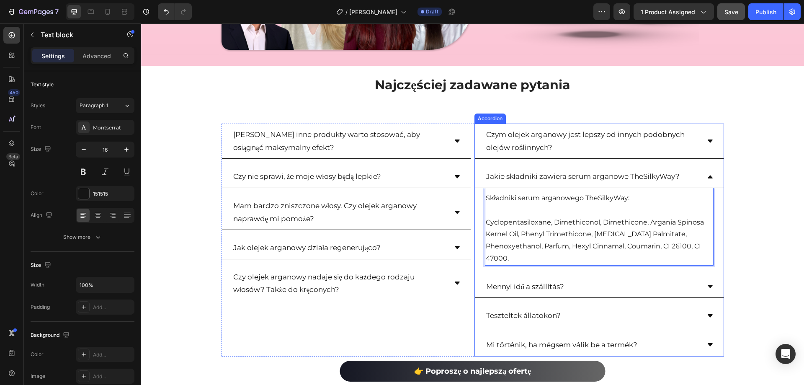
click at [748, 207] on div "⁠⁠⁠⁠⁠⁠⁠ Najczęściej zadawane pytania Heading Row Jakie inne produkty warto stos…" at bounding box center [472, 222] width 663 height 293
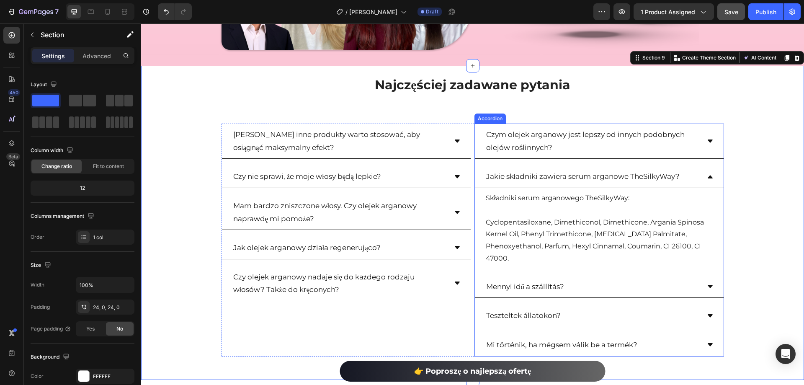
click at [707, 177] on icon at bounding box center [709, 176] width 5 height 3
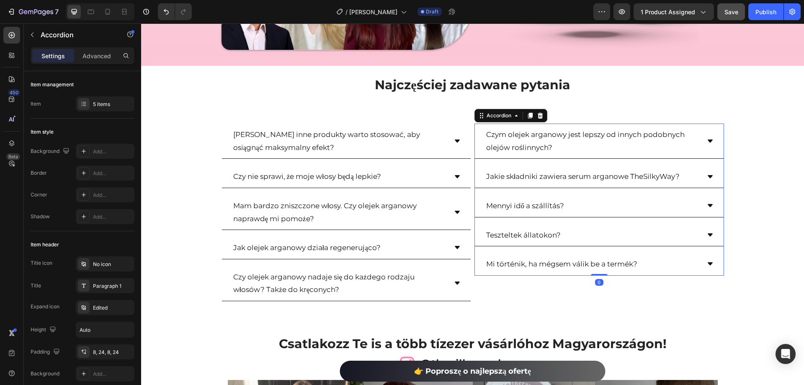
click at [533, 192] on div "Czym olejek arganowy jest lepszy od innych podobnych olejów roślinnych? Jakie s…" at bounding box center [598, 199] width 249 height 152
click at [537, 207] on p "Mennyi idő a szállítás?" at bounding box center [525, 205] width 78 height 13
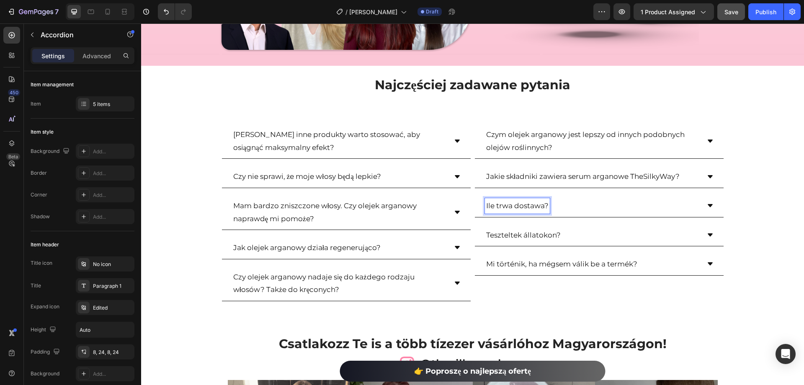
click at [707, 199] on div "Ile trwa dostawa?" at bounding box center [599, 206] width 249 height 23
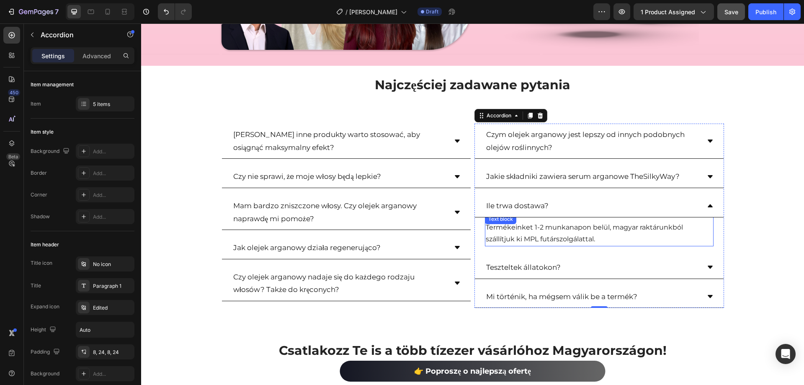
click at [563, 234] on p "Termékeinket 1-2 munkanapon belül, magyar raktárunkból szállítjuk ki MPL futárs…" at bounding box center [599, 233] width 227 height 24
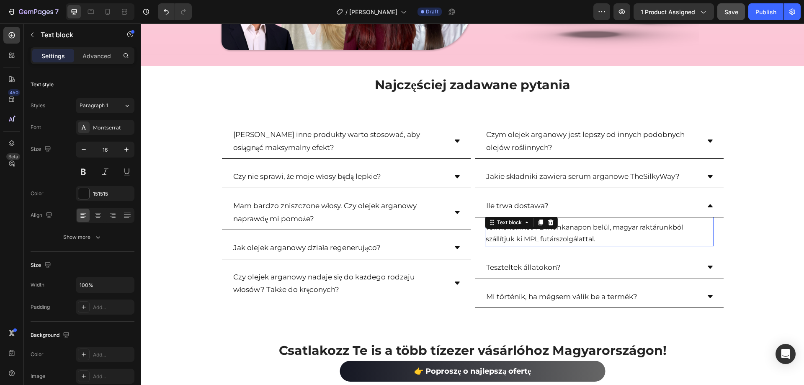
click at [563, 234] on p "Termékeinket 1-2 munkanapon belül, magyar raktárunkból szállítjuk ki MPL futárs…" at bounding box center [599, 233] width 227 height 24
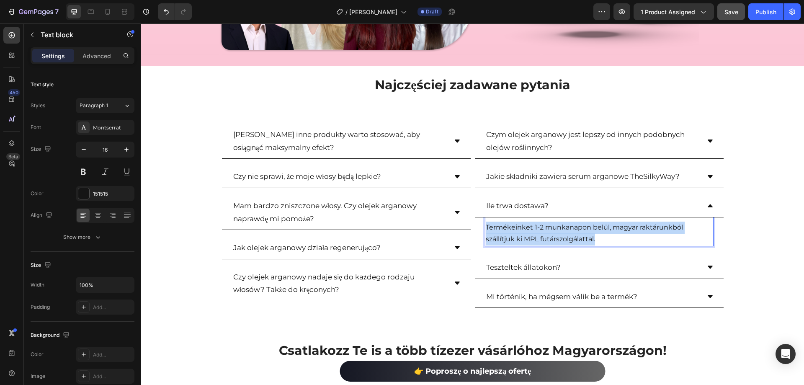
click at [563, 234] on p "Termékeinket 1-2 munkanapon belül, magyar raktárunkból szállítjuk ki MPL futárs…" at bounding box center [599, 233] width 227 height 24
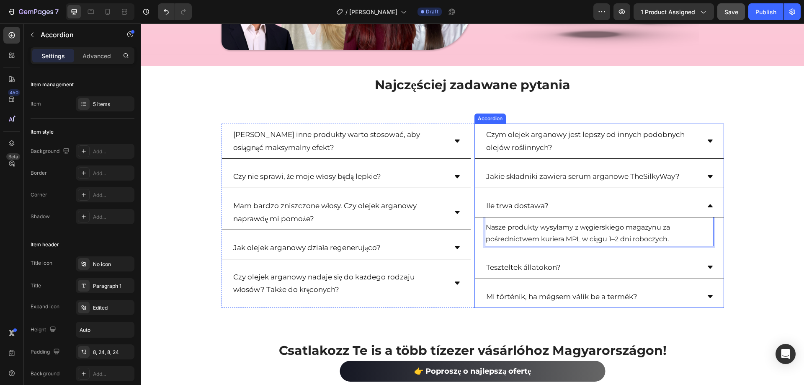
click at [709, 203] on icon at bounding box center [710, 205] width 7 height 7
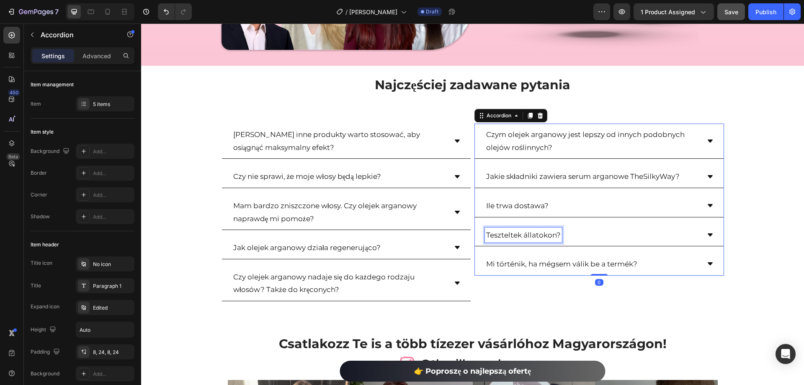
click at [521, 235] on p "Teszteltek állatokon?" at bounding box center [523, 235] width 75 height 13
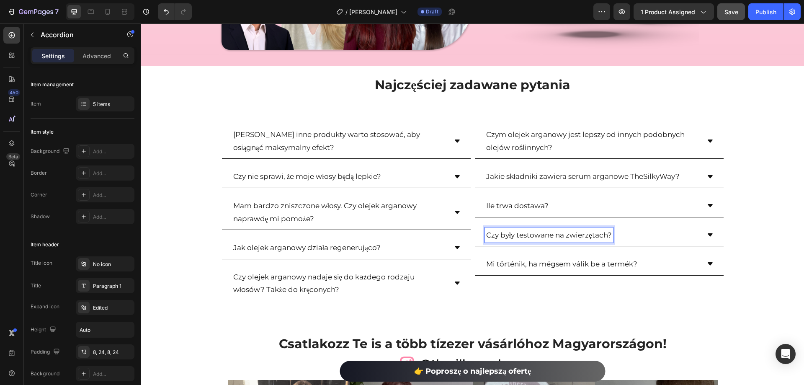
click at [707, 230] on div "Czy były testowane na zwierzętach?" at bounding box center [599, 235] width 249 height 23
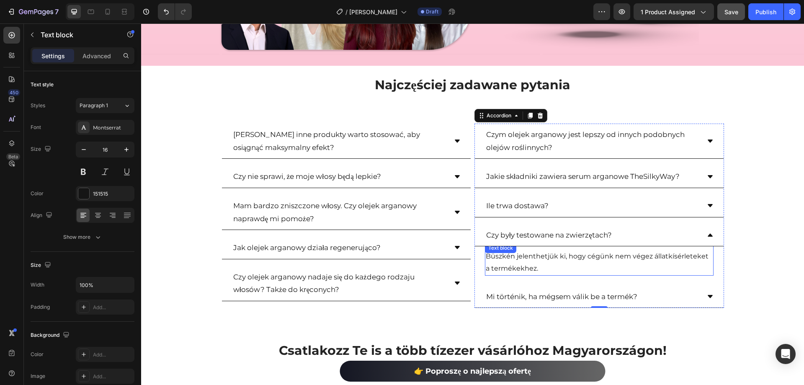
click at [526, 260] on p "Büszkén jelenthetjük ki, hogy cégünk nem végez állatkísérleteket a termékekhez." at bounding box center [599, 262] width 227 height 24
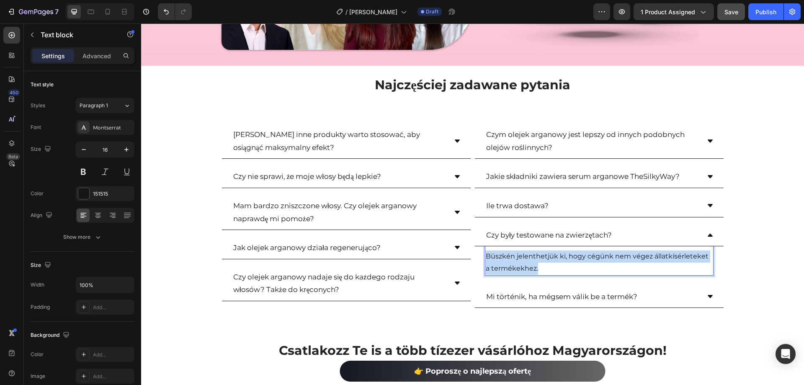
click at [526, 260] on p "Büszkén jelenthetjük ki, hogy cégünk nem végez állatkísérleteket a termékekhez." at bounding box center [599, 262] width 227 height 24
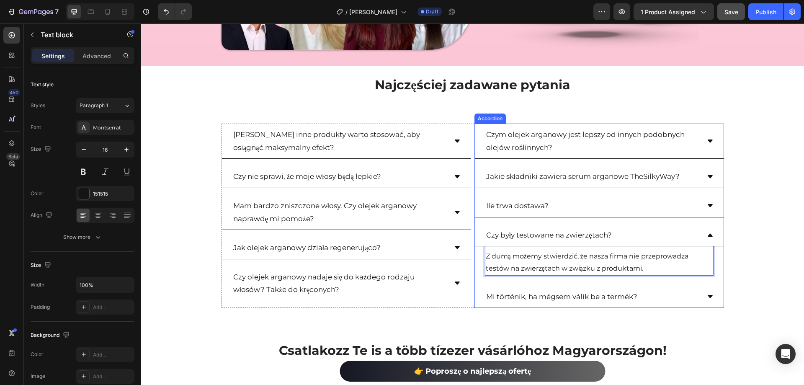
click at [709, 234] on icon at bounding box center [710, 234] width 7 height 7
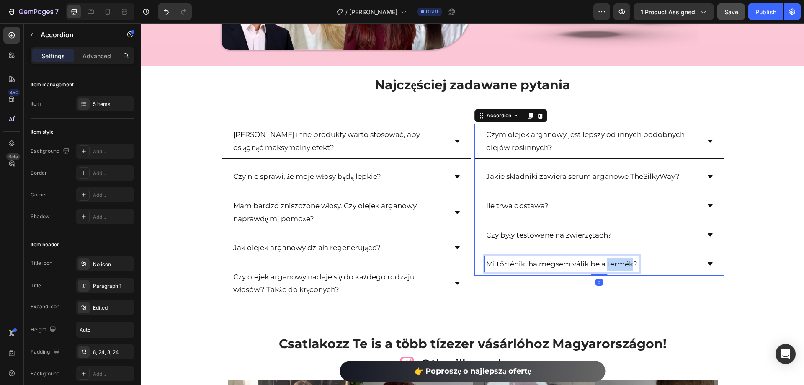
click at [608, 264] on p "Mi történik, ha mégsem válik be a termék?" at bounding box center [561, 263] width 151 height 13
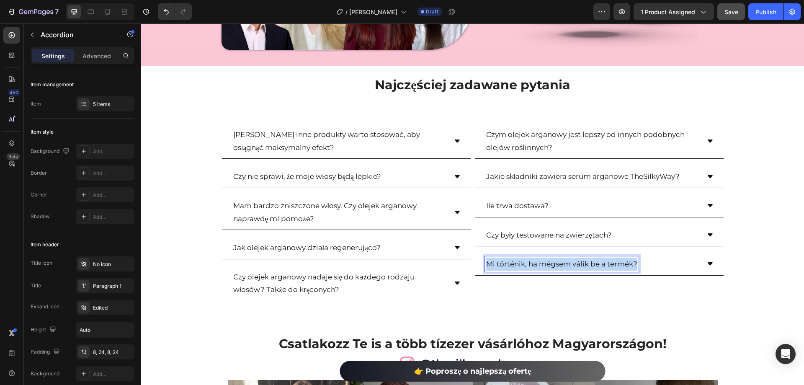
click at [608, 264] on p "Mi történik, ha mégsem válik be a termék?" at bounding box center [561, 263] width 151 height 13
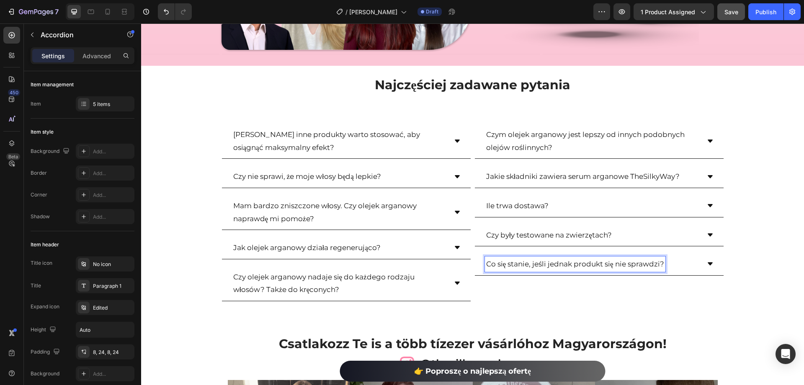
click at [707, 267] on icon at bounding box center [710, 263] width 7 height 7
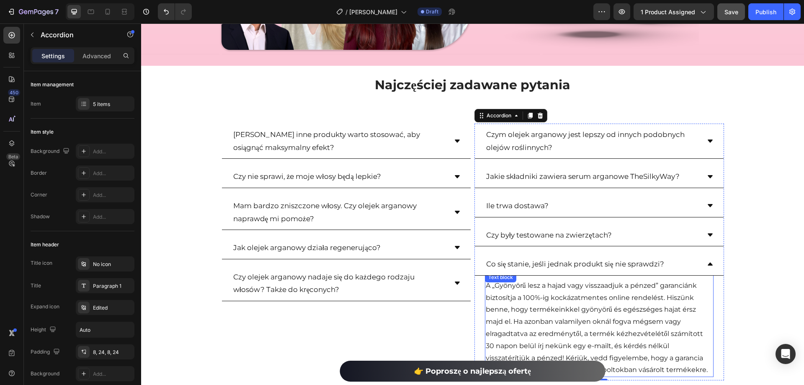
click at [629, 297] on p "A „Gyönyörű lesz a hajad vagy visszaadjuk a pénzed” garanciánk biztosítja a 100…" at bounding box center [599, 328] width 227 height 96
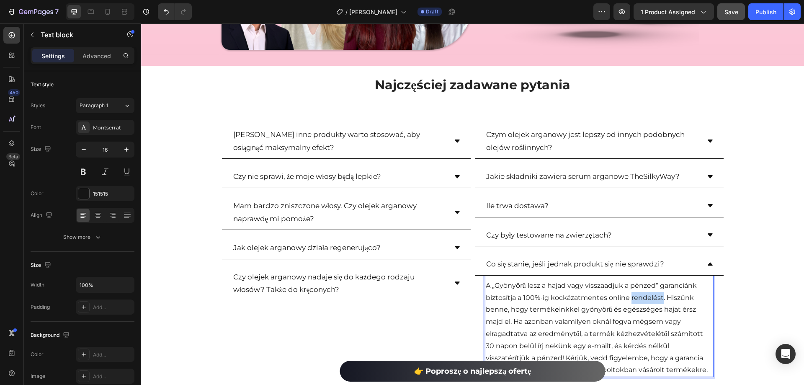
click at [629, 297] on p "A „Gyönyörű lesz a hajad vagy visszaadjuk a pénzed” garanciánk biztosítja a 100…" at bounding box center [599, 328] width 227 height 96
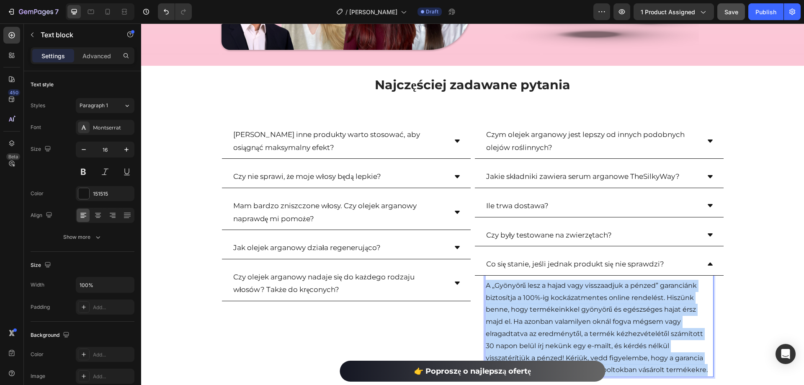
click at [629, 297] on p "A „Gyönyörű lesz a hajad vagy visszaadjuk a pénzed” garanciánk biztosítja a 100…" at bounding box center [599, 328] width 227 height 96
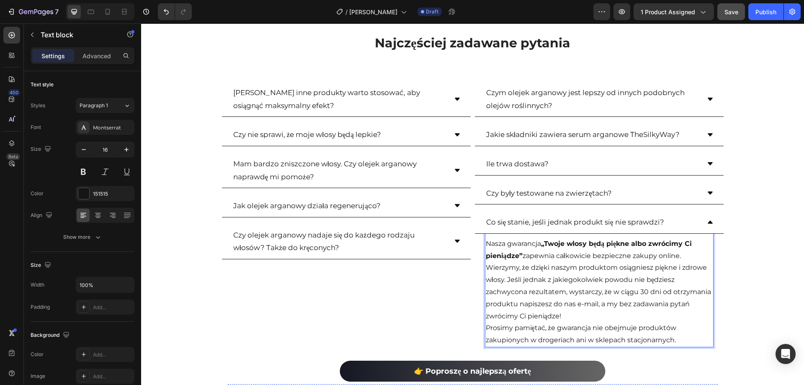
scroll to position [2457, 0]
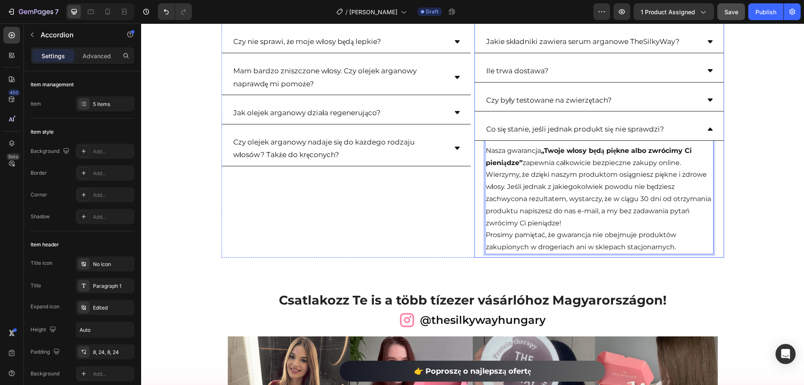
click at [708, 131] on icon at bounding box center [709, 129] width 5 height 3
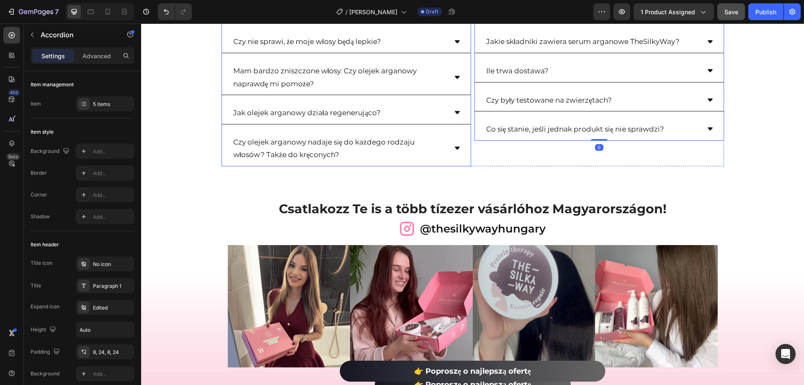
scroll to position [2331, 0]
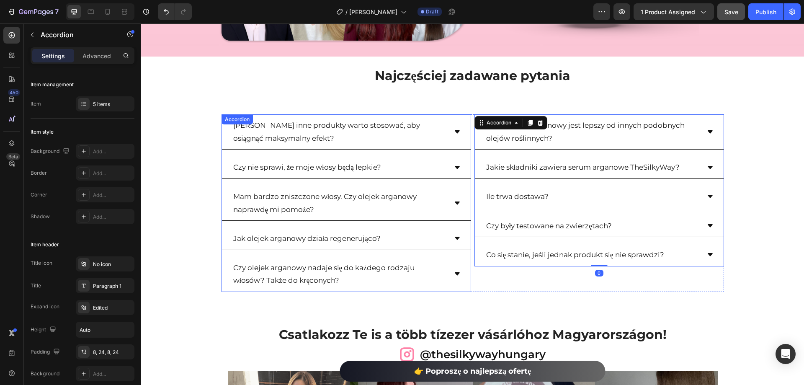
click at [451, 137] on div "Jakie inne produkty warto stosować, aby osiągnąć maksymalny efekt?" at bounding box center [346, 131] width 249 height 35
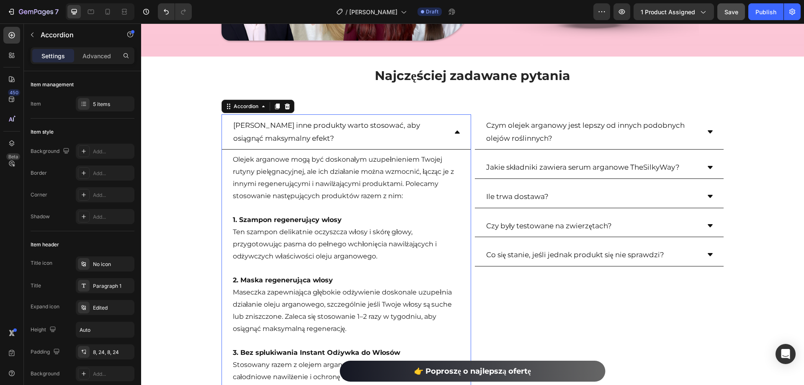
click at [451, 137] on div "Jakie inne produkty warto stosować, aby osiągnąć maksymalny efekt?" at bounding box center [346, 131] width 249 height 35
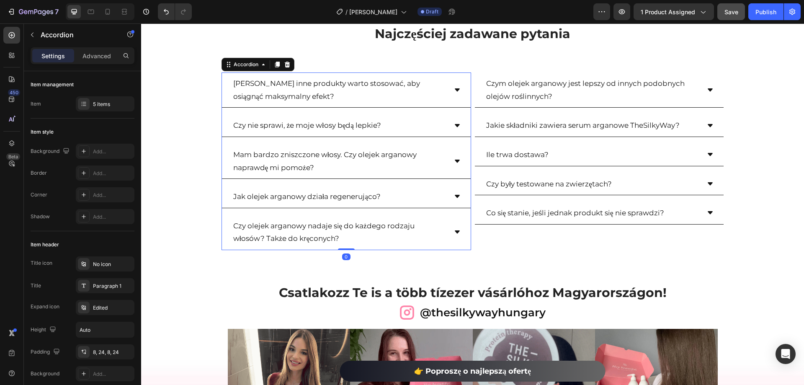
click at [455, 91] on icon at bounding box center [457, 90] width 7 height 7
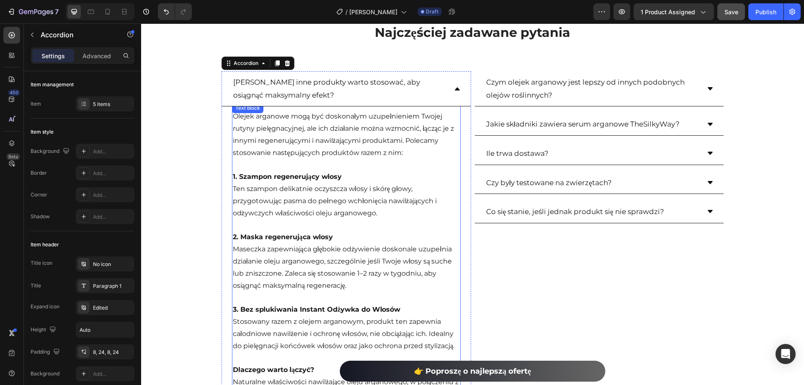
scroll to position [2373, 0]
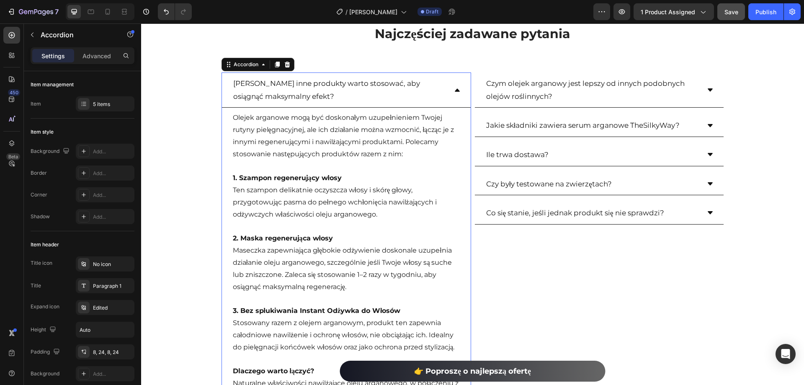
click at [455, 89] on icon at bounding box center [457, 90] width 7 height 7
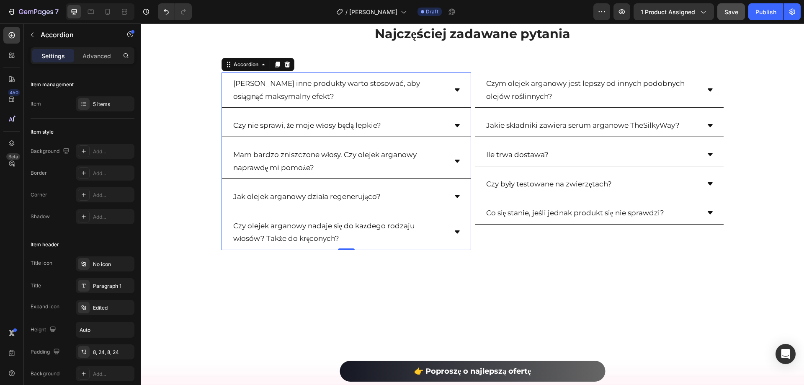
click at [447, 129] on div "Czy nie sprawi, że moje włosy będą lepkie?" at bounding box center [346, 125] width 249 height 23
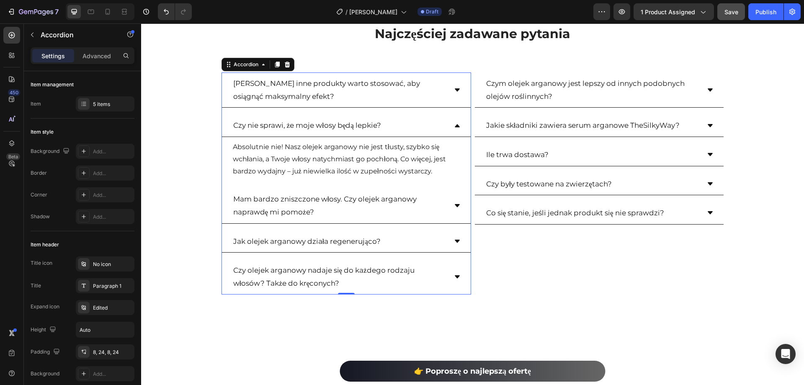
click at [450, 126] on div "Czy nie sprawi, że moje włosy będą lepkie?" at bounding box center [346, 125] width 249 height 23
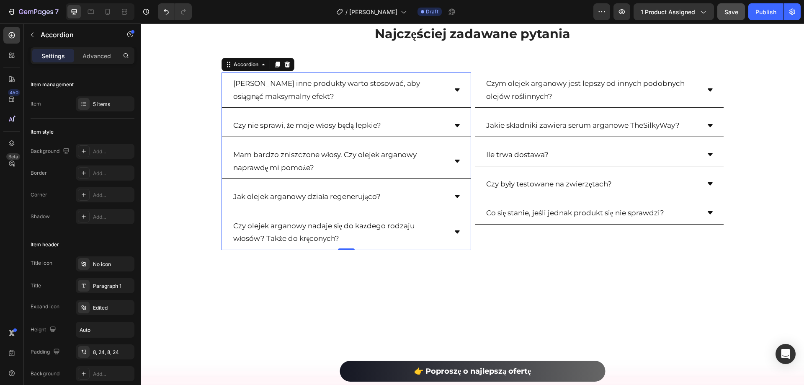
click at [457, 167] on div "Mam bardzo zniszczone włosy. Czy olejek arganowy naprawdę mi pomoże?" at bounding box center [346, 161] width 249 height 35
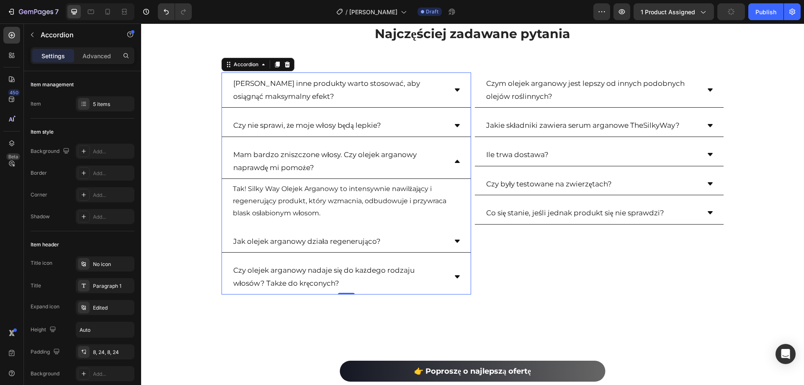
click at [456, 162] on icon at bounding box center [457, 161] width 7 height 7
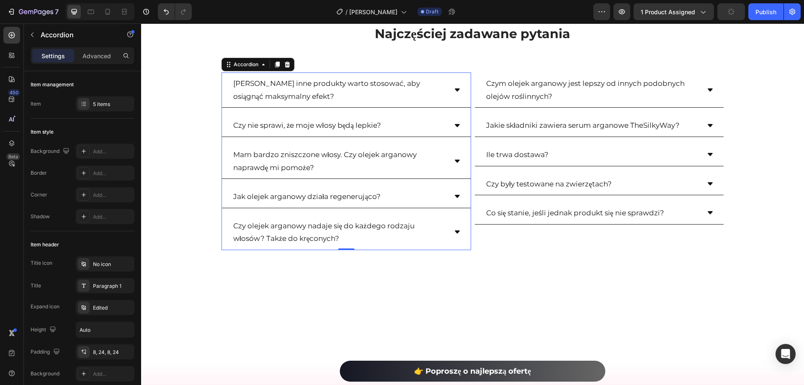
click at [454, 197] on icon at bounding box center [457, 196] width 7 height 7
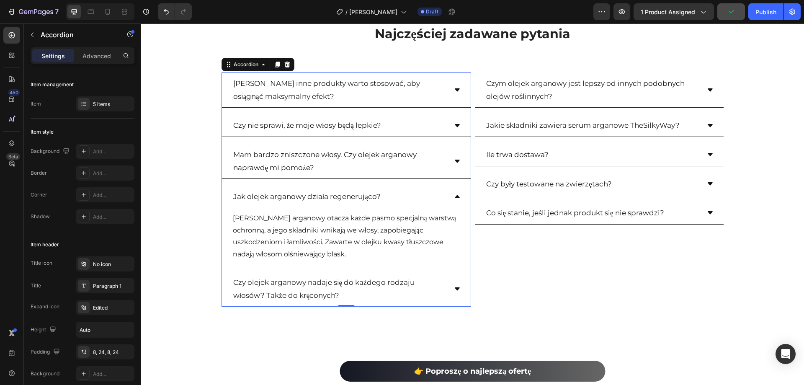
click at [455, 197] on icon at bounding box center [457, 196] width 5 height 3
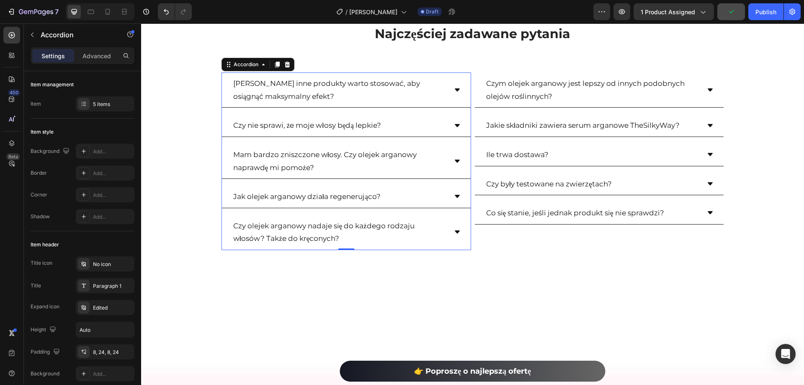
click at [450, 236] on div "Czy olejek arganowy nadaje się do każdego rodzaju włosów? Także do kręconych?" at bounding box center [346, 232] width 249 height 35
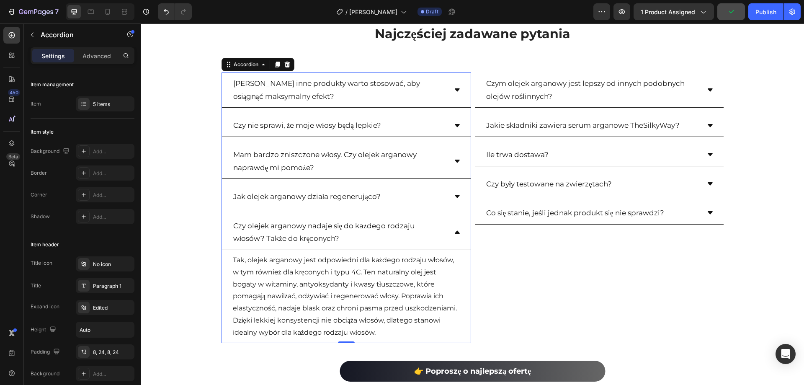
click at [454, 234] on icon at bounding box center [457, 232] width 7 height 7
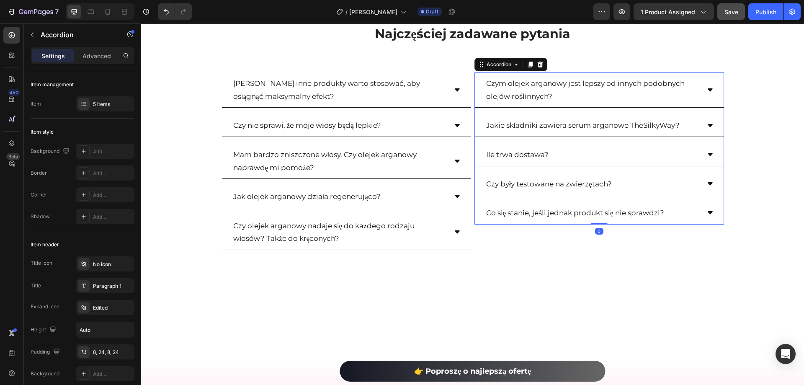
click at [712, 87] on div "Czym olejek arganowy jest lepszy od innych podobnych olejów roślinnych?" at bounding box center [599, 89] width 249 height 35
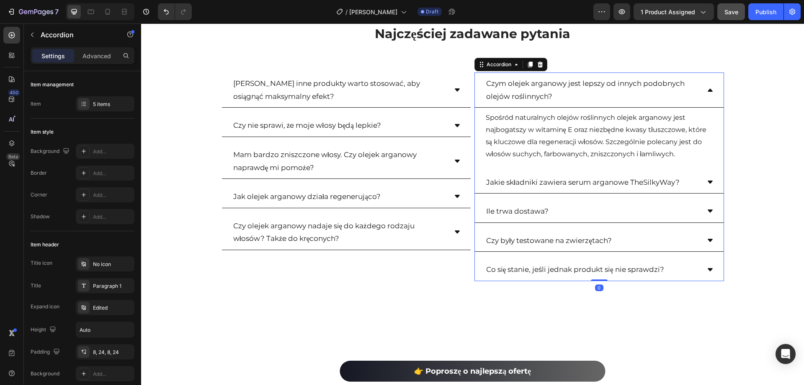
click at [712, 87] on div "Czym olejek arganowy jest lepszy od innych podobnych olejów roślinnych?" at bounding box center [599, 89] width 249 height 35
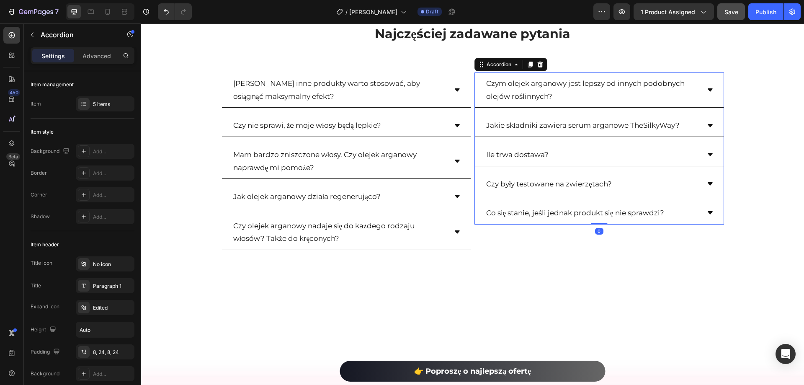
click at [707, 125] on icon at bounding box center [710, 125] width 7 height 7
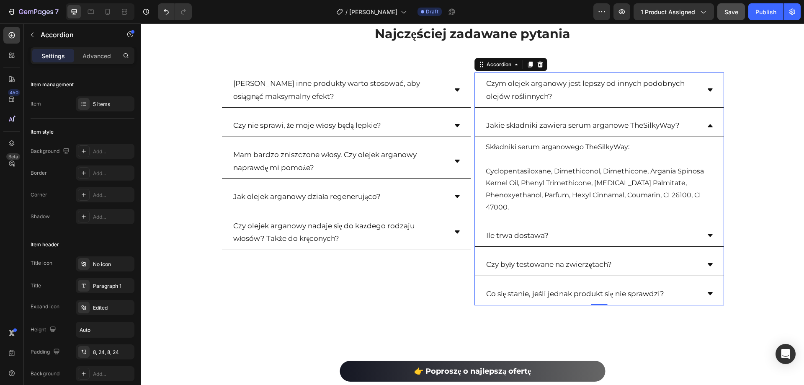
click at [707, 125] on icon at bounding box center [710, 125] width 7 height 7
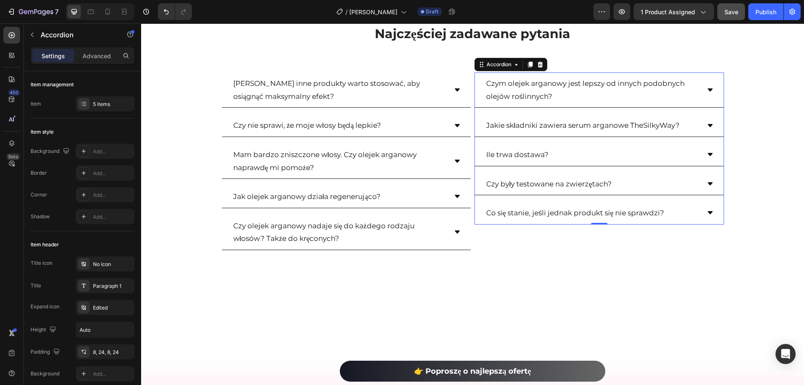
click at [703, 156] on div "Ile trwa dostawa?" at bounding box center [599, 155] width 249 height 23
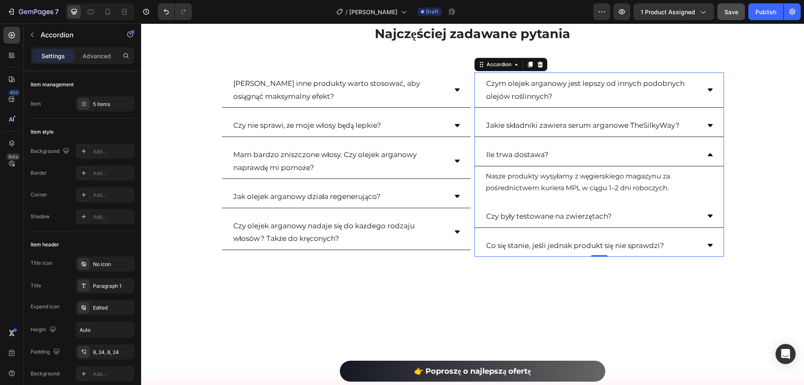
click at [707, 154] on icon at bounding box center [710, 154] width 7 height 7
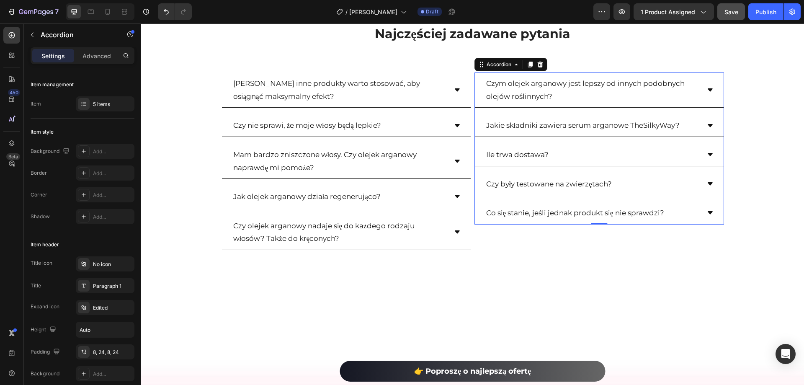
click at [707, 184] on icon at bounding box center [710, 183] width 7 height 7
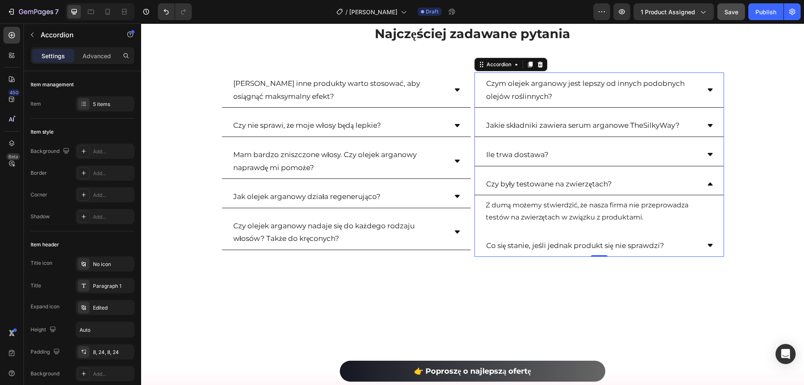
click at [704, 176] on div "Czy były testowane na zwierzętach?" at bounding box center [599, 184] width 249 height 23
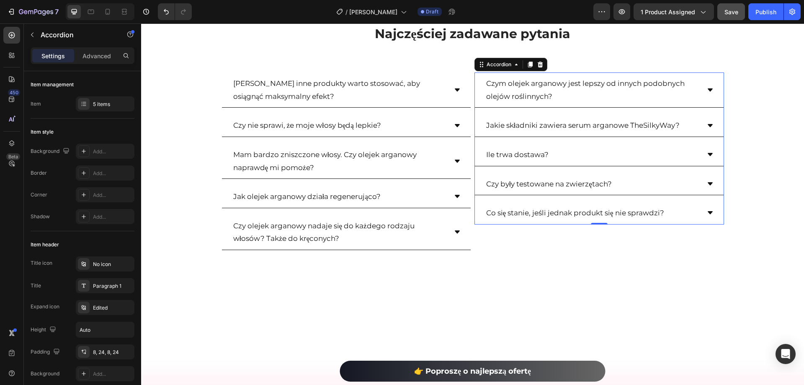
click at [714, 213] on div "Co się stanie, jeśli jednak produkt się nie sprawdzi?" at bounding box center [599, 213] width 249 height 23
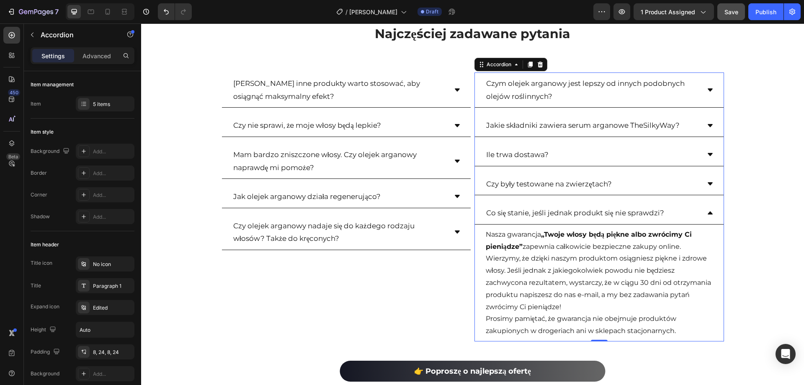
click at [707, 215] on icon at bounding box center [710, 212] width 7 height 7
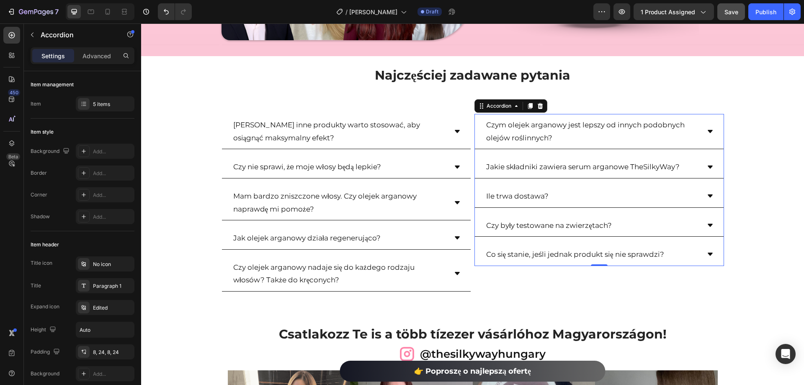
scroll to position [2331, 0]
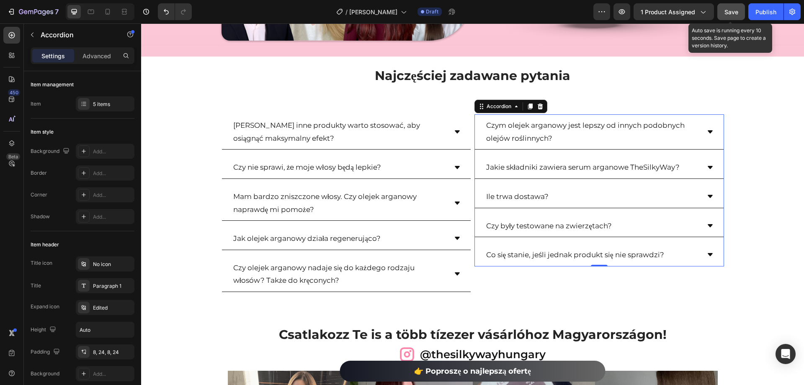
click at [730, 11] on span "Save" at bounding box center [731, 11] width 14 height 7
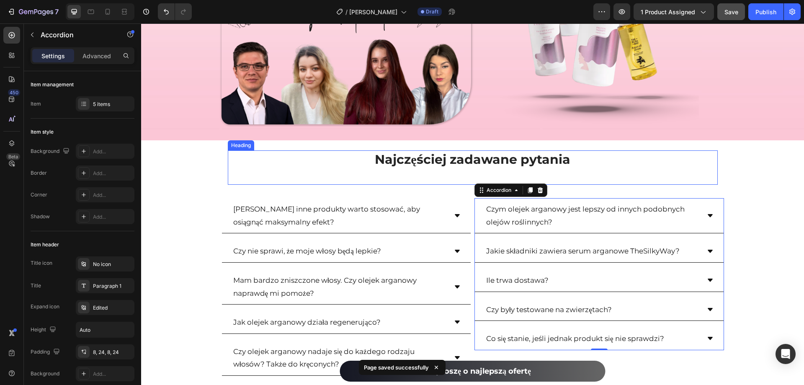
scroll to position [2415, 0]
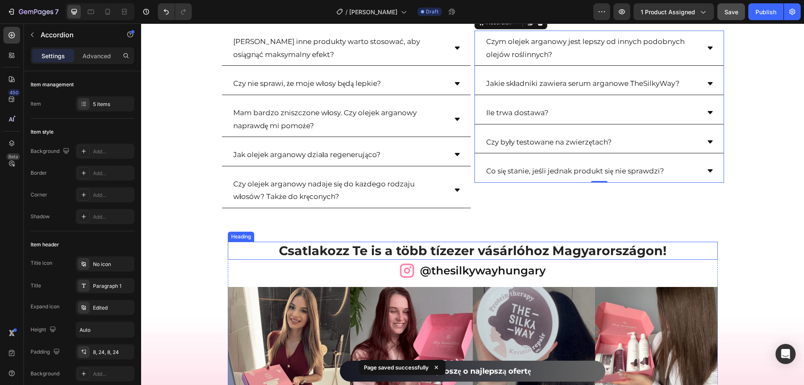
click at [545, 249] on h2 "Csatlakozz Te is a több tízezer vásárlóhoz Magyarországon!" at bounding box center [473, 251] width 490 height 18
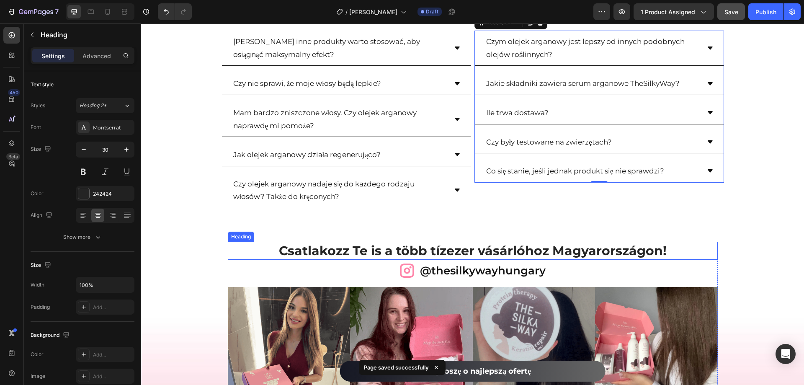
click at [545, 249] on h2 "Csatlakozz Te is a több tízezer vásárlóhoz Magyarországon!" at bounding box center [473, 251] width 490 height 18
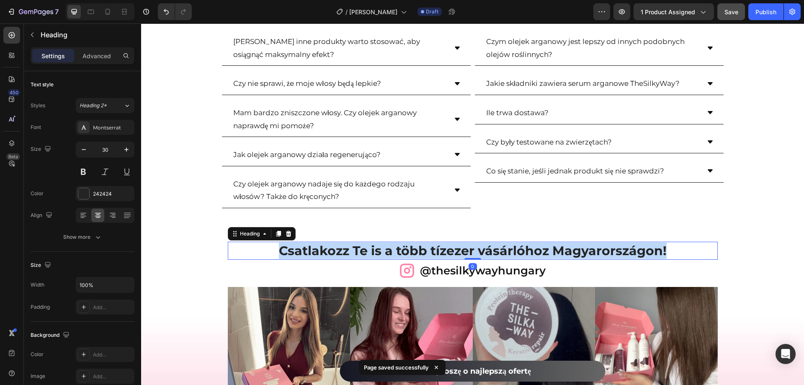
click at [545, 249] on p "Csatlakozz Te is a több tízezer vásárlóhoz Magyarországon!" at bounding box center [473, 250] width 488 height 16
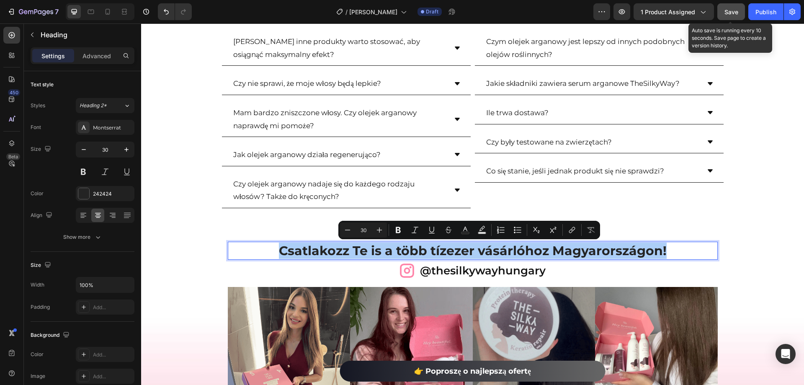
click at [733, 8] on div "Save" at bounding box center [731, 12] width 14 height 9
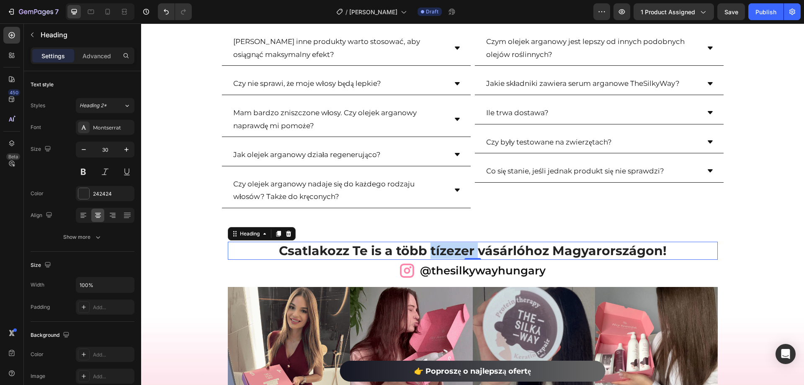
click at [469, 250] on p "Csatlakozz Te is a több tízezer vásárlóhoz Magyarországon!" at bounding box center [473, 250] width 488 height 16
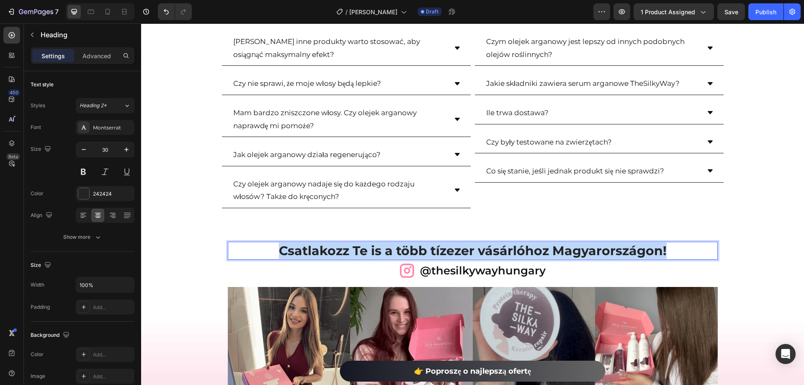
click at [469, 250] on p "Csatlakozz Te is a több tízezer vásárlóhoz Magyarországon!" at bounding box center [473, 250] width 488 height 16
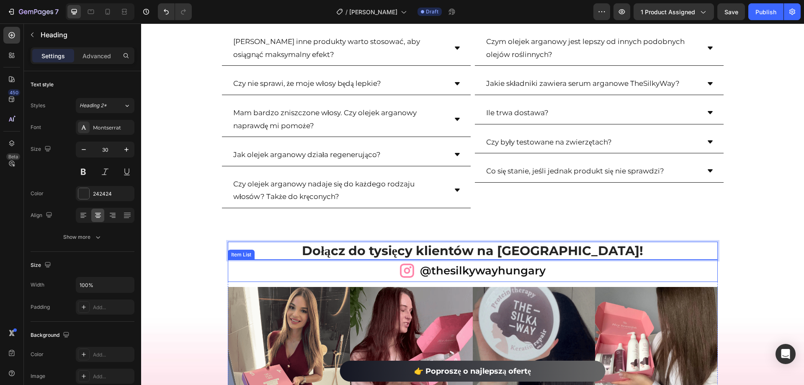
click at [502, 265] on p "@thesilkywayhungary" at bounding box center [483, 271] width 126 height 20
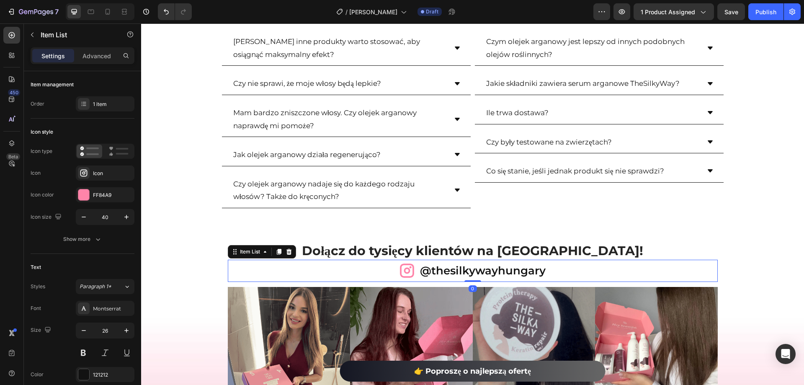
click at [507, 271] on p "@thesilkywayhungary" at bounding box center [483, 271] width 126 height 20
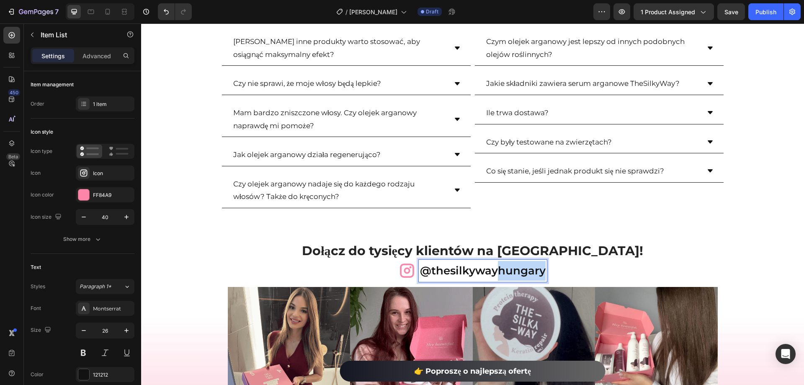
drag, startPoint x: 496, startPoint y: 270, endPoint x: 542, endPoint y: 273, distance: 46.9
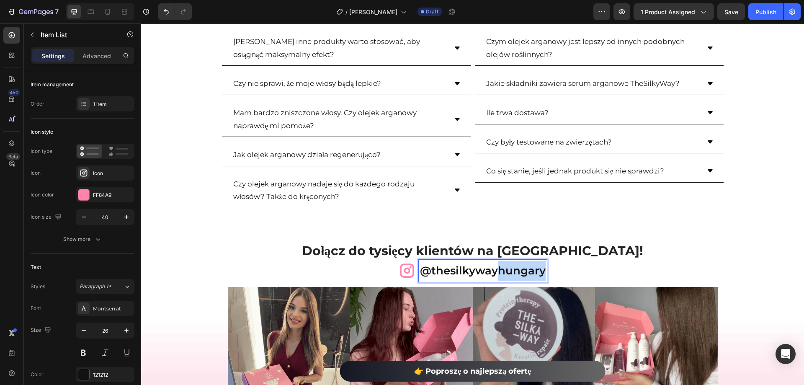
click at [542, 273] on div "@thesilkywayhungary" at bounding box center [483, 271] width 128 height 22
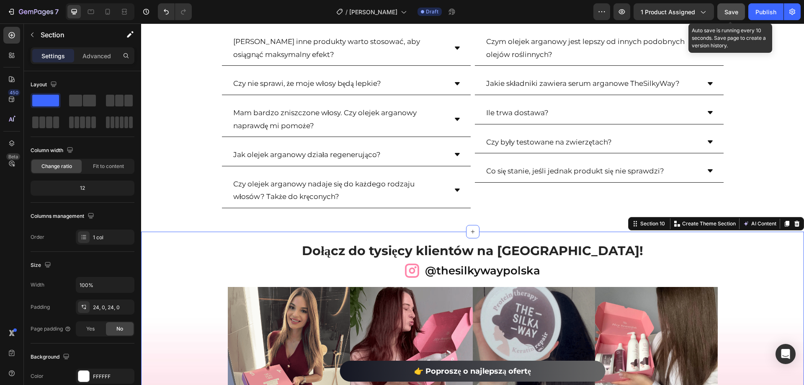
click at [731, 10] on span "Save" at bounding box center [731, 11] width 14 height 7
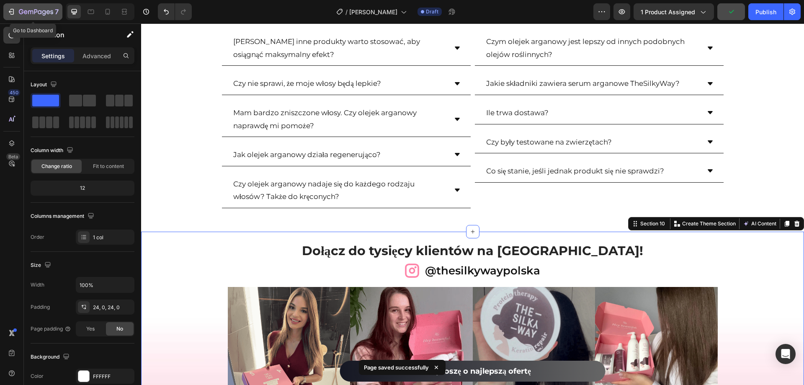
click at [11, 13] on icon "button" at bounding box center [11, 12] width 8 height 8
